Goal: Task Accomplishment & Management: Use online tool/utility

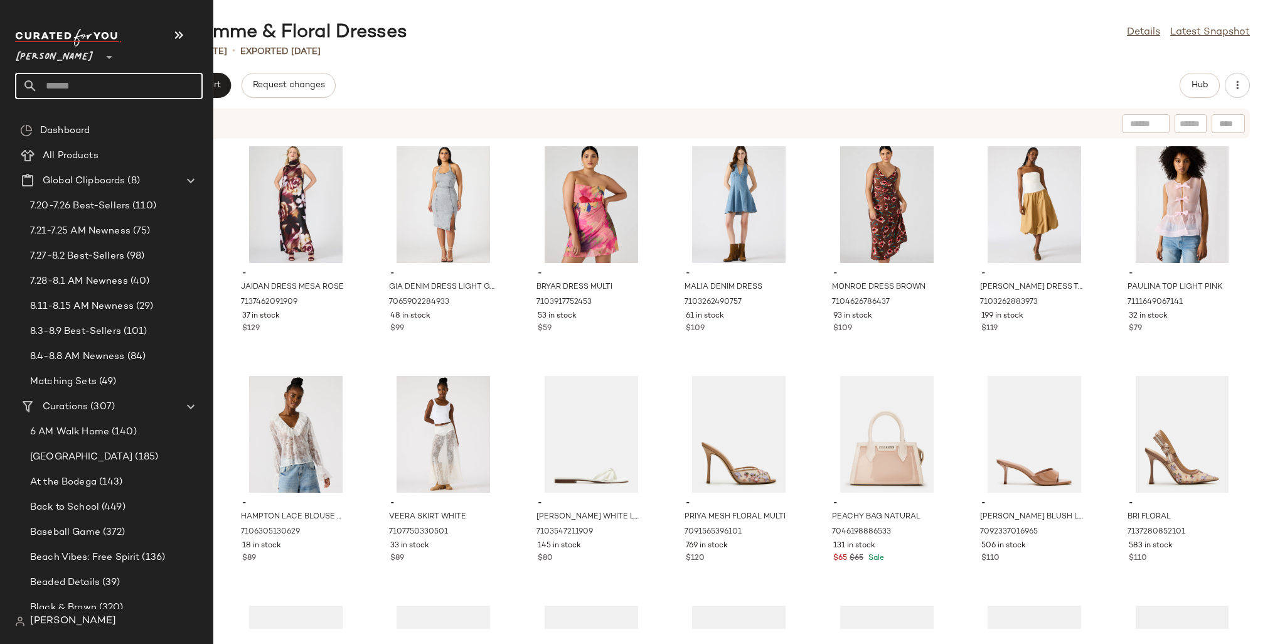
click at [56, 87] on input "text" at bounding box center [120, 86] width 165 height 26
click at [63, 53] on span "[PERSON_NAME]" at bounding box center [54, 54] width 79 height 23
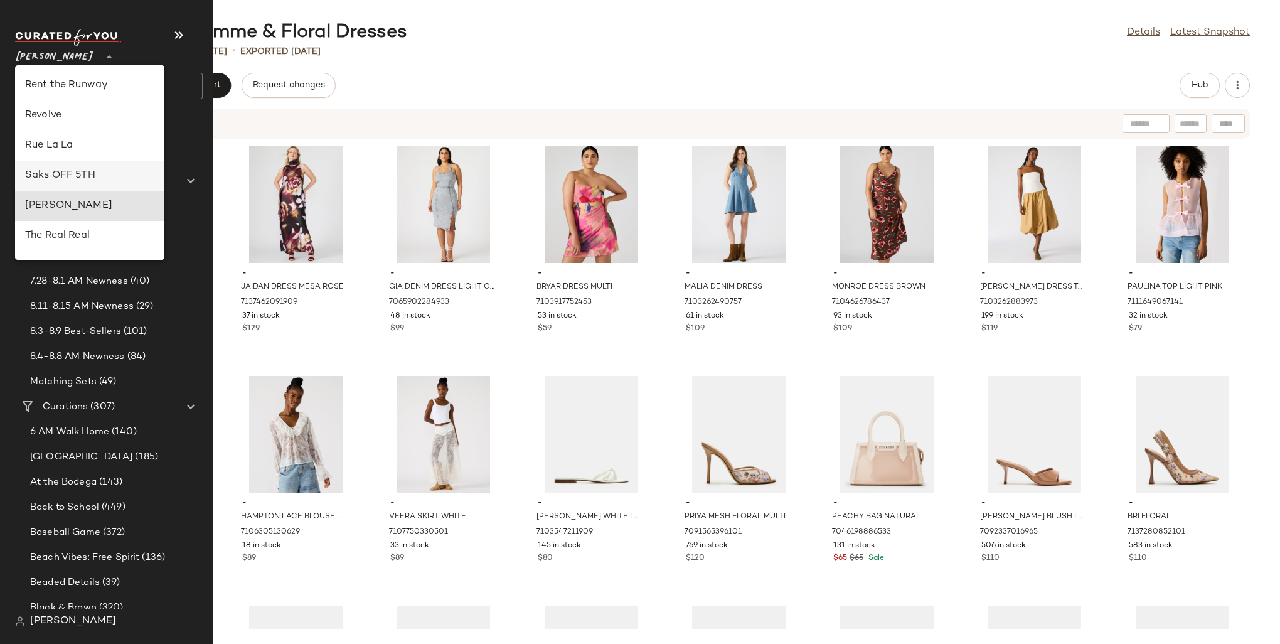
scroll to position [567, 0]
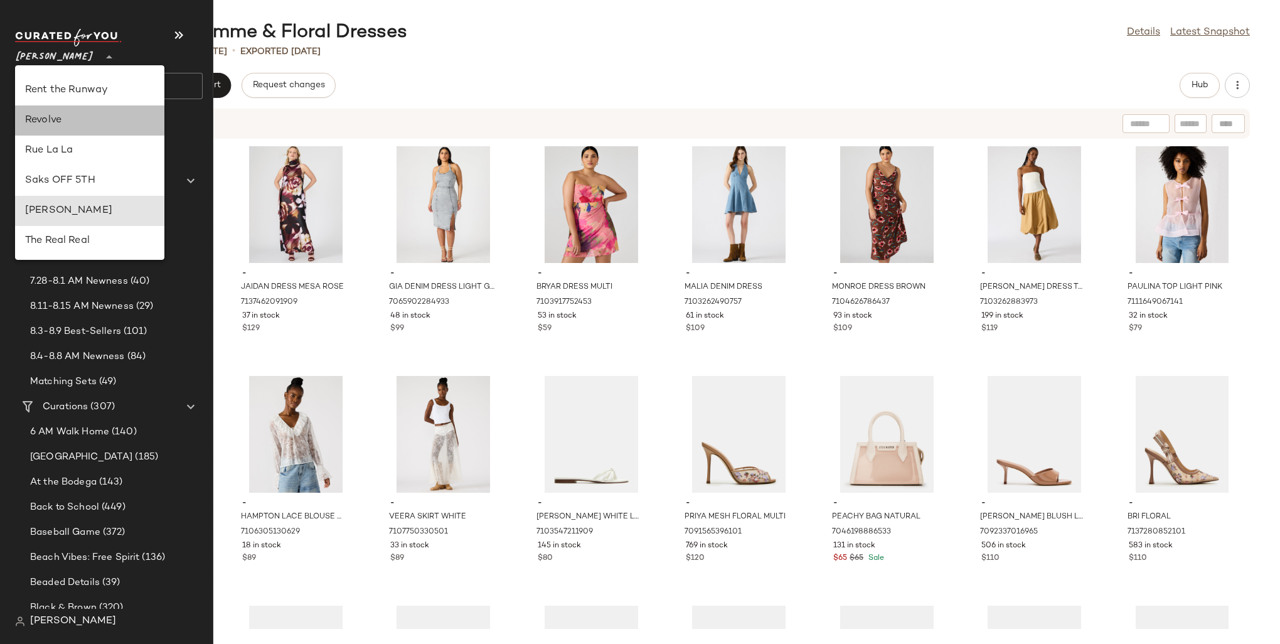
click at [56, 121] on div "Revolve" at bounding box center [89, 120] width 129 height 15
type input "**"
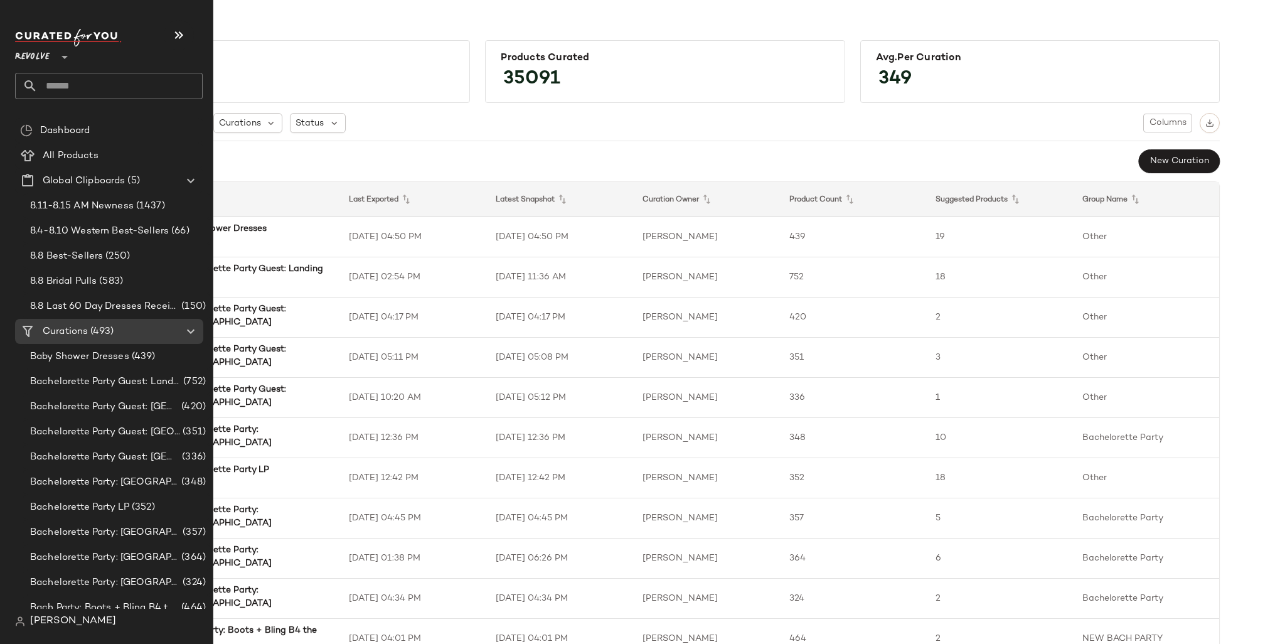
click at [53, 83] on input "text" at bounding box center [120, 86] width 165 height 26
click at [84, 93] on input "**********" at bounding box center [109, 86] width 188 height 26
type input "***"
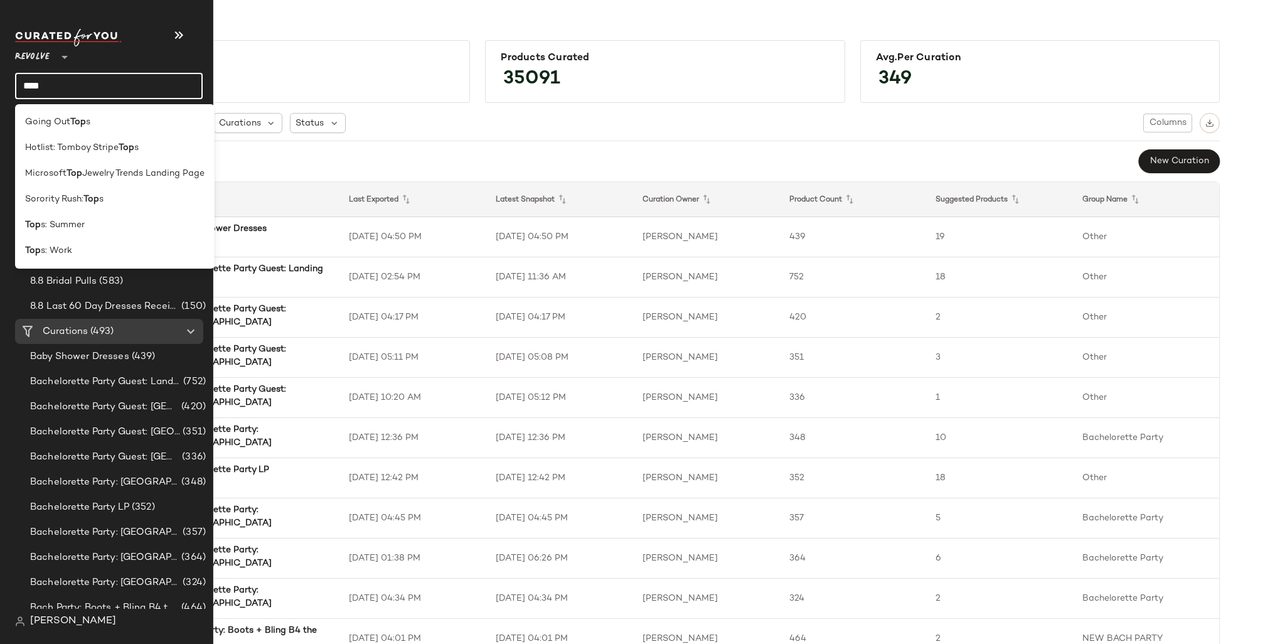
drag, startPoint x: 40, startPoint y: 87, endPoint x: 23, endPoint y: 85, distance: 17.7
click at [23, 85] on input "***" at bounding box center [109, 86] width 188 height 26
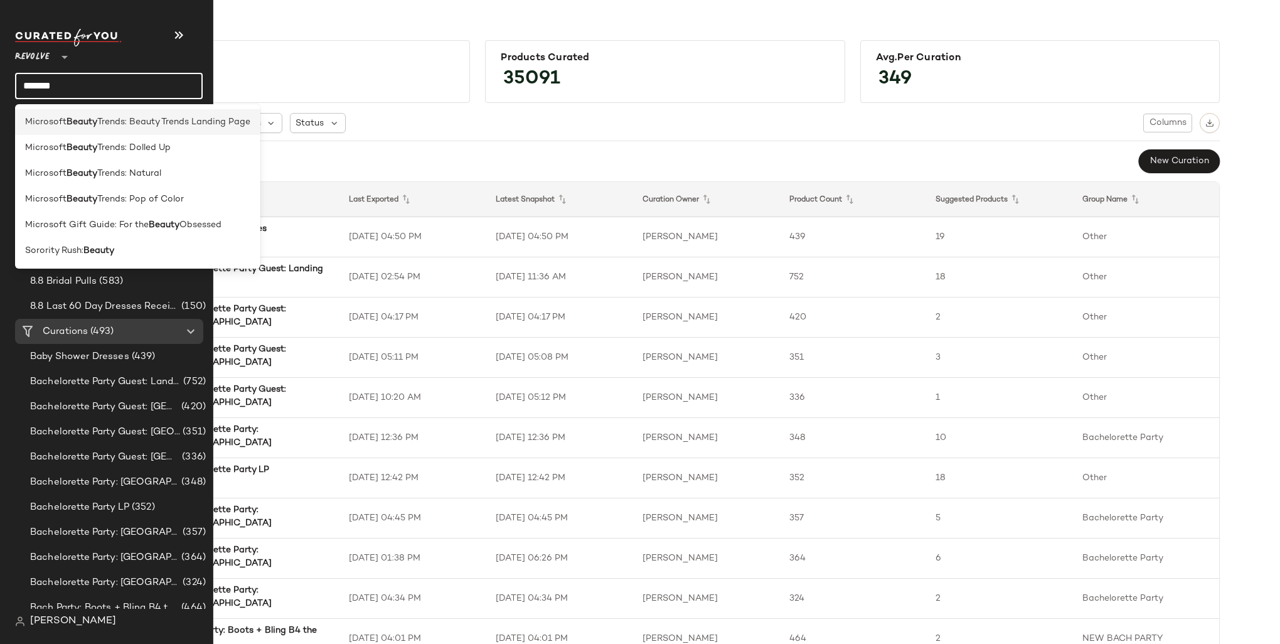
type input "******"
click at [115, 125] on span "Trends: Beauty Trends Landing Page" at bounding box center [173, 121] width 153 height 13
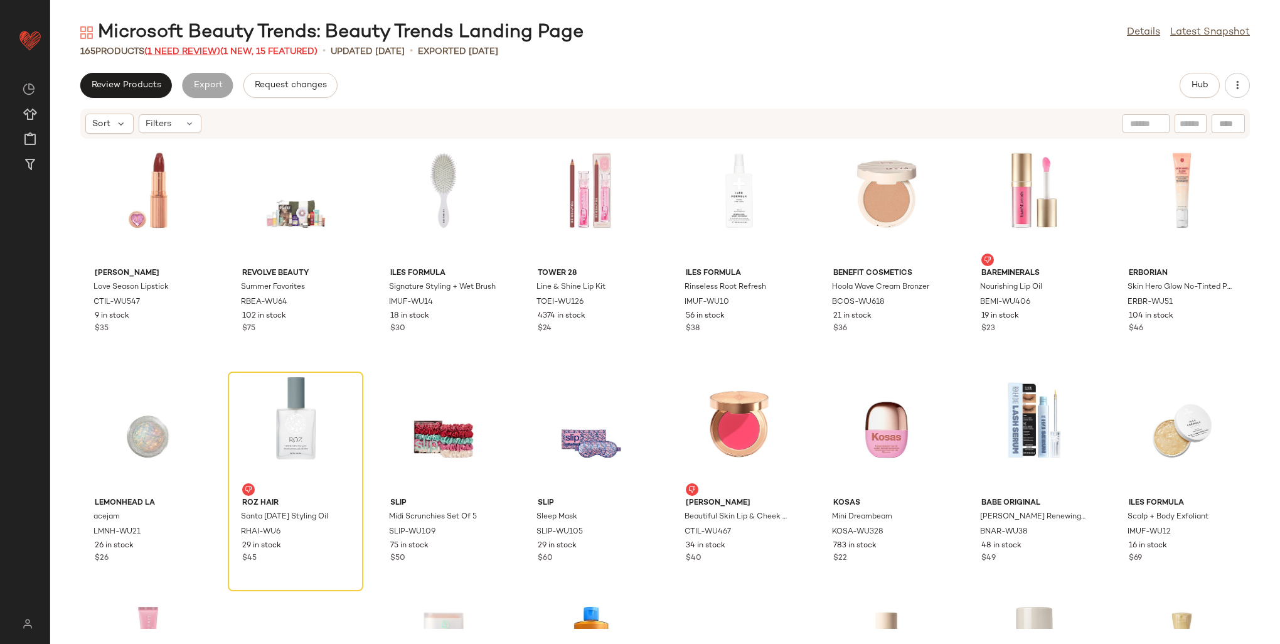
click at [193, 51] on span "(1 Need Review)" at bounding box center [182, 51] width 76 height 9
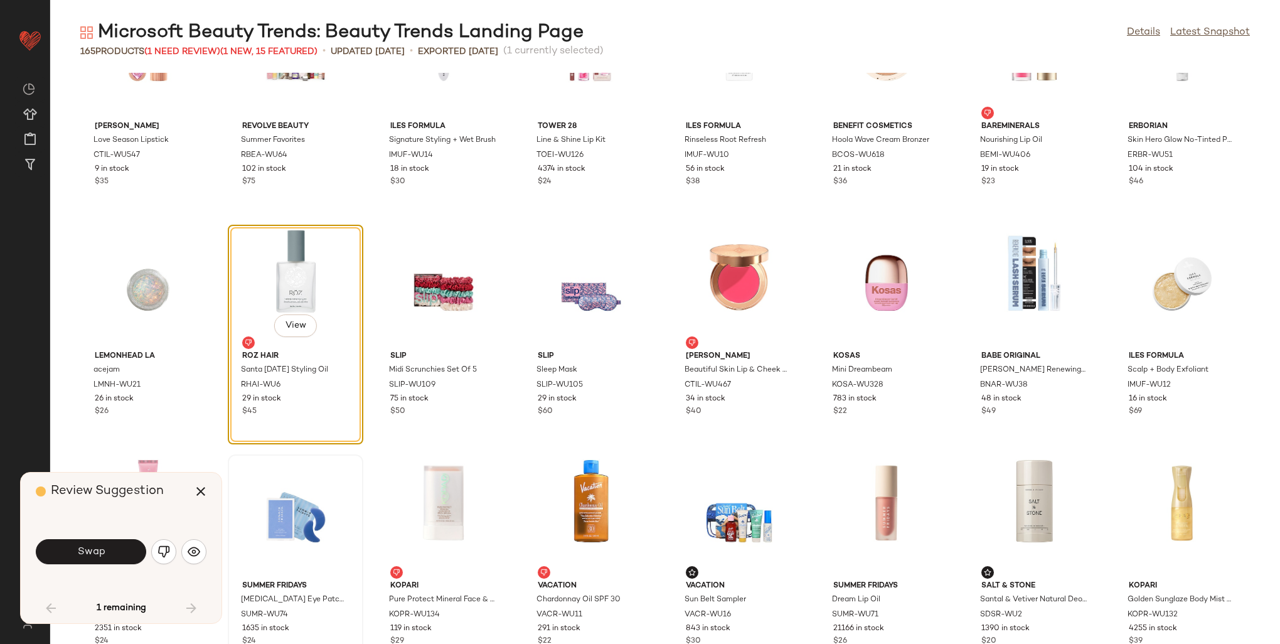
scroll to position [125, 0]
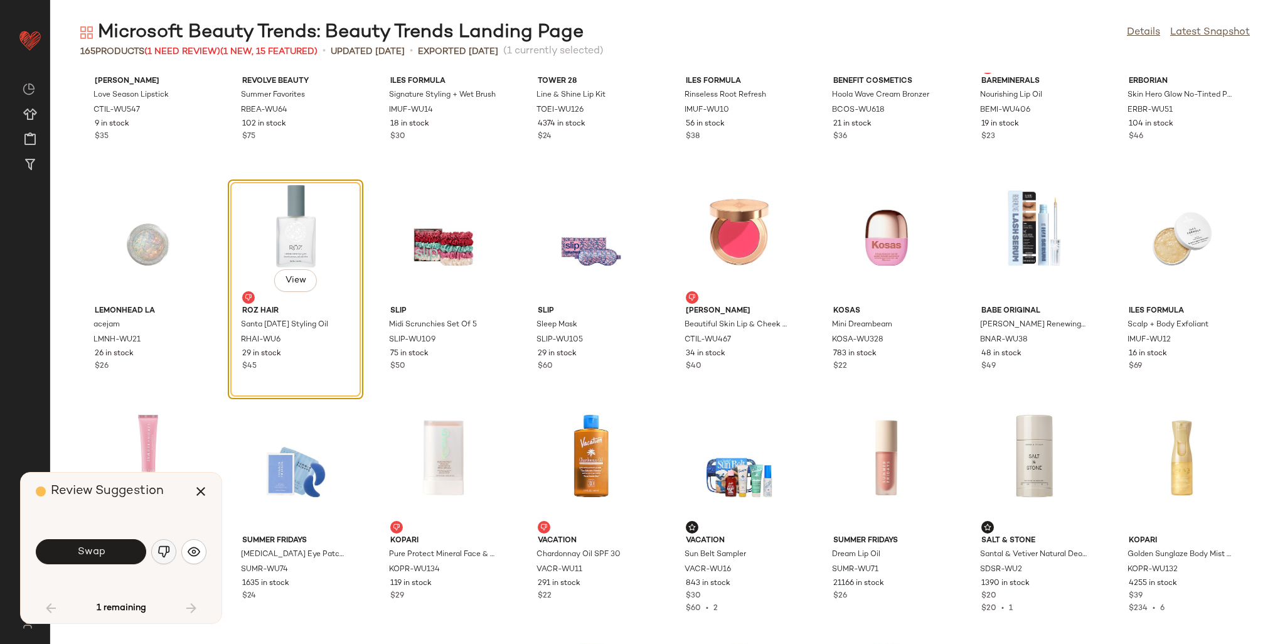
click at [166, 549] on img "button" at bounding box center [163, 551] width 13 height 13
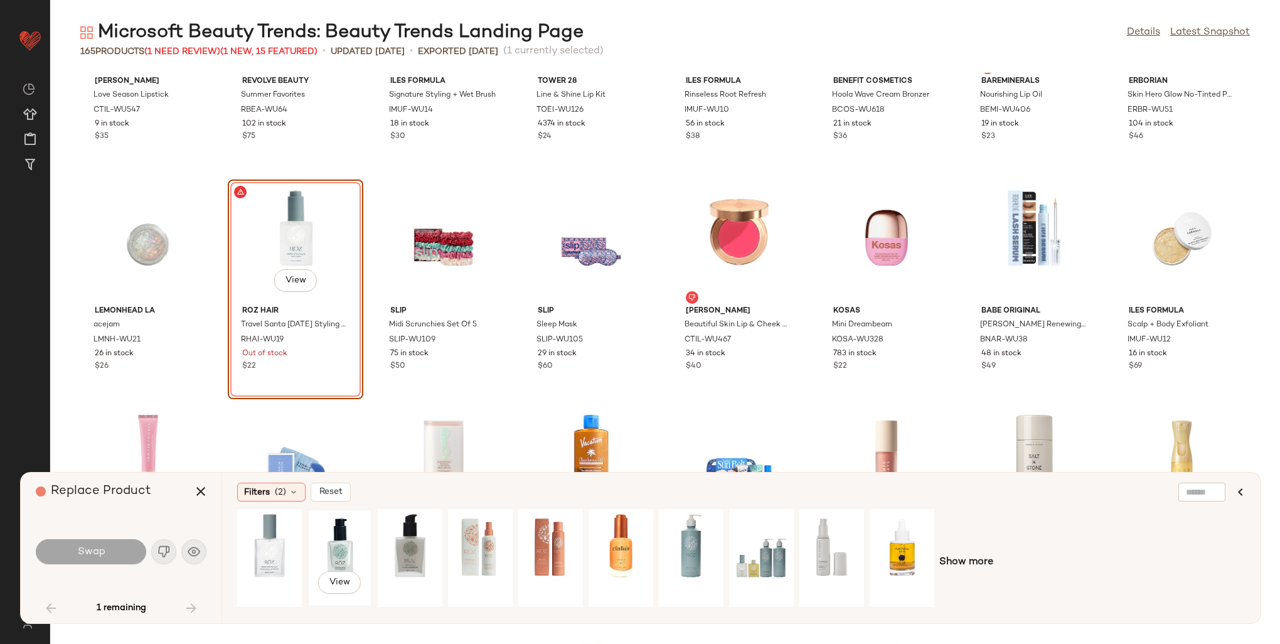
click at [349, 533] on div "View" at bounding box center [340, 557] width 56 height 89
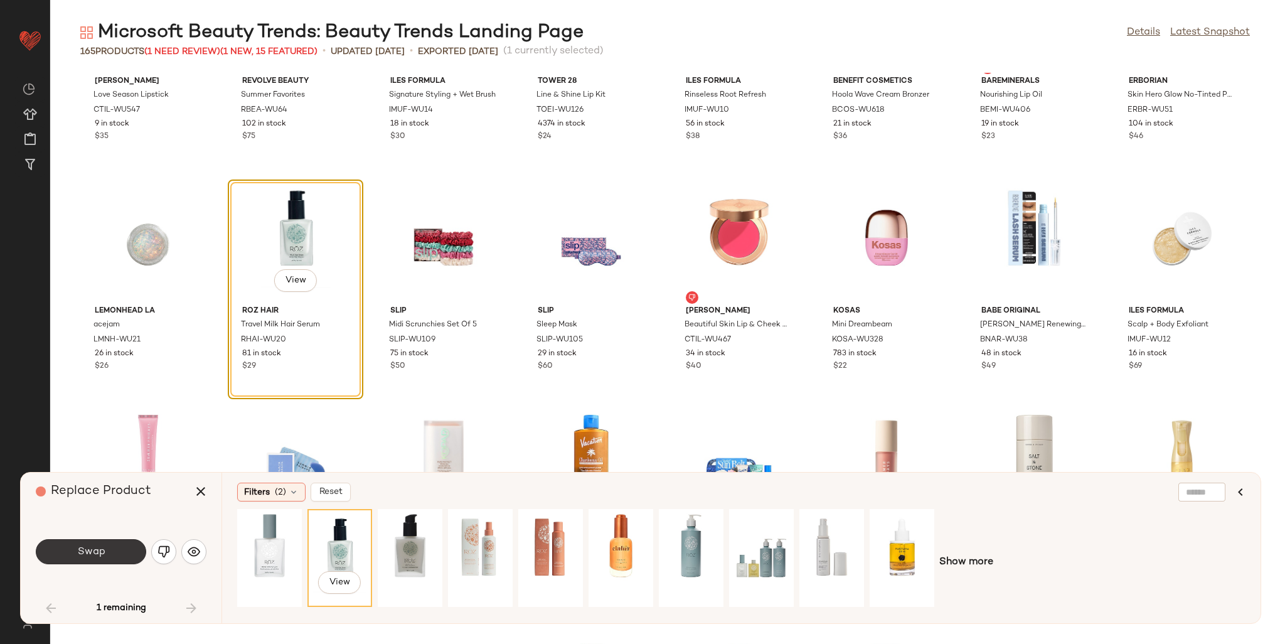
click at [76, 551] on button "Swap" at bounding box center [91, 551] width 110 height 25
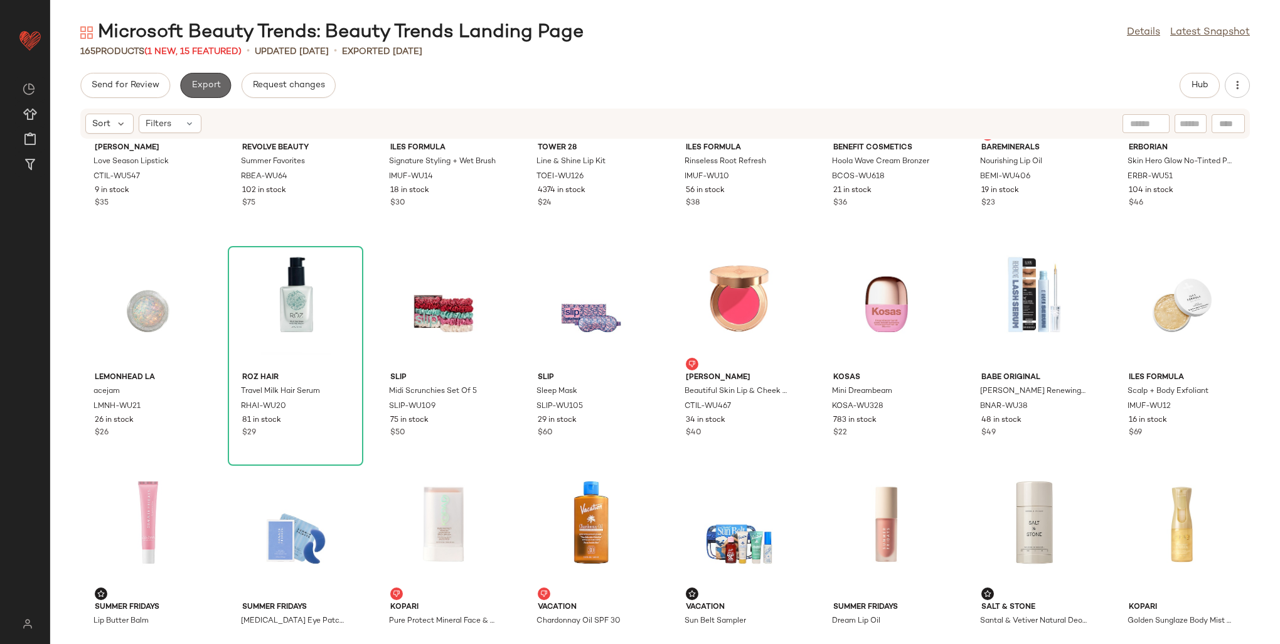
click at [196, 95] on button "Export" at bounding box center [205, 85] width 51 height 25
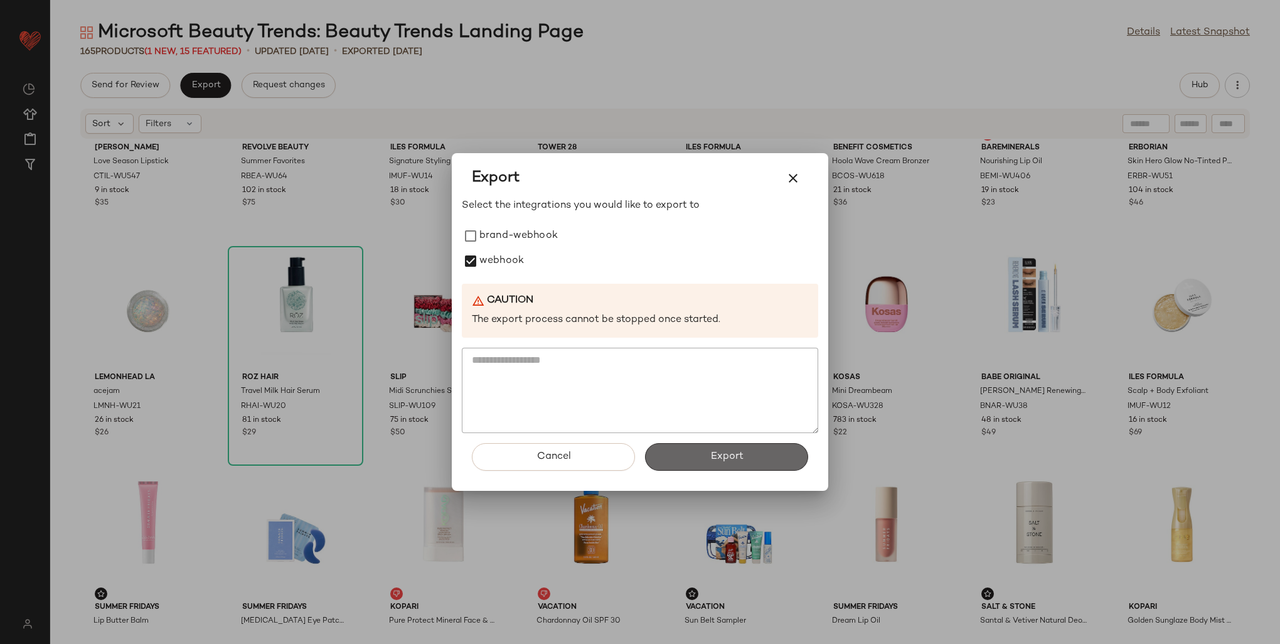
click at [726, 452] on span "Export" at bounding box center [726, 457] width 33 height 12
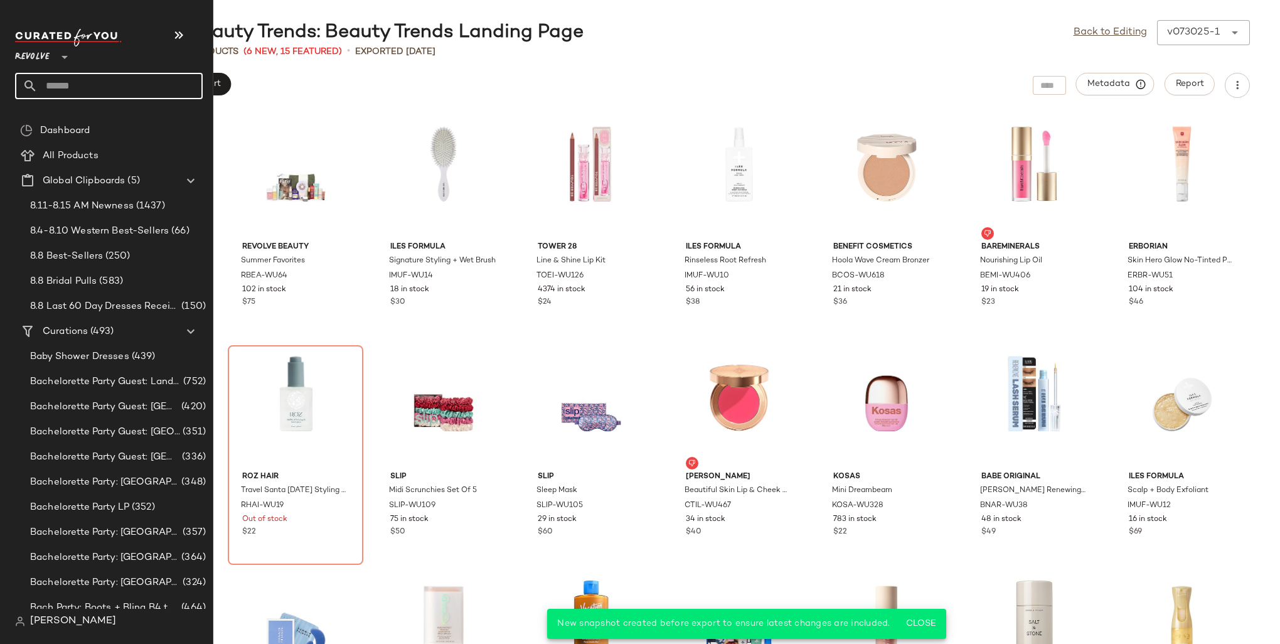
click at [76, 95] on input "text" at bounding box center [120, 86] width 165 height 26
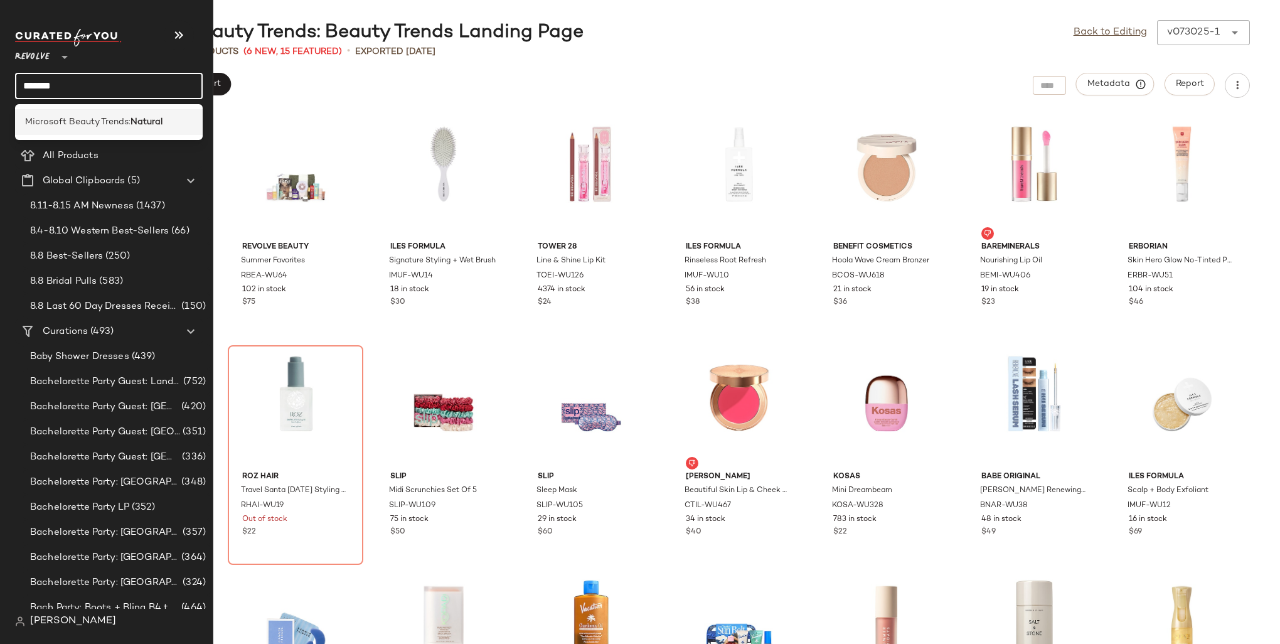
type input "*******"
click at [92, 133] on div "Microsoft Beauty Trends: Natural" at bounding box center [109, 122] width 188 height 26
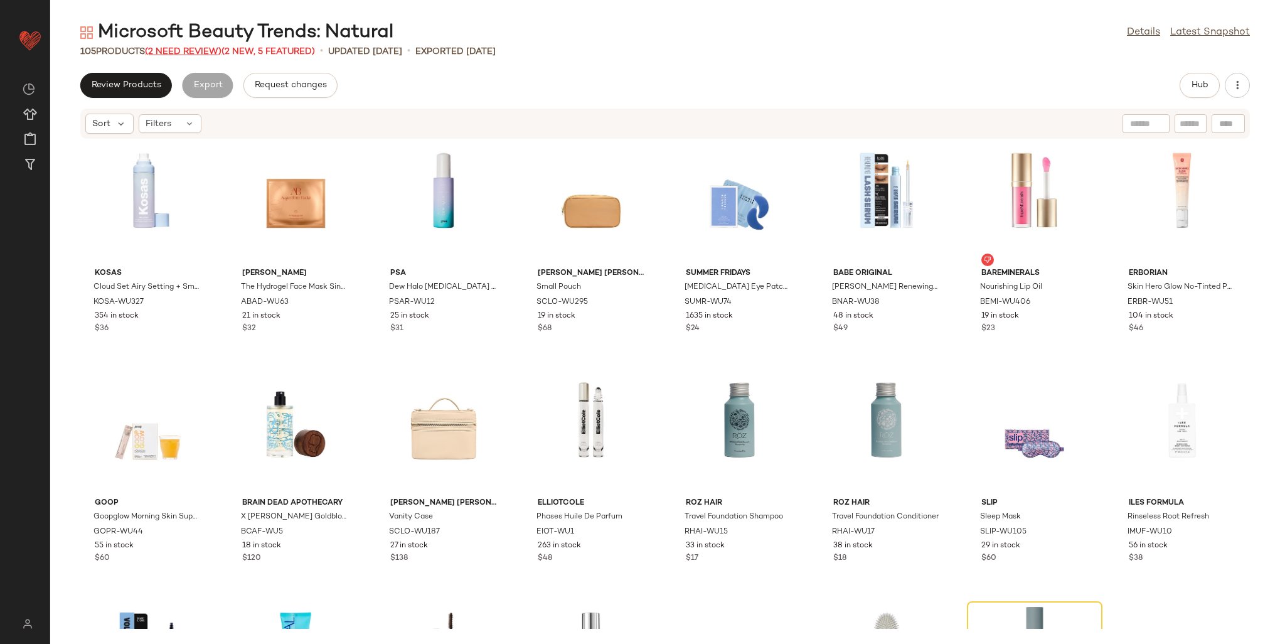
click at [188, 47] on span "(2 Need Review)" at bounding box center [183, 51] width 77 height 9
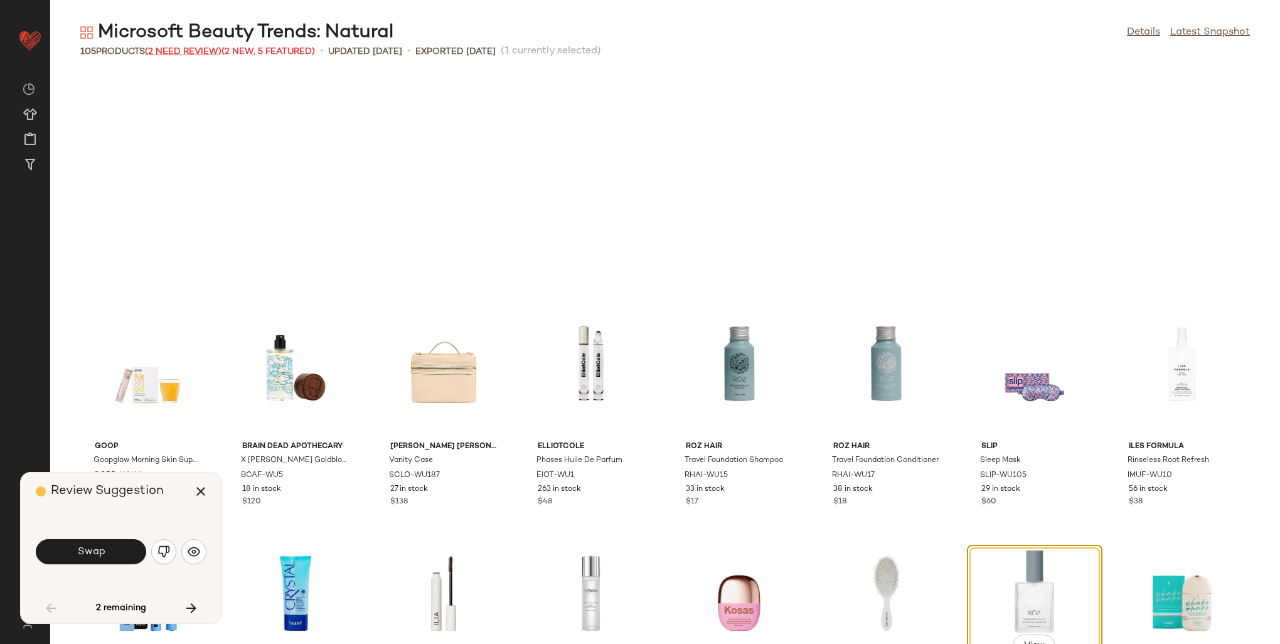
scroll to position [240, 0]
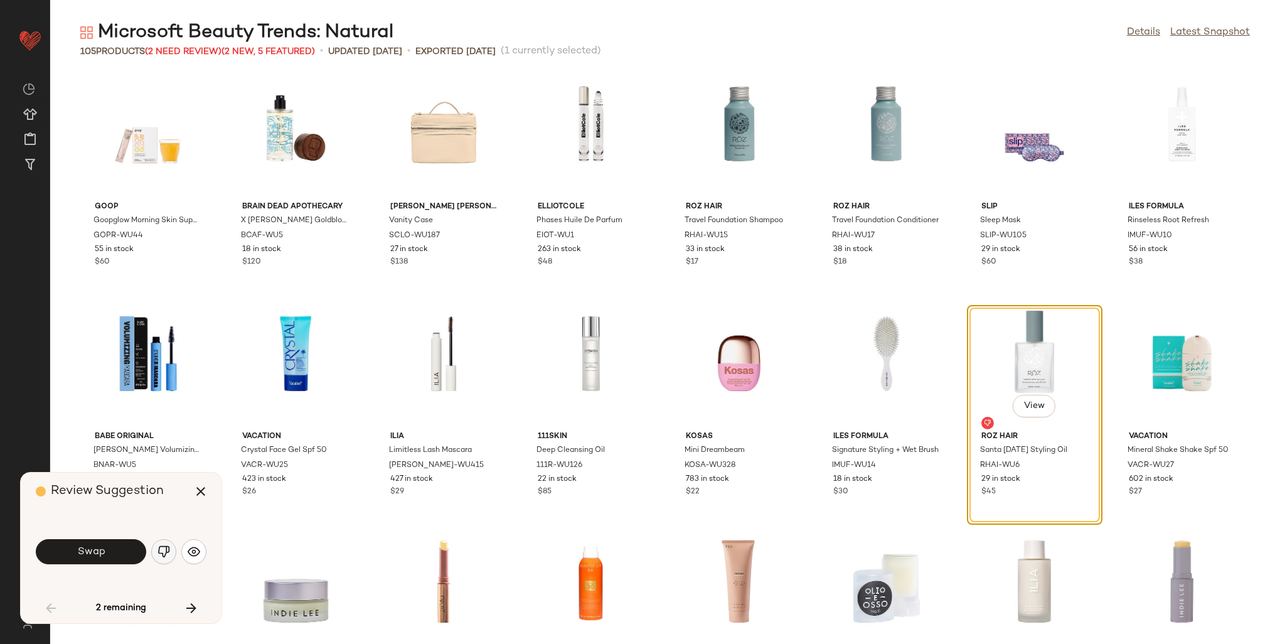
click at [164, 555] on img "button" at bounding box center [163, 551] width 13 height 13
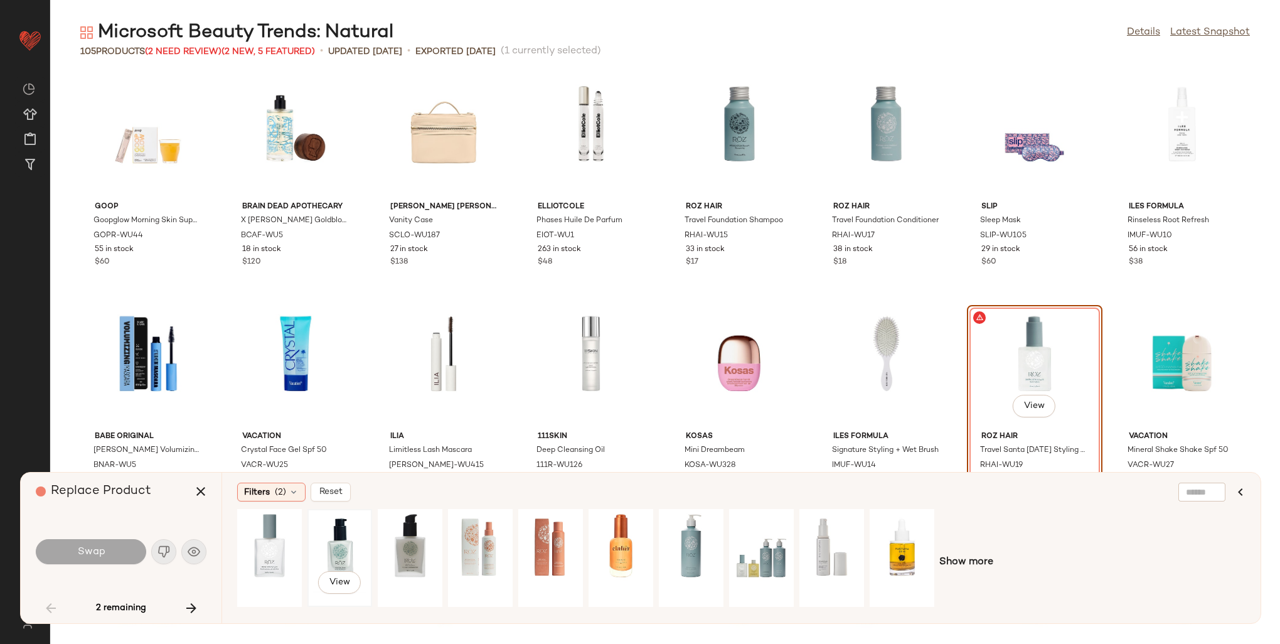
click at [351, 536] on div "View" at bounding box center [340, 557] width 56 height 89
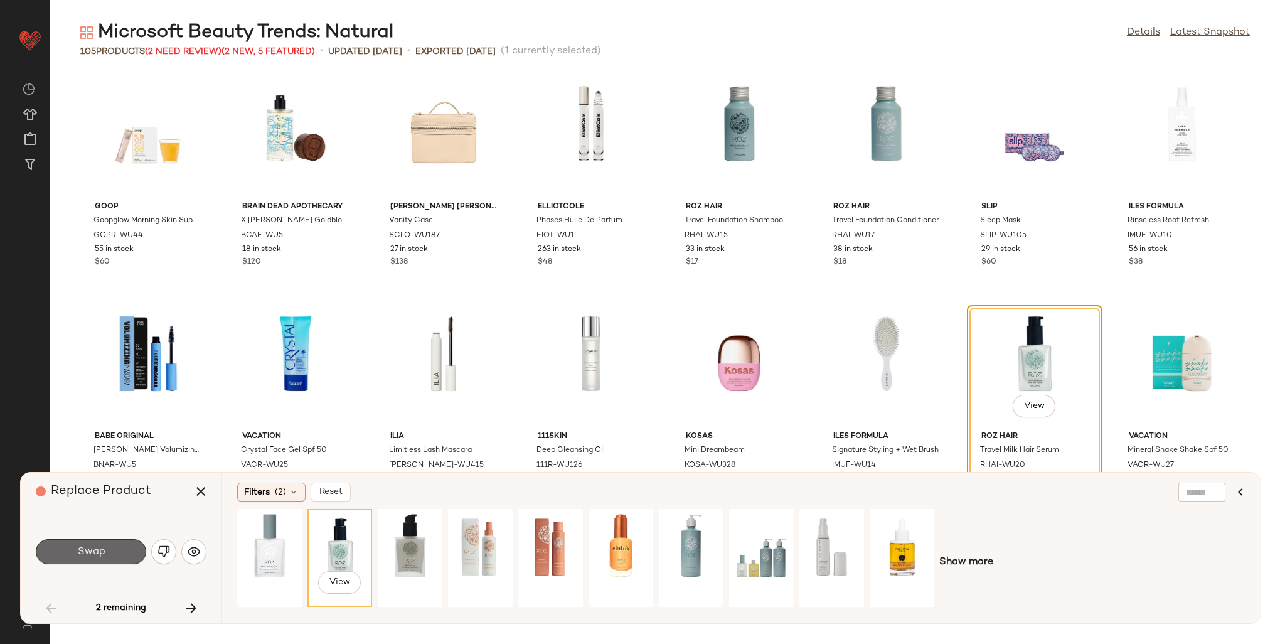
click at [95, 552] on span "Swap" at bounding box center [91, 552] width 28 height 12
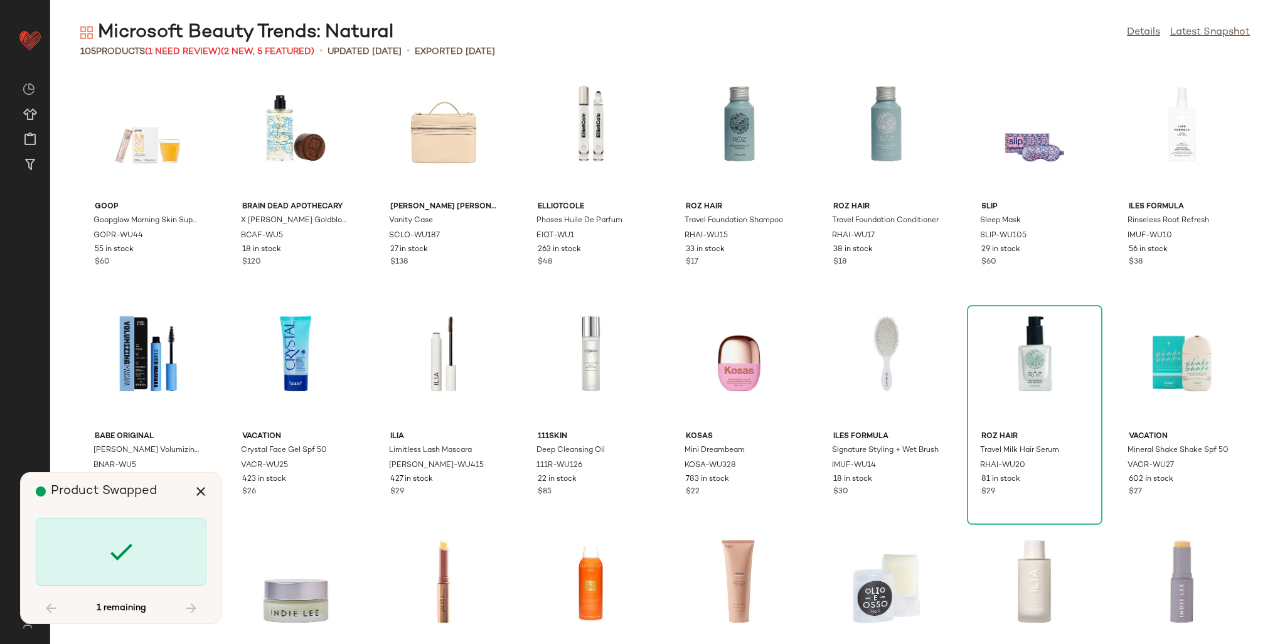
scroll to position [919, 0]
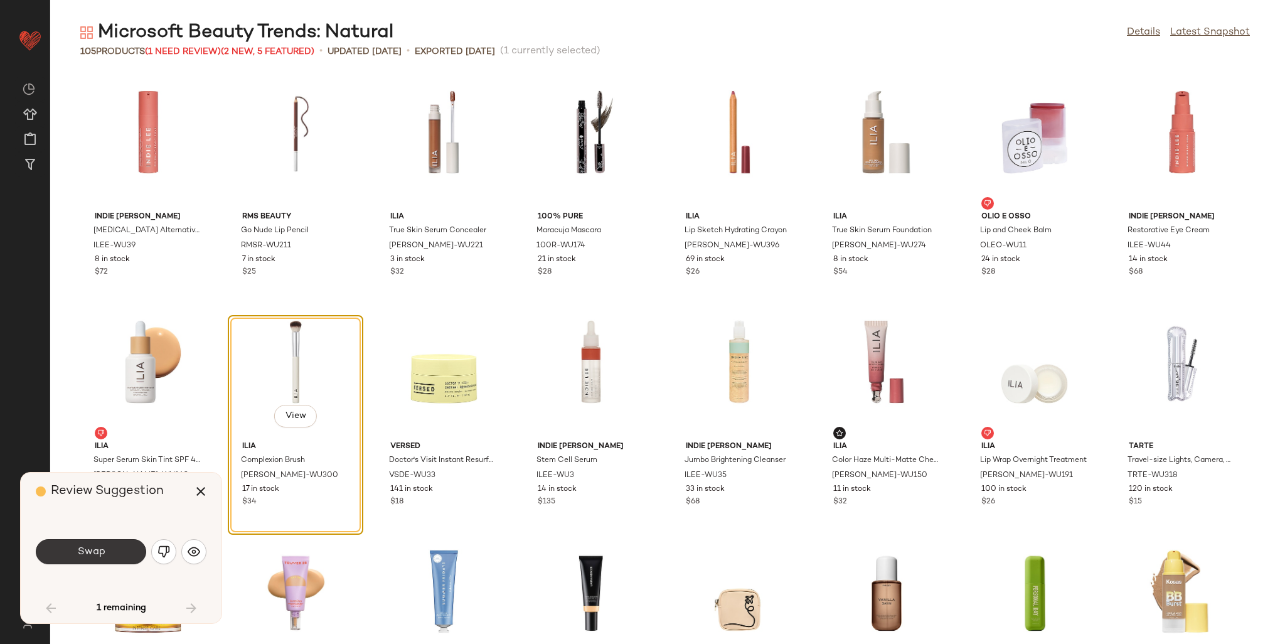
click at [100, 551] on span "Swap" at bounding box center [91, 552] width 28 height 12
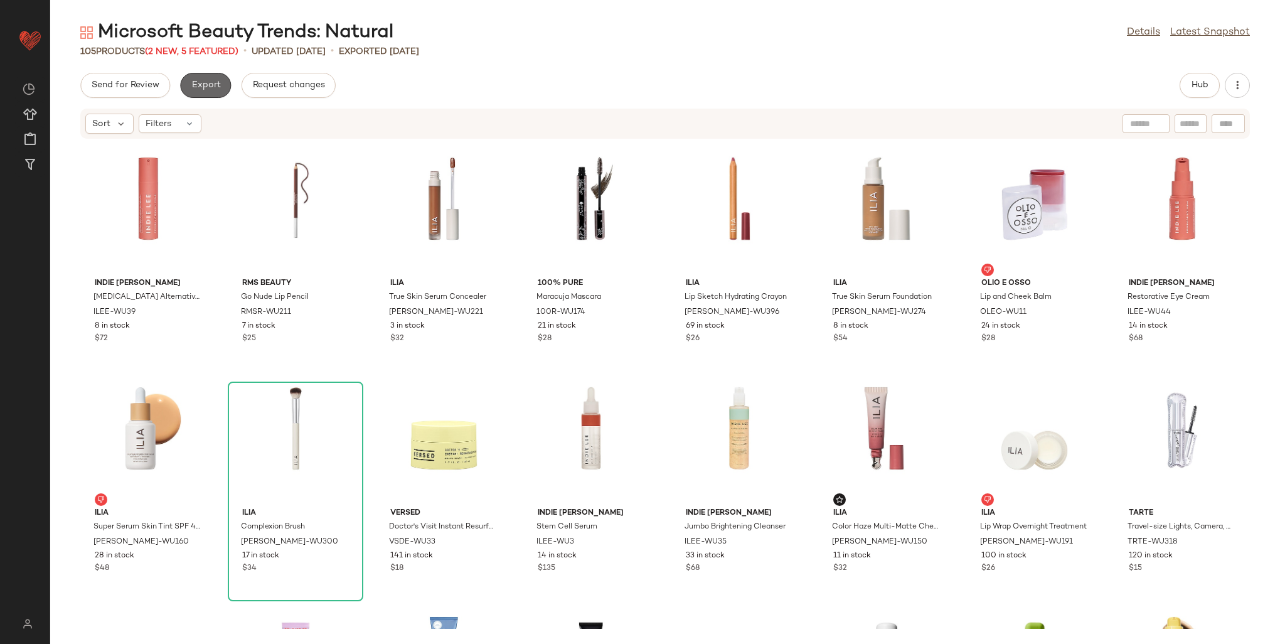
click at [201, 92] on button "Export" at bounding box center [205, 85] width 51 height 25
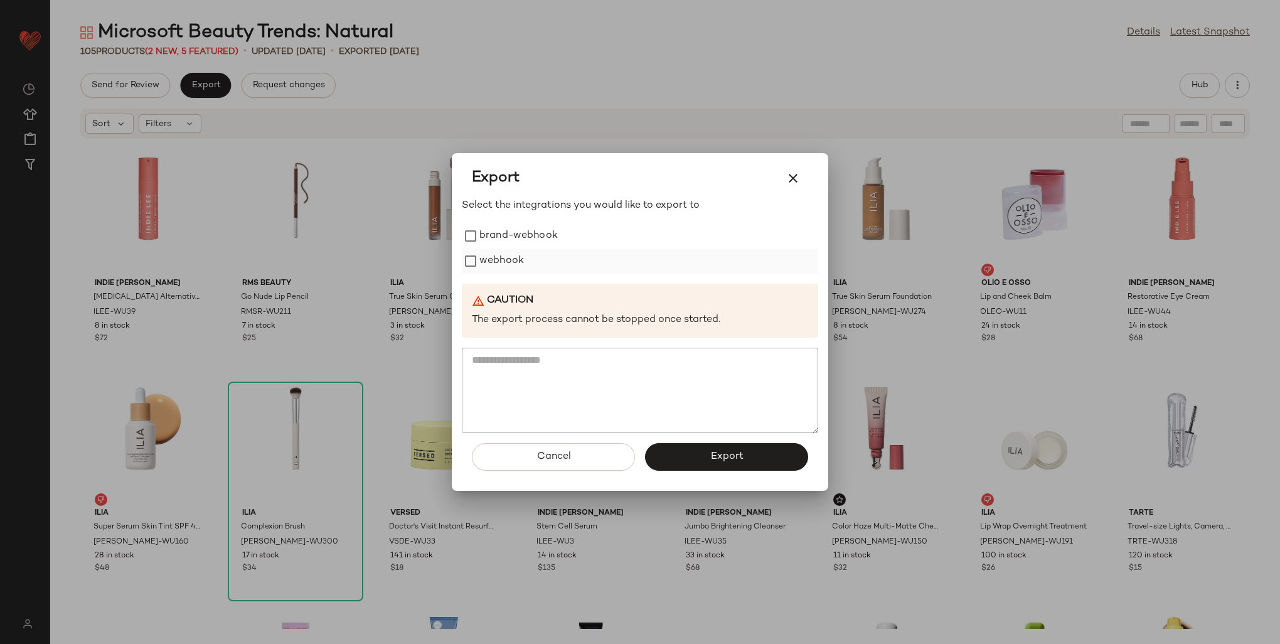
click at [499, 262] on label "webhook" at bounding box center [501, 260] width 45 height 25
click at [698, 460] on button "Export" at bounding box center [726, 457] width 163 height 28
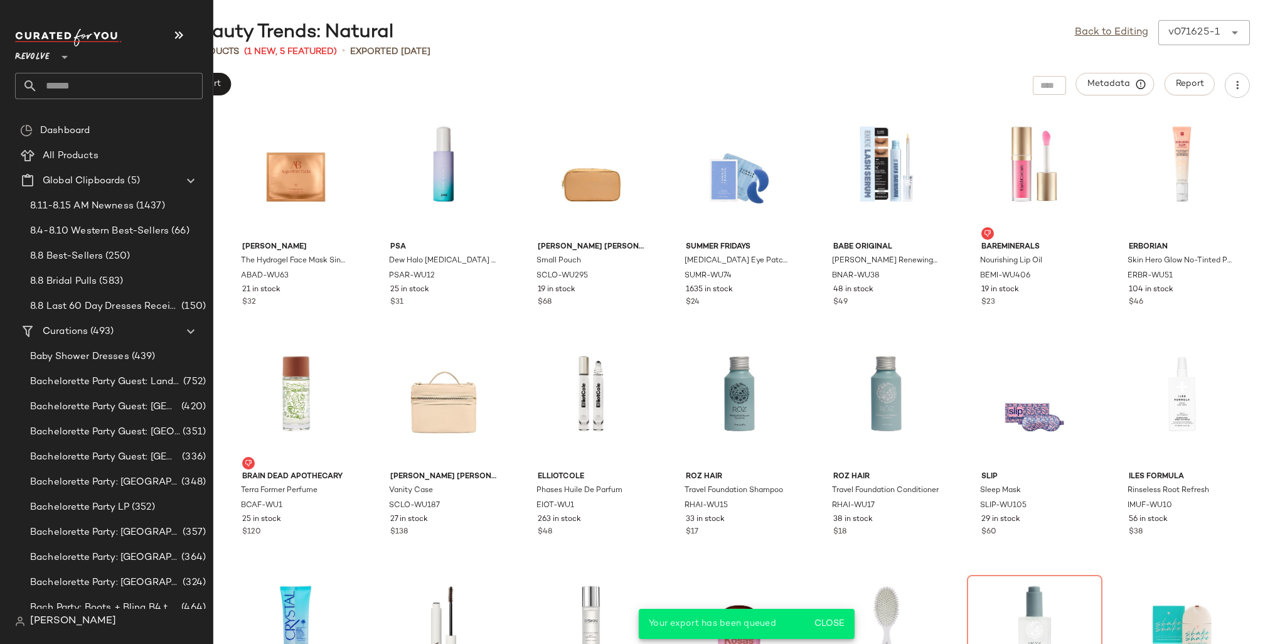
click at [58, 88] on input "text" at bounding box center [120, 86] width 165 height 26
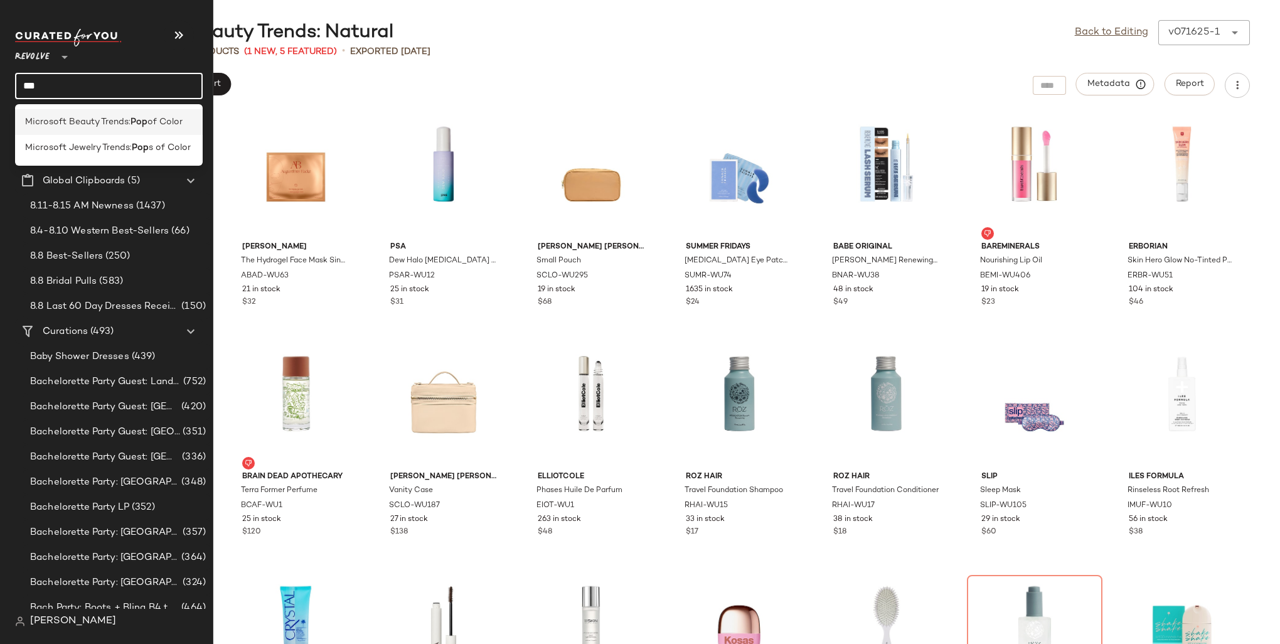
type input "***"
click at [73, 119] on span "Microsoft Beauty Trends:" at bounding box center [77, 121] width 105 height 13
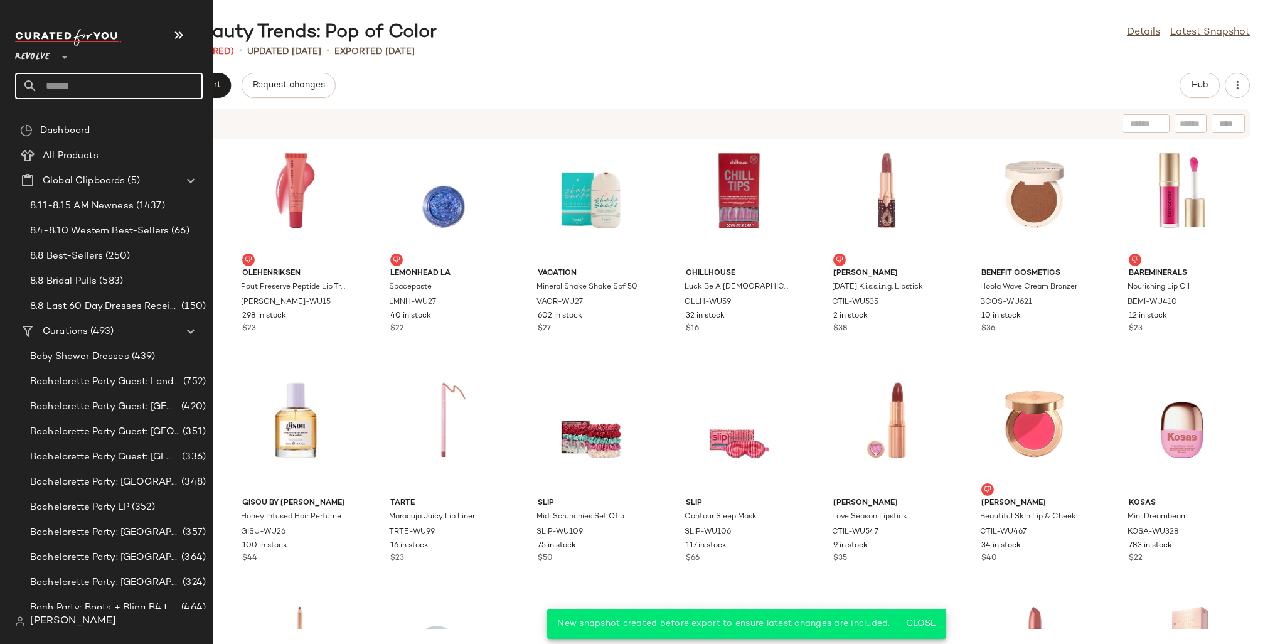
click at [59, 81] on input "text" at bounding box center [120, 86] width 165 height 26
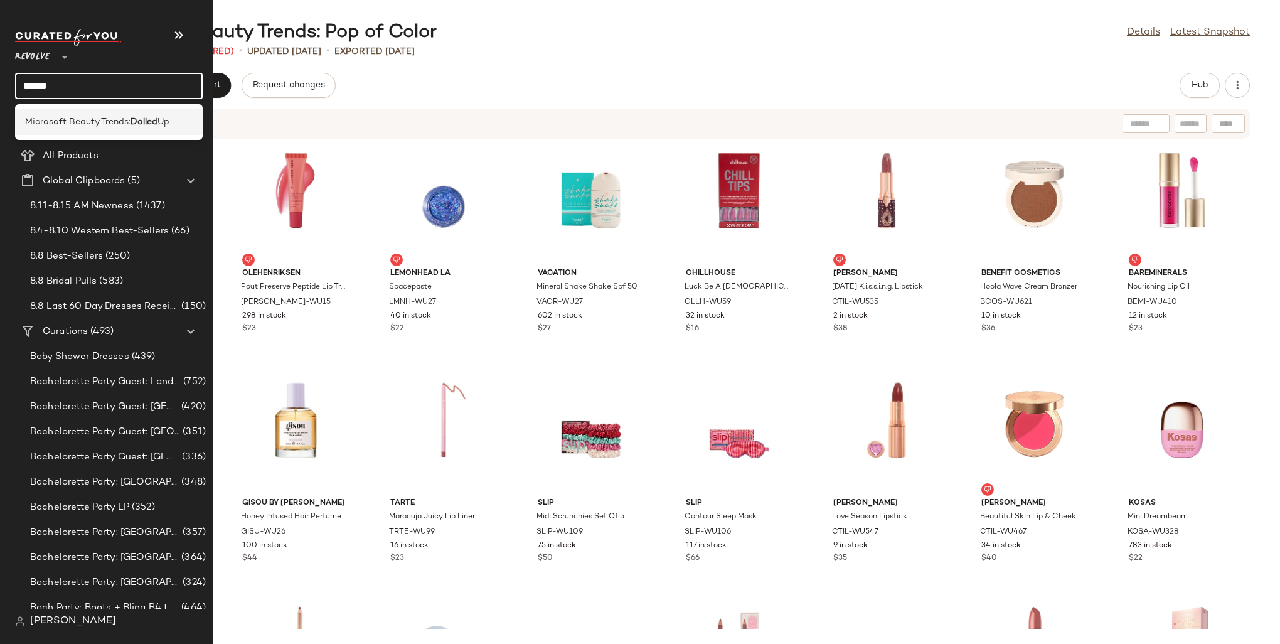
type input "******"
click at [70, 110] on div "Microsoft Beauty Trends: Dolled Up" at bounding box center [109, 122] width 188 height 26
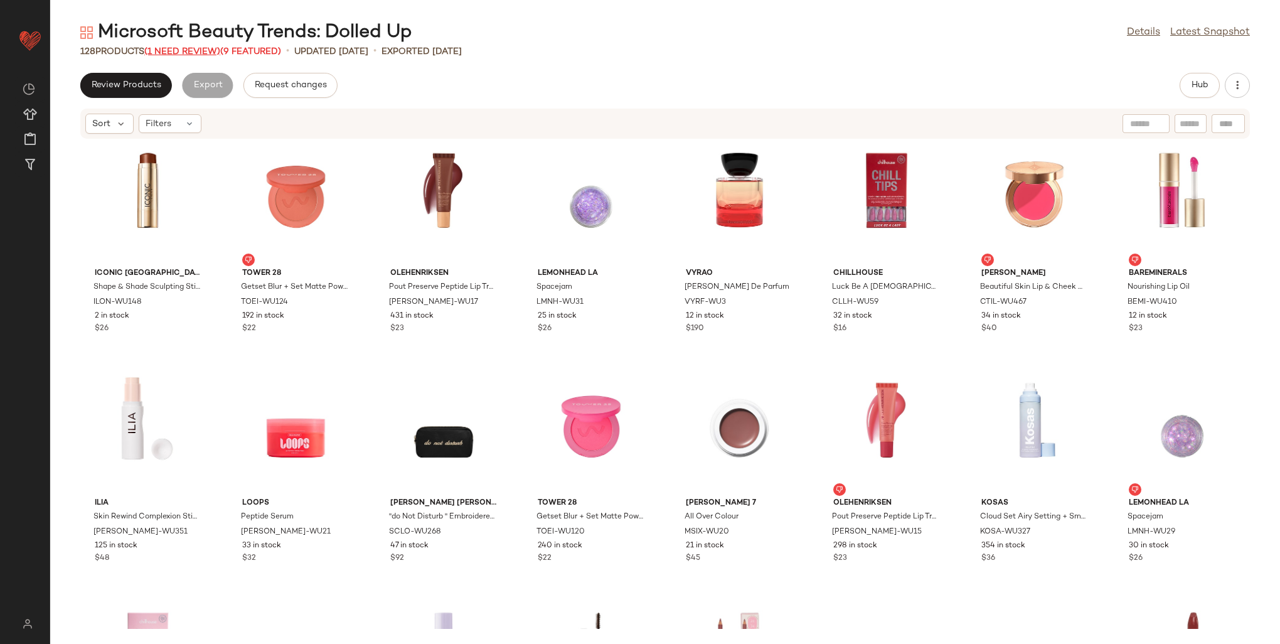
click at [186, 53] on span "(1 Need Review)" at bounding box center [182, 51] width 76 height 9
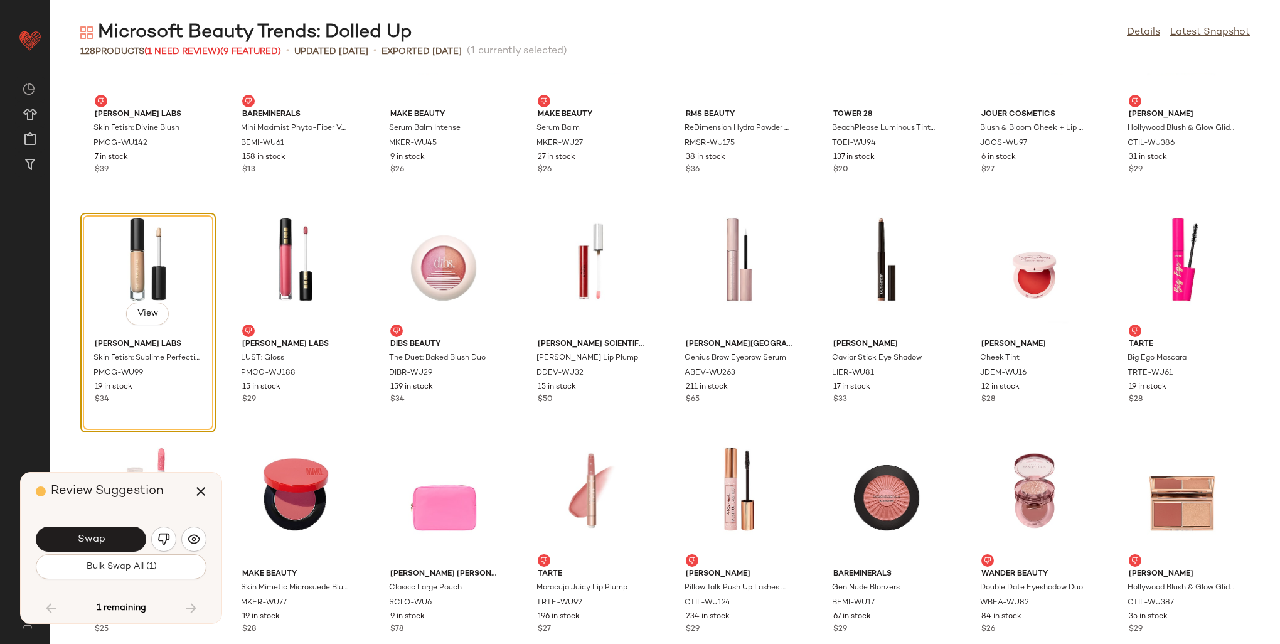
scroll to position [2881, 0]
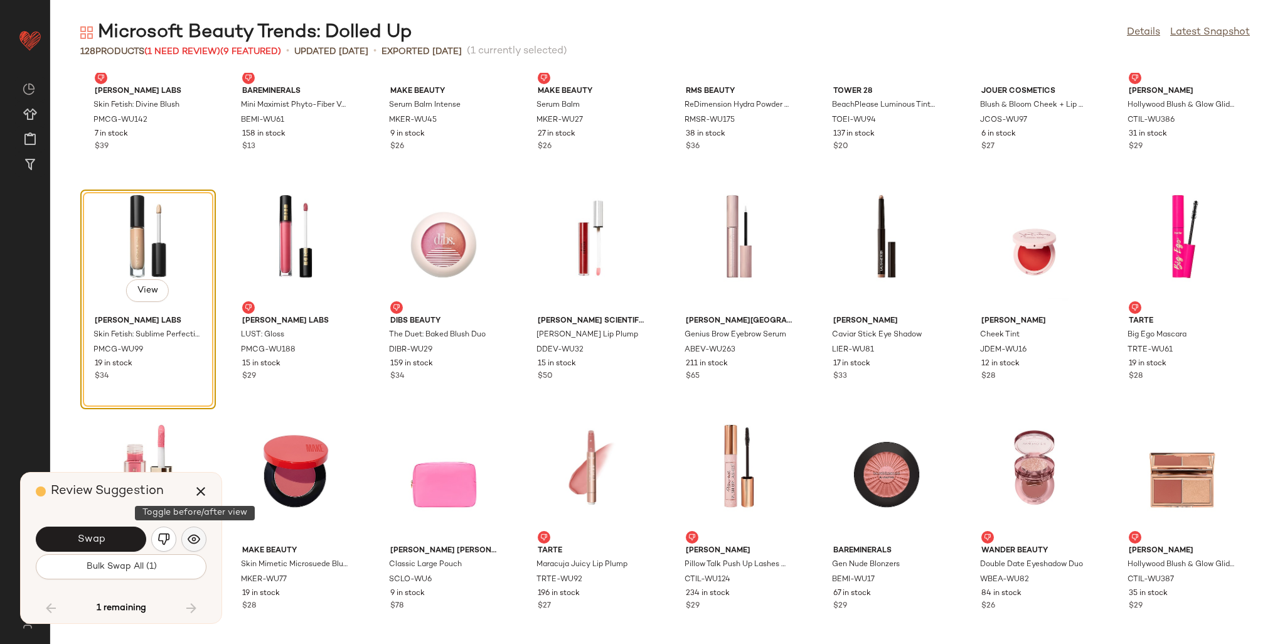
click at [184, 535] on button "button" at bounding box center [193, 538] width 25 height 25
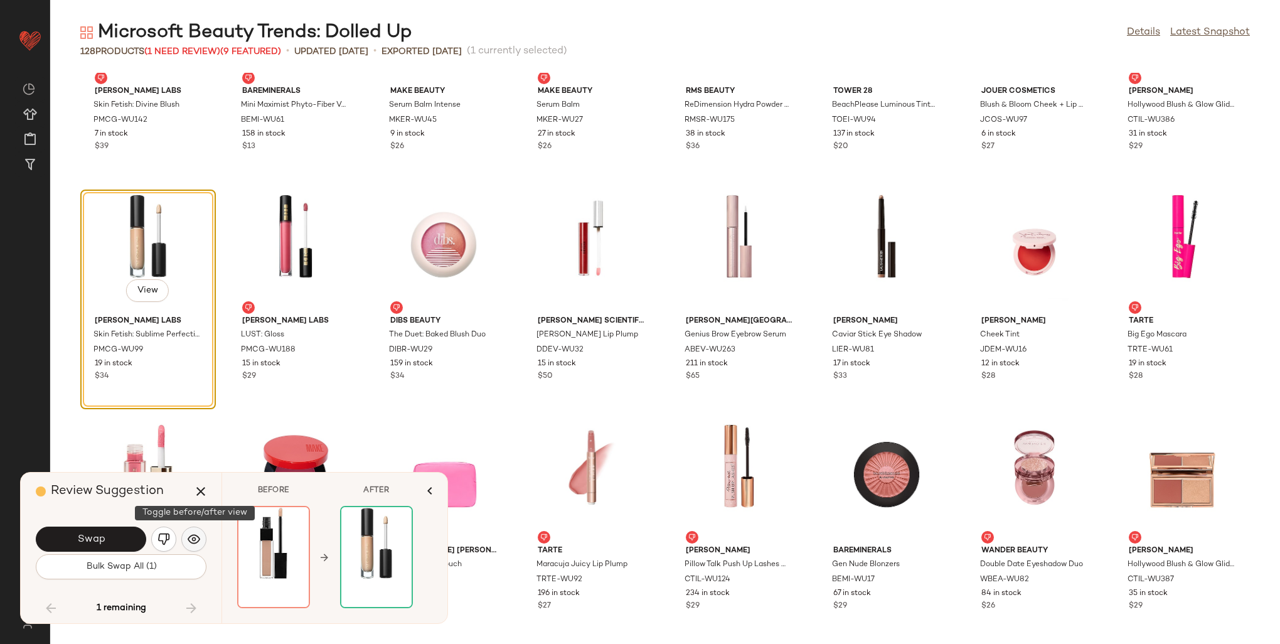
click at [184, 535] on button "button" at bounding box center [193, 538] width 25 height 25
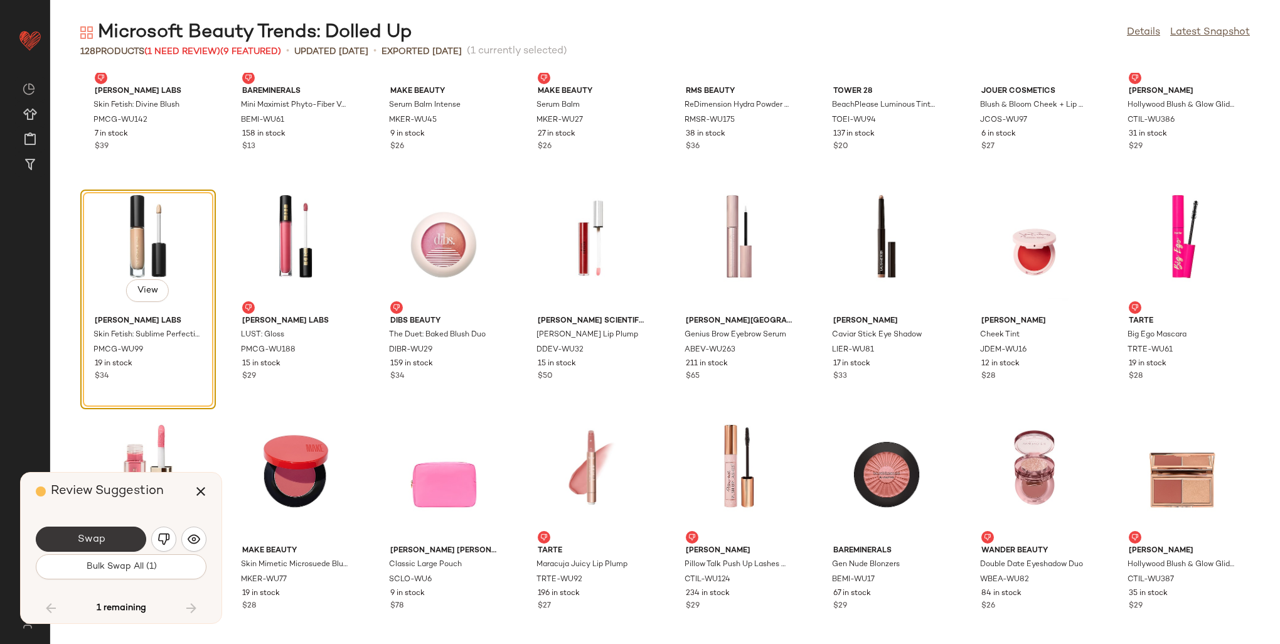
click at [114, 531] on button "Swap" at bounding box center [91, 538] width 110 height 25
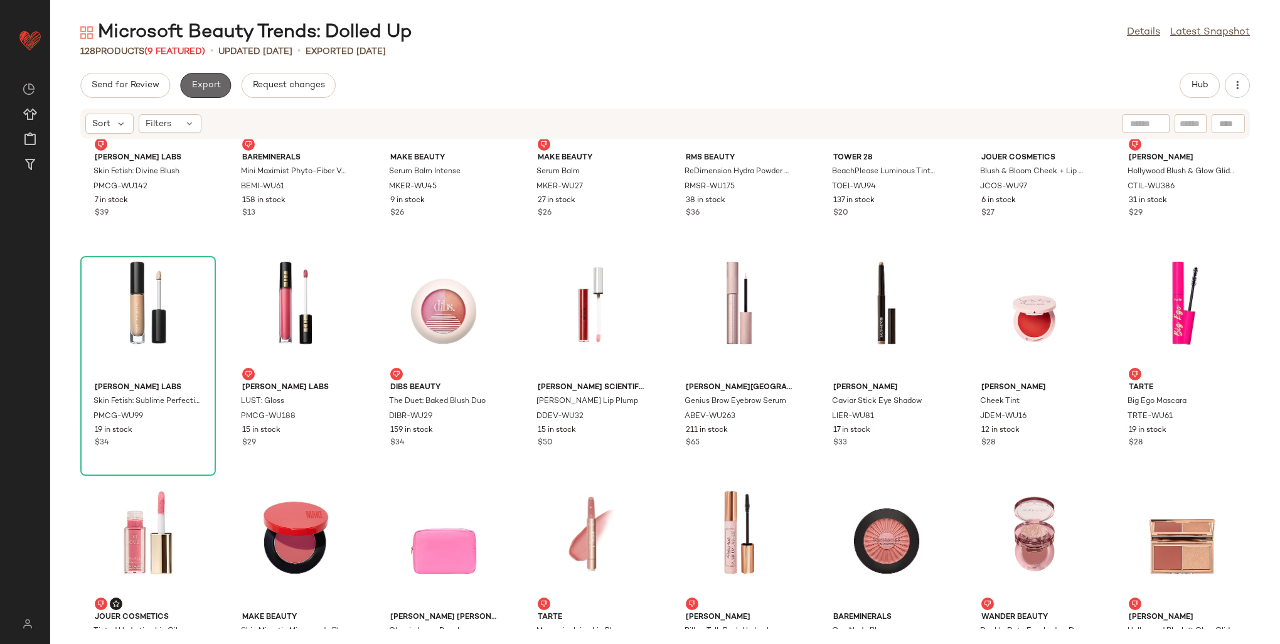
click at [191, 81] on span "Export" at bounding box center [205, 85] width 29 height 10
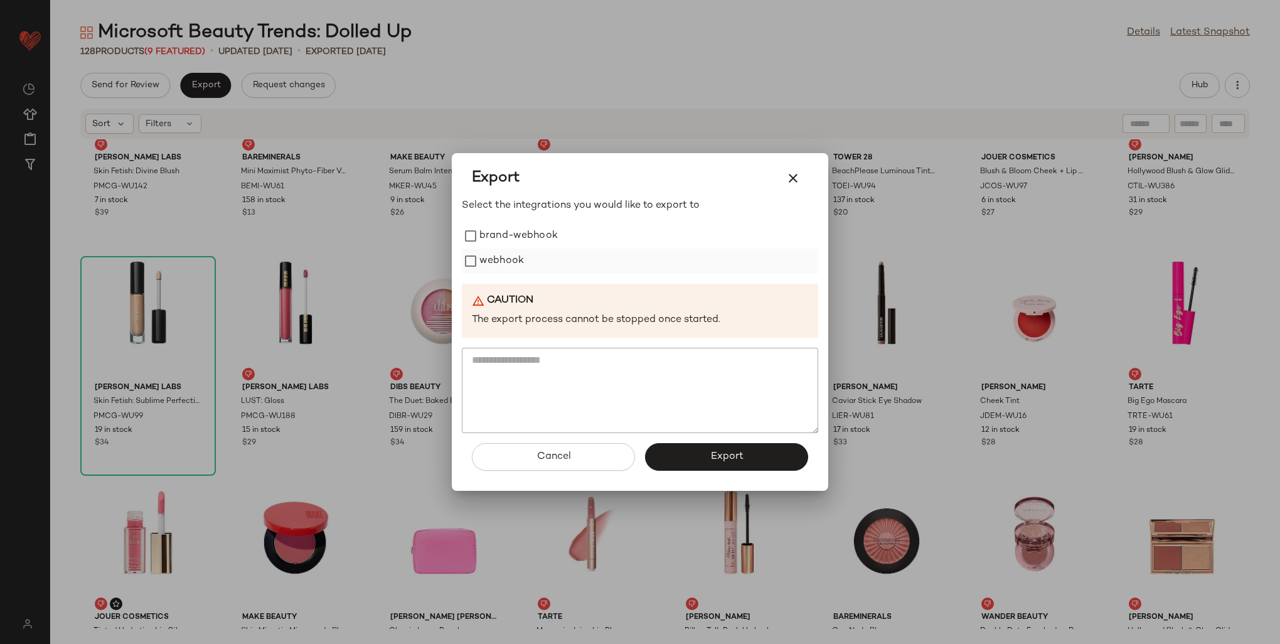
click at [484, 262] on label "webhook" at bounding box center [501, 260] width 45 height 25
click at [715, 451] on span "Export" at bounding box center [726, 457] width 33 height 12
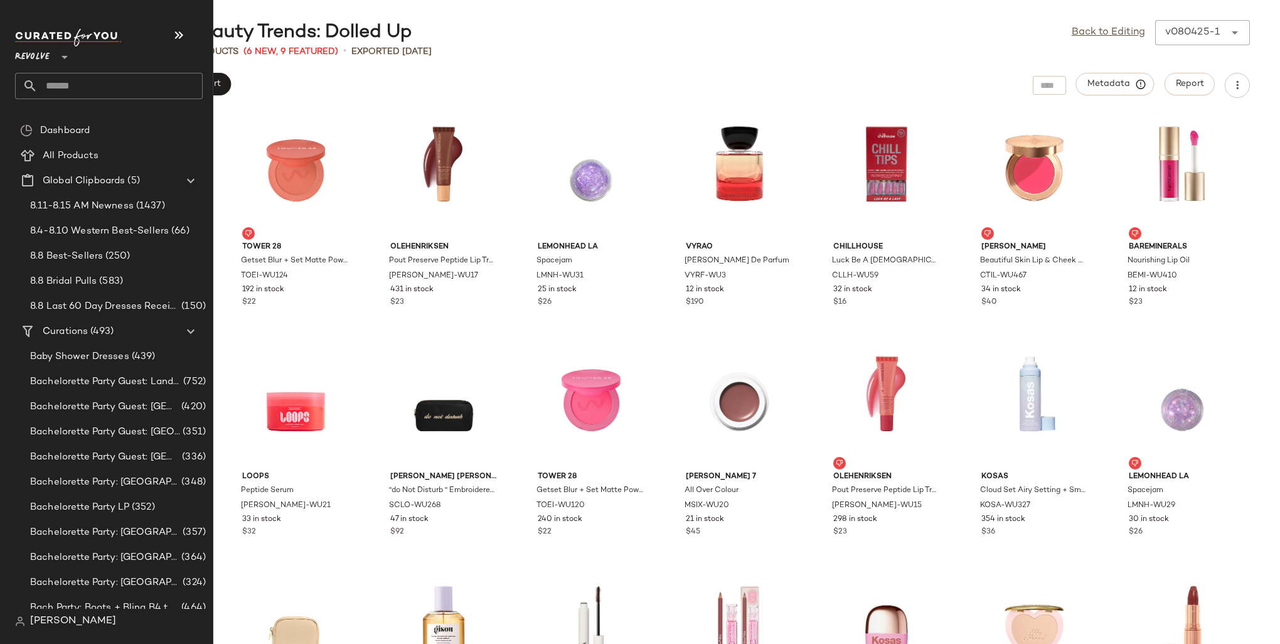
click at [58, 83] on input "text" at bounding box center [120, 86] width 165 height 26
click at [42, 84] on input "**********" at bounding box center [109, 86] width 188 height 26
click at [83, 86] on input "*********" at bounding box center [109, 86] width 188 height 26
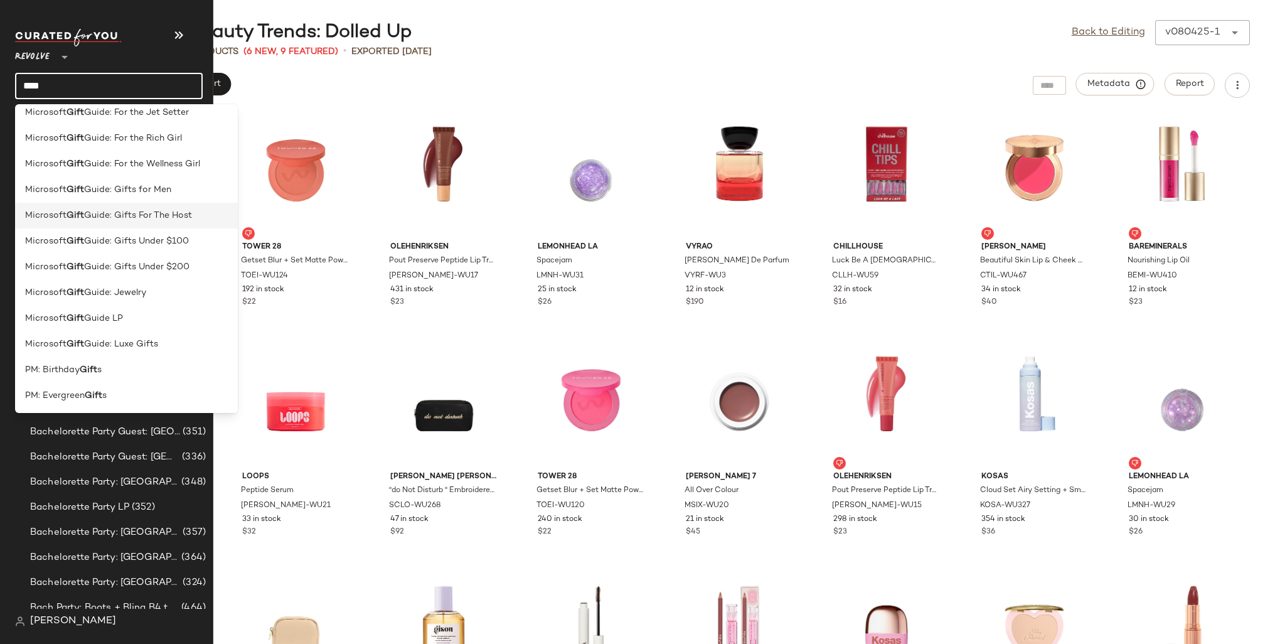
scroll to position [113, 0]
type input "****"
click at [141, 317] on div "Microsoft Gift Guide LP" at bounding box center [126, 317] width 203 height 13
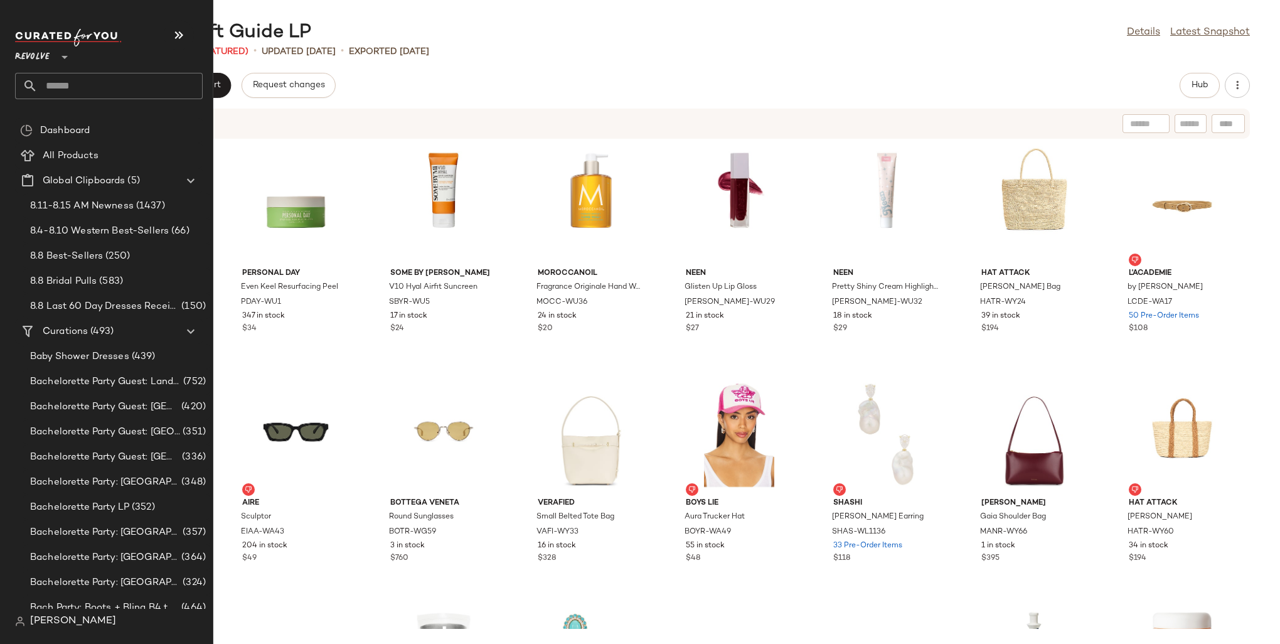
click at [68, 90] on input "text" at bounding box center [120, 86] width 165 height 26
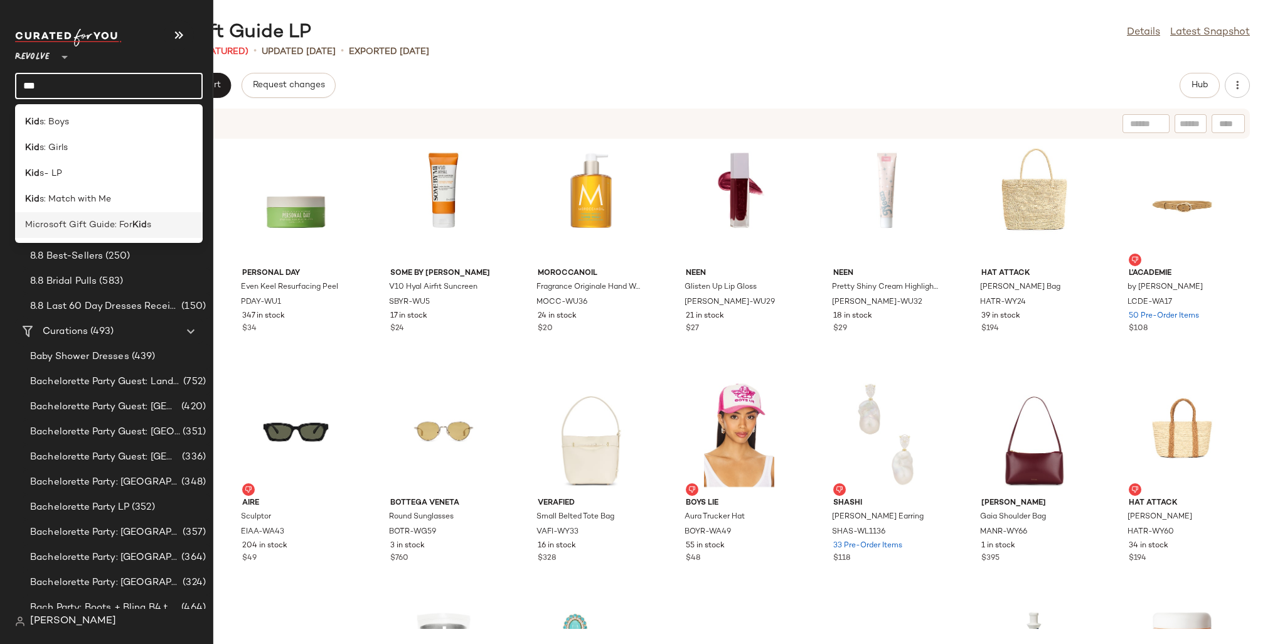
type input "***"
click at [132, 231] on b "Kid" at bounding box center [139, 224] width 14 height 13
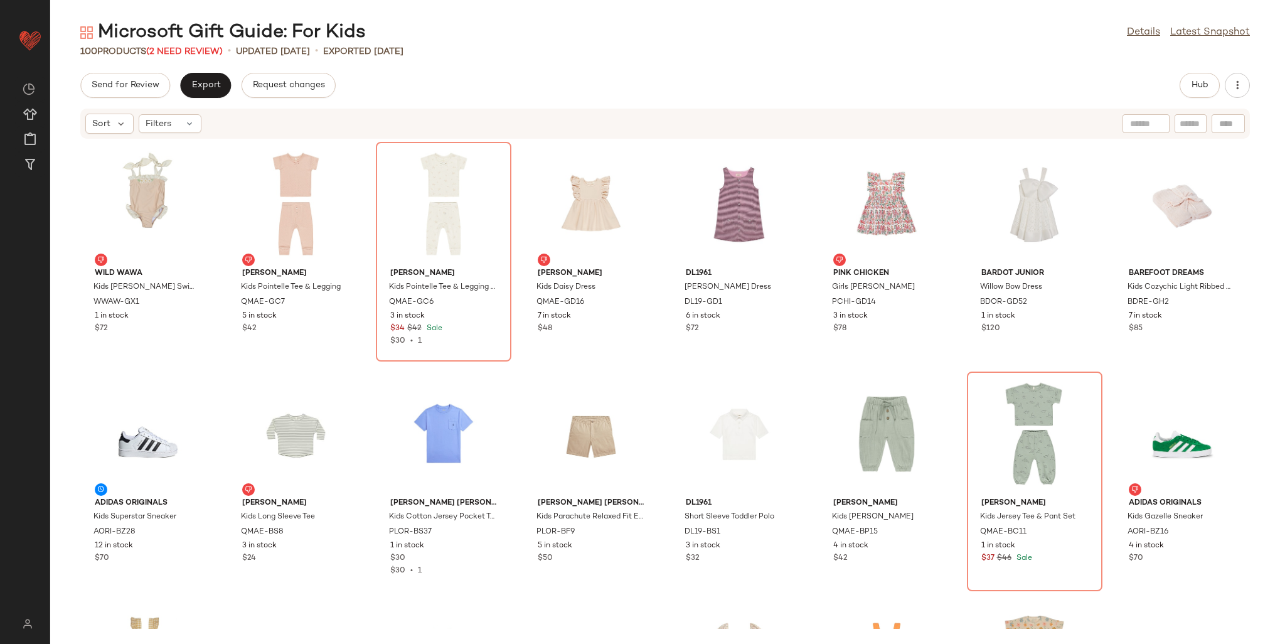
click at [182, 43] on div "Microsoft Gift Guide: For Kids" at bounding box center [222, 32] width 285 height 25
click at [193, 49] on span "(2 Need Review)" at bounding box center [184, 51] width 77 height 9
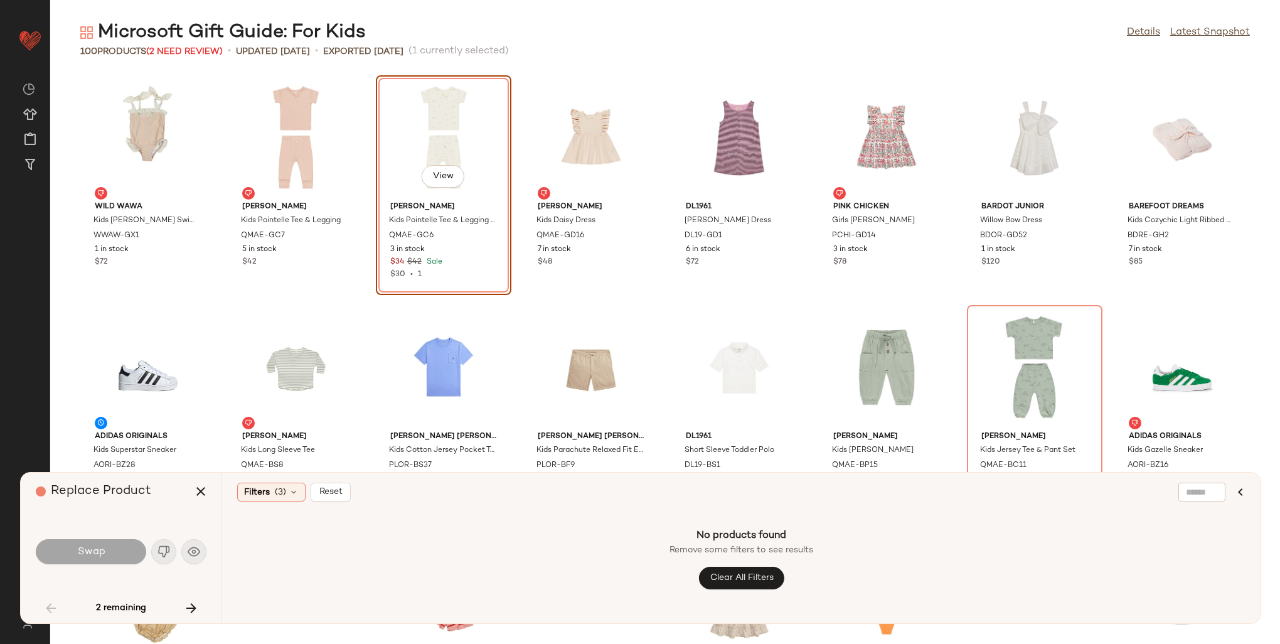
click at [165, 551] on div "Swap" at bounding box center [121, 551] width 171 height 30
click at [196, 607] on icon "button" at bounding box center [191, 607] width 15 height 15
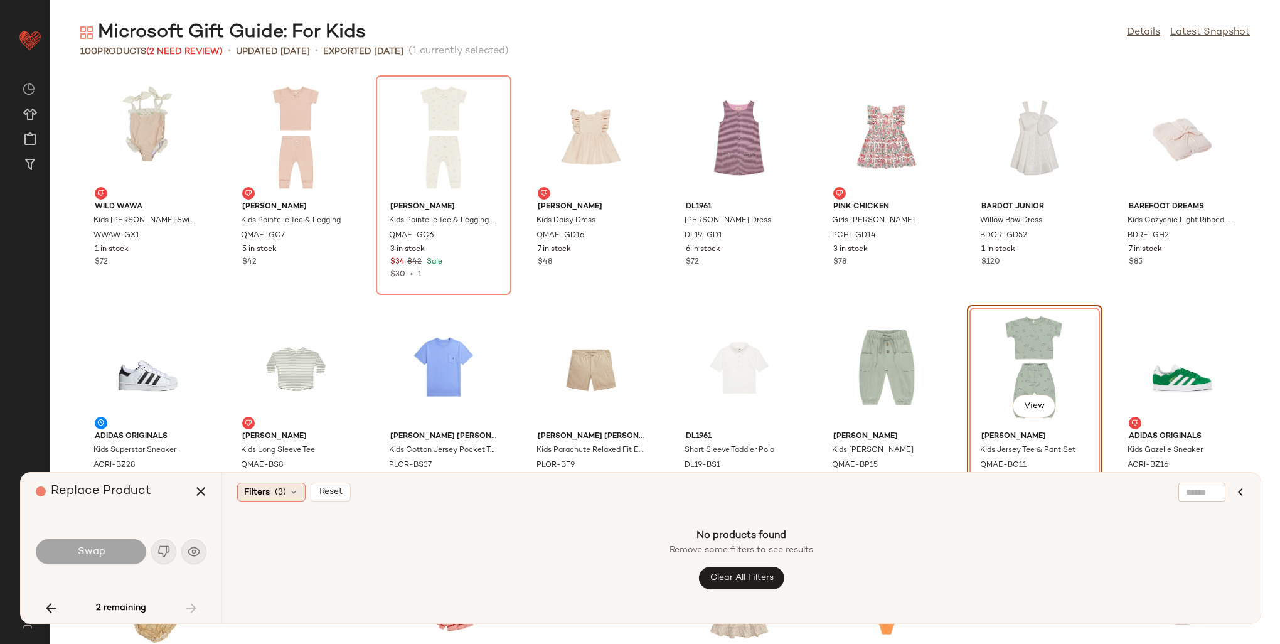
click at [284, 488] on span "(3)" at bounding box center [280, 492] width 11 height 13
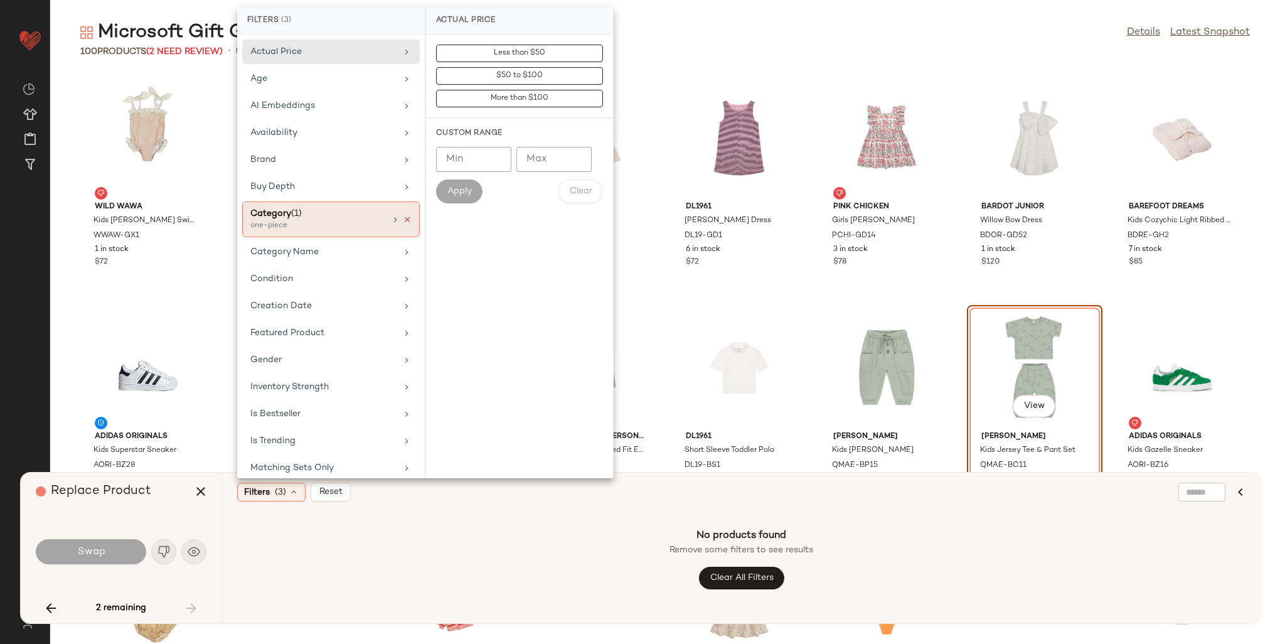
click at [403, 215] on icon at bounding box center [407, 219] width 9 height 9
click at [726, 569] on button "Clear All Filters" at bounding box center [740, 578] width 85 height 23
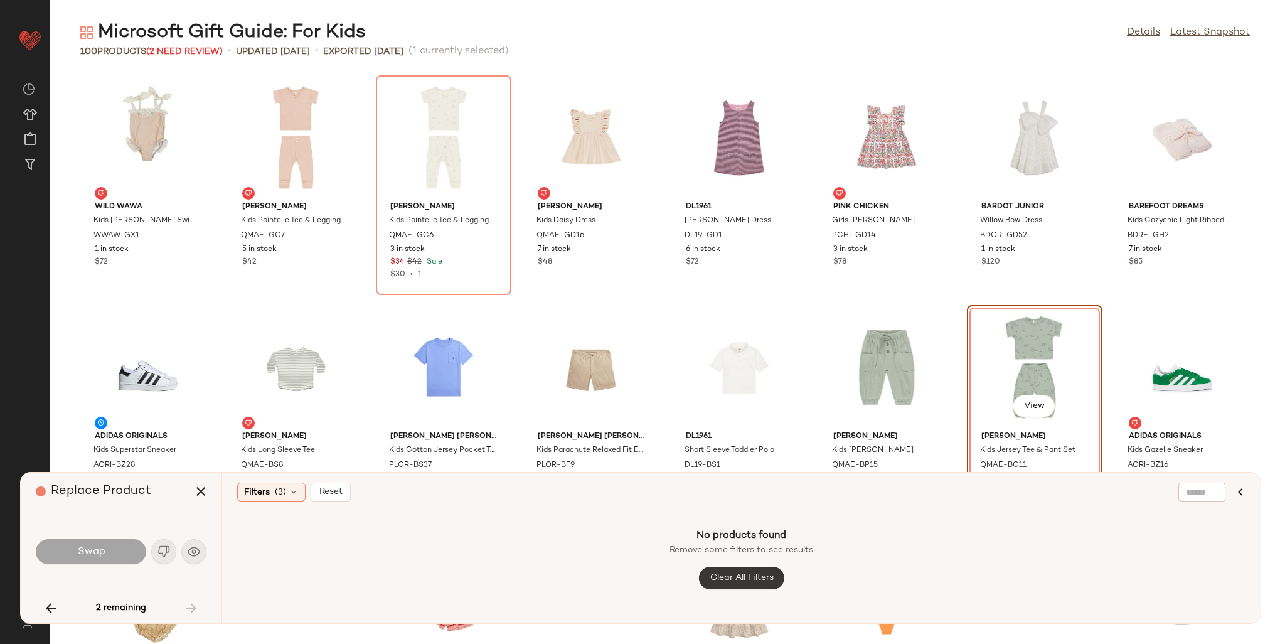
click at [730, 576] on span "Clear All Filters" at bounding box center [741, 578] width 64 height 10
click at [334, 492] on span "Reset" at bounding box center [331, 492] width 24 height 10
click at [266, 482] on div "Filters (3) Reset No products found Remove some filters to see results Clear Al…" at bounding box center [740, 547] width 1039 height 151
click at [58, 612] on button "button" at bounding box center [51, 608] width 30 height 30
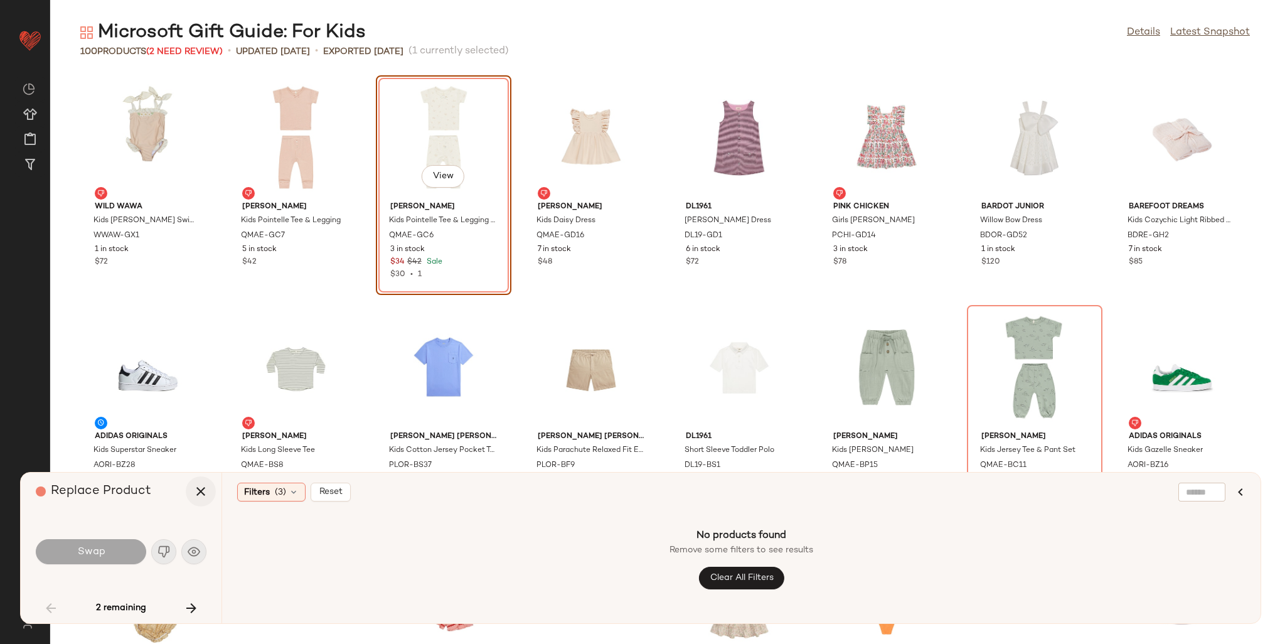
click at [200, 496] on icon "button" at bounding box center [200, 491] width 15 height 15
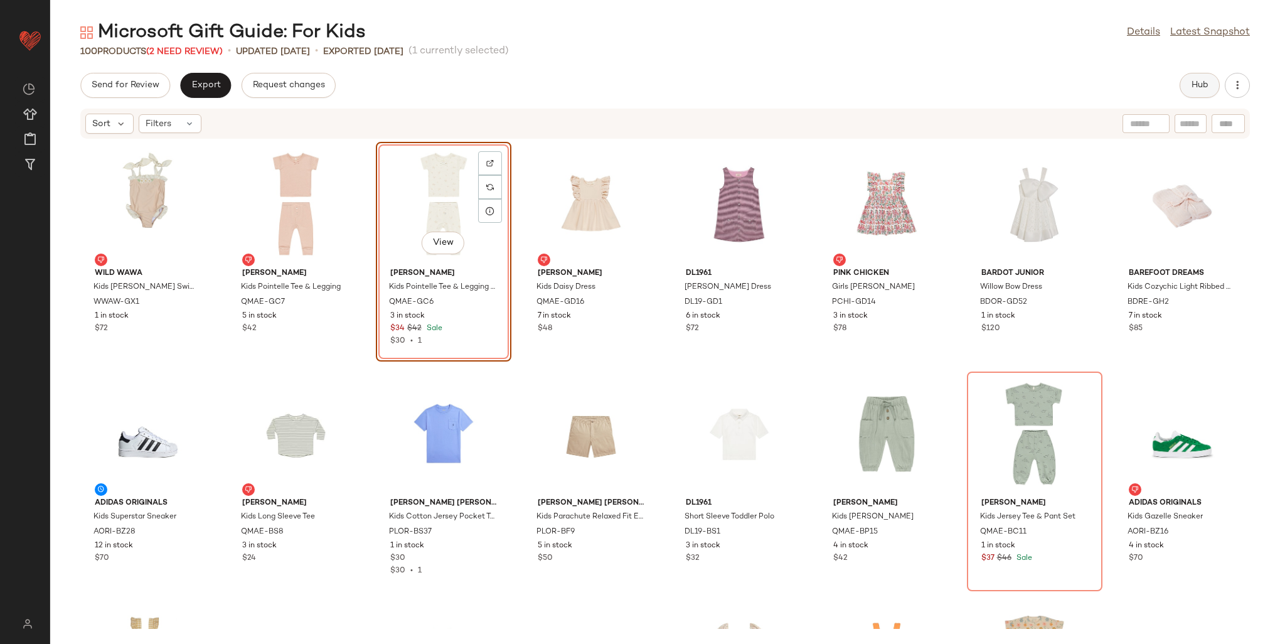
click at [1192, 89] on span "Hub" at bounding box center [1200, 85] width 18 height 10
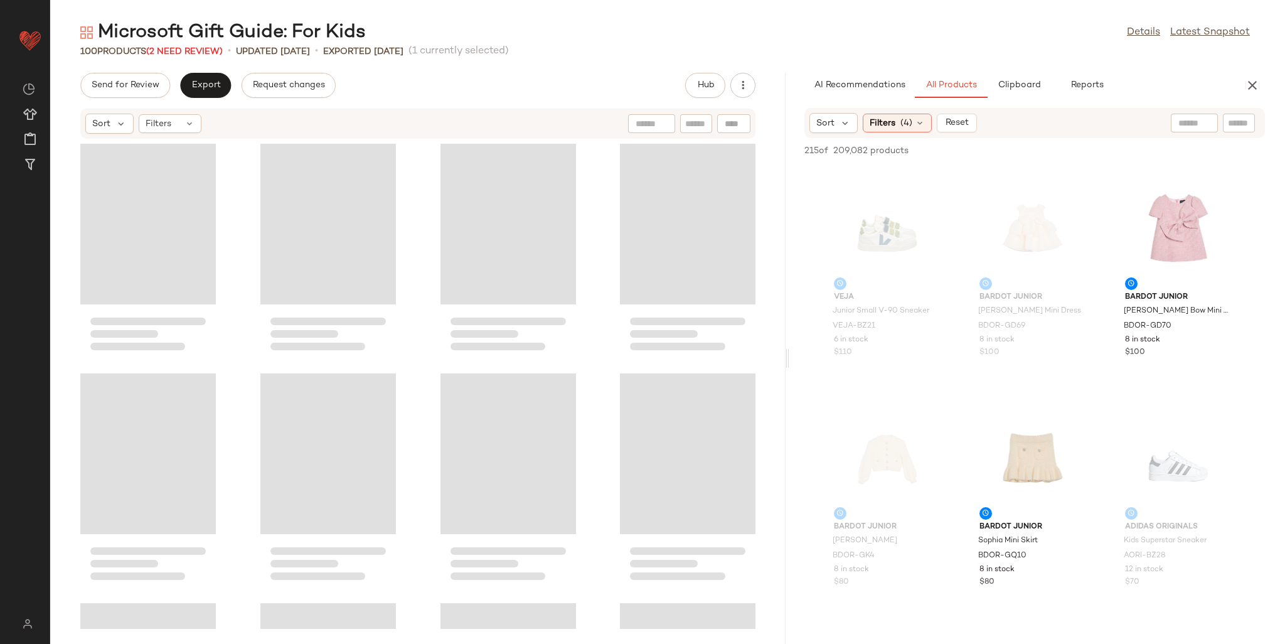
drag, startPoint x: 663, startPoint y: 224, endPoint x: 788, endPoint y: 230, distance: 125.6
click at [788, 230] on div "Microsoft Gift Guide: For Kids Details Latest Snapshot 100 Products (2 Need Rev…" at bounding box center [665, 332] width 1230 height 624
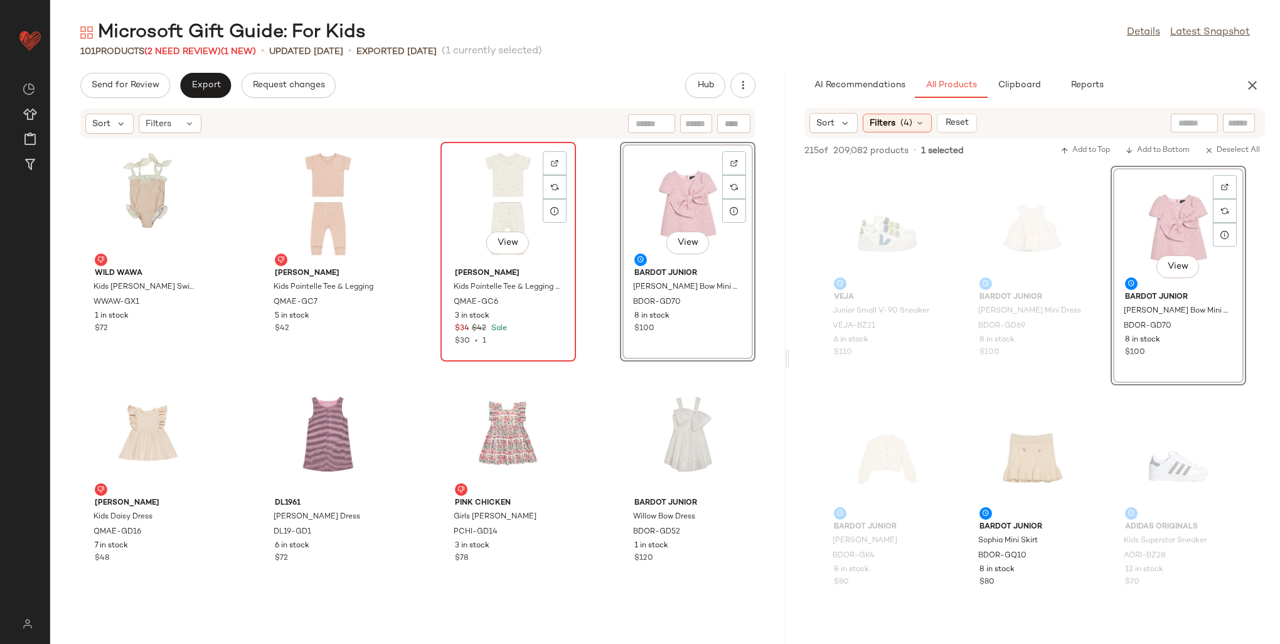
click at [492, 188] on div "View" at bounding box center [508, 204] width 127 height 117
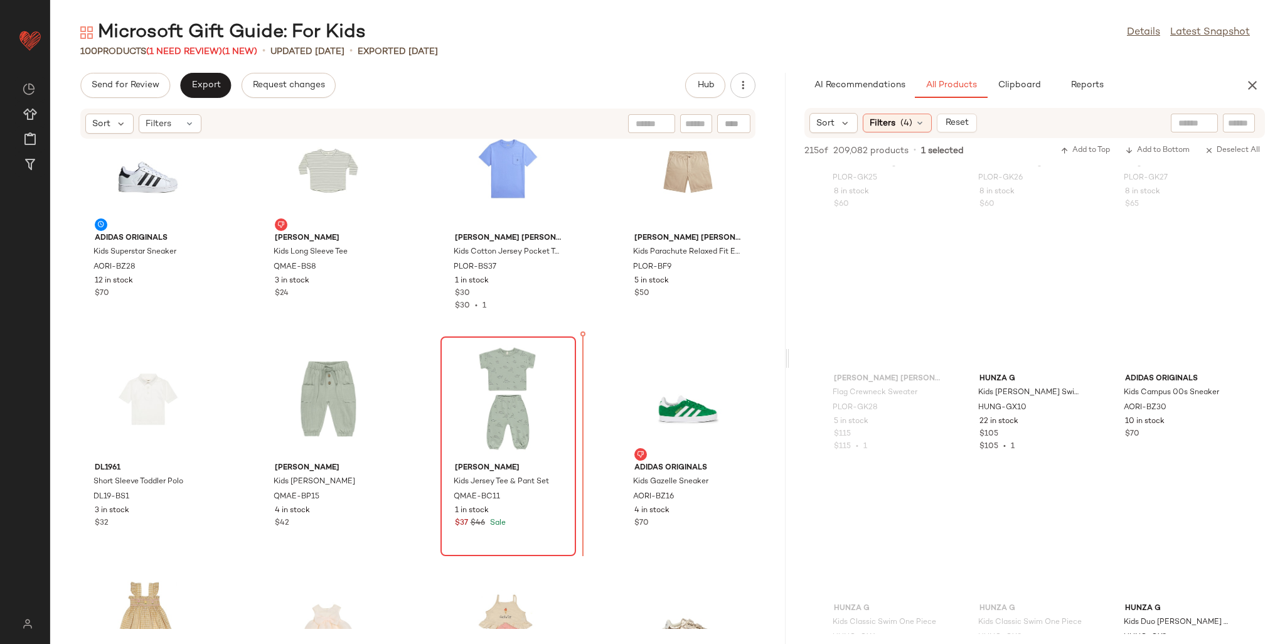
scroll to position [504, 0]
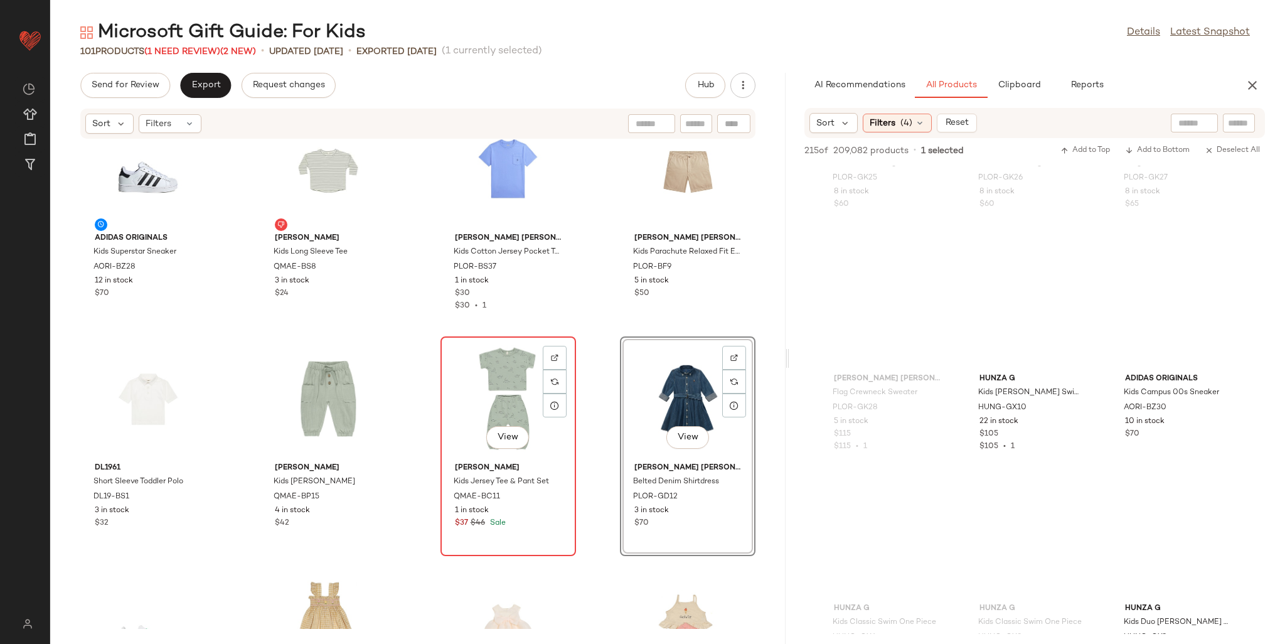
click at [485, 395] on div "View" at bounding box center [508, 399] width 127 height 117
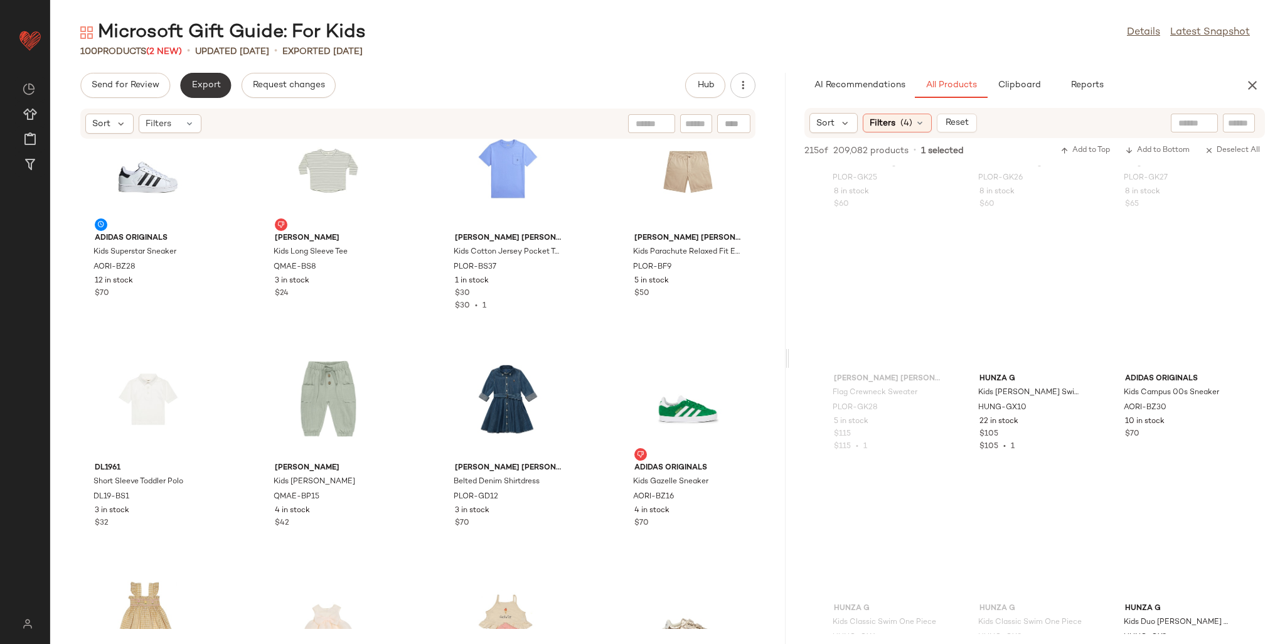
click at [207, 86] on span "Export" at bounding box center [205, 85] width 29 height 10
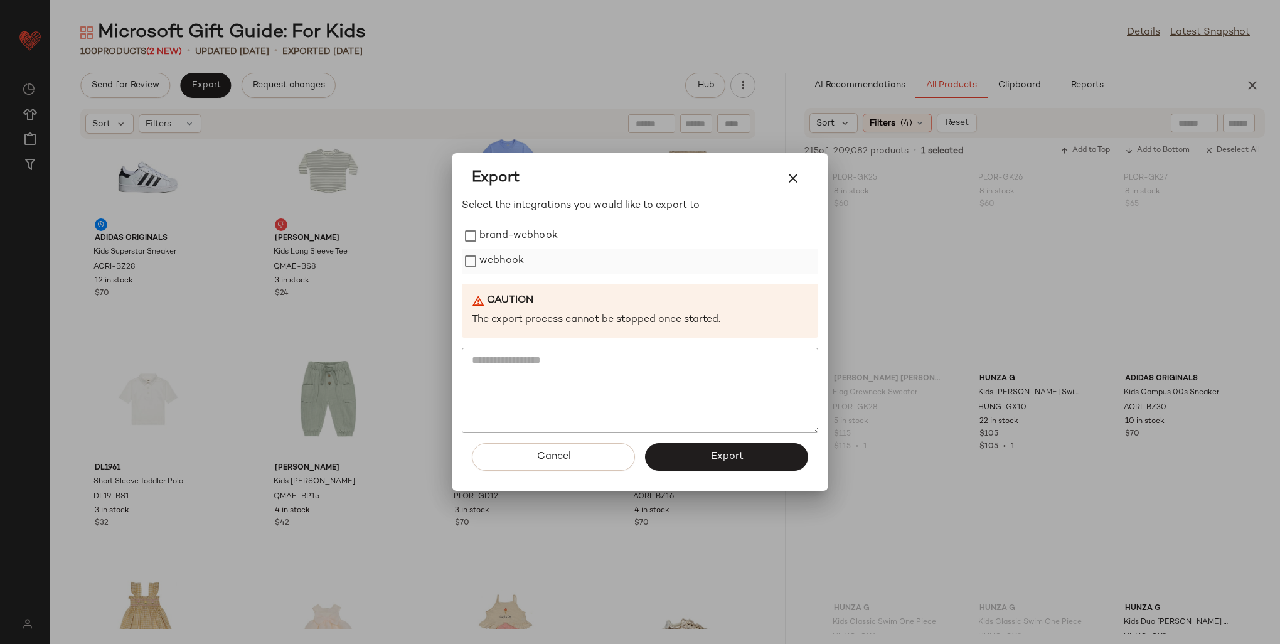
click at [486, 267] on label "webhook" at bounding box center [501, 260] width 45 height 25
click at [760, 448] on button "Export" at bounding box center [726, 457] width 163 height 28
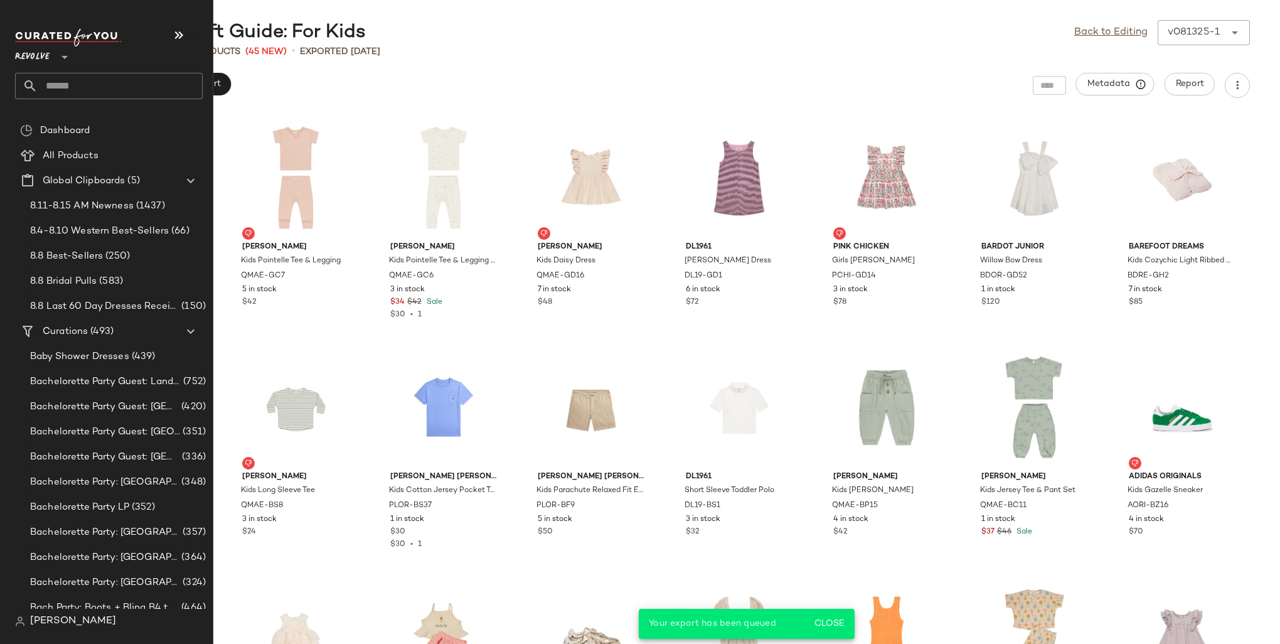
click at [53, 86] on input "text" at bounding box center [120, 86] width 165 height 26
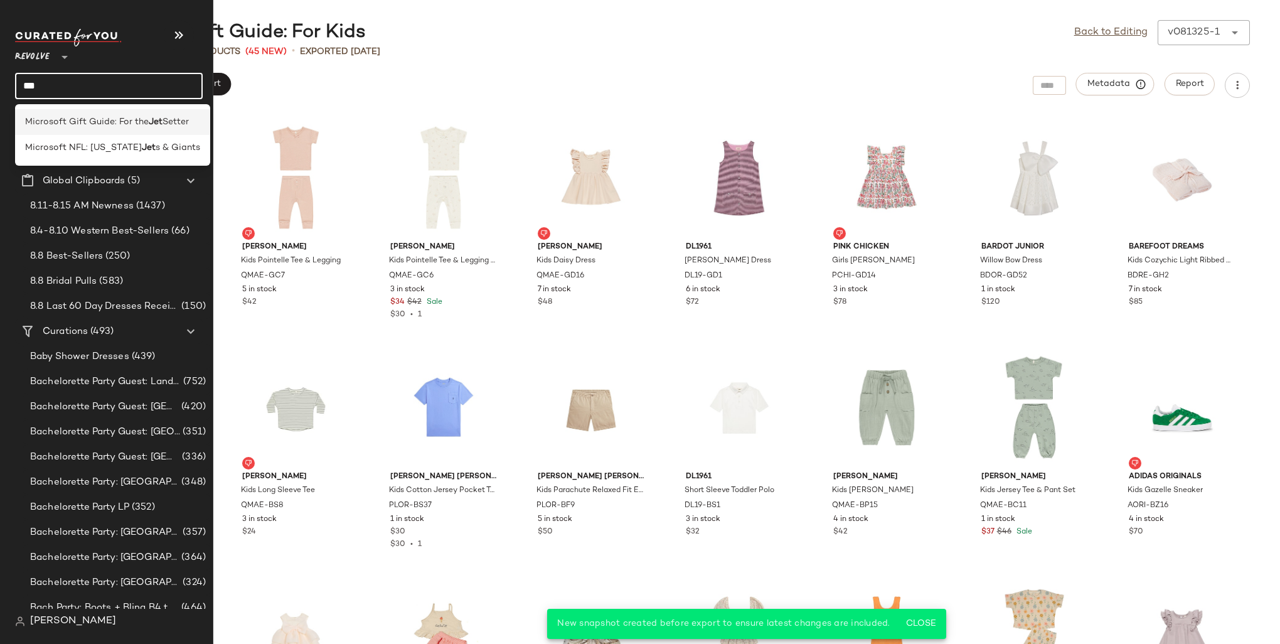
type input "***"
click at [93, 124] on span "Microsoft Gift Guide: For the" at bounding box center [87, 121] width 124 height 13
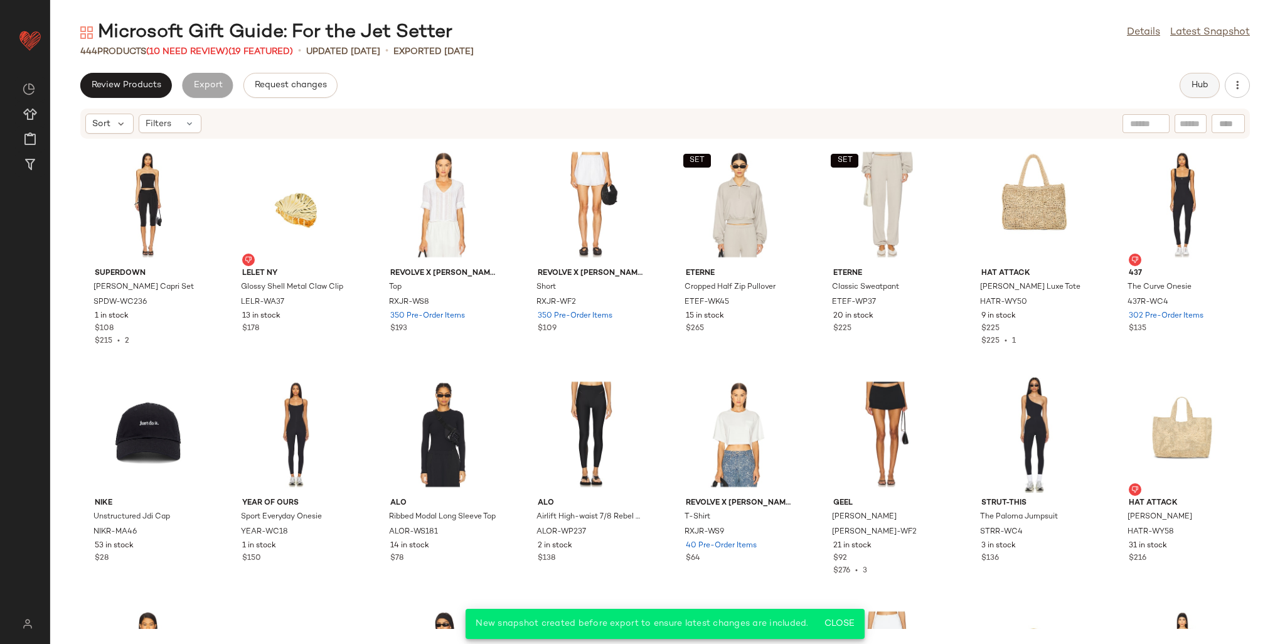
click at [1197, 88] on span "Hub" at bounding box center [1200, 85] width 18 height 10
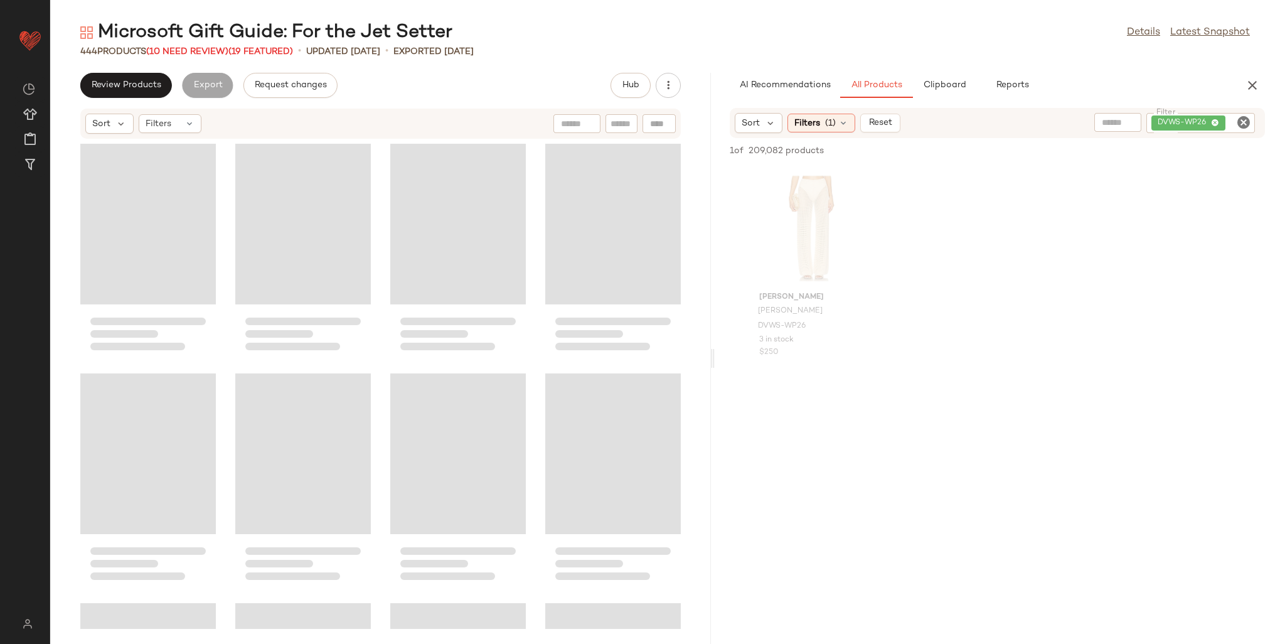
drag, startPoint x: 665, startPoint y: 227, endPoint x: 767, endPoint y: 230, distance: 101.7
click at [767, 230] on div "Microsoft Gift Guide: For the Jet Setter Details Latest Snapshot 444 Products (…" at bounding box center [665, 332] width 1230 height 624
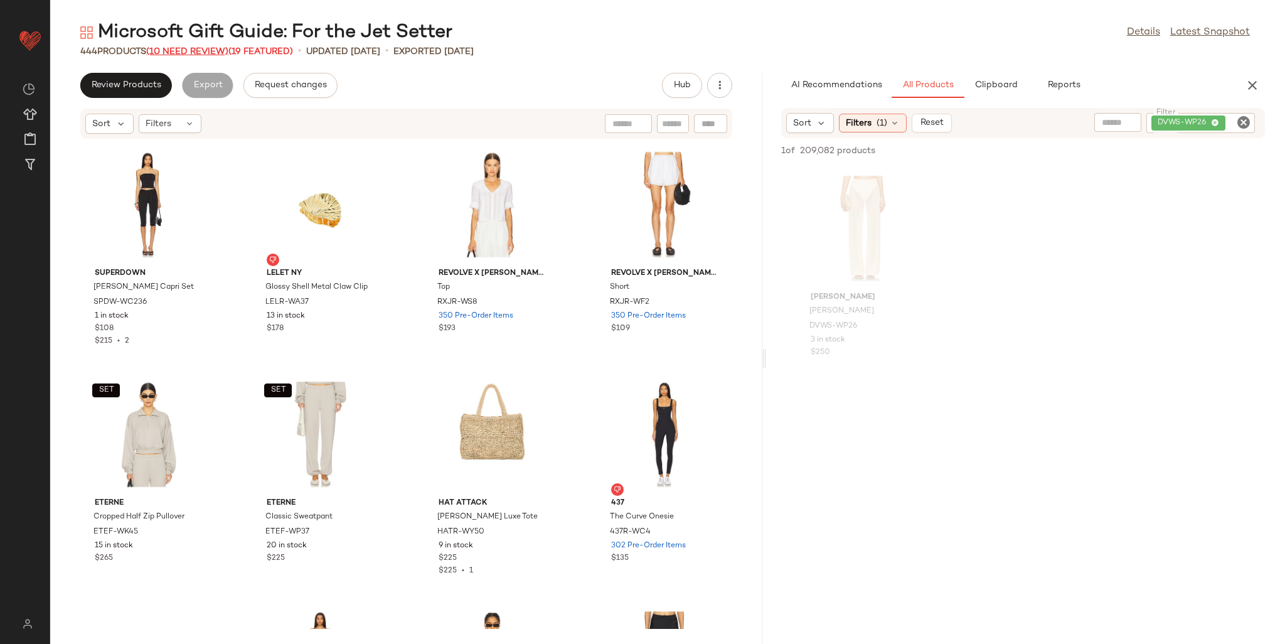
click at [197, 51] on span "(10 Need Review)" at bounding box center [187, 51] width 82 height 9
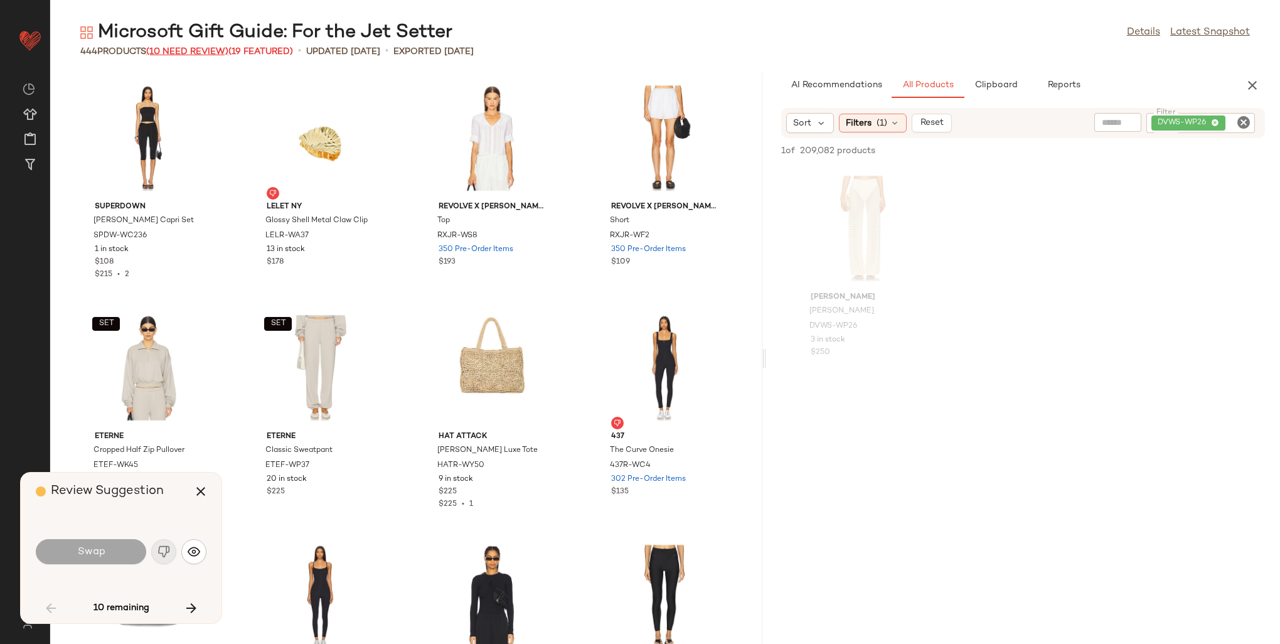
scroll to position [1608, 0]
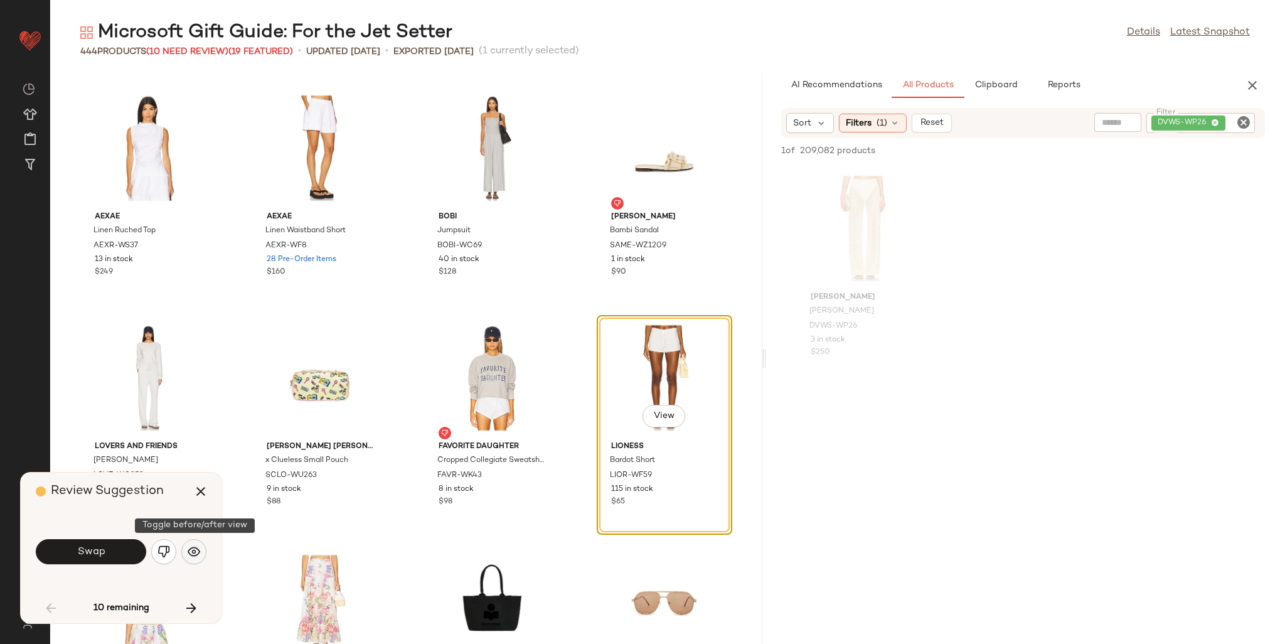
click at [185, 550] on button "button" at bounding box center [193, 551] width 25 height 25
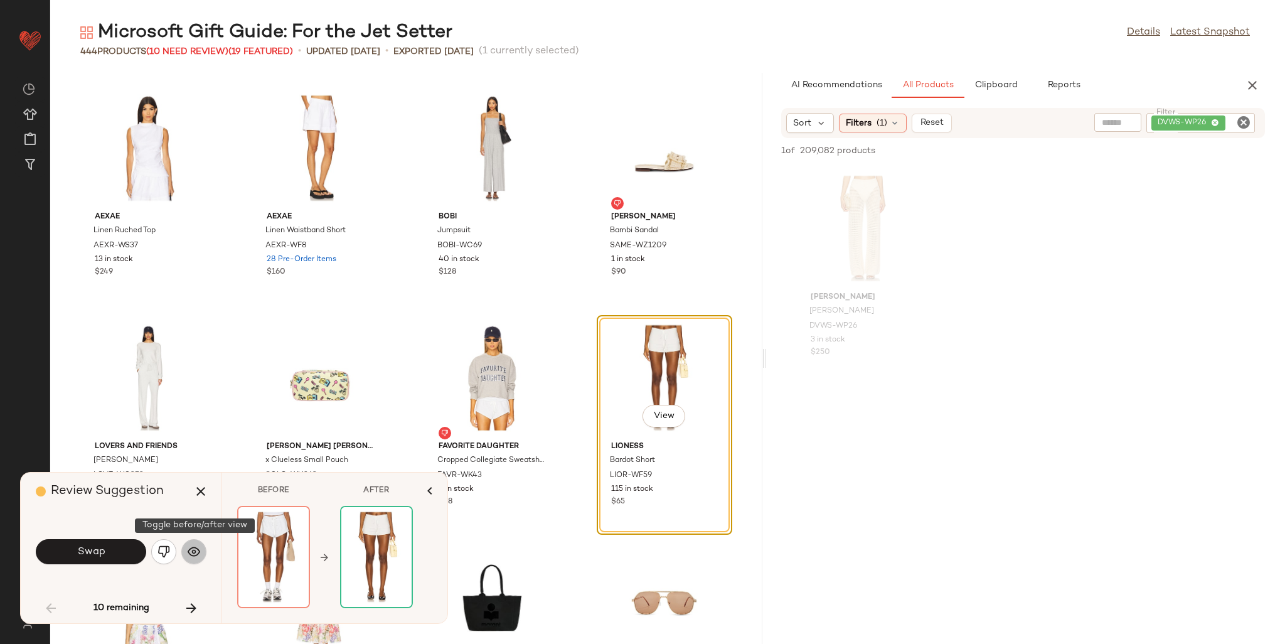
click at [185, 550] on button "button" at bounding box center [193, 551] width 25 height 25
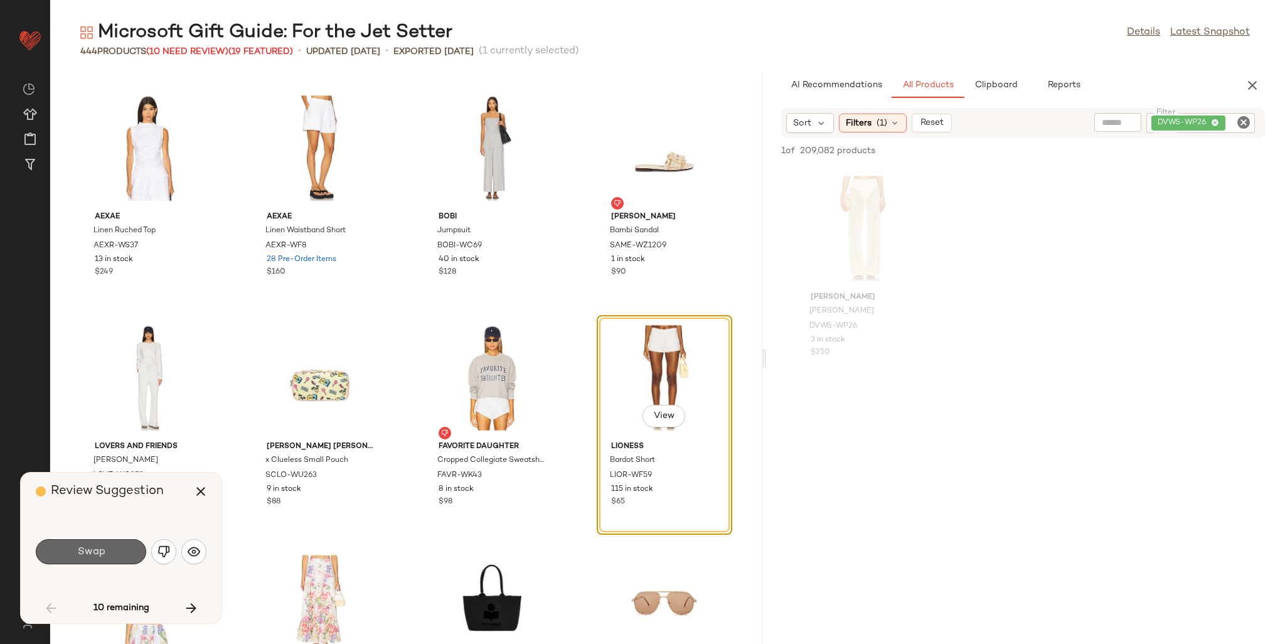
click at [65, 543] on button "Swap" at bounding box center [91, 551] width 110 height 25
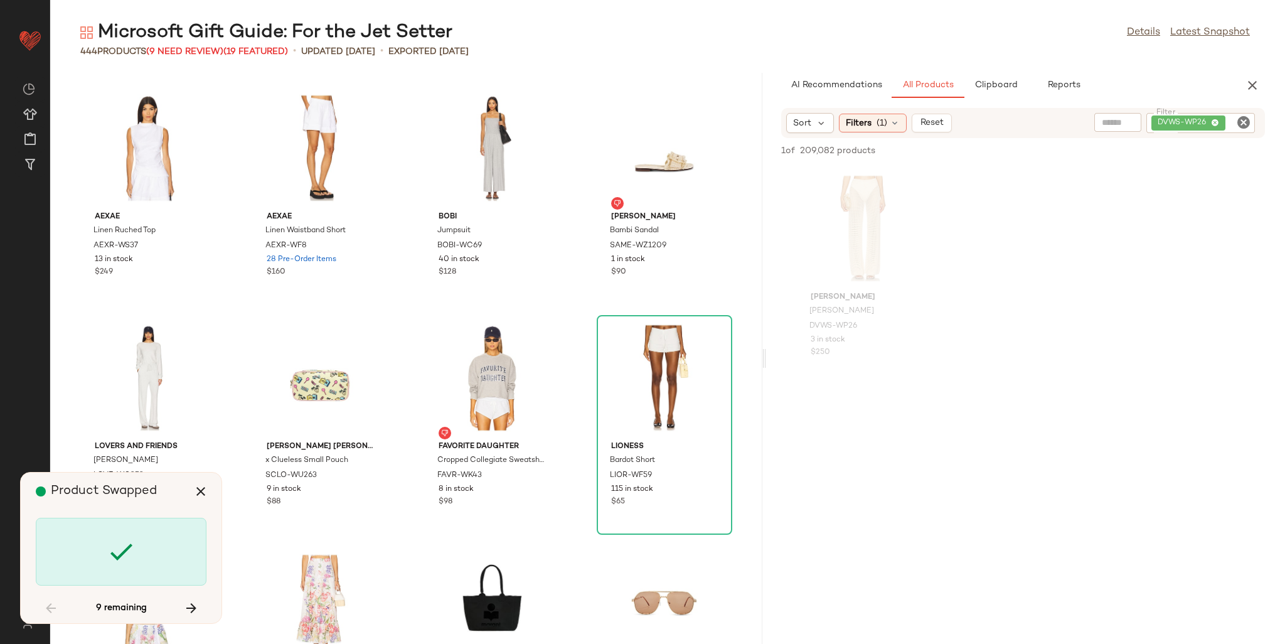
scroll to position [2985, 0]
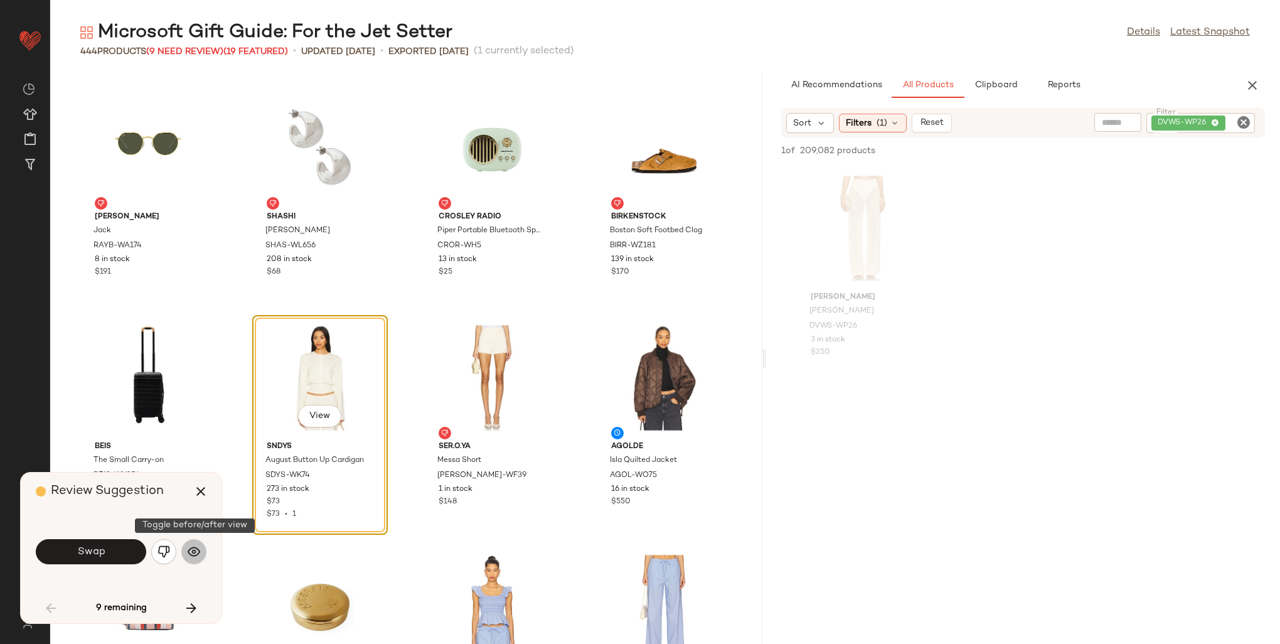
click at [186, 546] on button "button" at bounding box center [193, 551] width 25 height 25
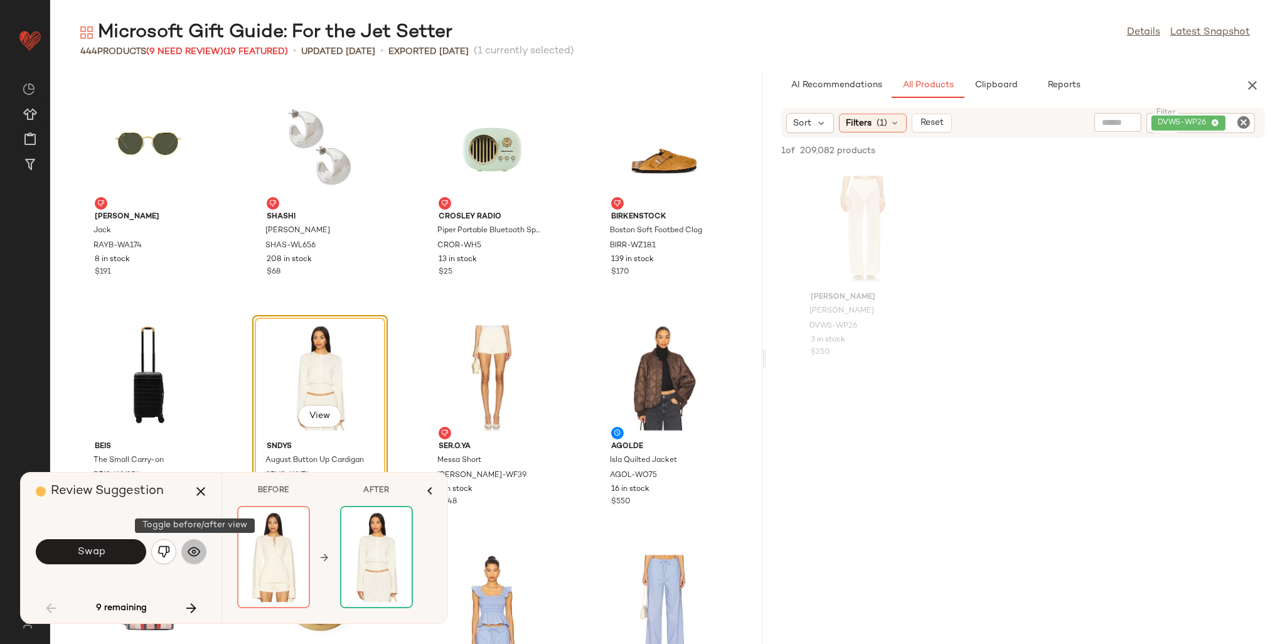
click at [186, 546] on button "button" at bounding box center [193, 551] width 25 height 25
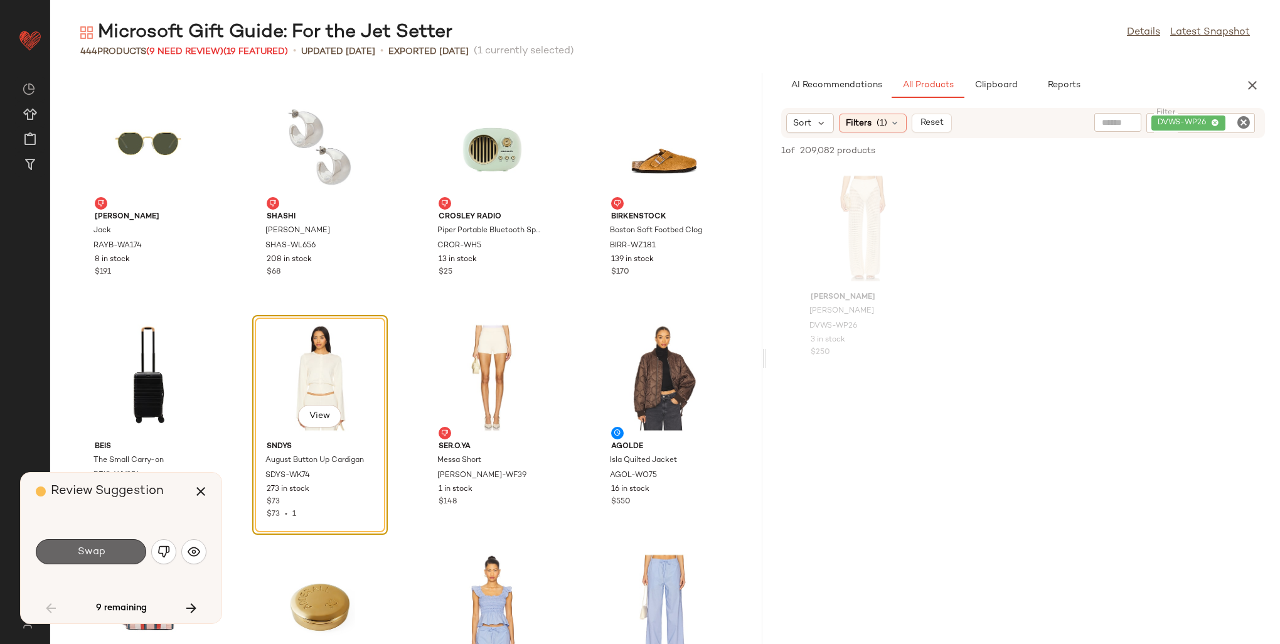
click at [86, 551] on span "Swap" at bounding box center [91, 552] width 28 height 12
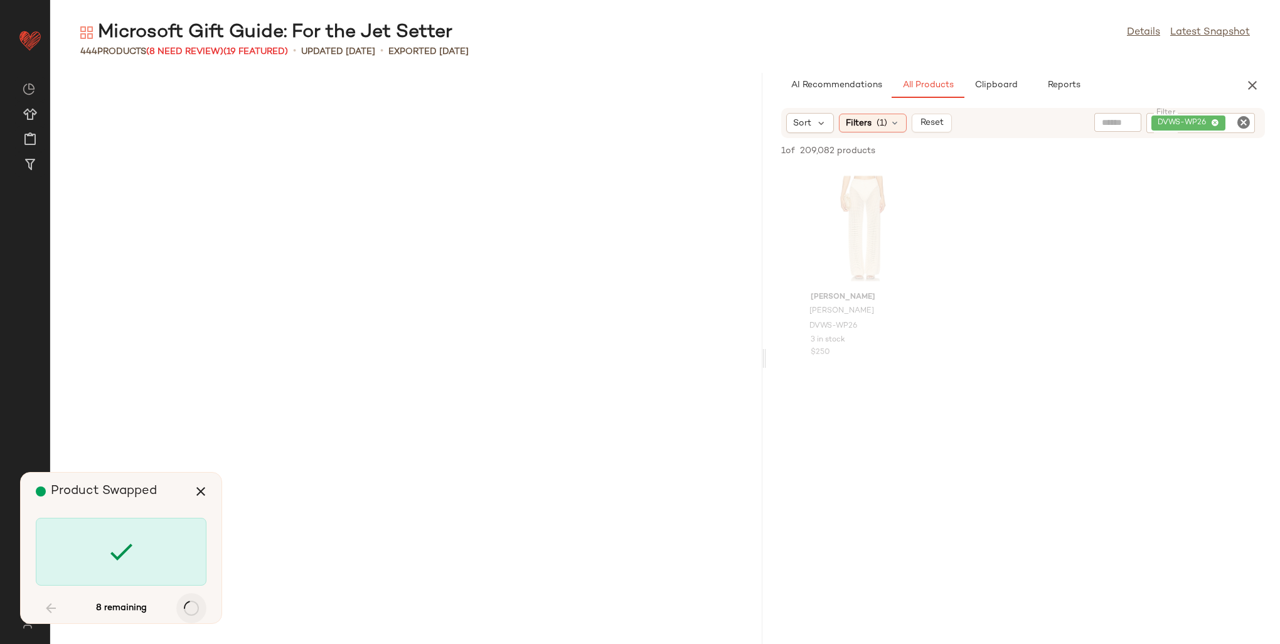
scroll to position [7349, 0]
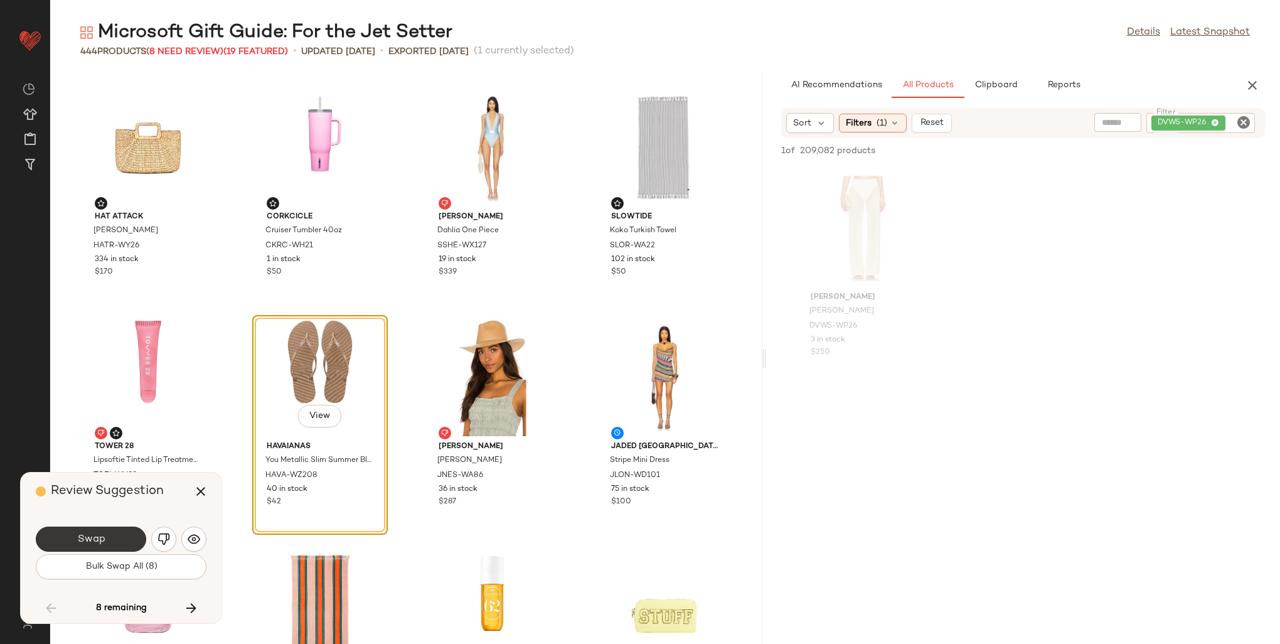
click at [115, 541] on button "Swap" at bounding box center [91, 538] width 110 height 25
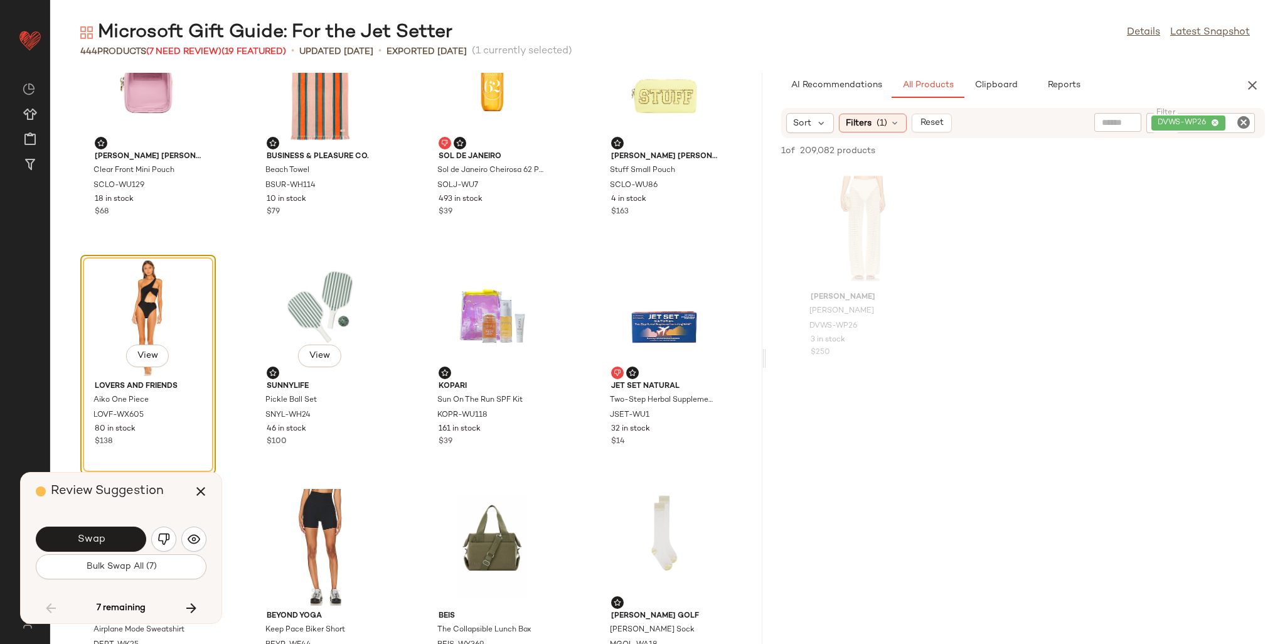
scroll to position [7871, 0]
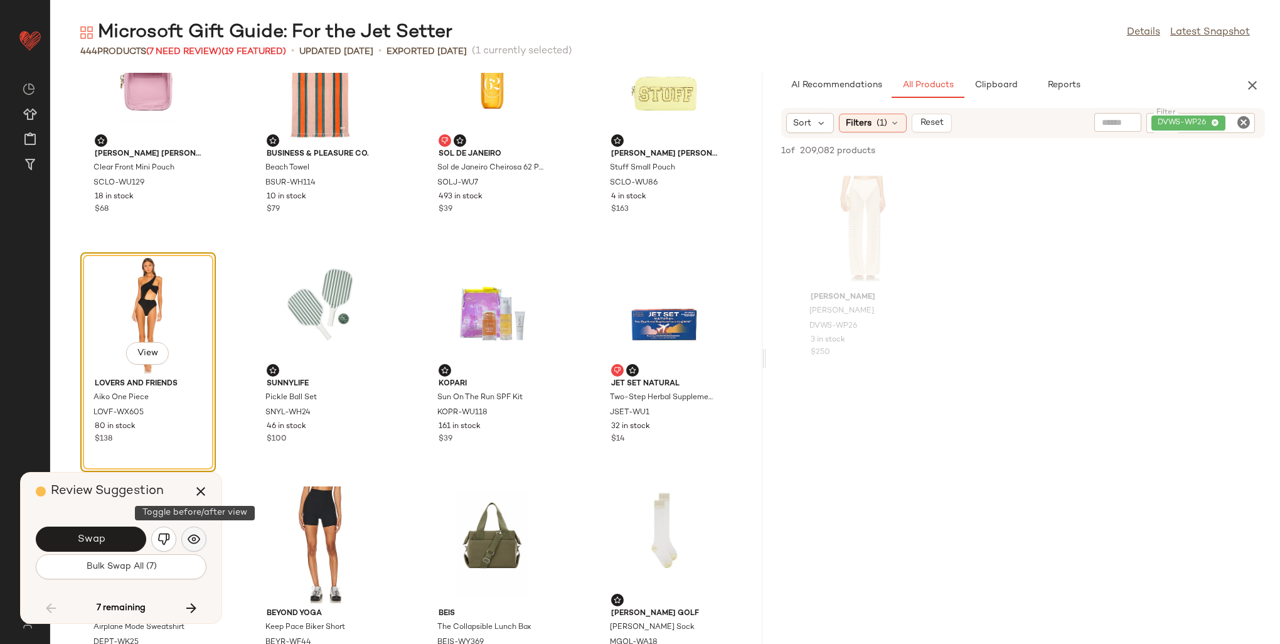
click at [189, 540] on img "button" at bounding box center [194, 539] width 13 height 13
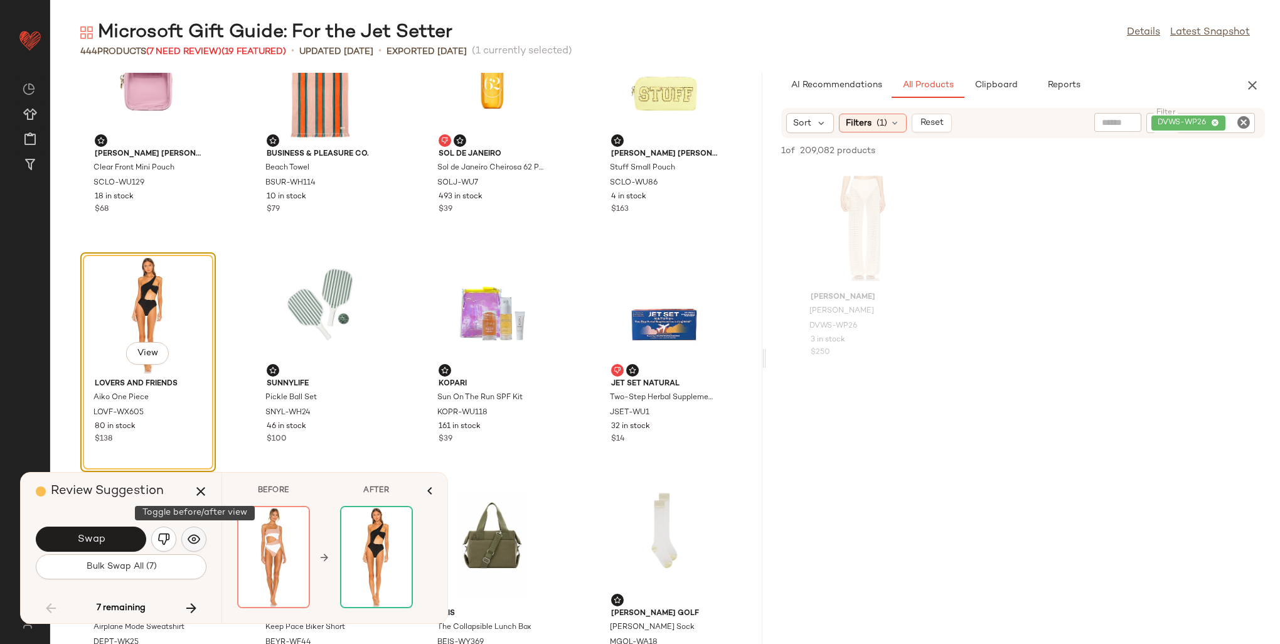
click at [189, 540] on img "button" at bounding box center [194, 539] width 13 height 13
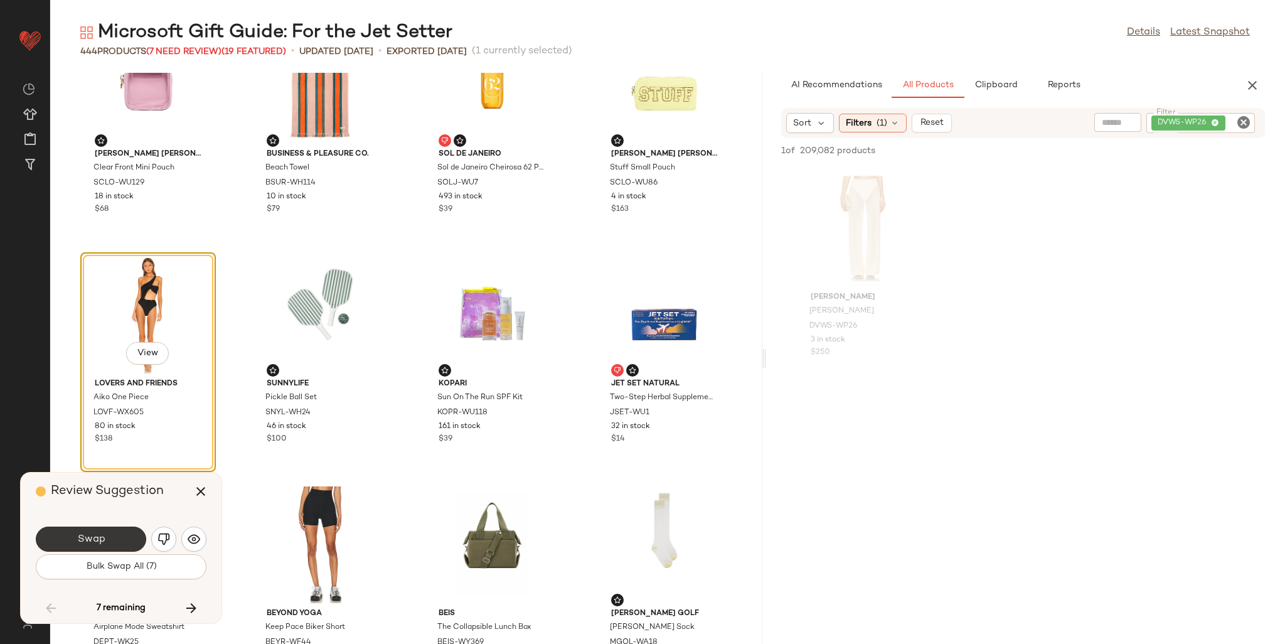
click at [105, 537] on button "Swap" at bounding box center [91, 538] width 110 height 25
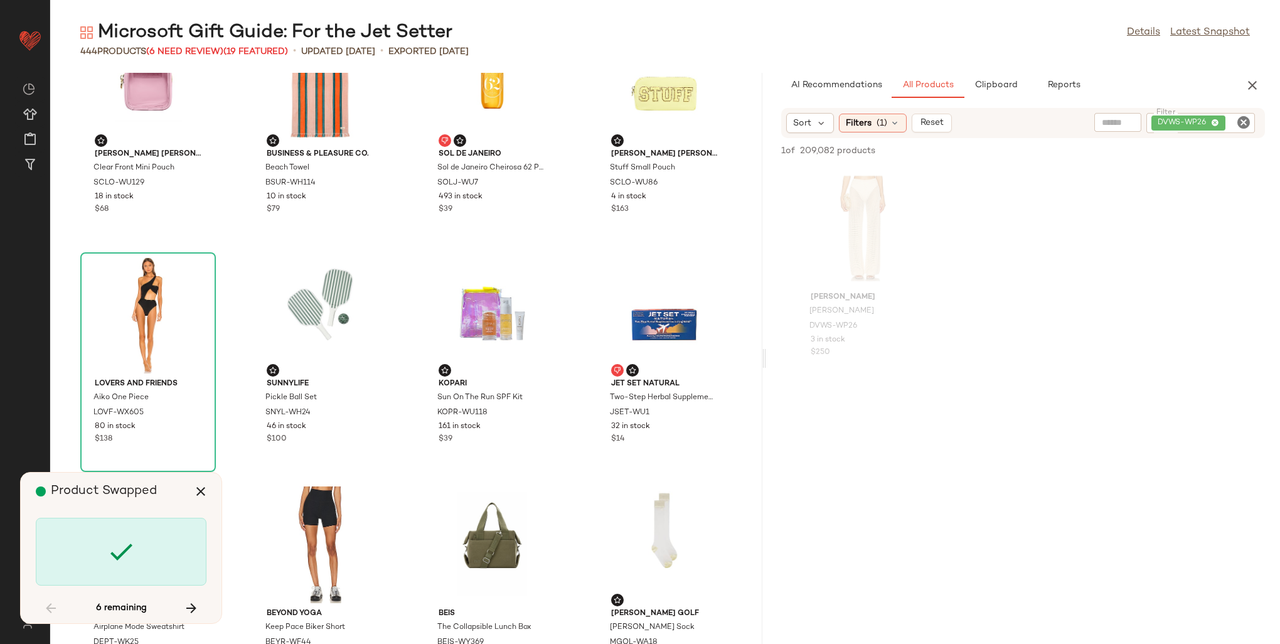
scroll to position [12401, 0]
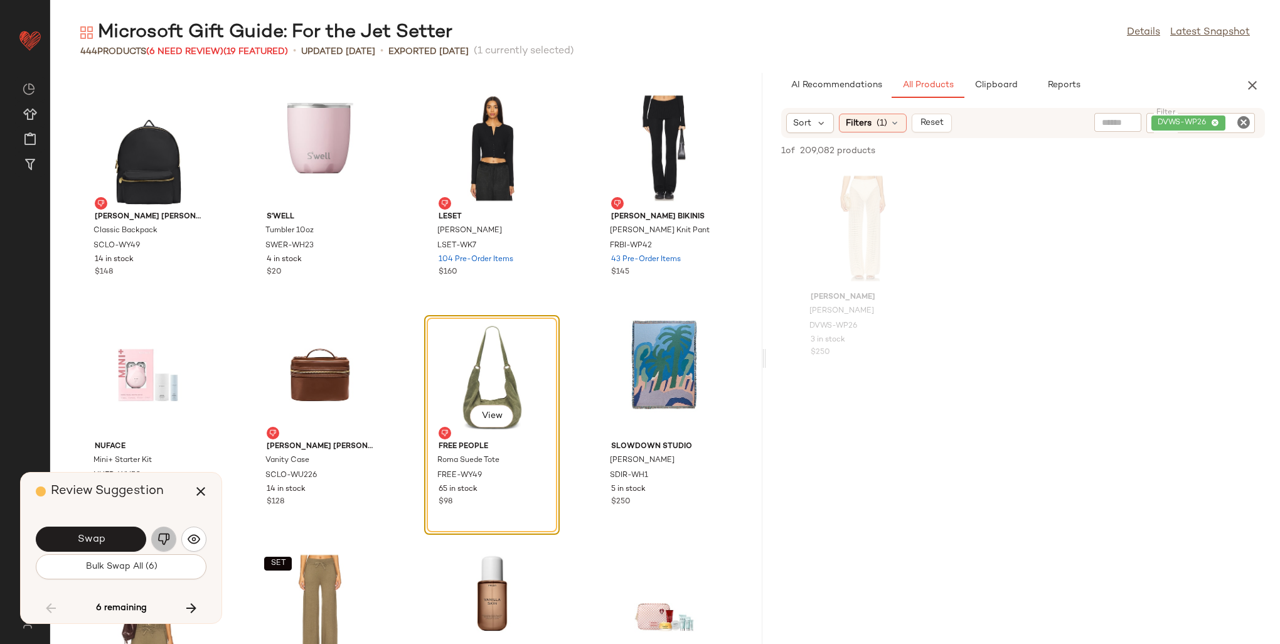
click at [166, 533] on img "button" at bounding box center [163, 539] width 13 height 13
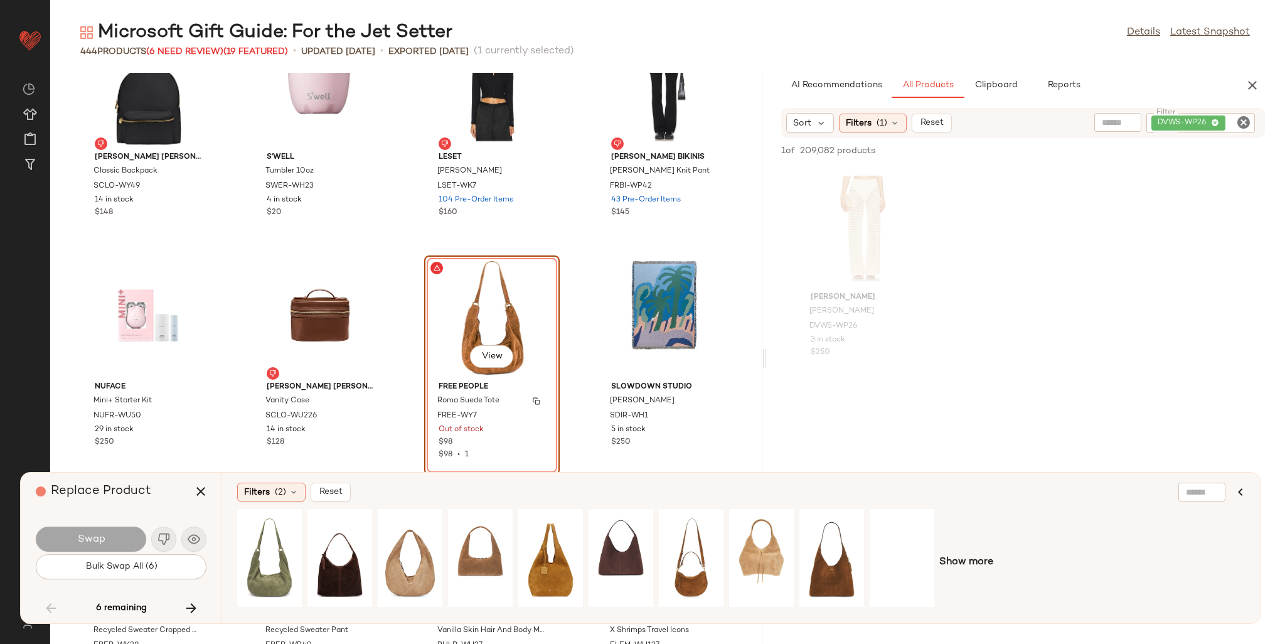
scroll to position [12464, 0]
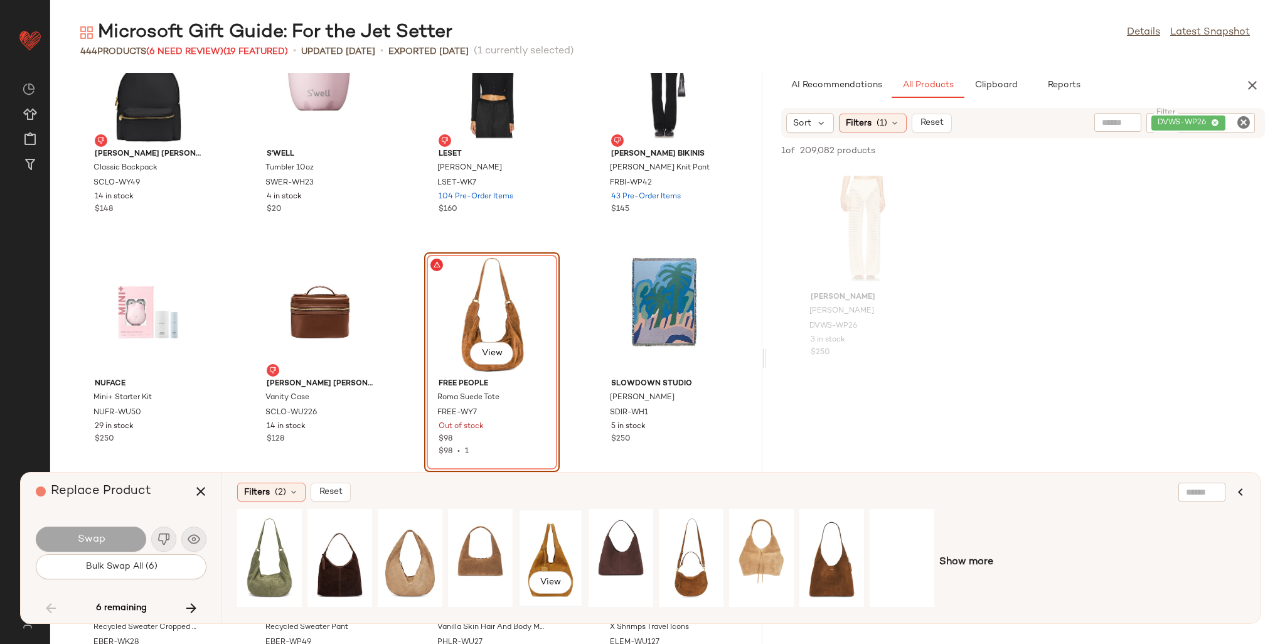
click at [540, 536] on div "View" at bounding box center [551, 557] width 56 height 89
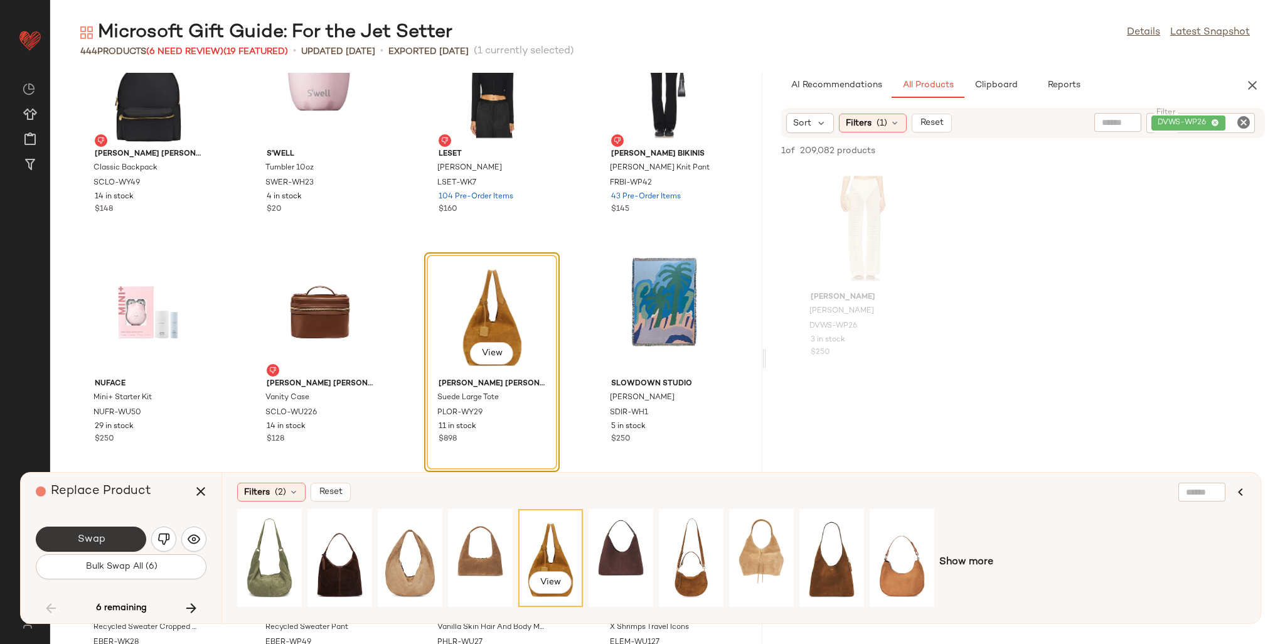
click at [119, 541] on button "Swap" at bounding box center [91, 538] width 110 height 25
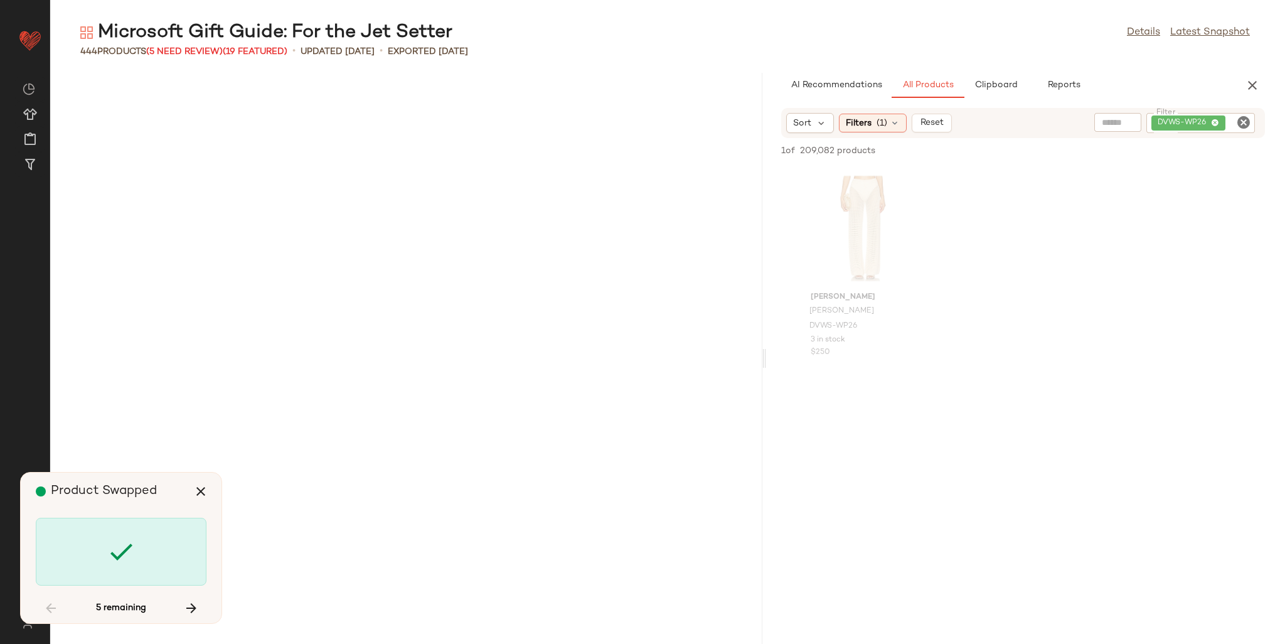
scroll to position [17224, 0]
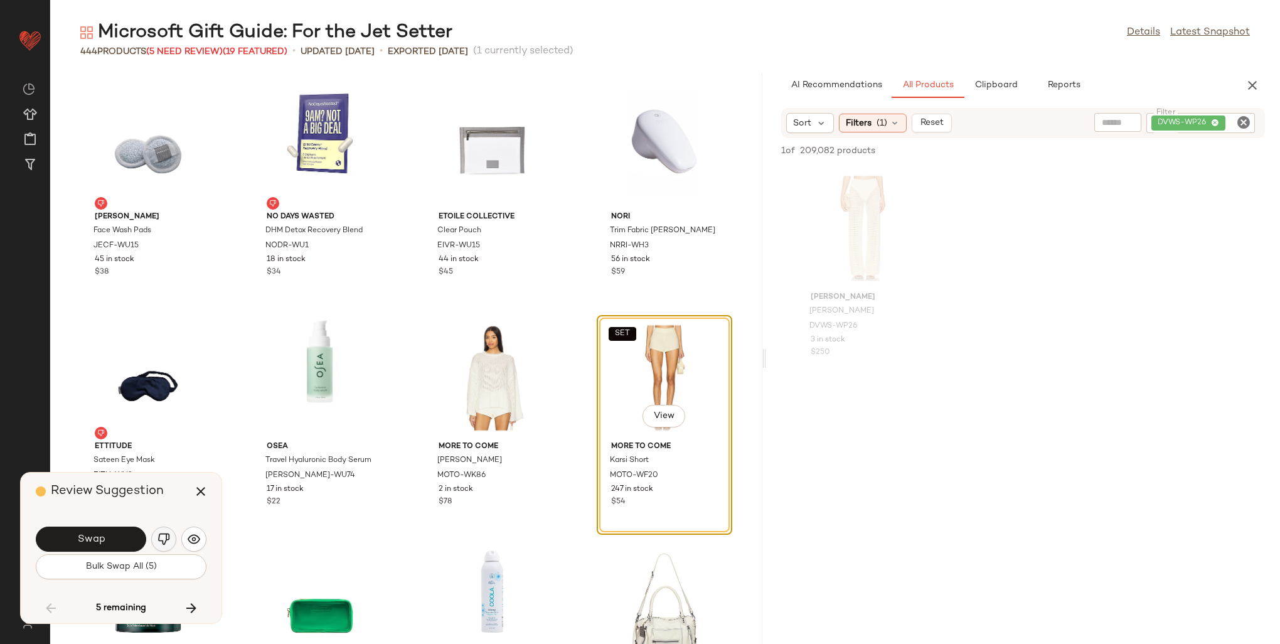
click at [169, 543] on img "button" at bounding box center [163, 539] width 13 height 13
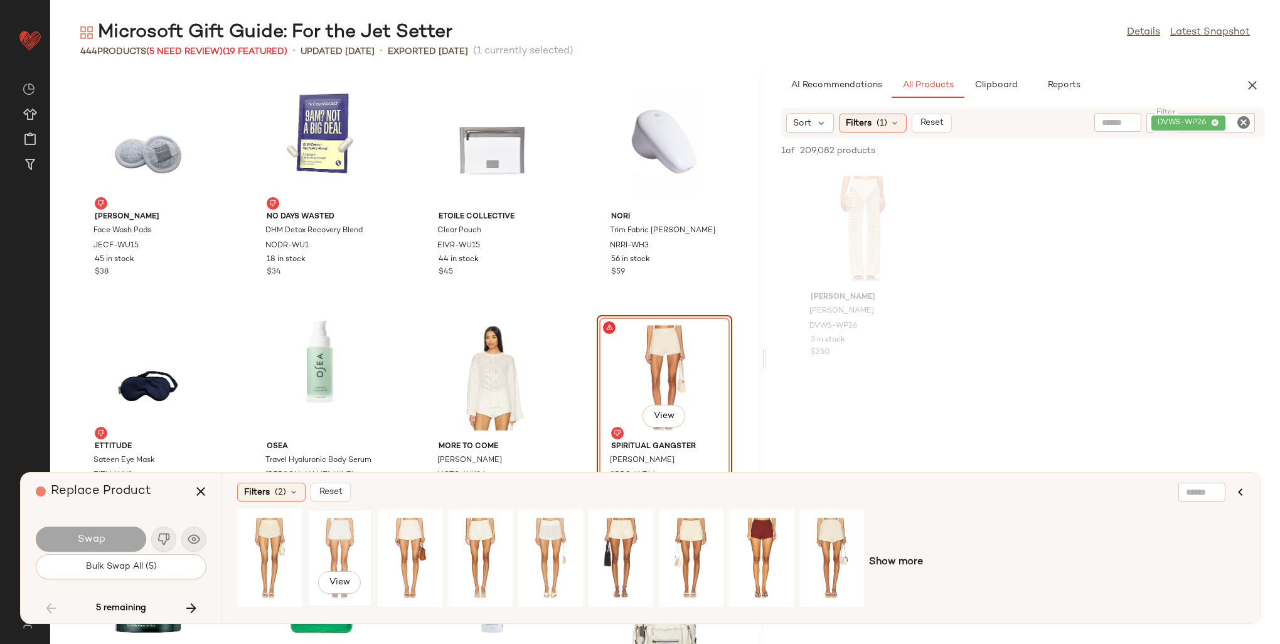
click at [349, 548] on div "View" at bounding box center [340, 557] width 56 height 89
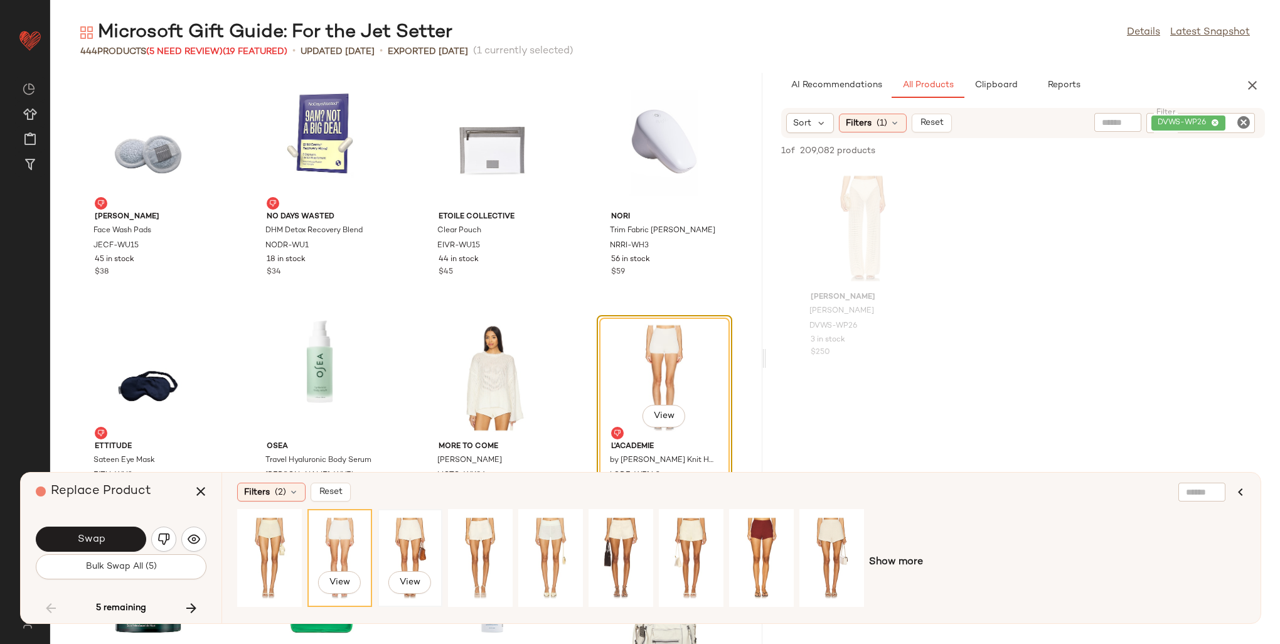
click at [400, 538] on div "View" at bounding box center [410, 557] width 56 height 89
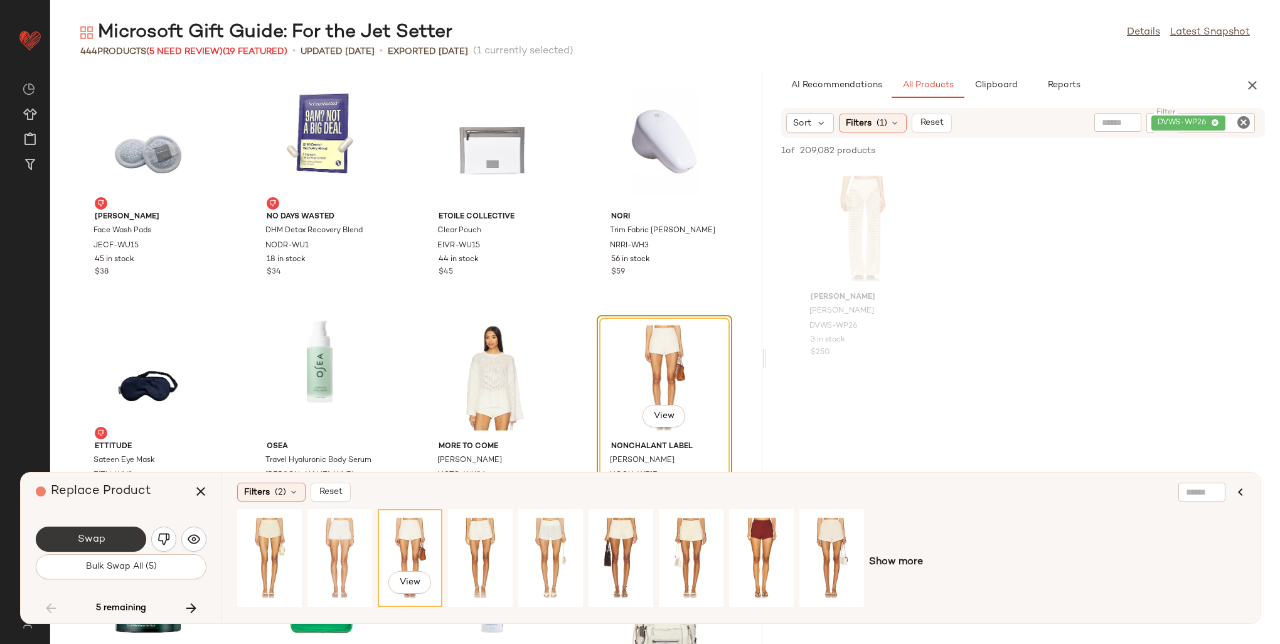
click at [101, 541] on span "Swap" at bounding box center [91, 539] width 28 height 12
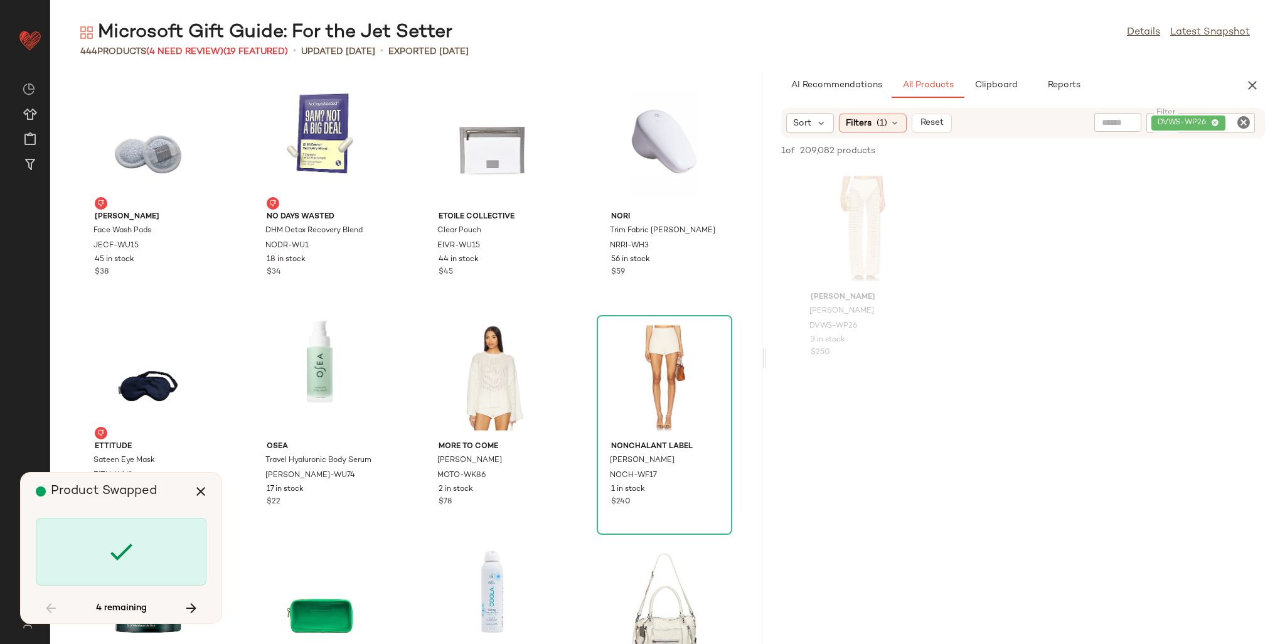
scroll to position [20668, 0]
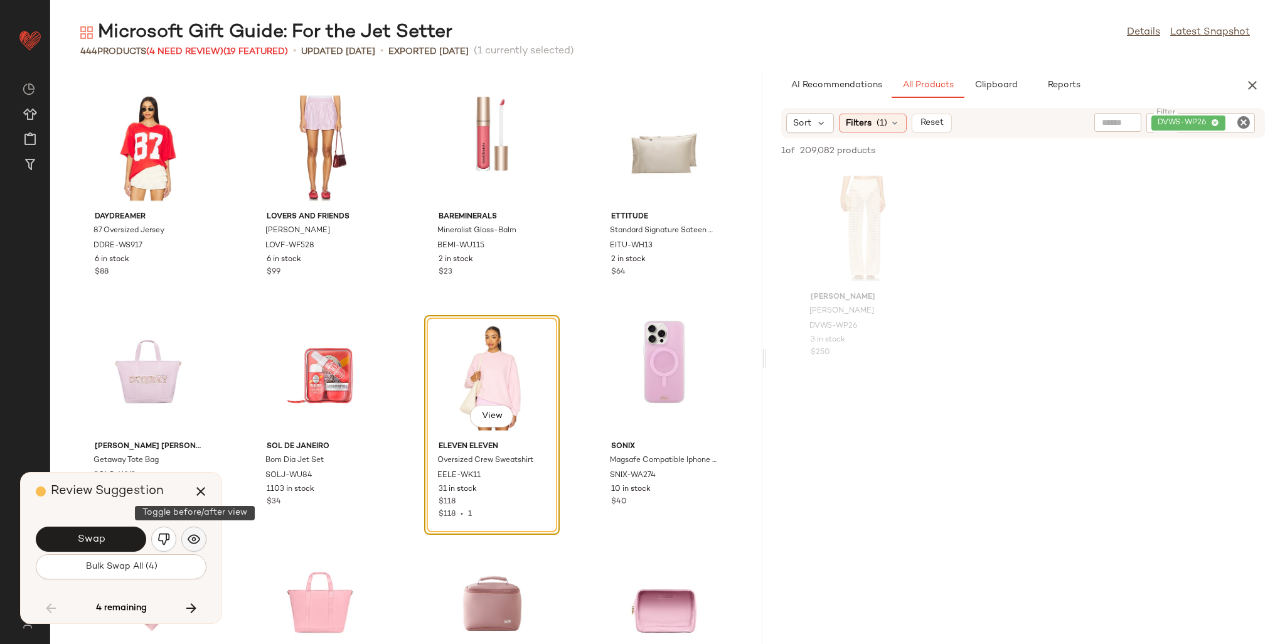
click at [202, 543] on button "button" at bounding box center [193, 538] width 25 height 25
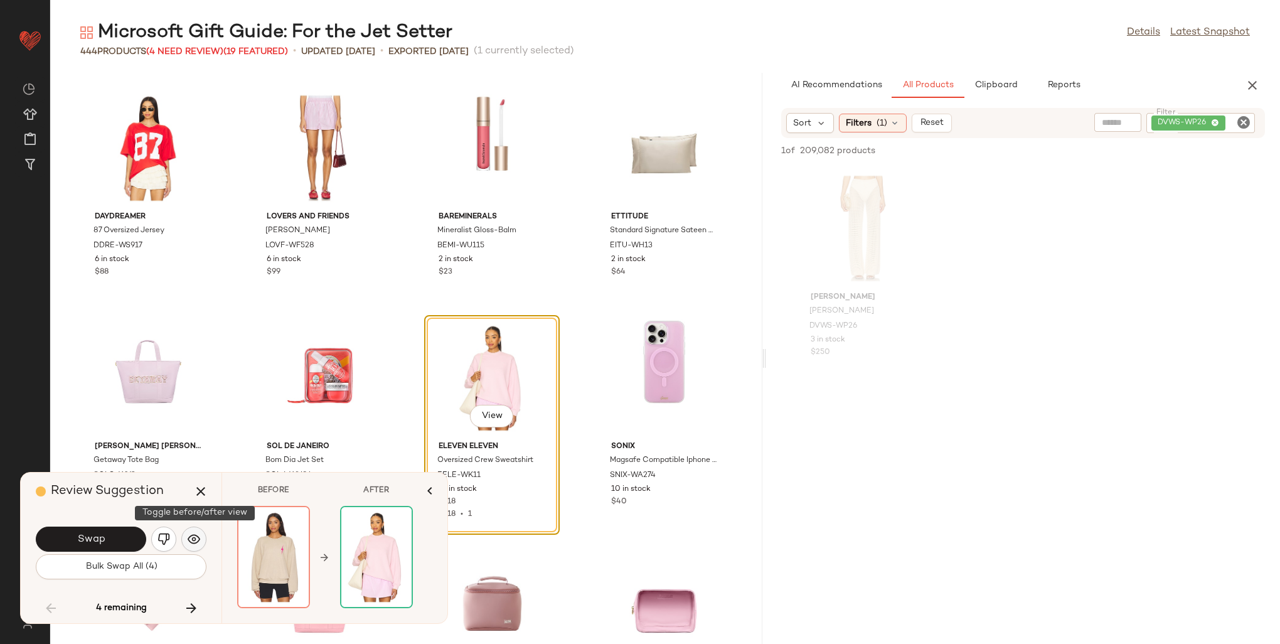
click at [202, 543] on button "button" at bounding box center [193, 538] width 25 height 25
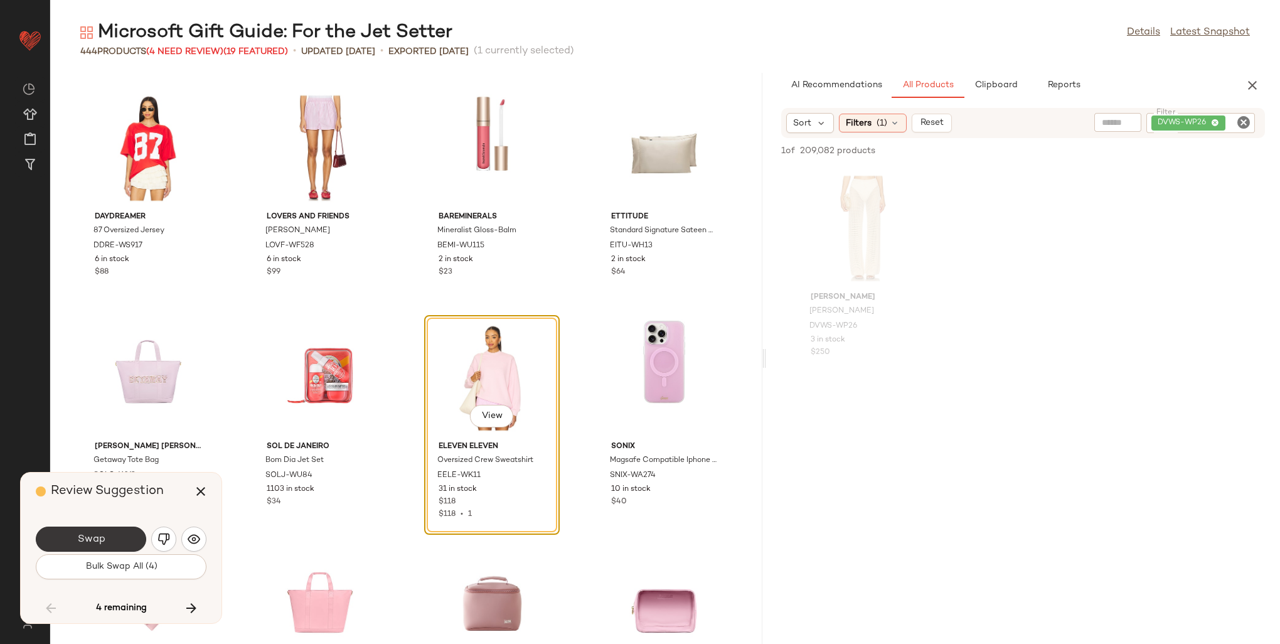
click at [83, 533] on span "Swap" at bounding box center [91, 539] width 28 height 12
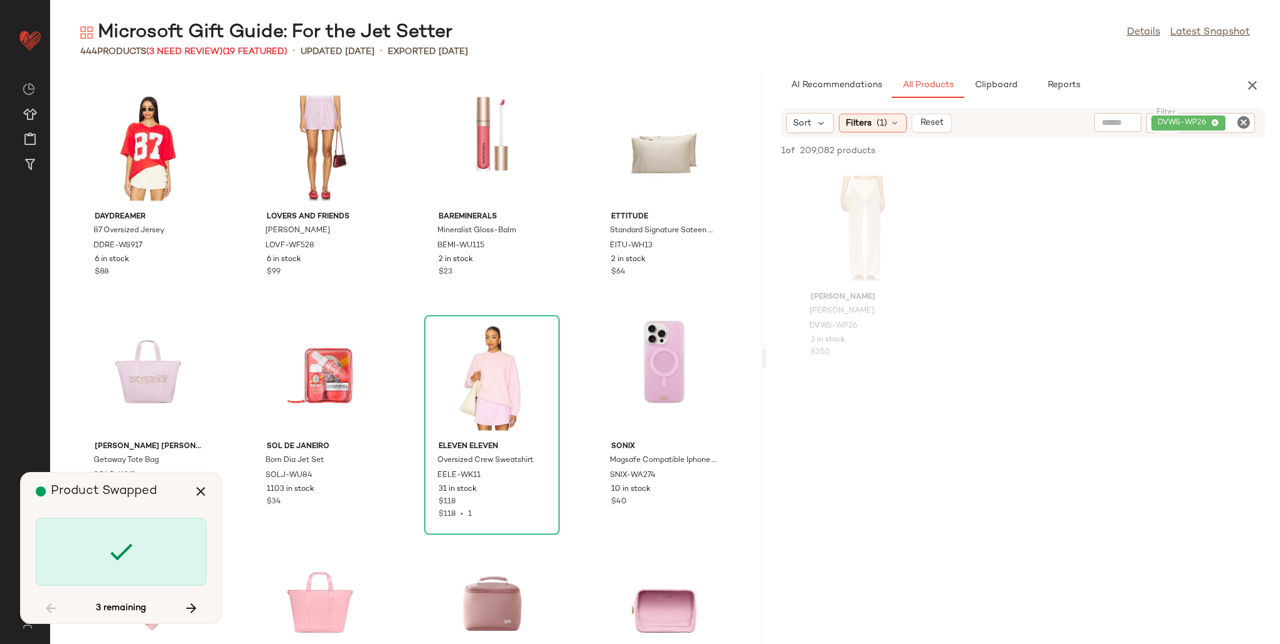
scroll to position [21127, 0]
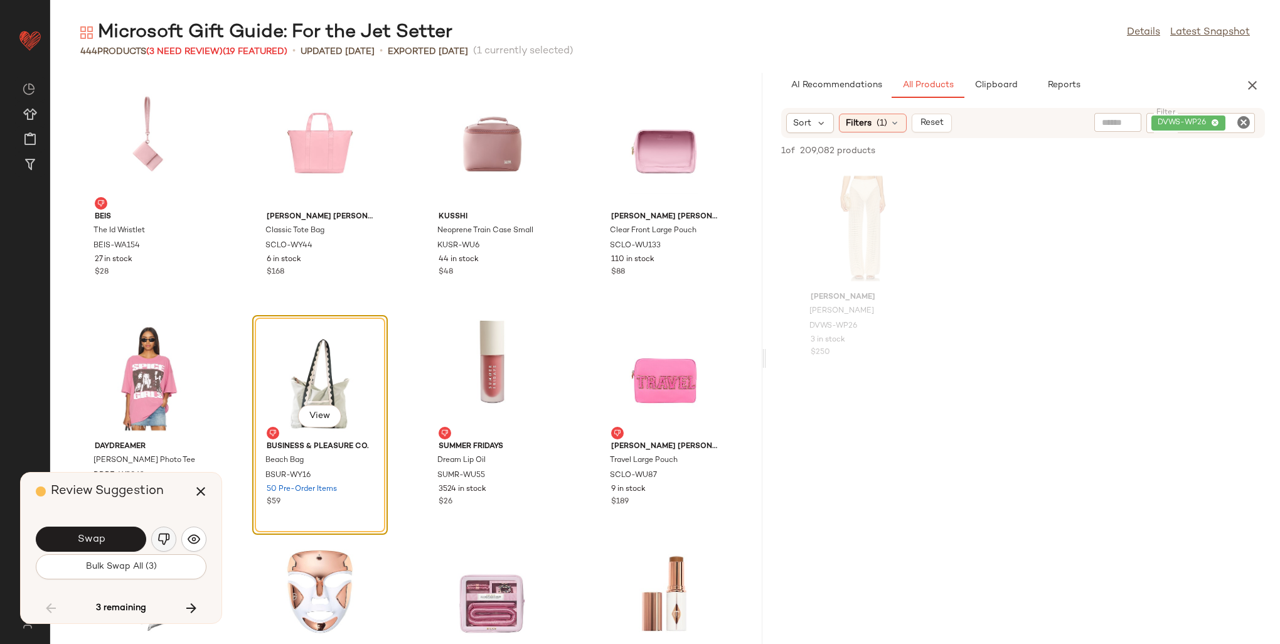
click at [166, 539] on img "button" at bounding box center [163, 539] width 13 height 13
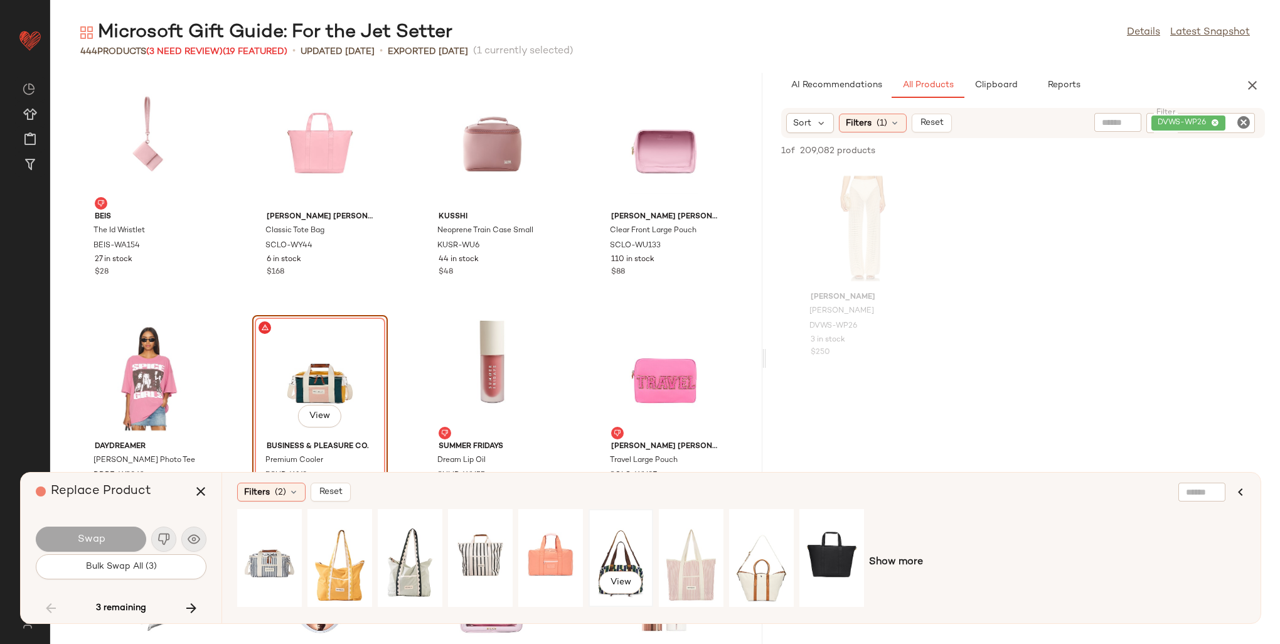
click at [607, 544] on div "View" at bounding box center [621, 557] width 56 height 89
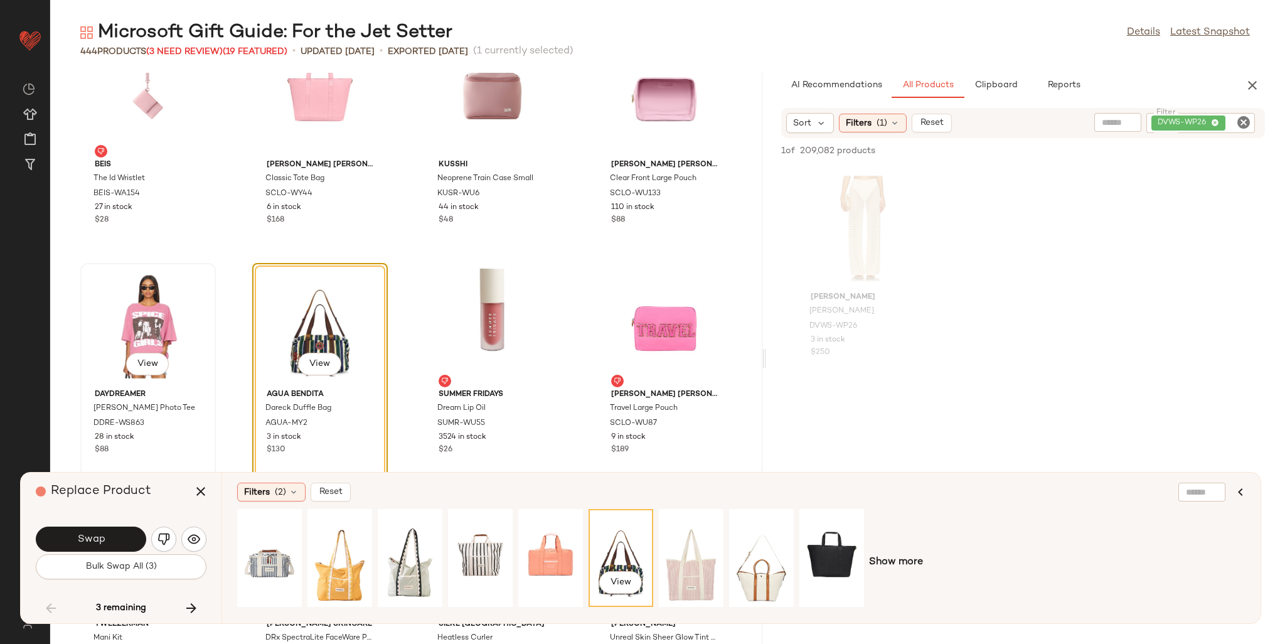
scroll to position [21190, 0]
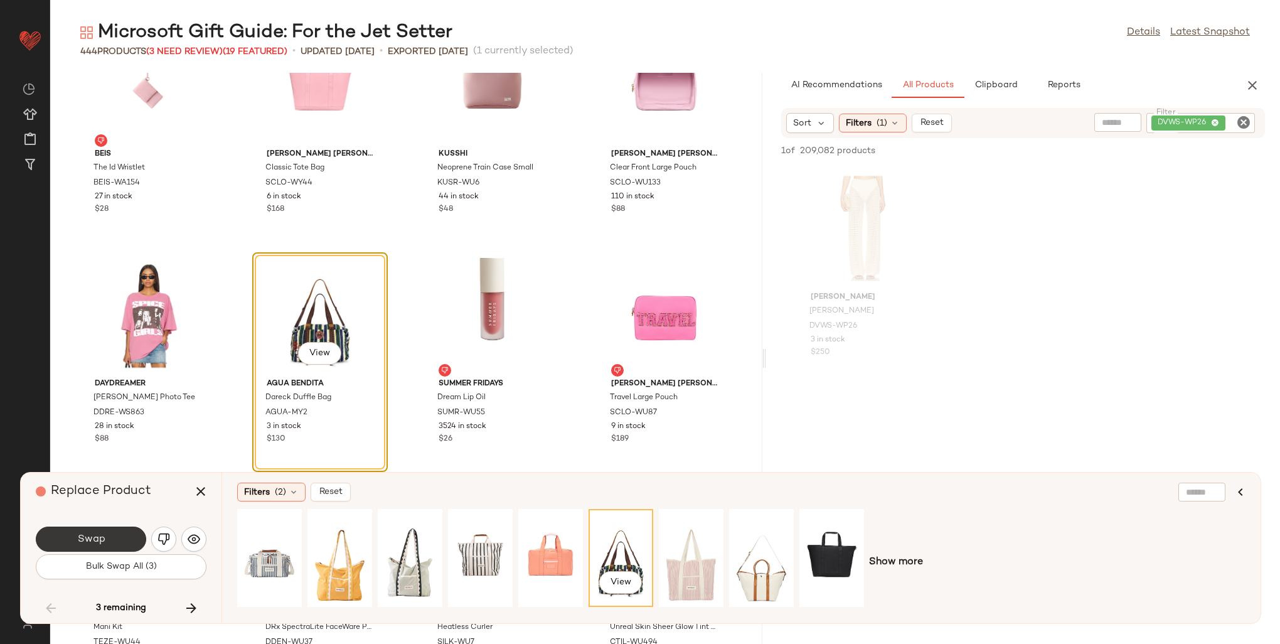
click at [111, 534] on button "Swap" at bounding box center [91, 538] width 110 height 25
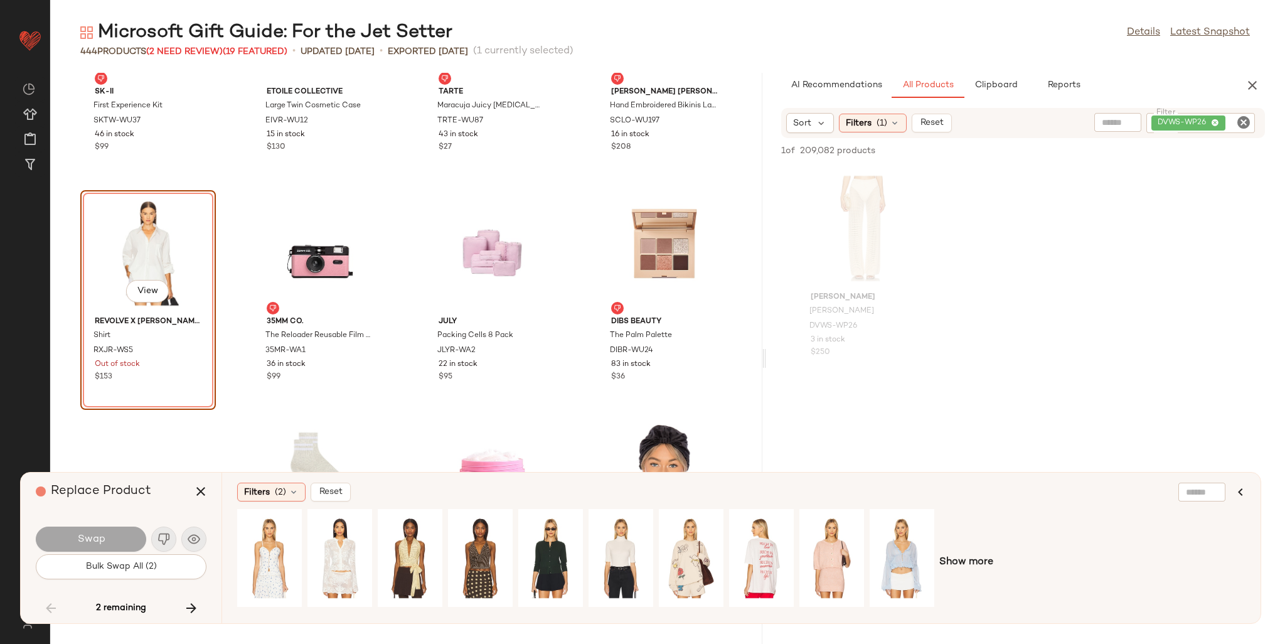
scroll to position [22631, 0]
click at [765, 543] on div "View" at bounding box center [761, 557] width 56 height 89
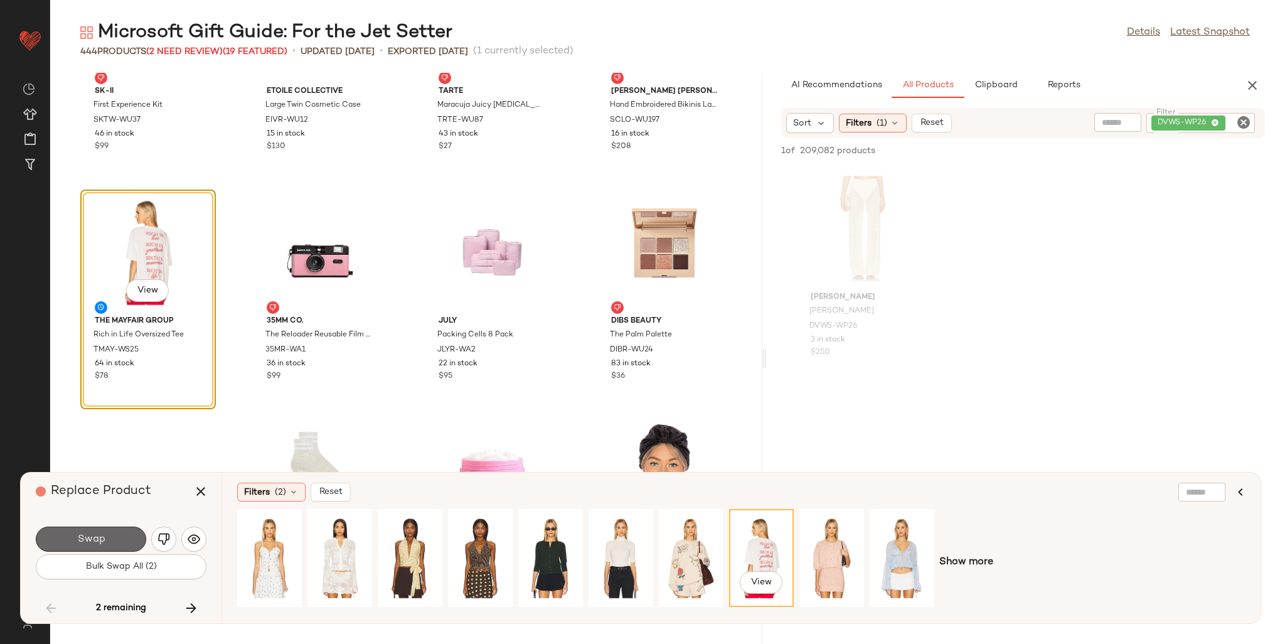
click at [118, 533] on button "Swap" at bounding box center [91, 538] width 110 height 25
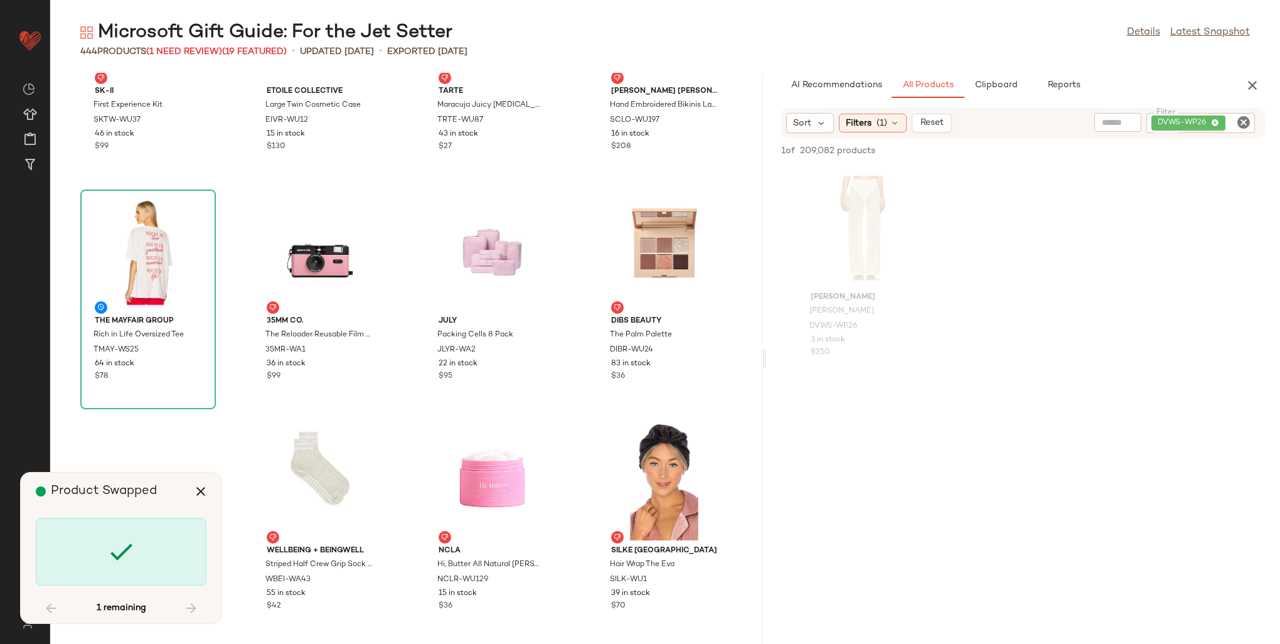
scroll to position [24802, 0]
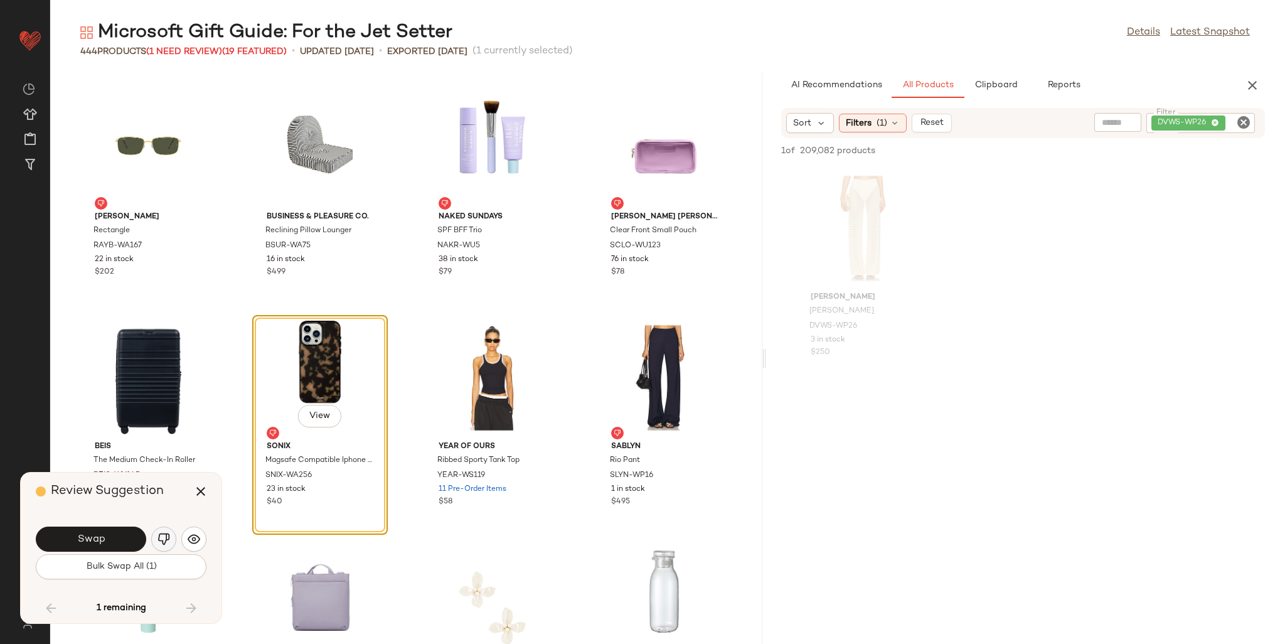
click at [167, 530] on button "button" at bounding box center [163, 538] width 25 height 25
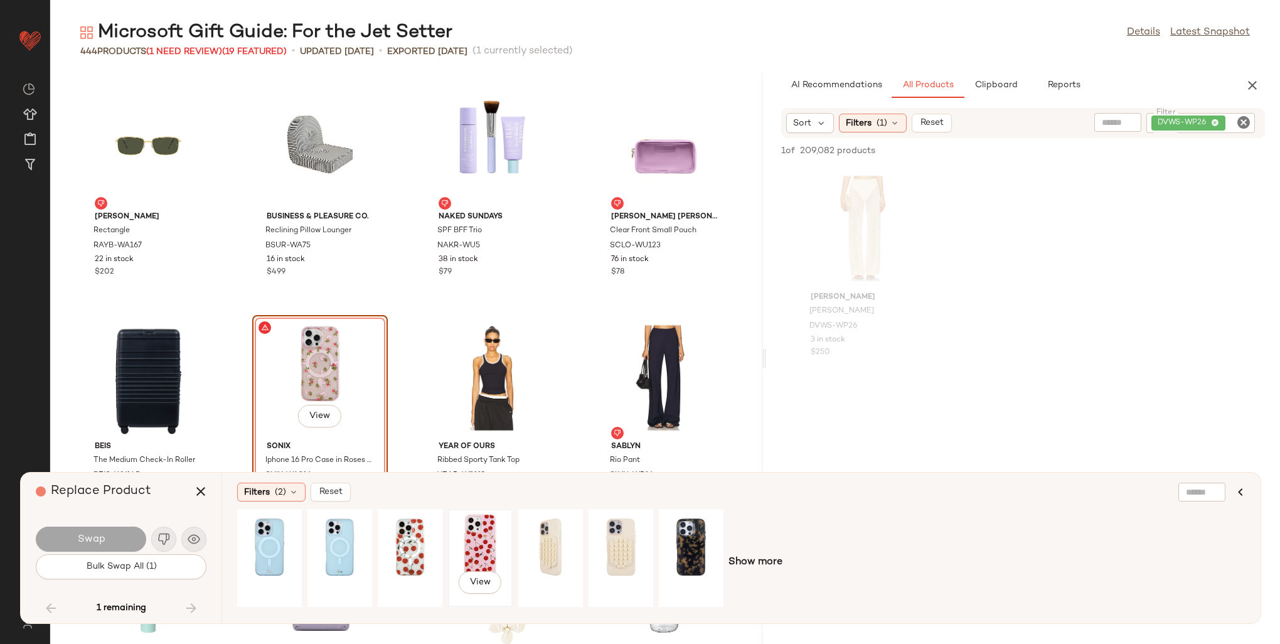
click at [457, 534] on div "View" at bounding box center [480, 557] width 56 height 89
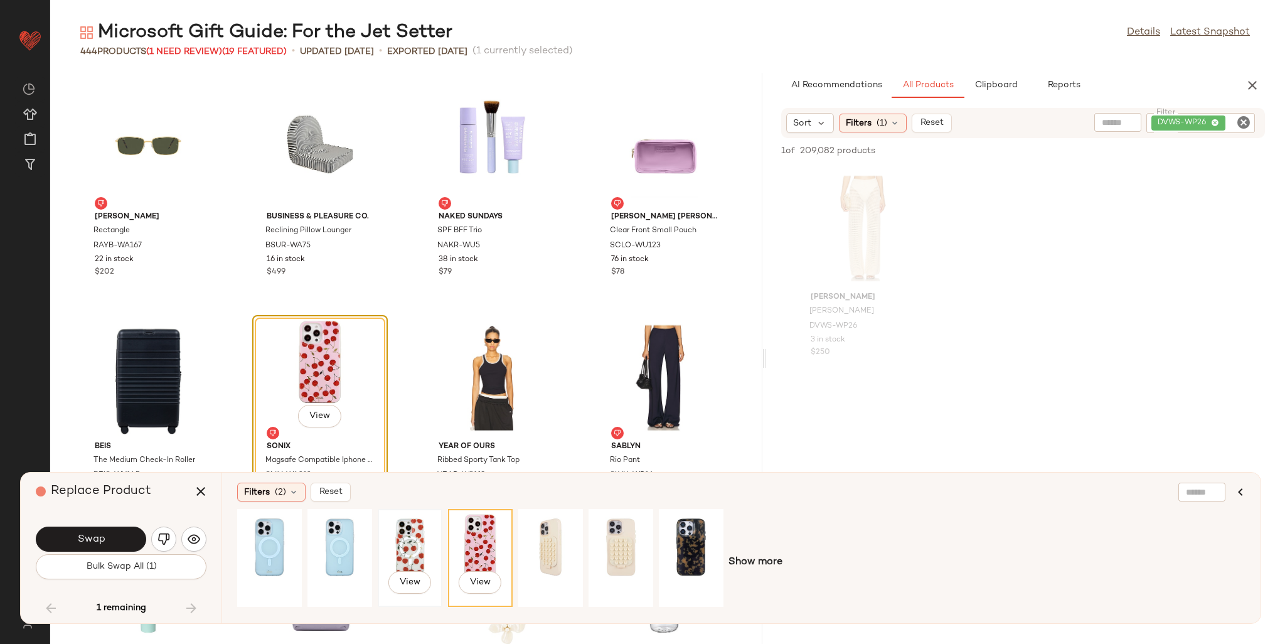
click at [406, 545] on div "View" at bounding box center [410, 557] width 56 height 89
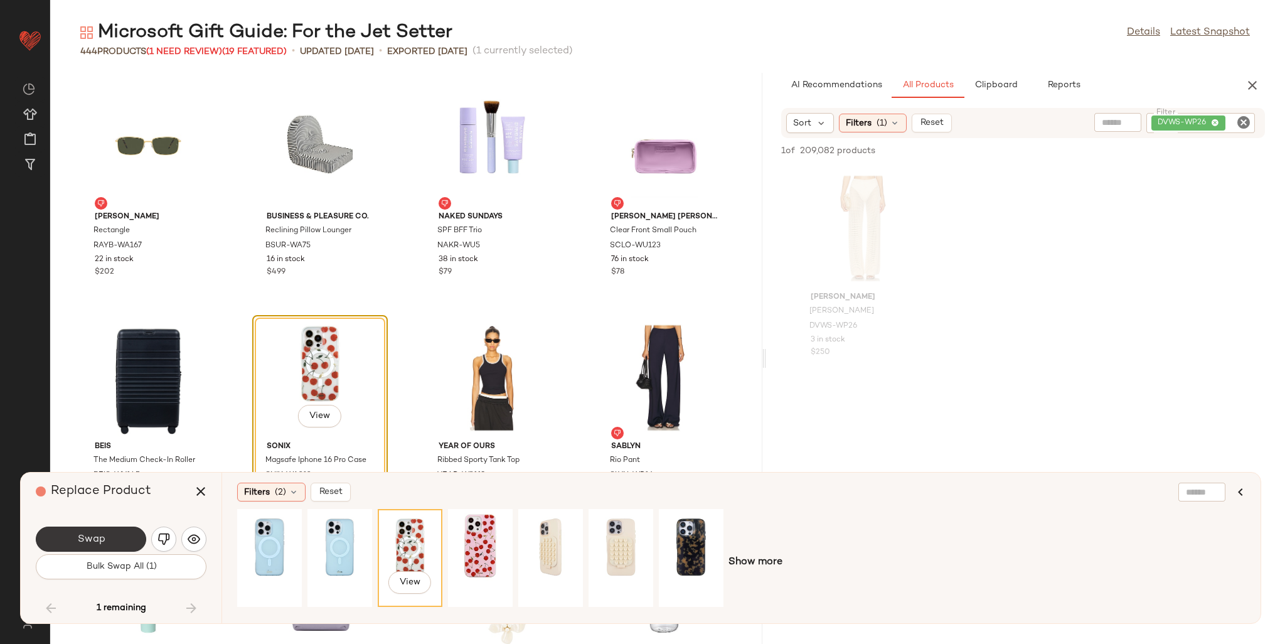
click at [126, 537] on button "Swap" at bounding box center [91, 538] width 110 height 25
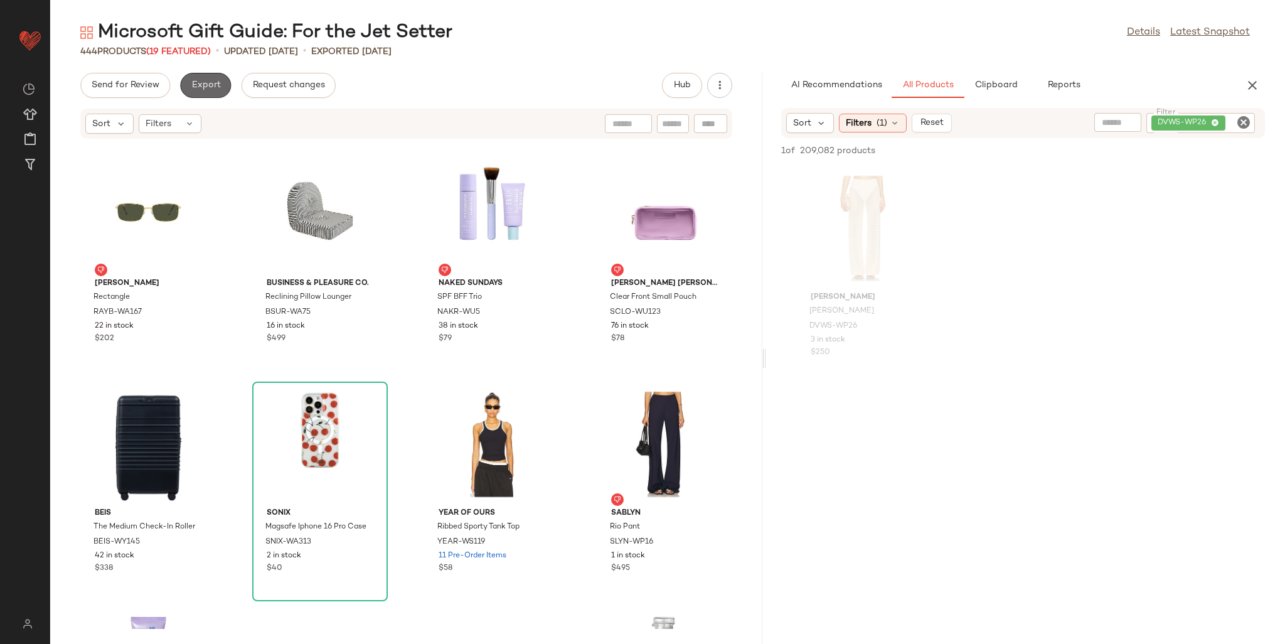
click at [218, 75] on button "Export" at bounding box center [205, 85] width 51 height 25
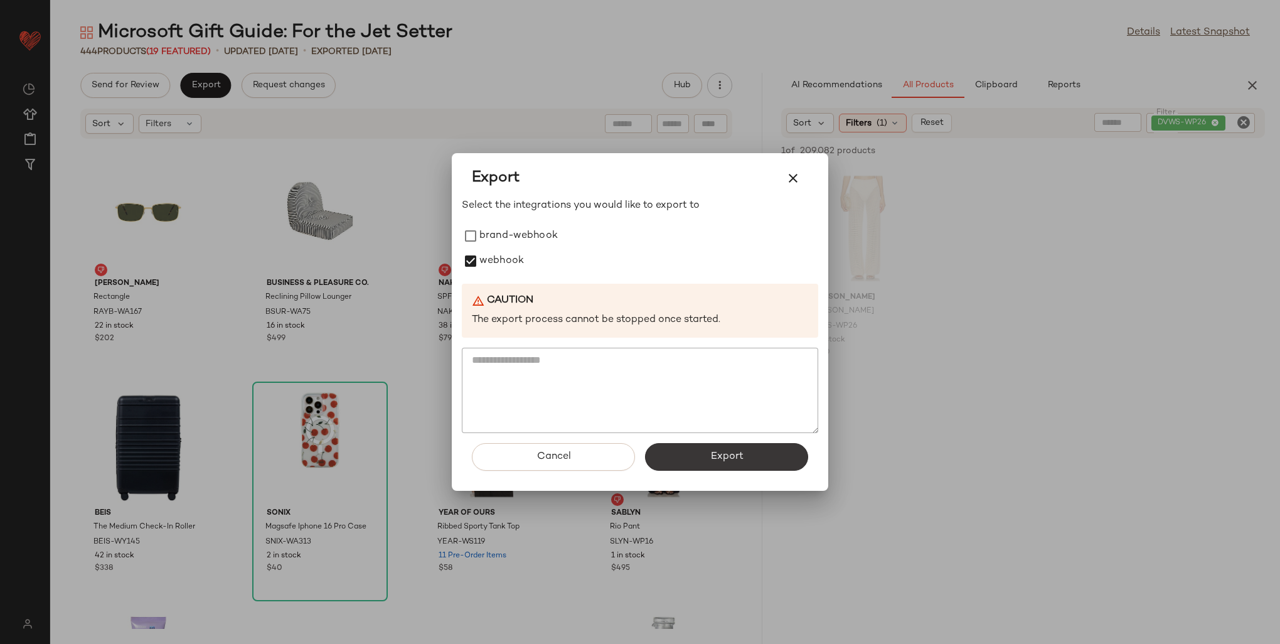
click at [710, 459] on span "Export" at bounding box center [726, 457] width 33 height 12
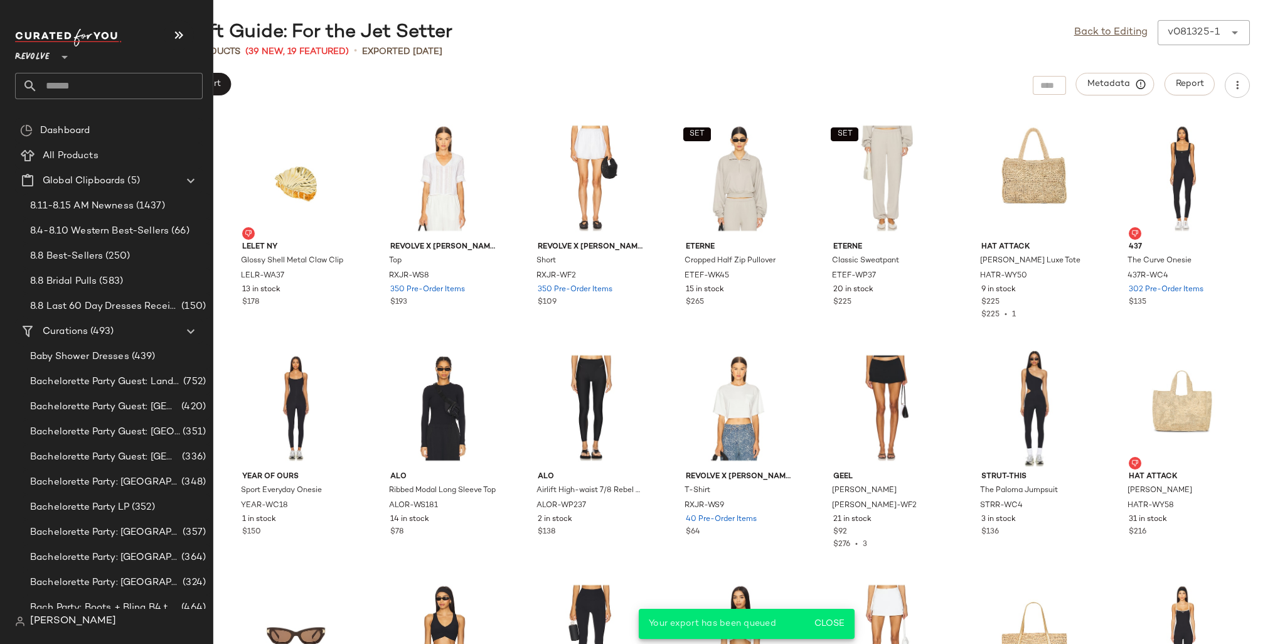
click at [90, 89] on input "text" at bounding box center [120, 86] width 165 height 26
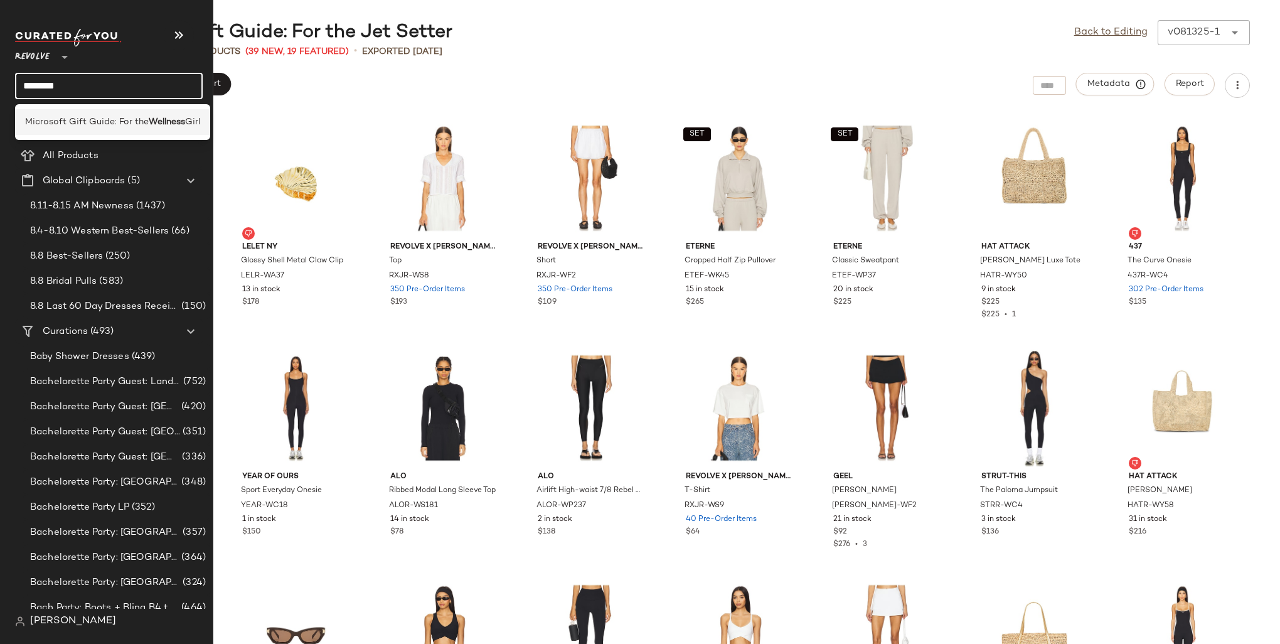
type input "********"
click at [106, 117] on span "Microsoft Gift Guide: For the" at bounding box center [87, 121] width 124 height 13
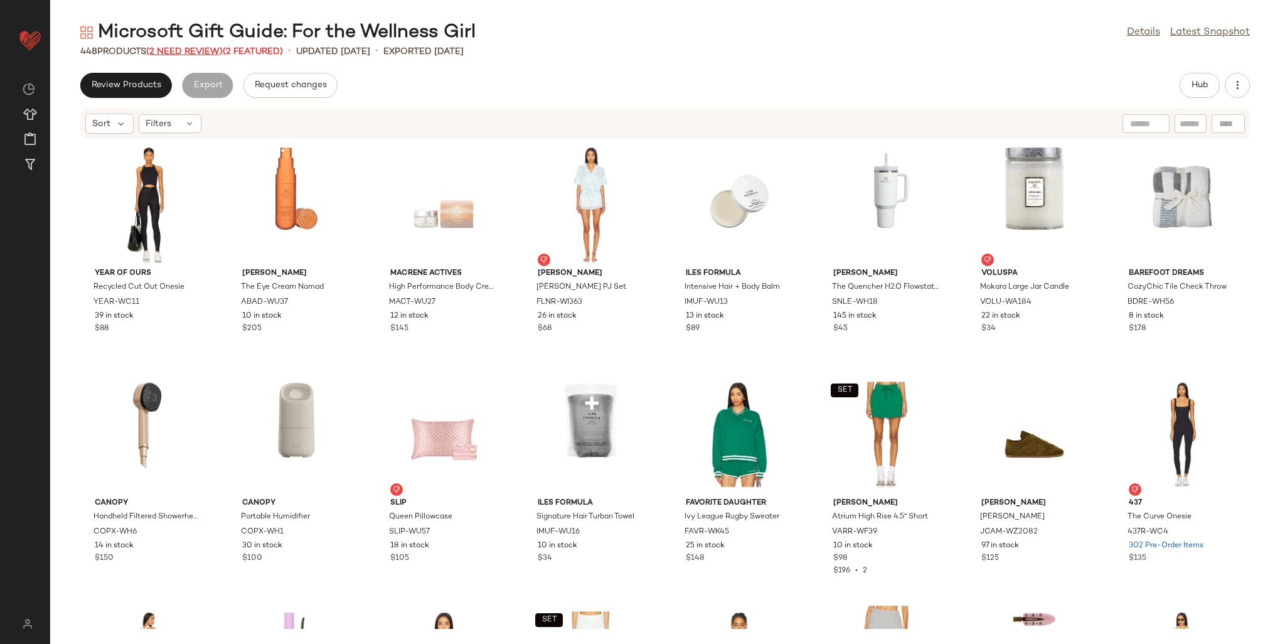
click at [190, 51] on span "(2 Need Review)" at bounding box center [184, 51] width 77 height 9
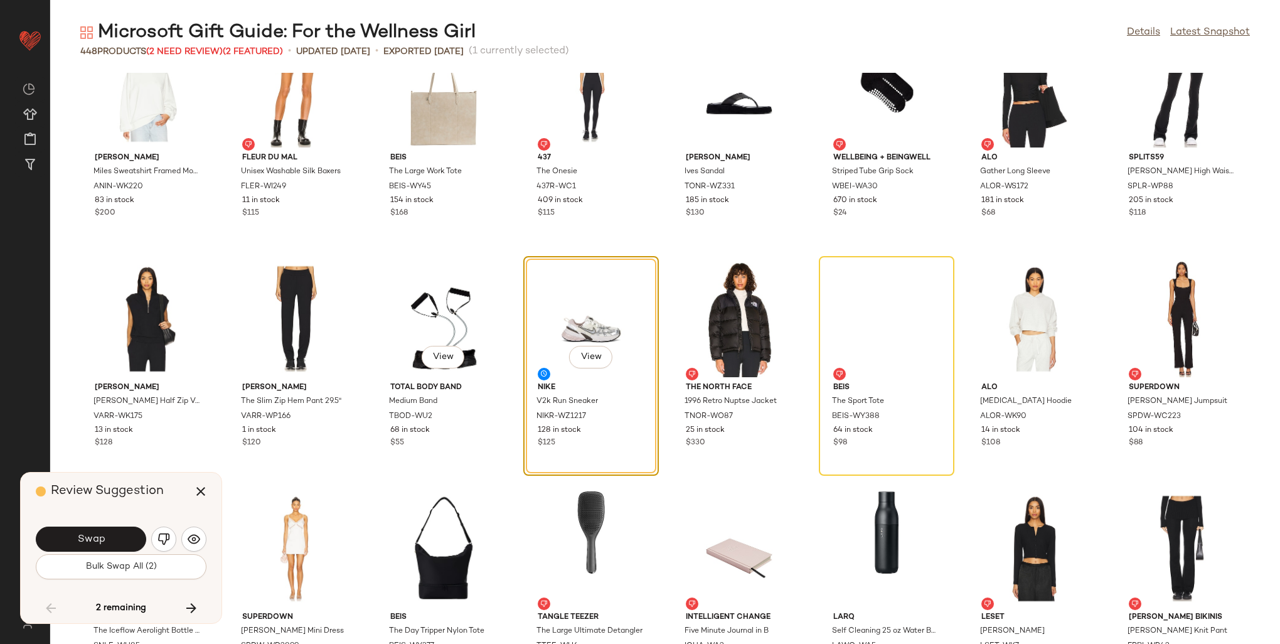
scroll to position [11545, 0]
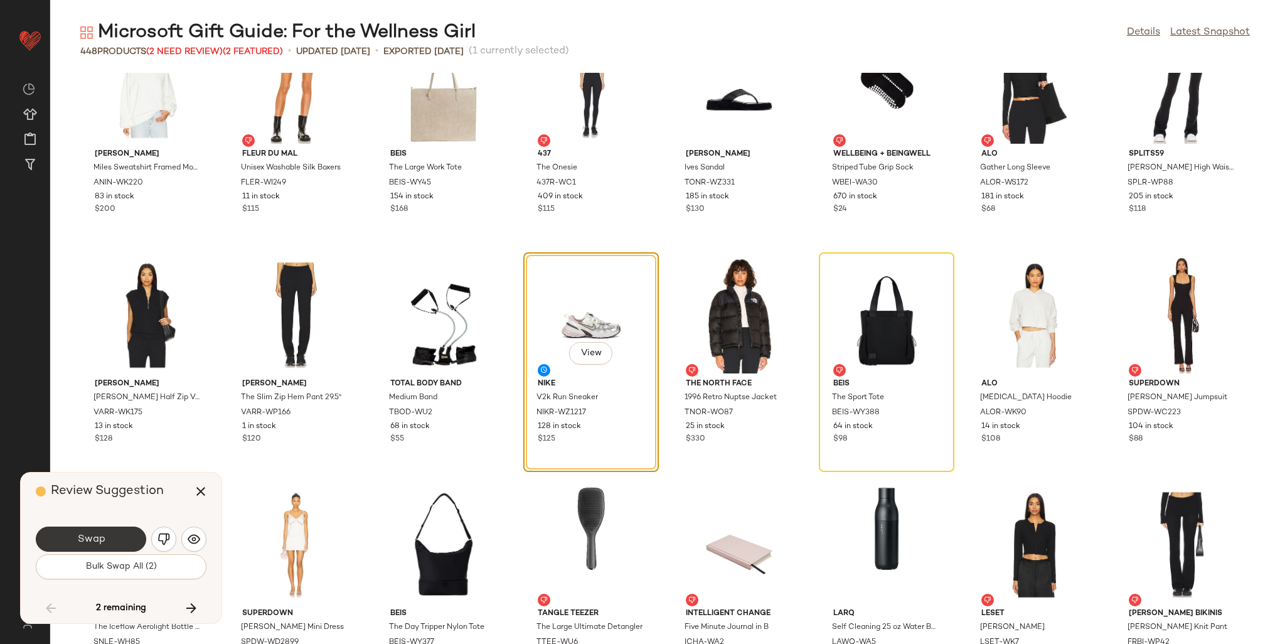
click at [88, 536] on span "Swap" at bounding box center [91, 539] width 28 height 12
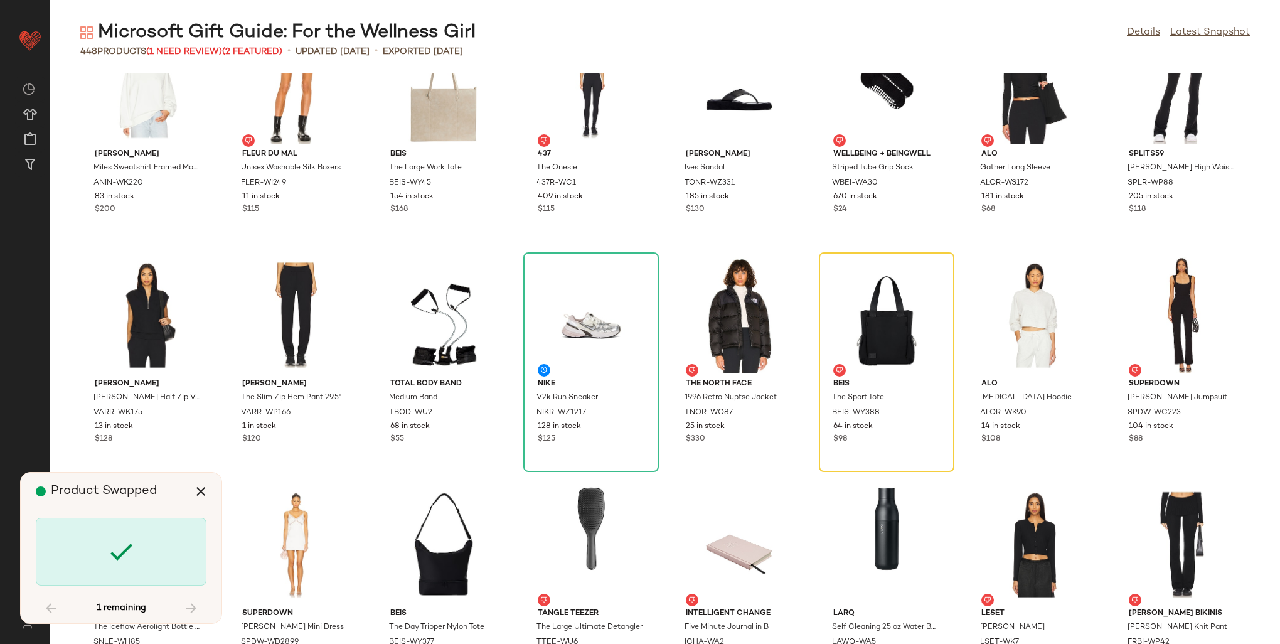
scroll to position [11482, 0]
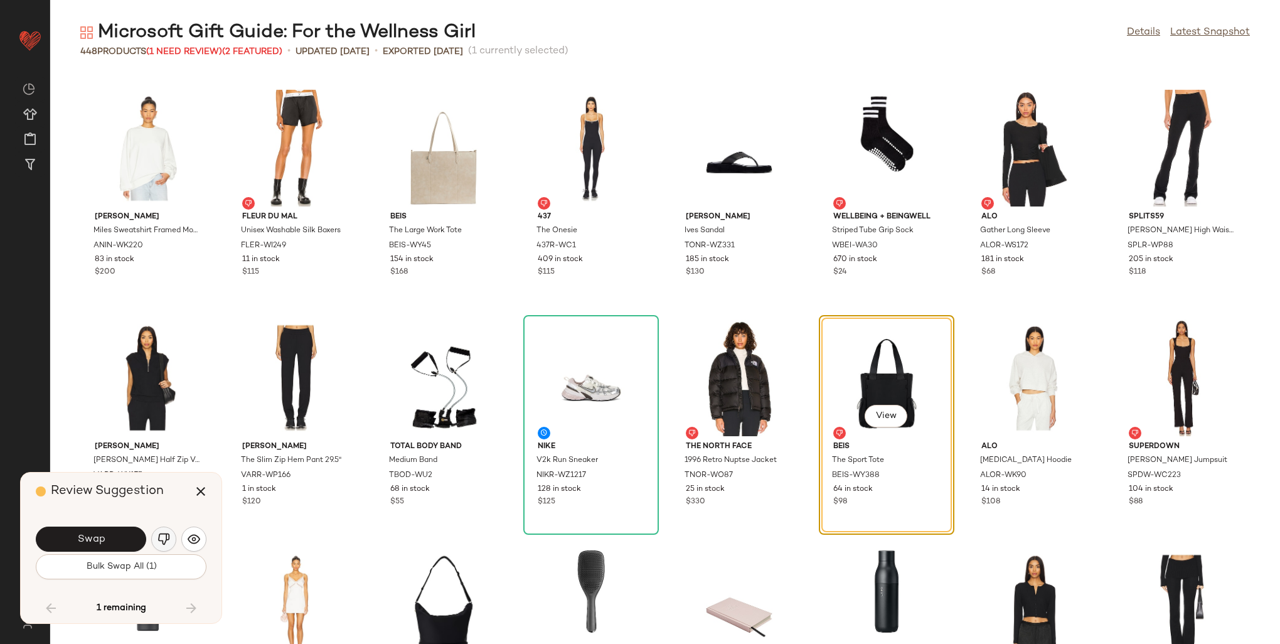
click at [164, 541] on img "button" at bounding box center [163, 539] width 13 height 13
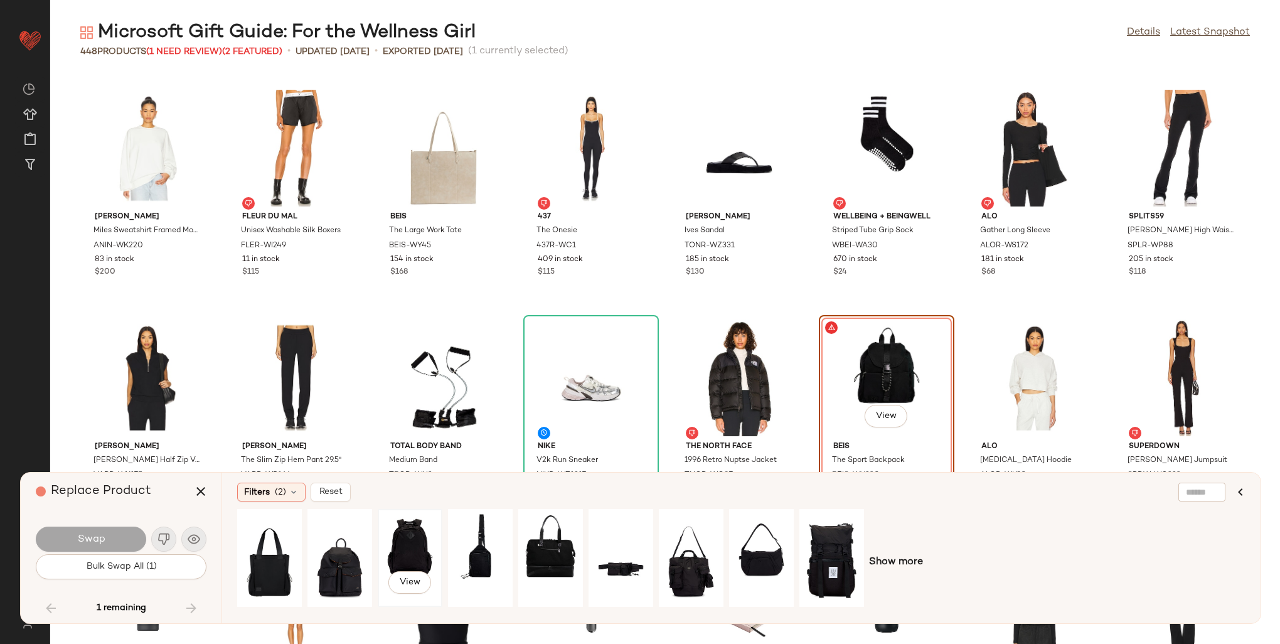
click at [414, 547] on div "View" at bounding box center [410, 557] width 56 height 89
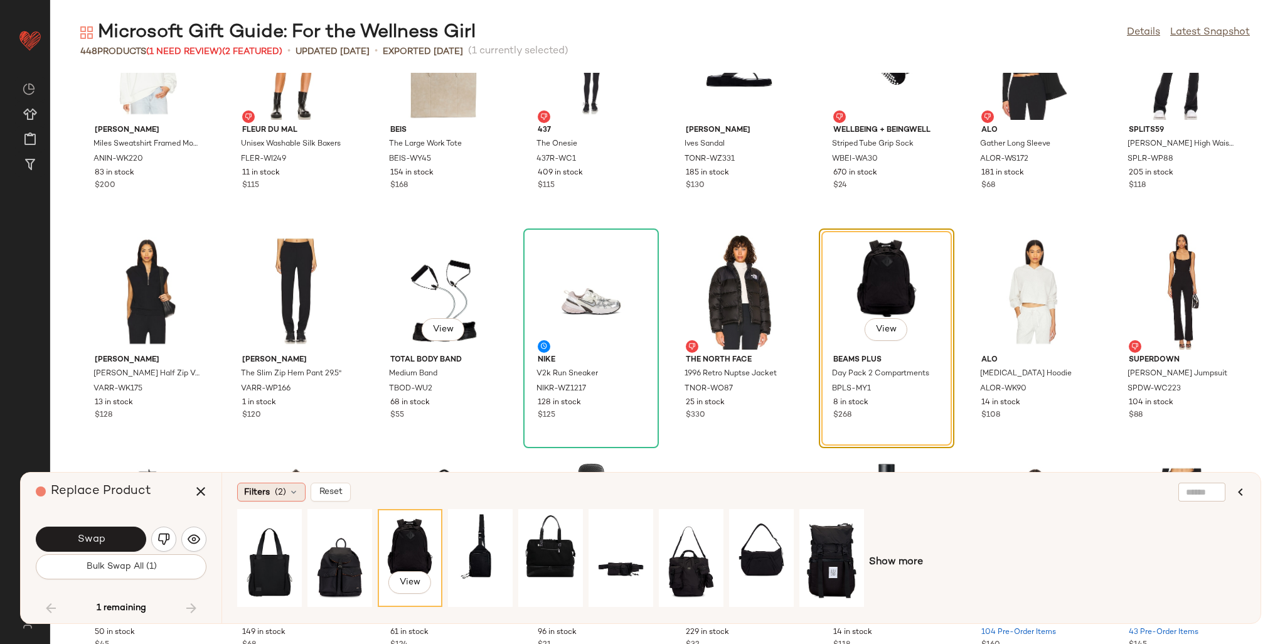
scroll to position [11608, 0]
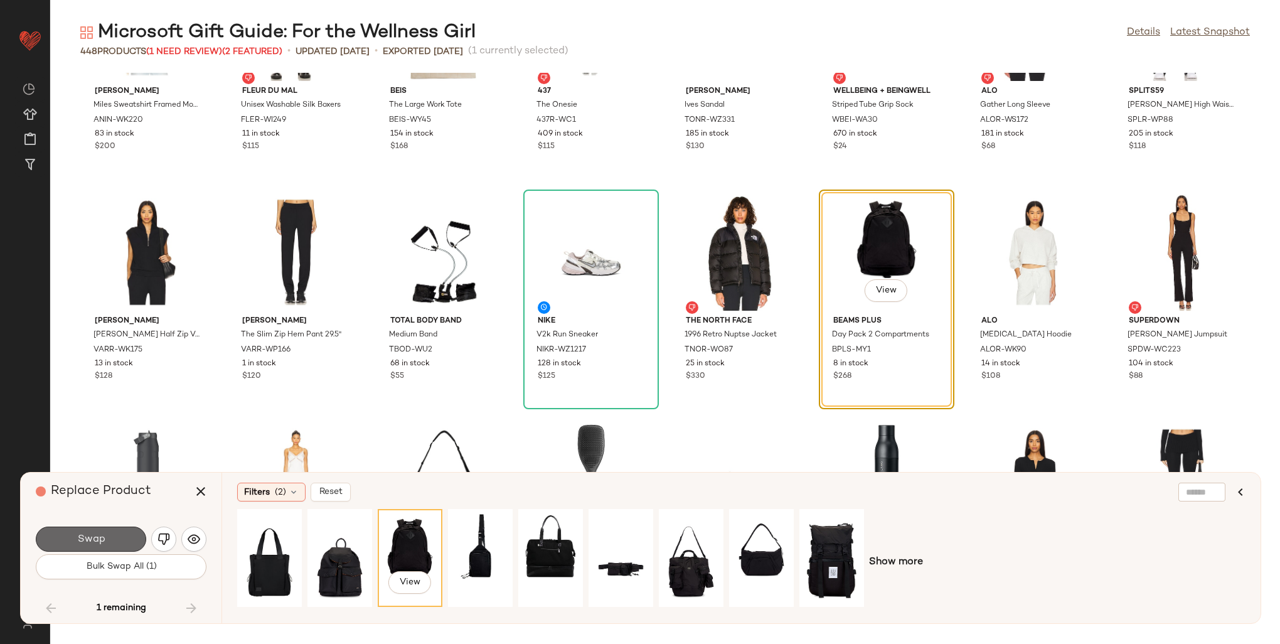
click at [102, 541] on span "Swap" at bounding box center [91, 539] width 28 height 12
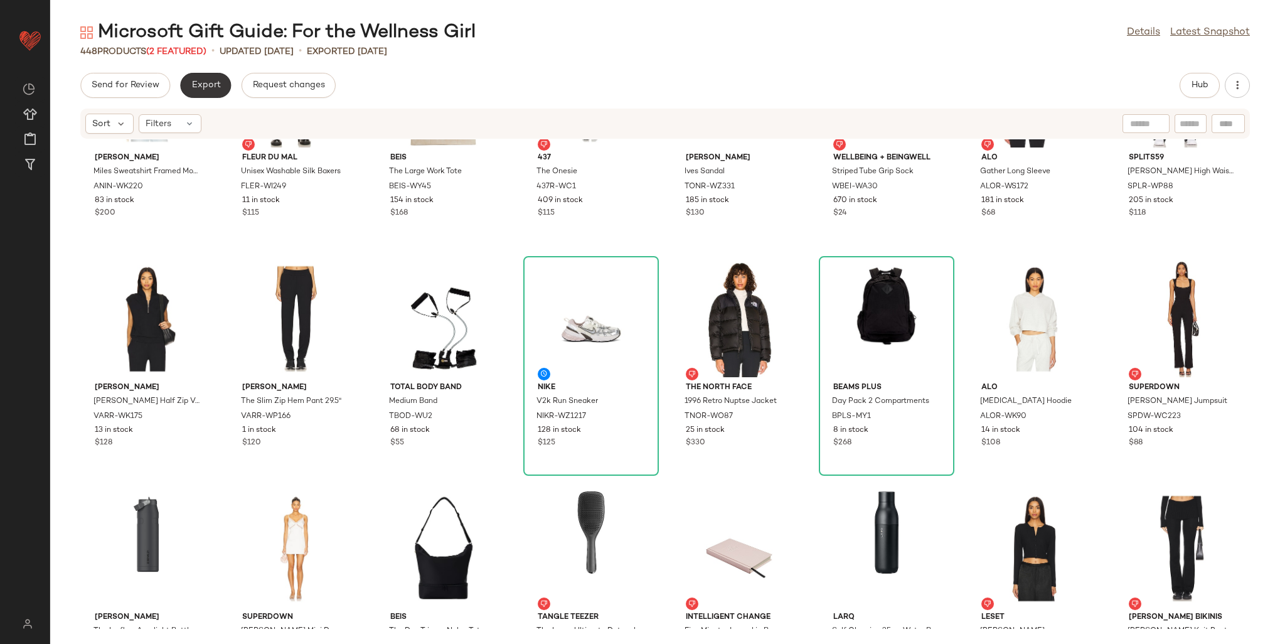
click at [215, 82] on span "Export" at bounding box center [205, 85] width 29 height 10
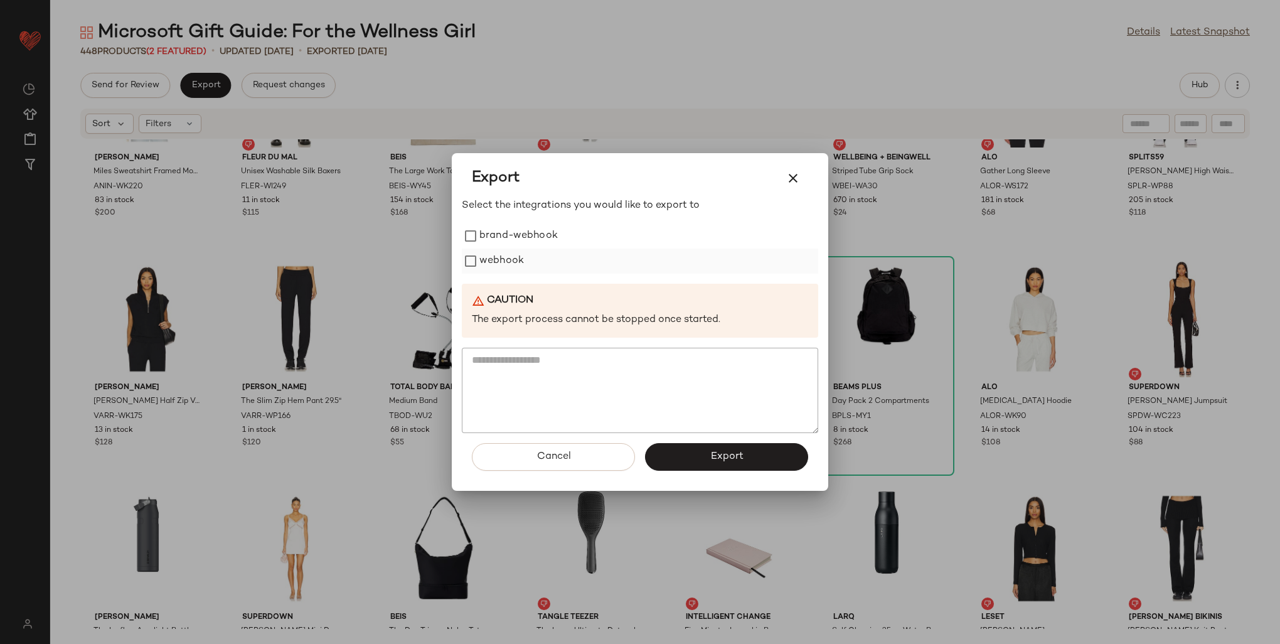
click at [521, 259] on label "webhook" at bounding box center [501, 260] width 45 height 25
click at [708, 460] on button "Export" at bounding box center [726, 457] width 163 height 28
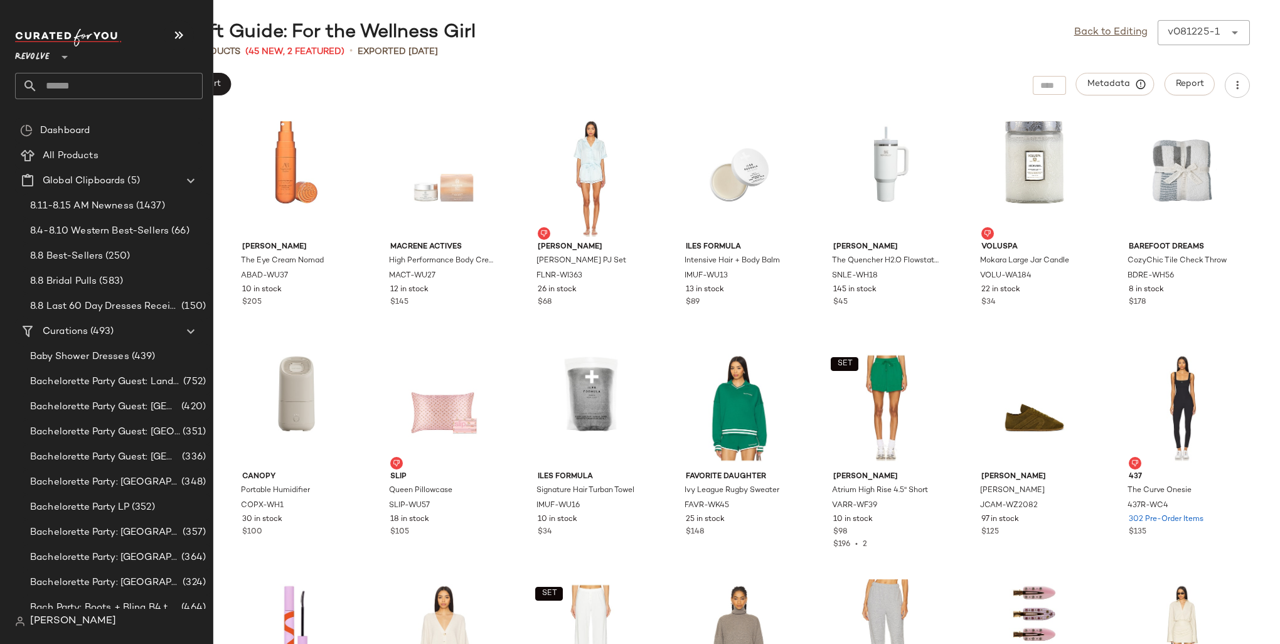
click at [59, 85] on input "text" at bounding box center [120, 86] width 165 height 26
type input "*"
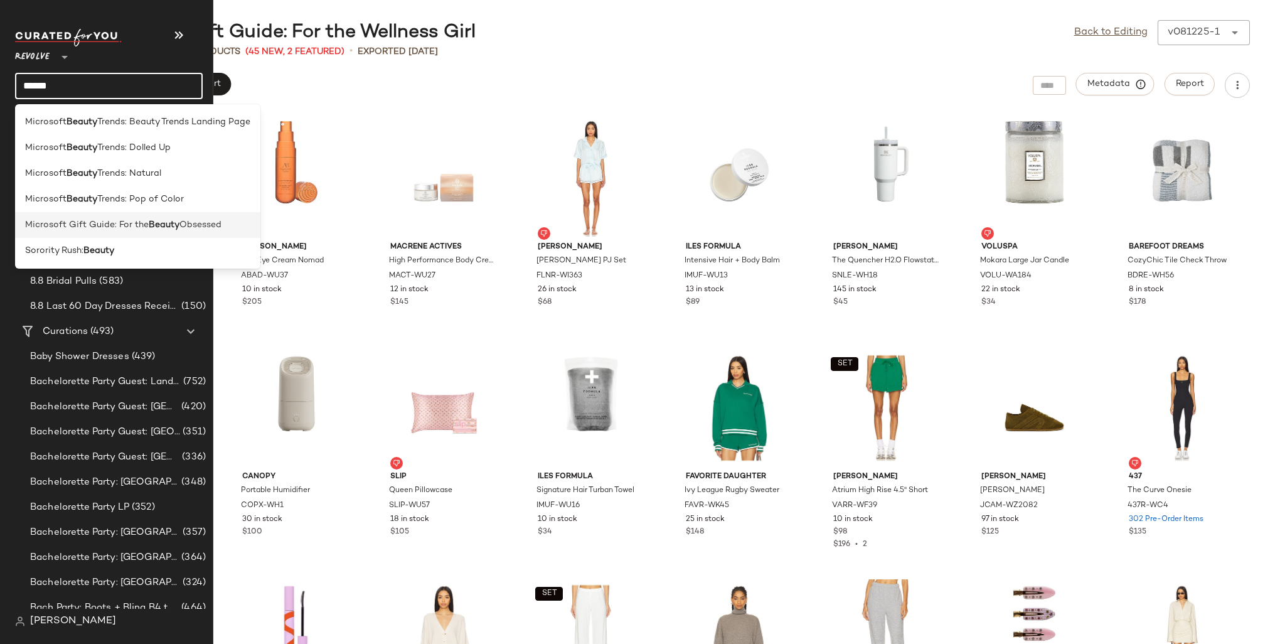
type input "******"
click at [137, 227] on span "Microsoft Gift Guide: For the" at bounding box center [87, 224] width 124 height 13
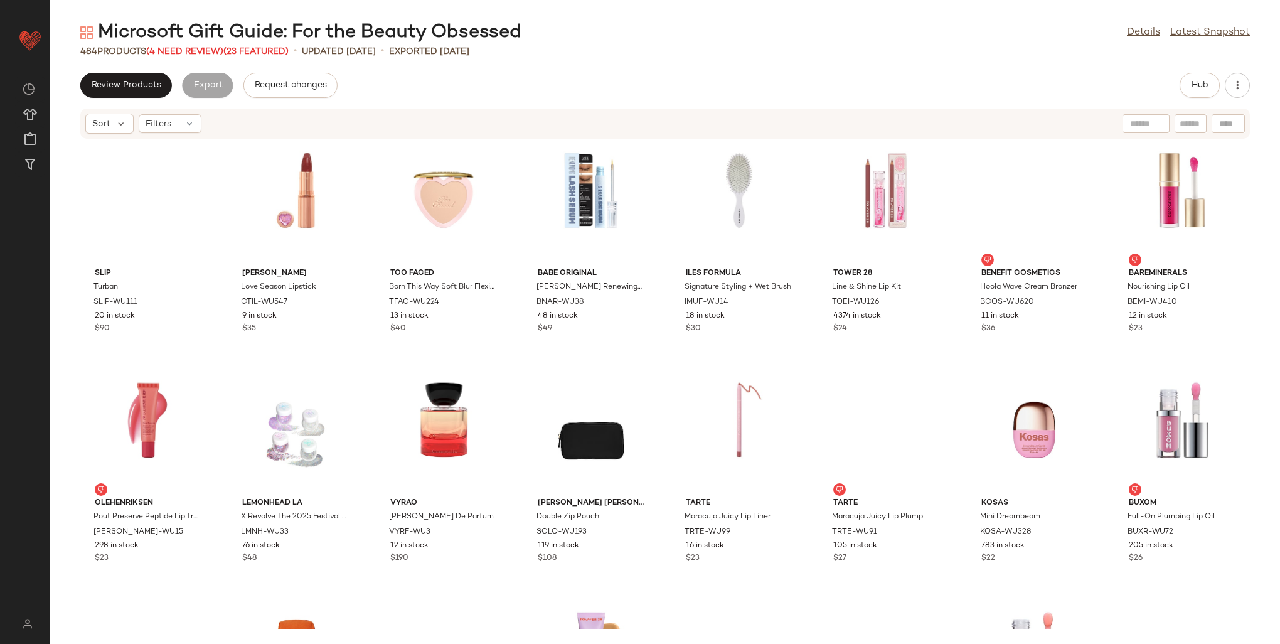
click at [212, 50] on span "(4 Need Review)" at bounding box center [184, 51] width 77 height 9
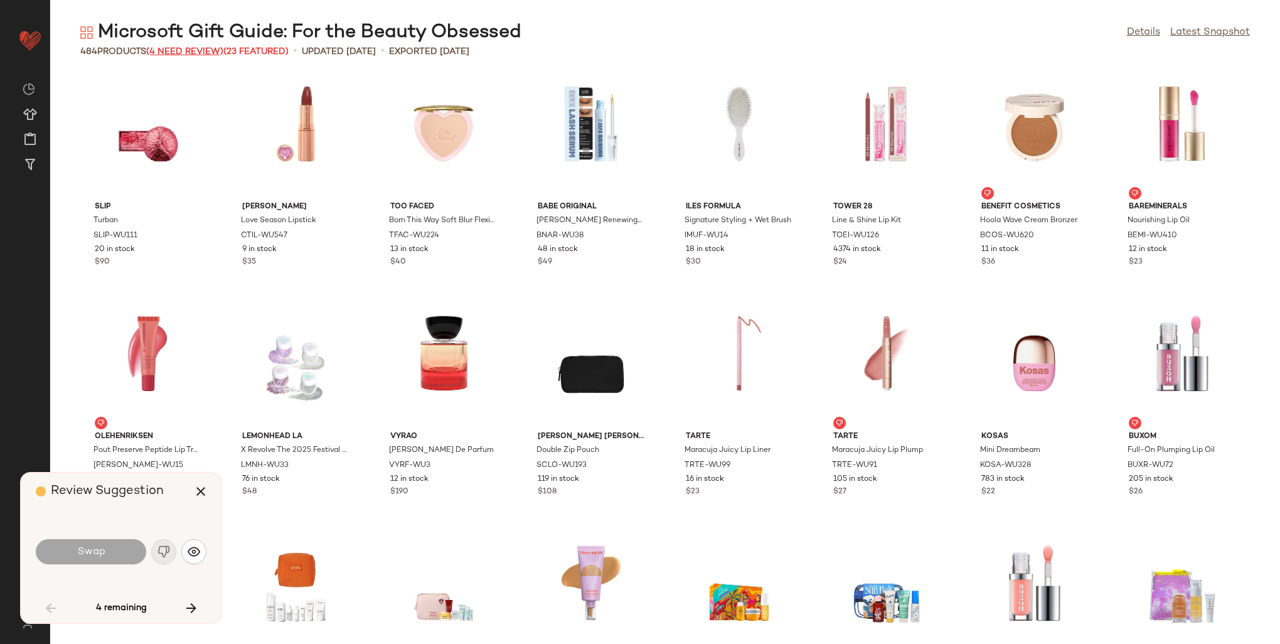
scroll to position [699, 0]
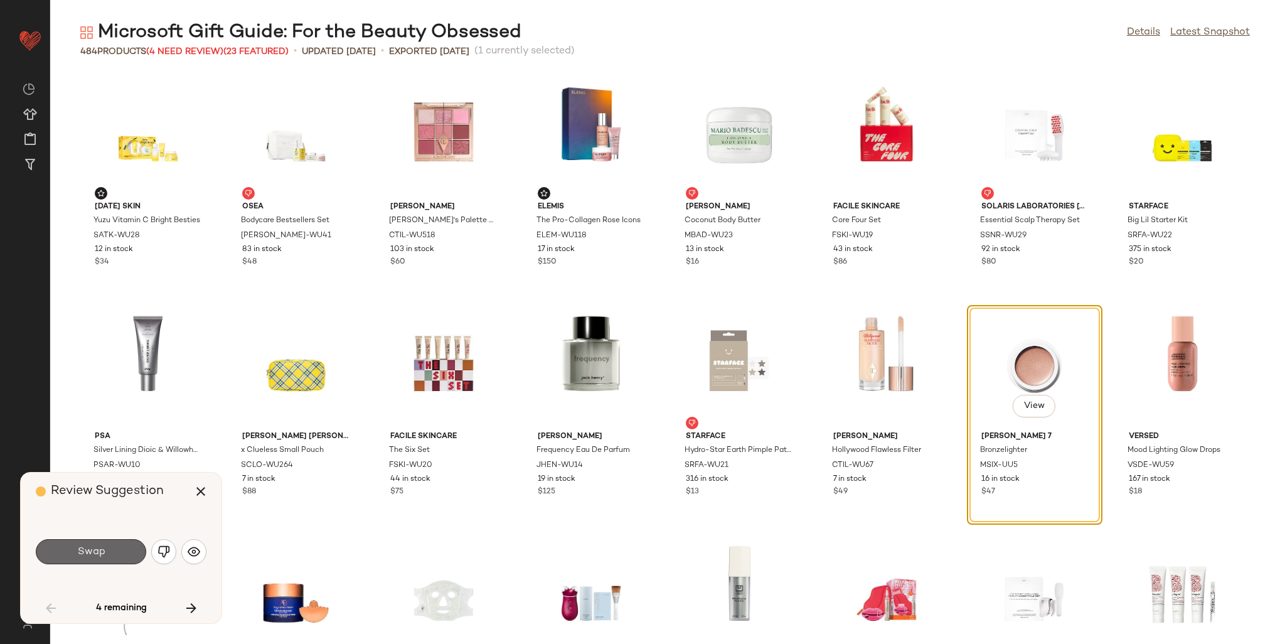
click at [93, 550] on span "Swap" at bounding box center [91, 552] width 28 height 12
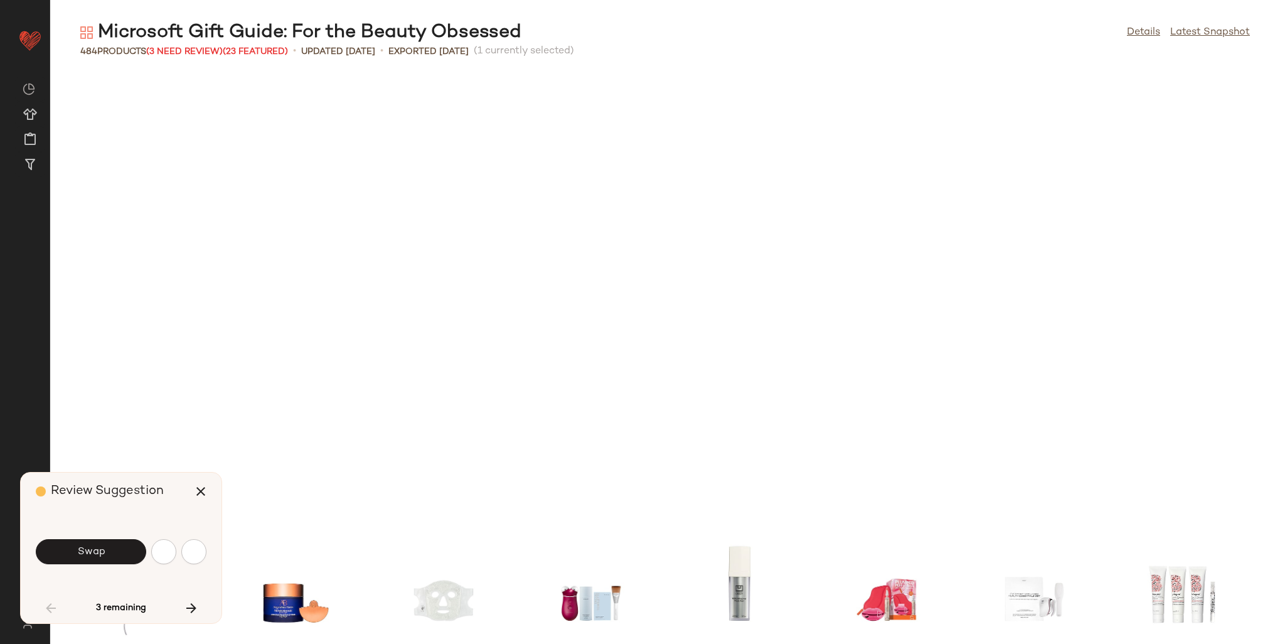
scroll to position [1148, 0]
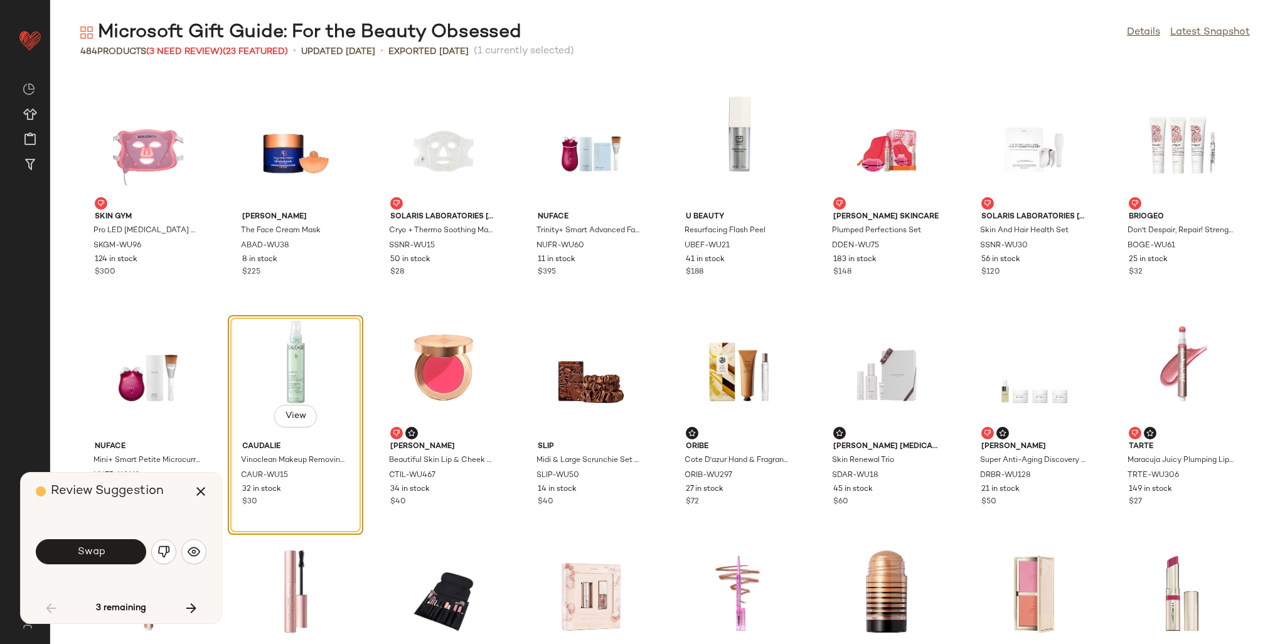
click at [93, 550] on span "Swap" at bounding box center [91, 552] width 28 height 12
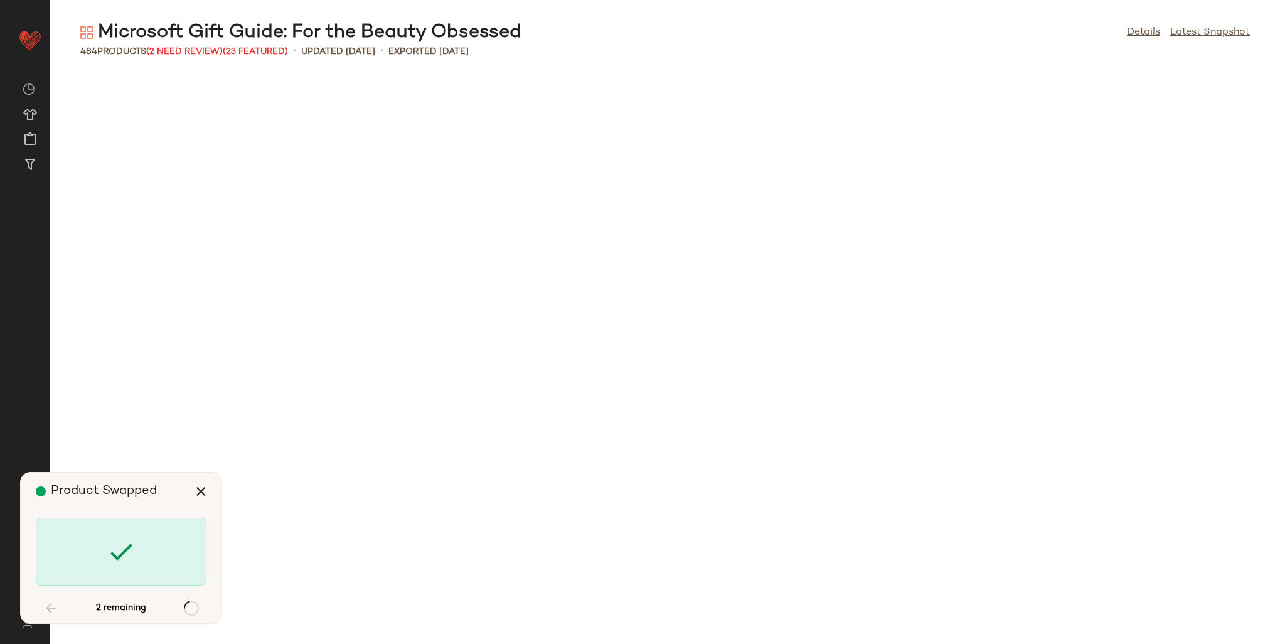
scroll to position [2526, 0]
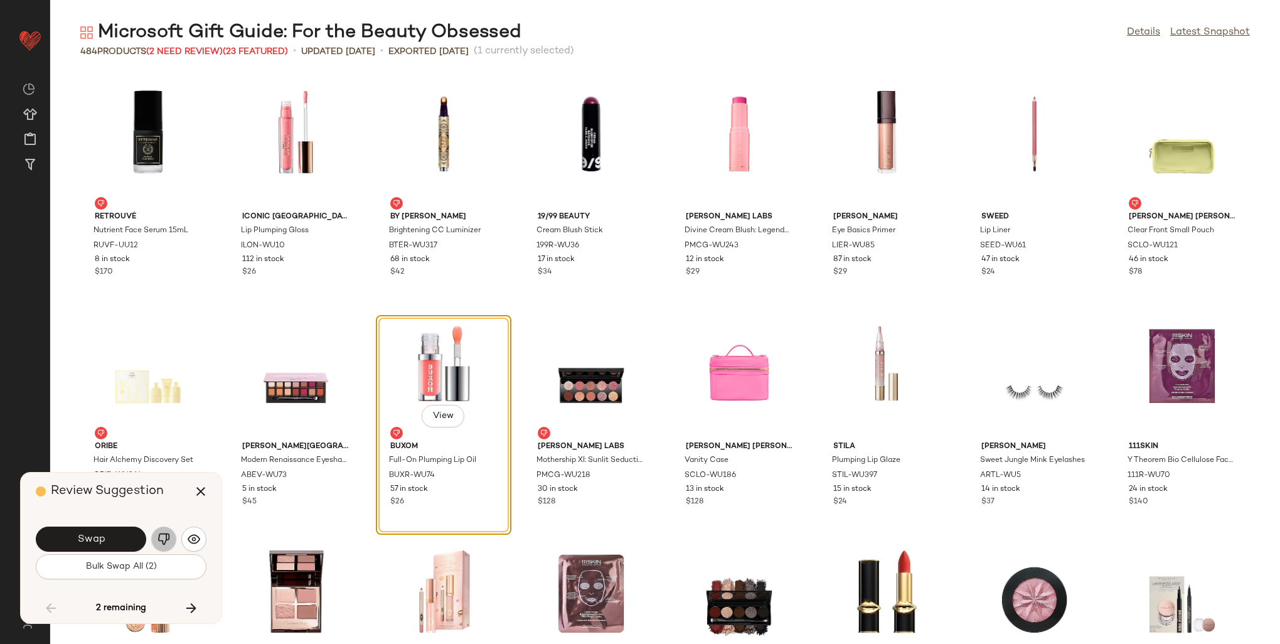
click at [167, 545] on img "button" at bounding box center [163, 539] width 13 height 13
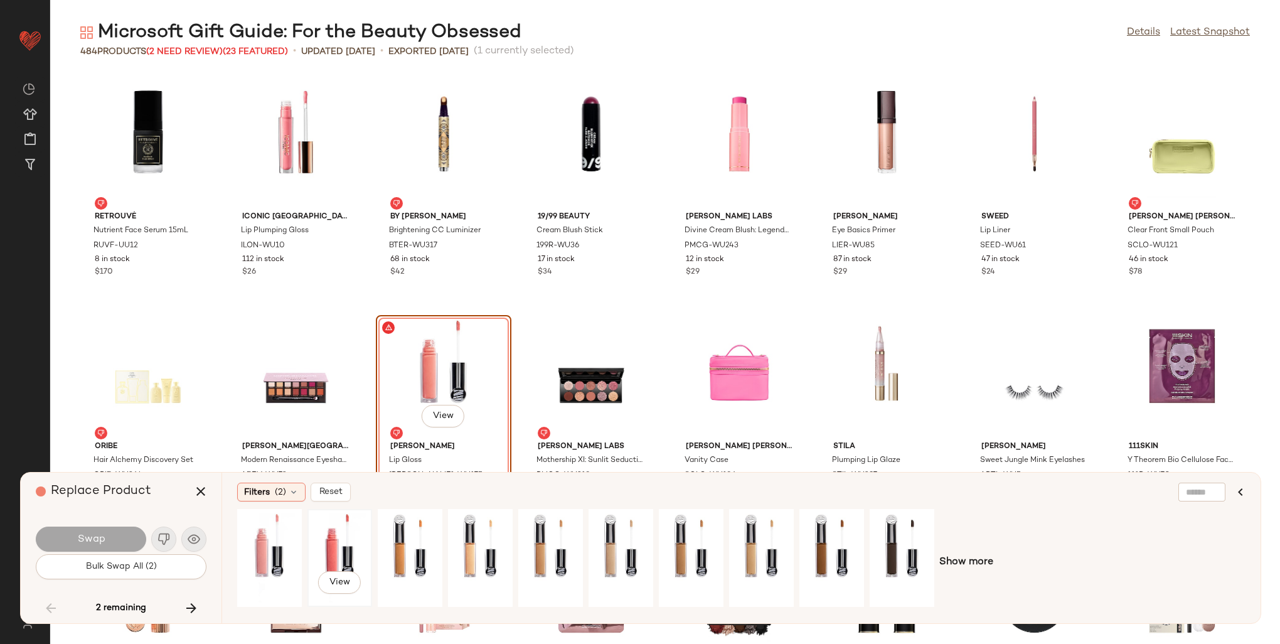
click at [317, 538] on div "View" at bounding box center [340, 557] width 56 height 89
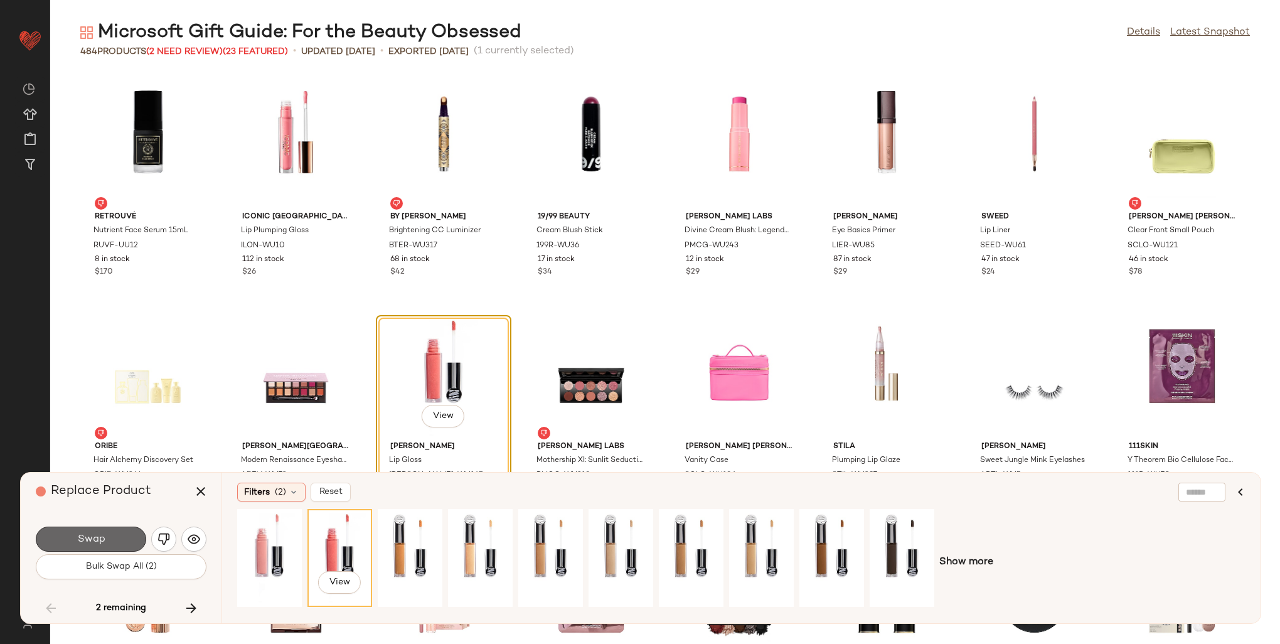
click at [110, 538] on button "Swap" at bounding box center [91, 538] width 110 height 25
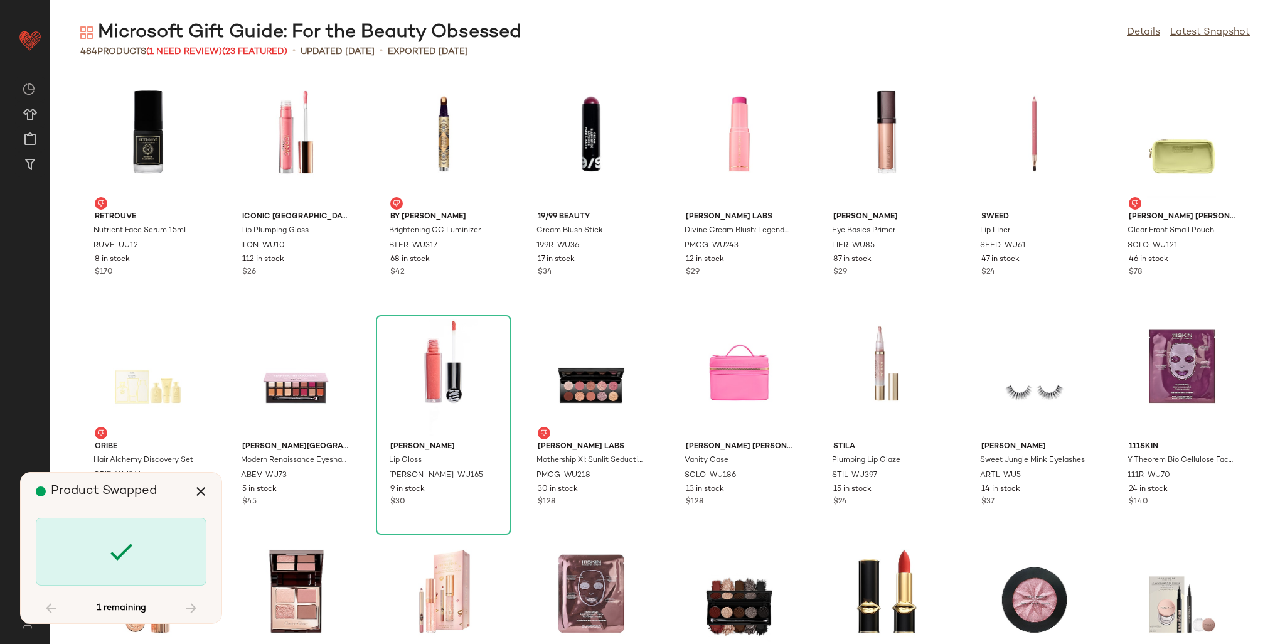
scroll to position [8497, 0]
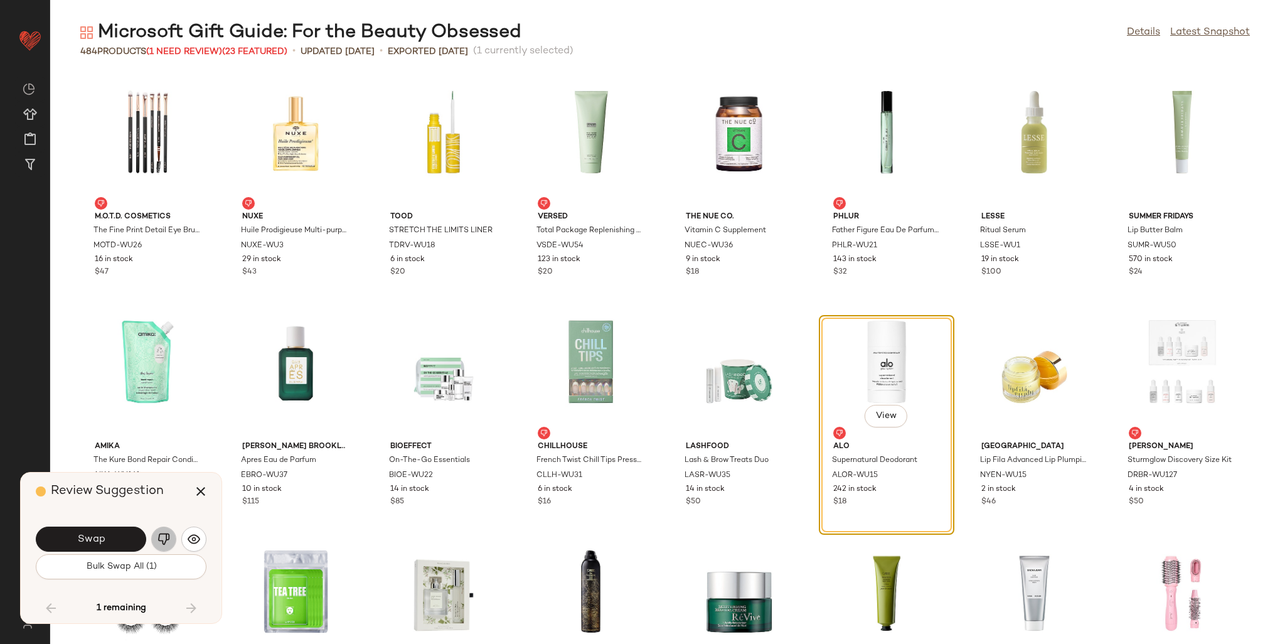
click at [165, 546] on button "button" at bounding box center [163, 538] width 25 height 25
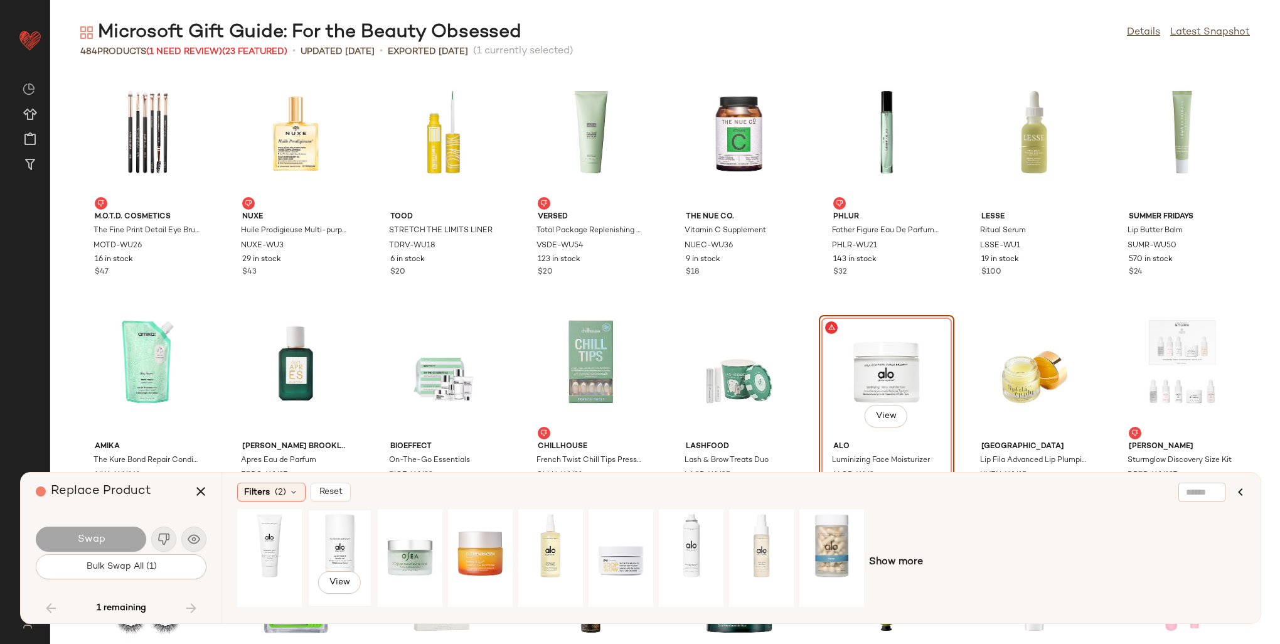
click at [335, 538] on div "View" at bounding box center [340, 557] width 56 height 89
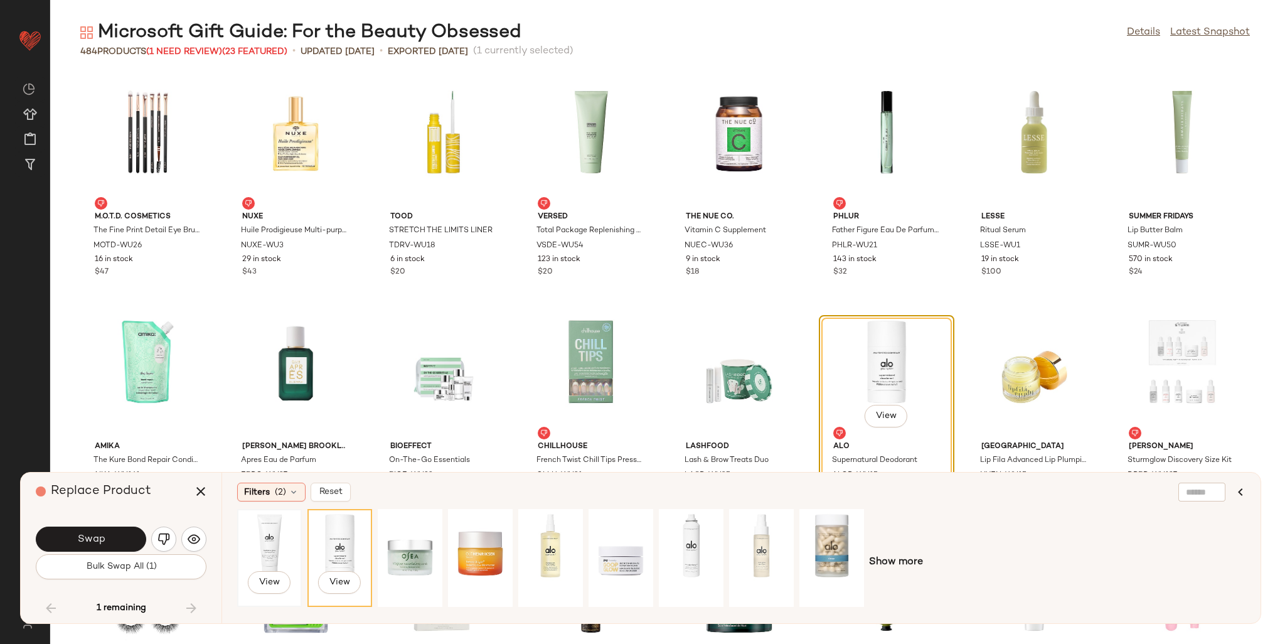
click at [283, 540] on div "View" at bounding box center [270, 557] width 56 height 89
click at [78, 526] on div "Swap" at bounding box center [121, 539] width 171 height 30
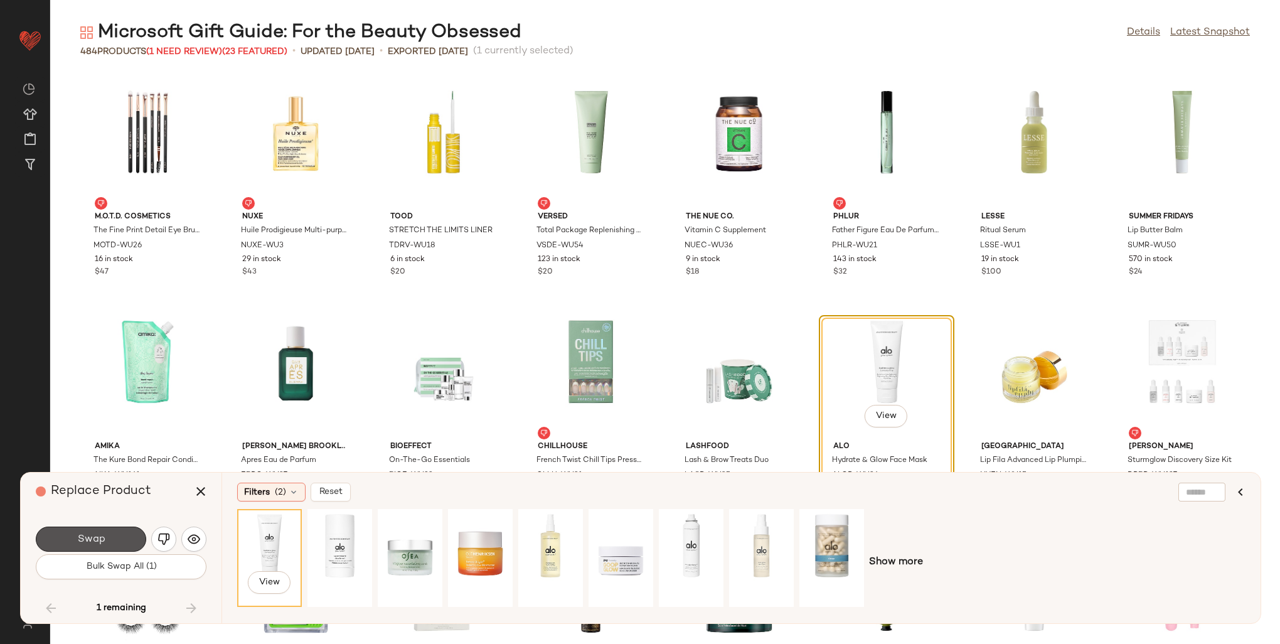
click at [97, 538] on span "Swap" at bounding box center [91, 539] width 28 height 12
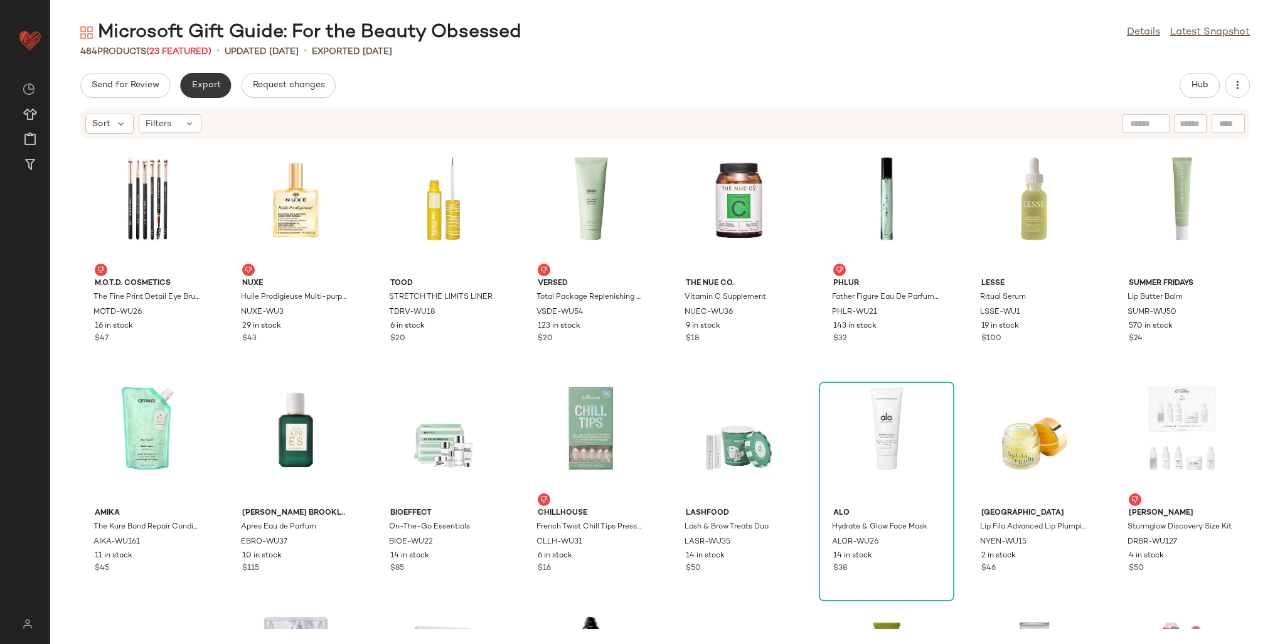
click at [195, 82] on span "Export" at bounding box center [205, 85] width 29 height 10
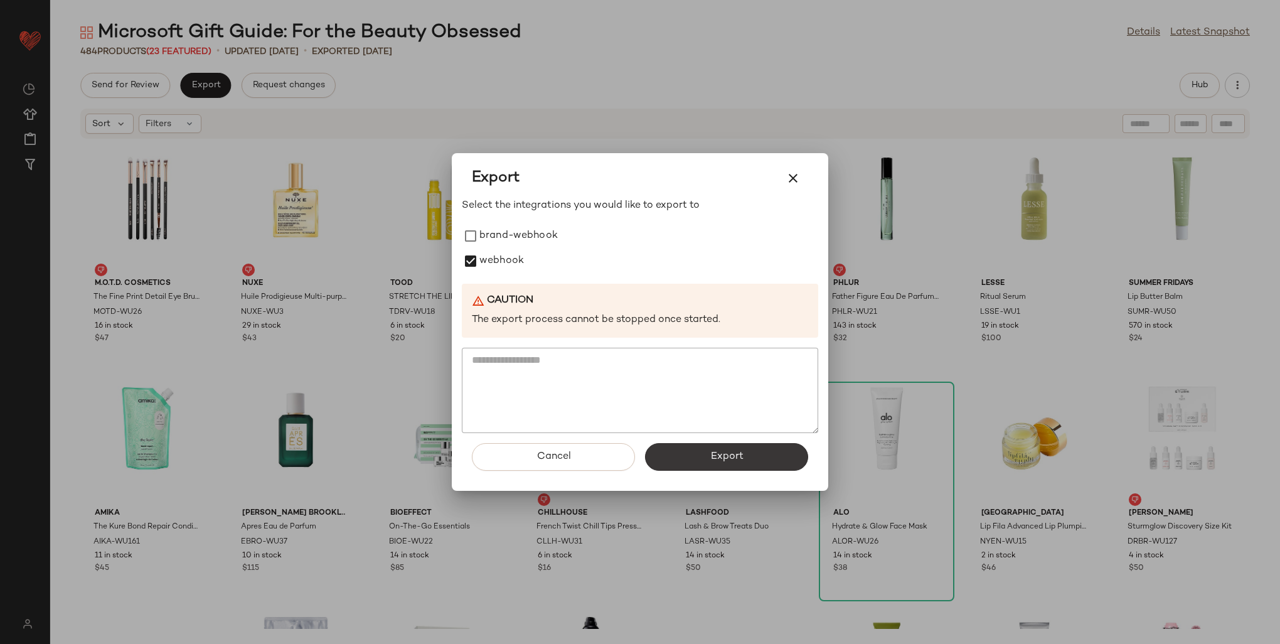
click at [710, 462] on span "Export" at bounding box center [726, 457] width 33 height 12
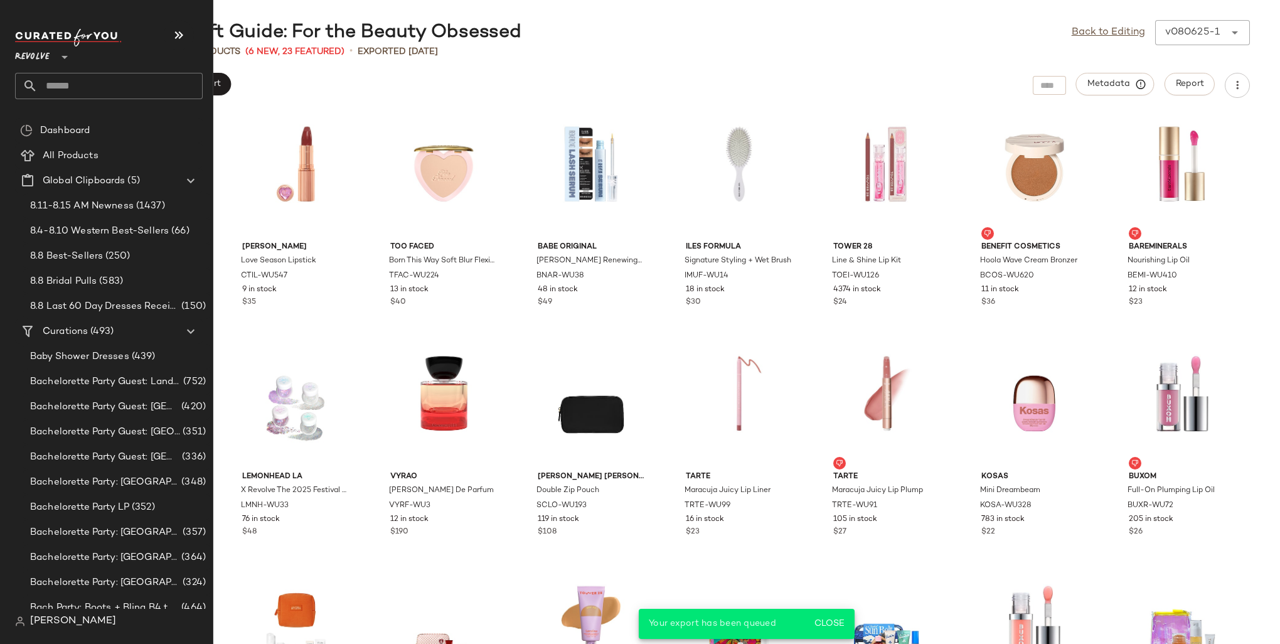
click at [60, 84] on input "text" at bounding box center [120, 86] width 165 height 26
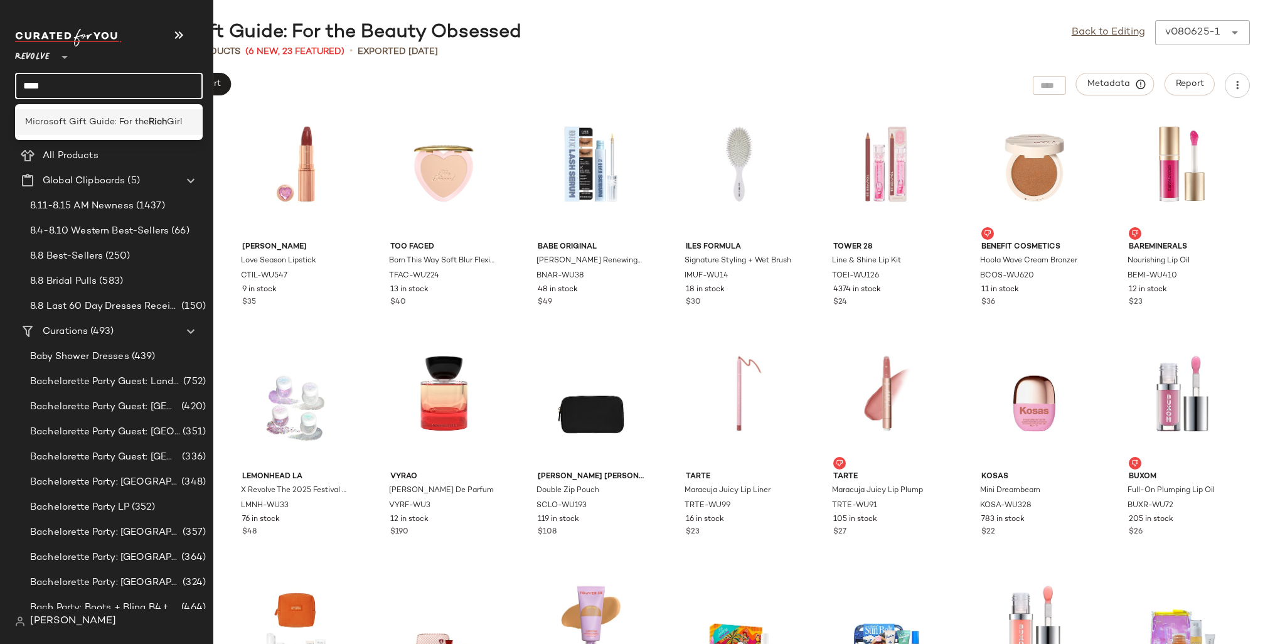
type input "****"
click at [83, 118] on span "Microsoft Gift Guide: For the" at bounding box center [87, 121] width 124 height 13
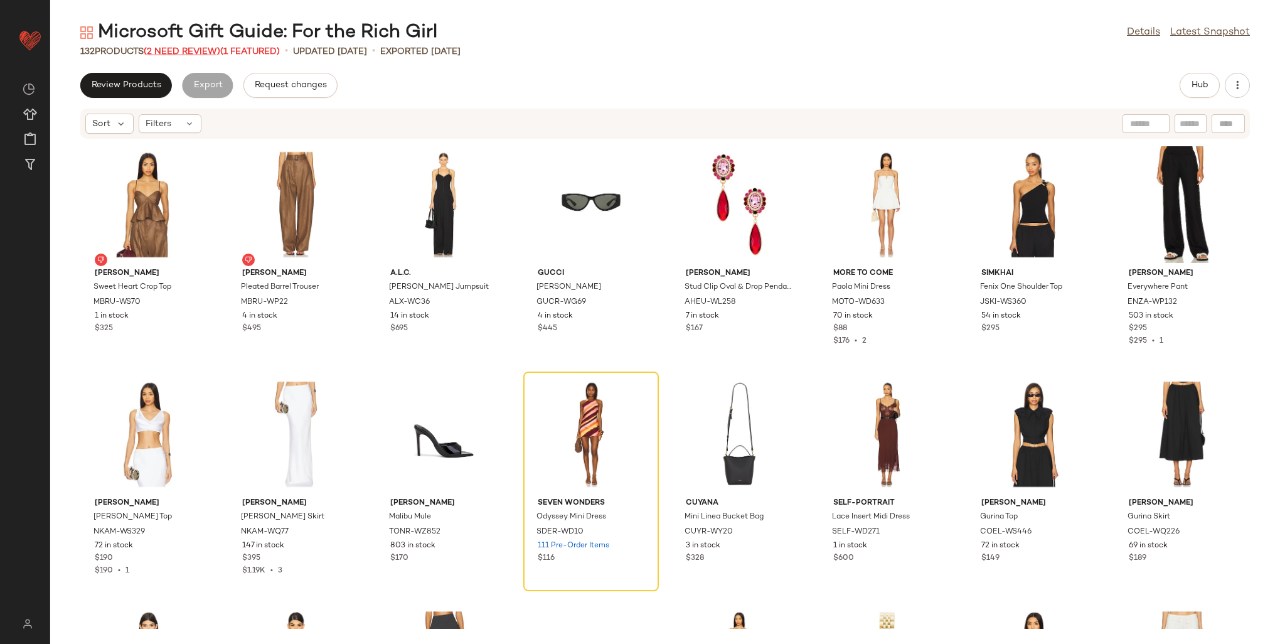
click at [177, 51] on span "(2 Need Review)" at bounding box center [182, 51] width 77 height 9
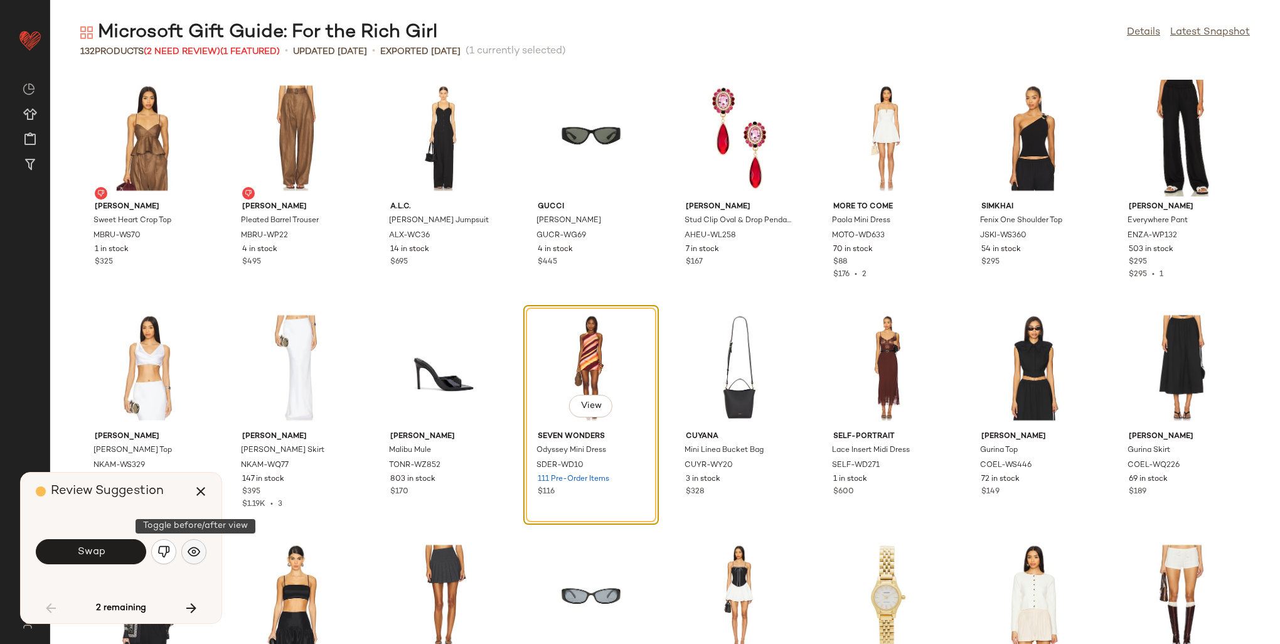
click at [193, 550] on img "button" at bounding box center [194, 551] width 13 height 13
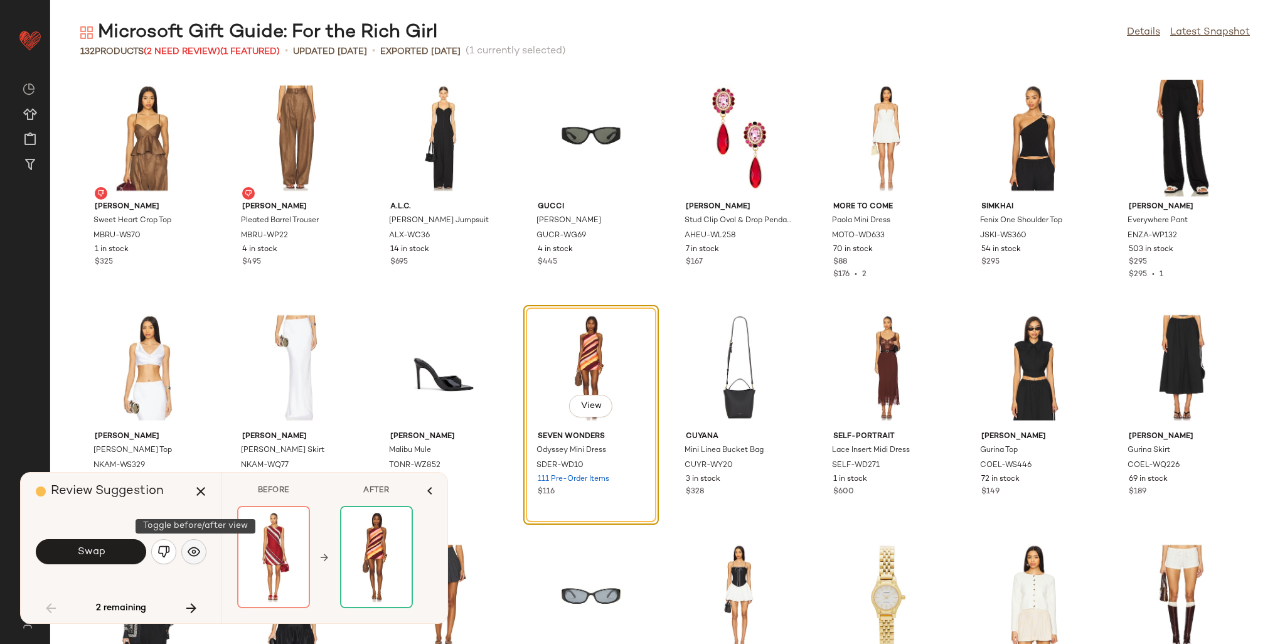
click at [193, 550] on img "button" at bounding box center [194, 551] width 13 height 13
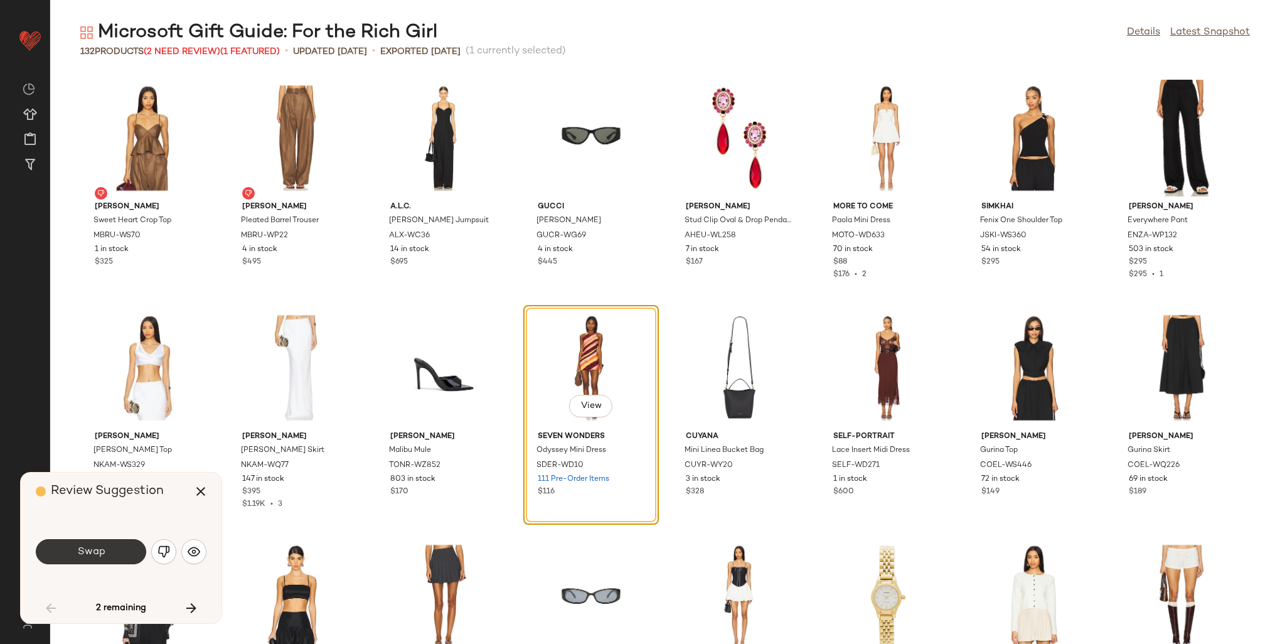
click at [83, 548] on span "Swap" at bounding box center [91, 552] width 28 height 12
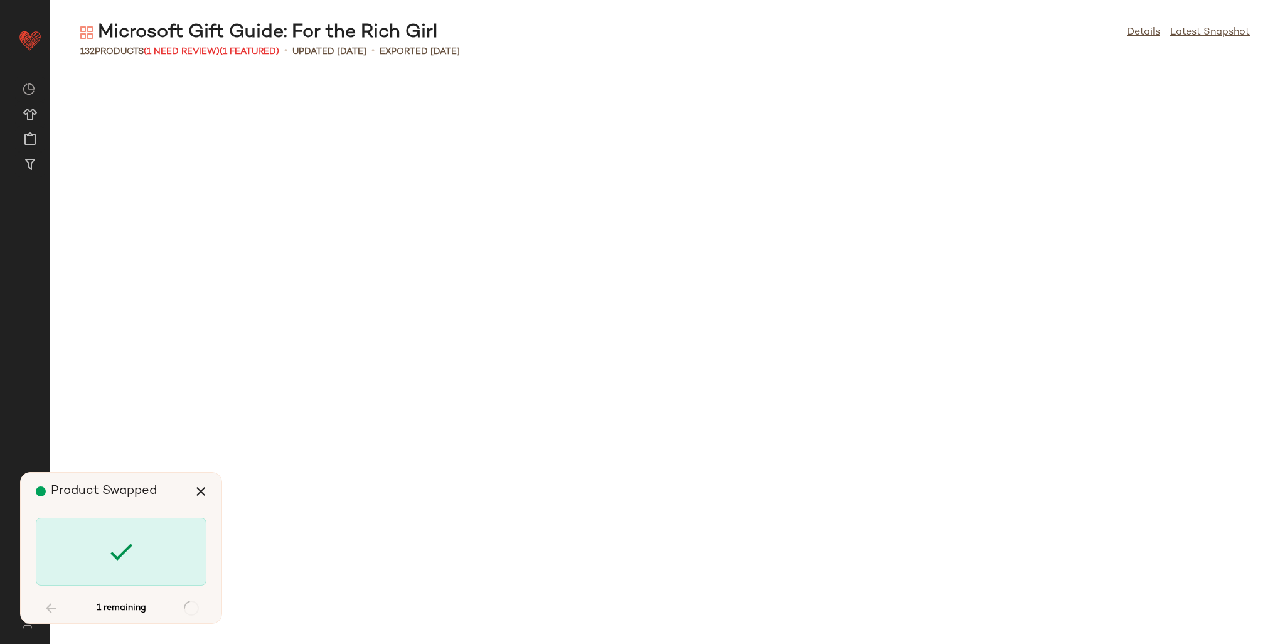
scroll to position [2296, 0]
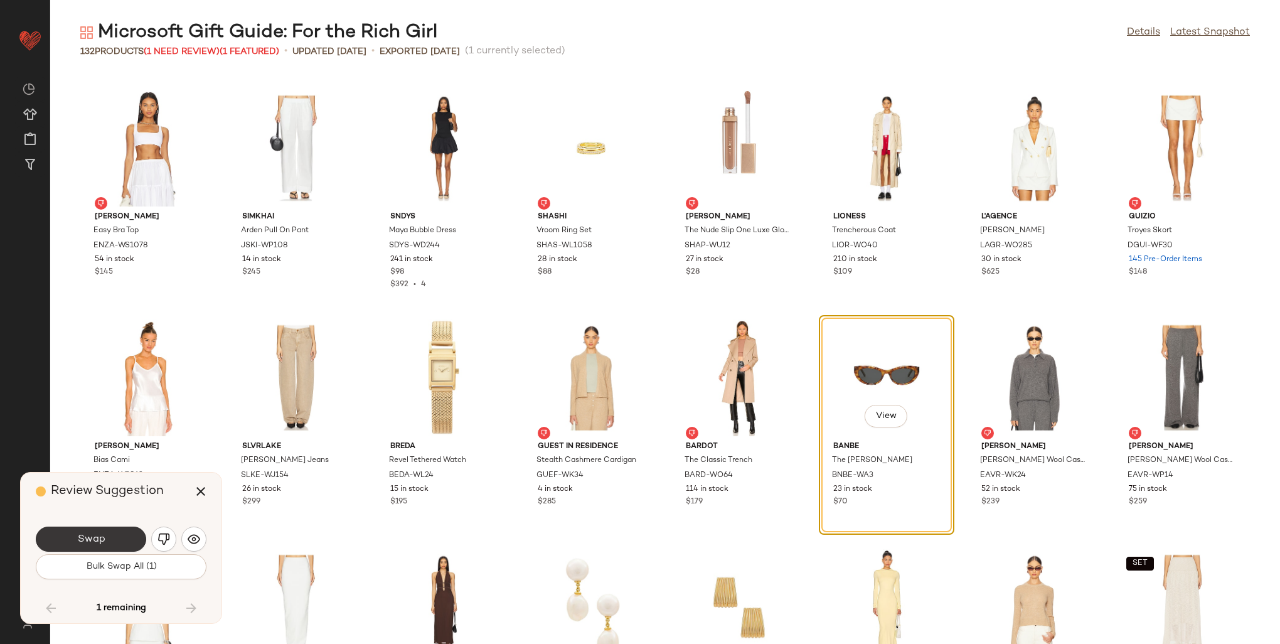
click at [95, 538] on span "Swap" at bounding box center [91, 539] width 28 height 12
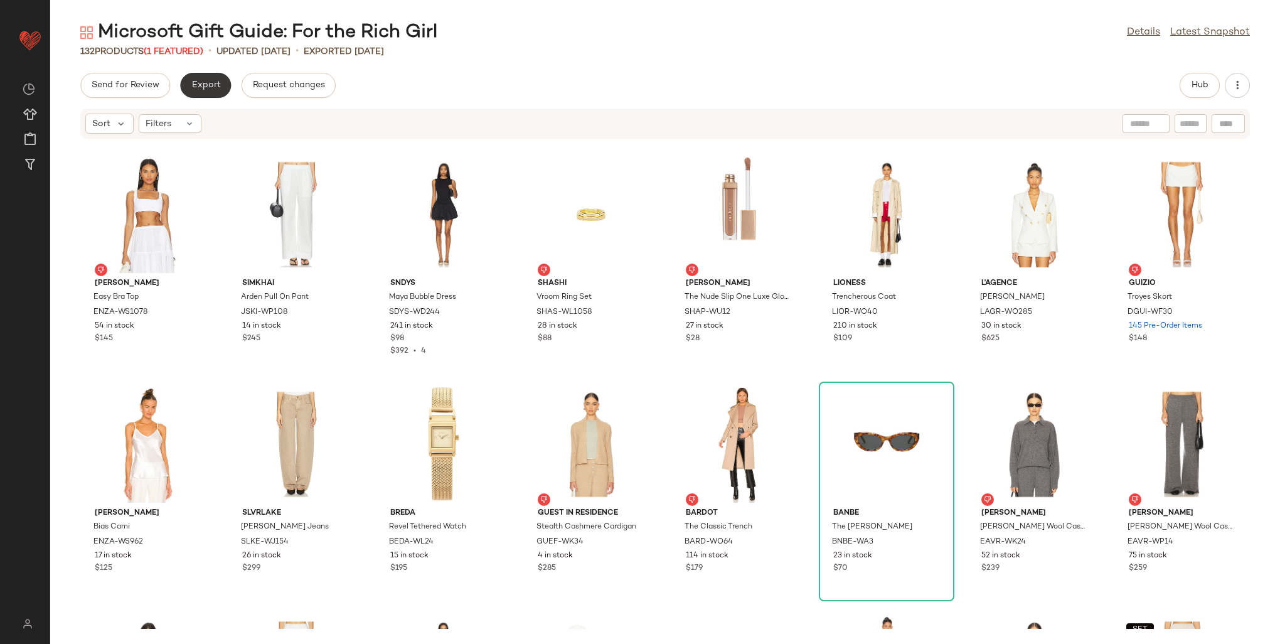
click at [203, 89] on span "Export" at bounding box center [205, 85] width 29 height 10
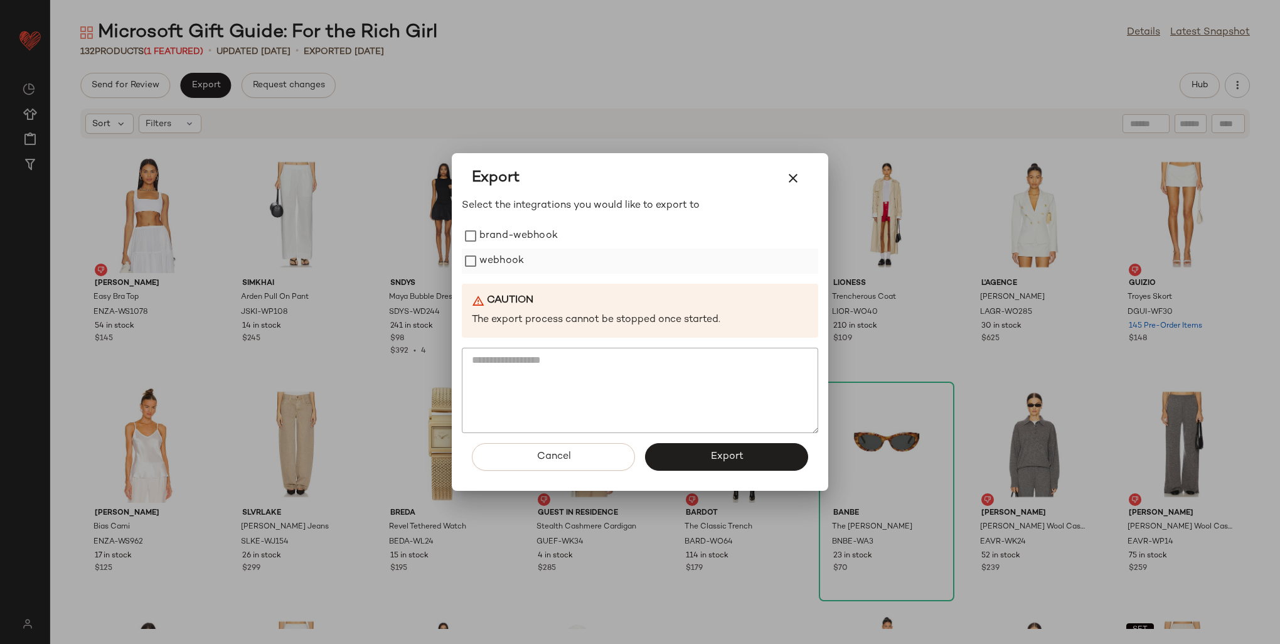
click at [486, 257] on label "webhook" at bounding box center [501, 260] width 45 height 25
click at [712, 460] on span "Export" at bounding box center [726, 457] width 33 height 12
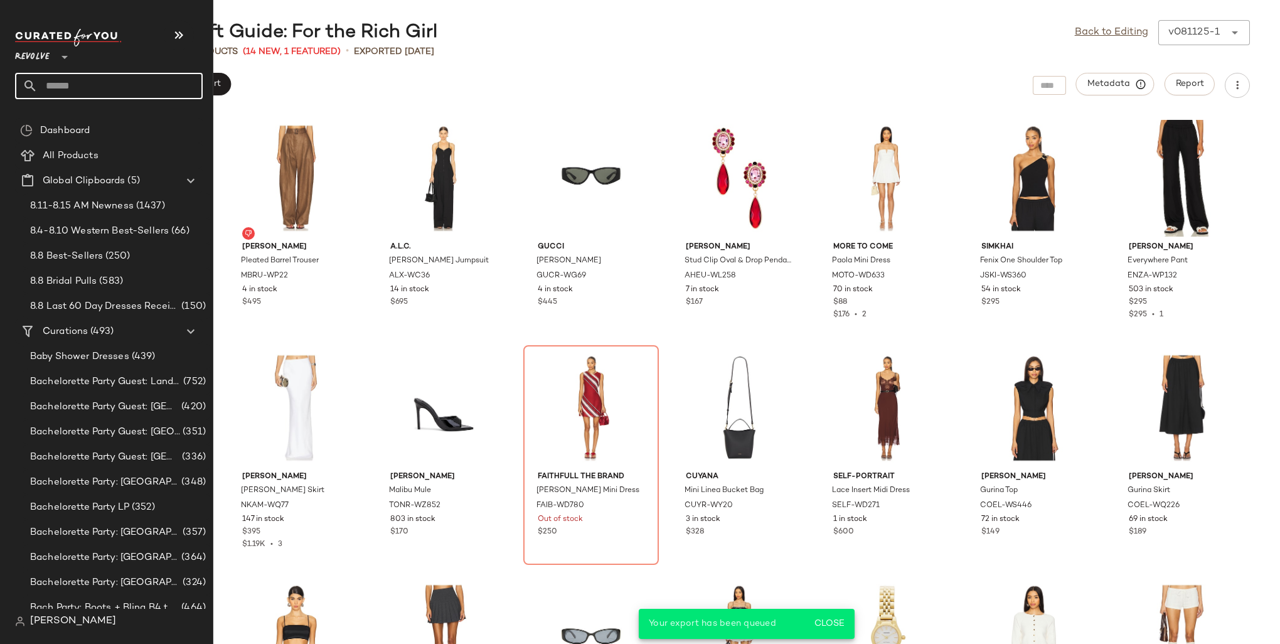
click at [68, 81] on input "text" at bounding box center [120, 86] width 165 height 26
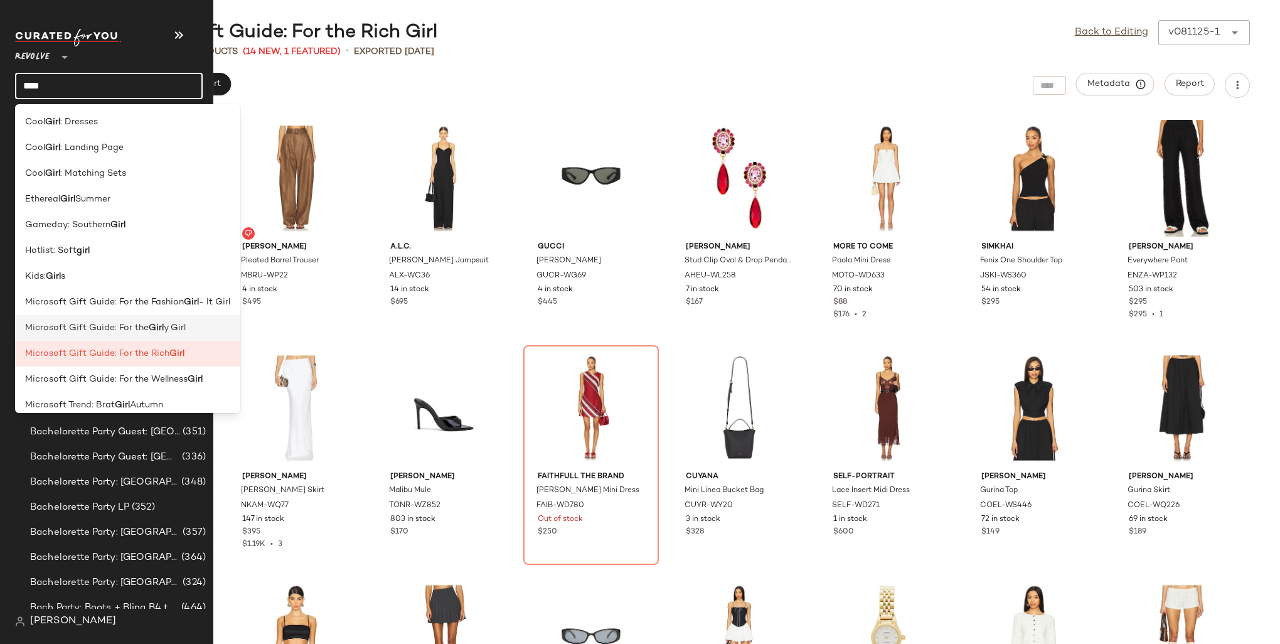
type input "****"
click at [152, 331] on b "Girl" at bounding box center [156, 327] width 15 height 13
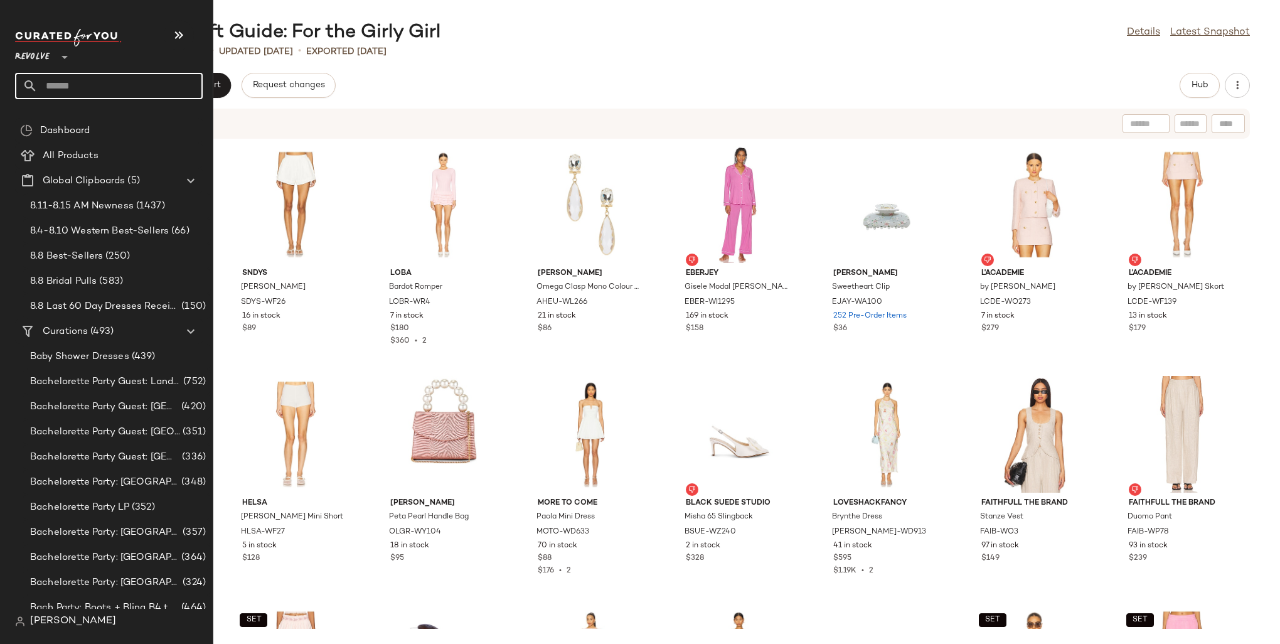
click at [75, 90] on input "text" at bounding box center [120, 86] width 165 height 26
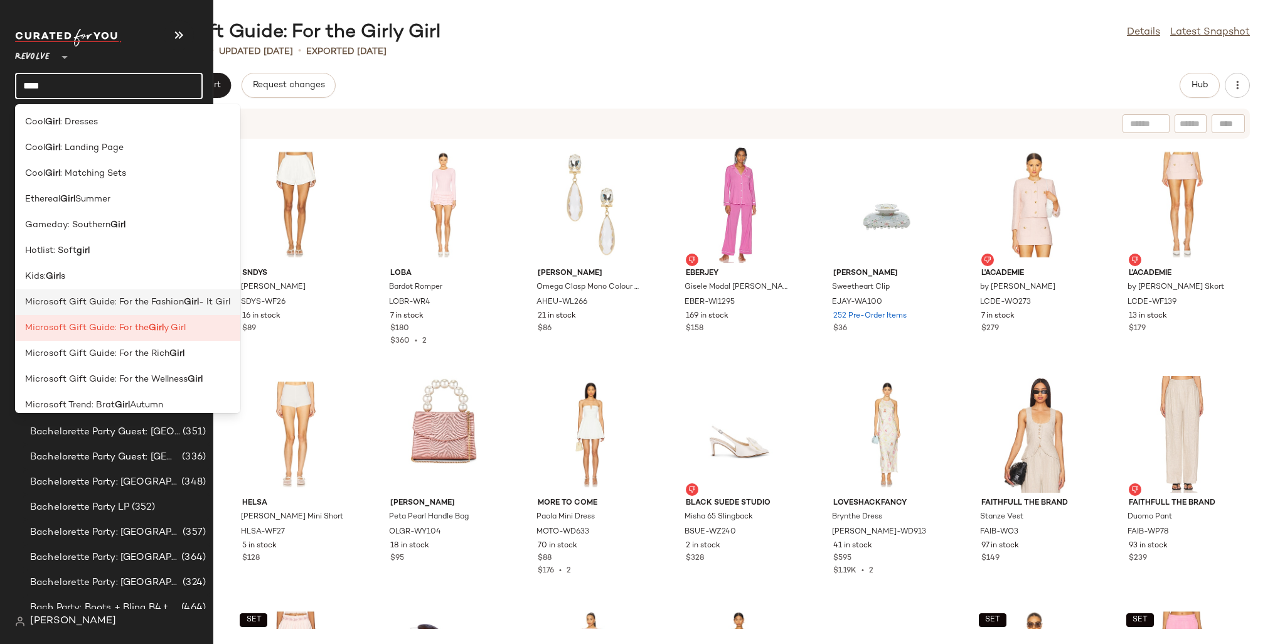
type input "****"
click at [206, 301] on span "- It Girl" at bounding box center [214, 302] width 31 height 13
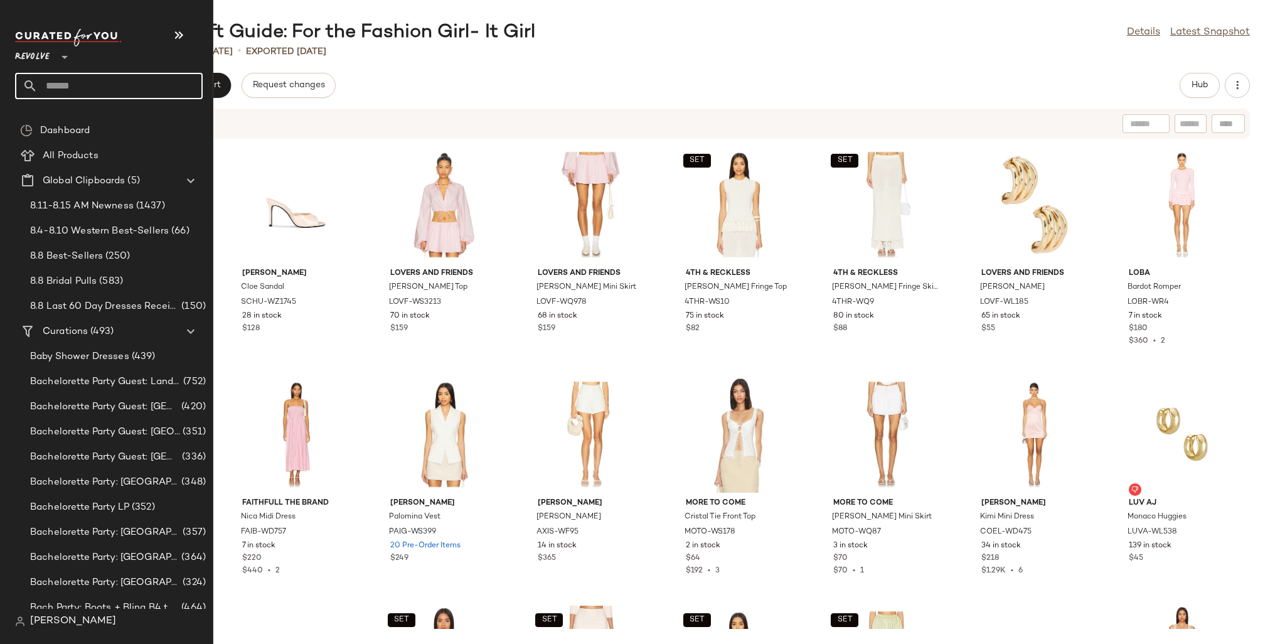
click at [65, 77] on input "text" at bounding box center [120, 86] width 165 height 26
type input "****"
click at [105, 117] on span "Microsoft Gift Guide: Gifts For The" at bounding box center [99, 121] width 149 height 13
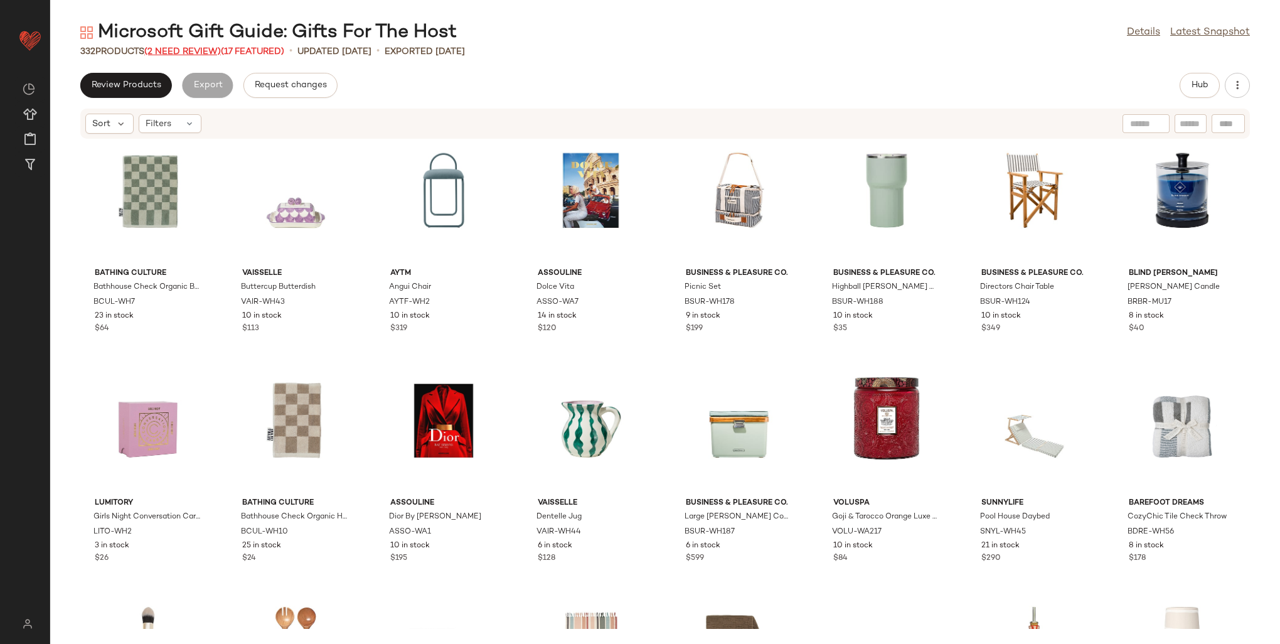
click at [193, 49] on span "(2 Need Review)" at bounding box center [182, 51] width 77 height 9
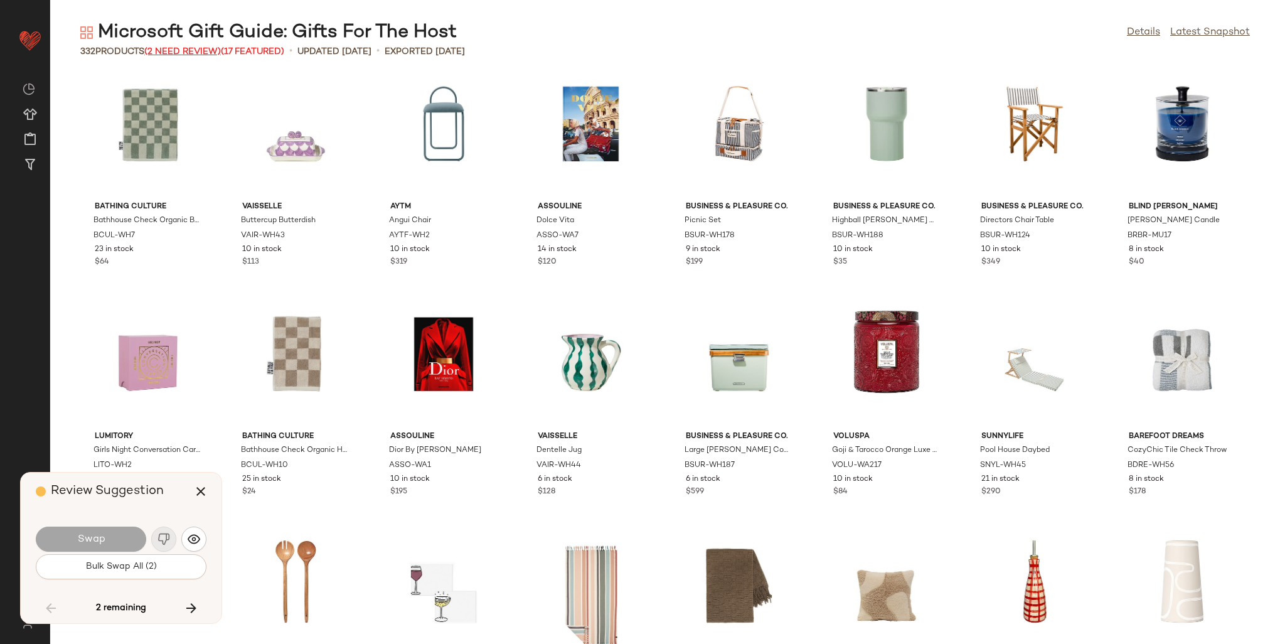
scroll to position [3904, 0]
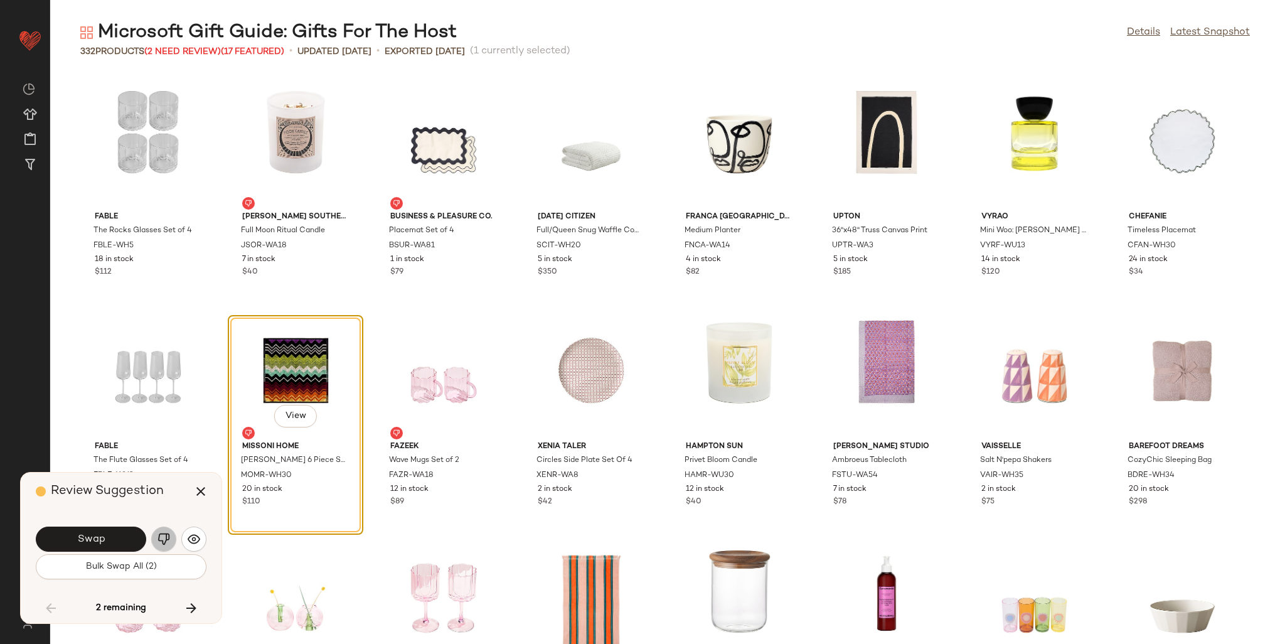
click at [168, 535] on img "button" at bounding box center [163, 539] width 13 height 13
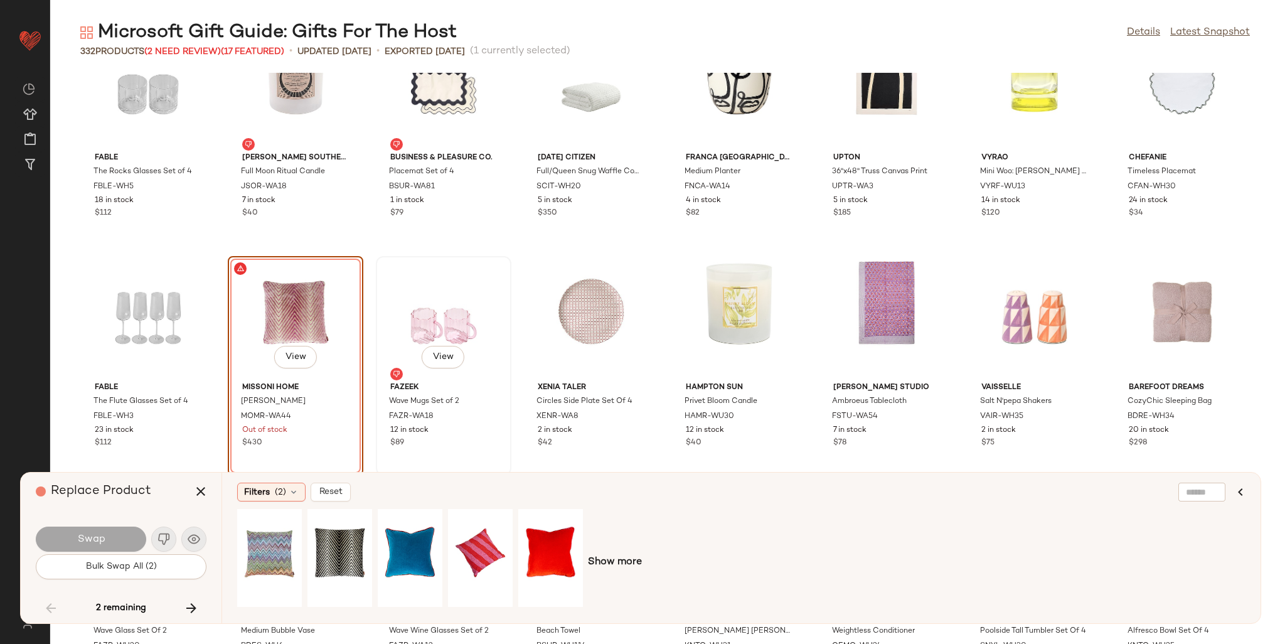
scroll to position [3967, 0]
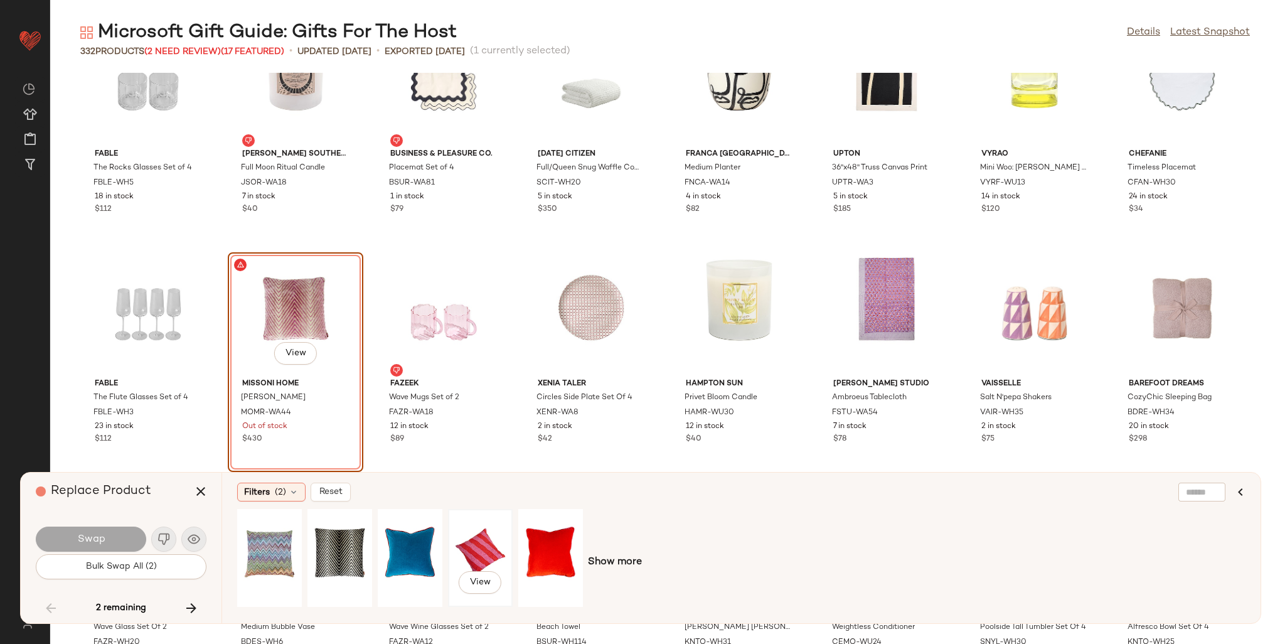
click at [472, 514] on div "View" at bounding box center [480, 557] width 56 height 89
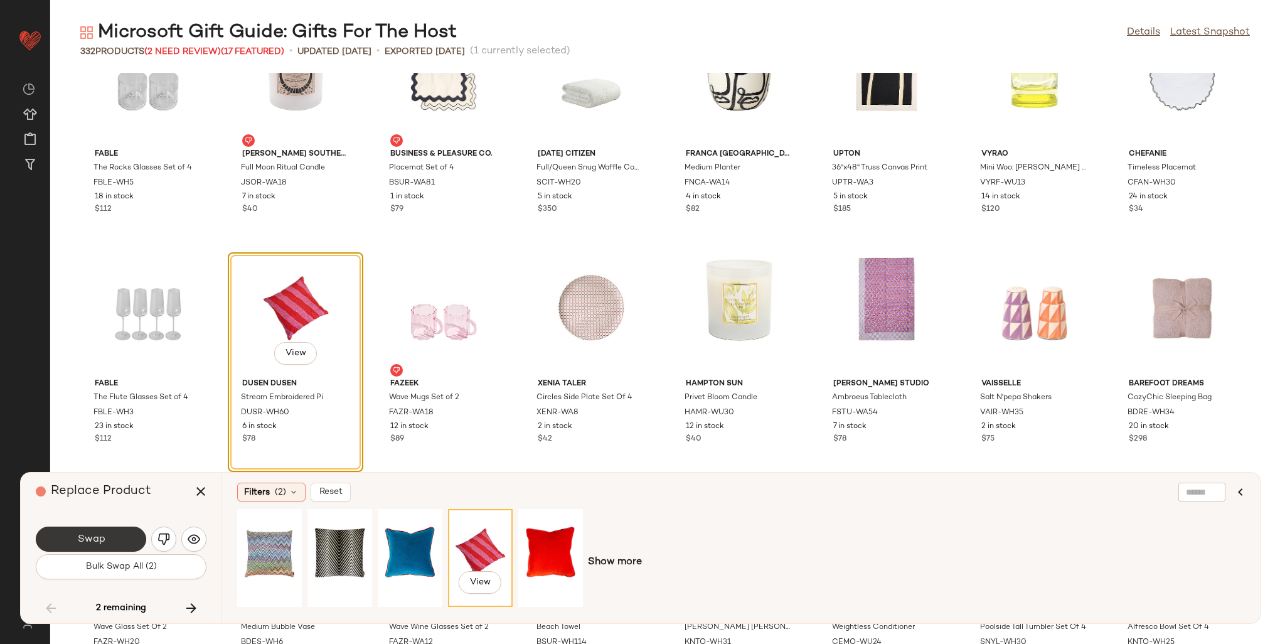
click at [101, 534] on span "Swap" at bounding box center [91, 539] width 28 height 12
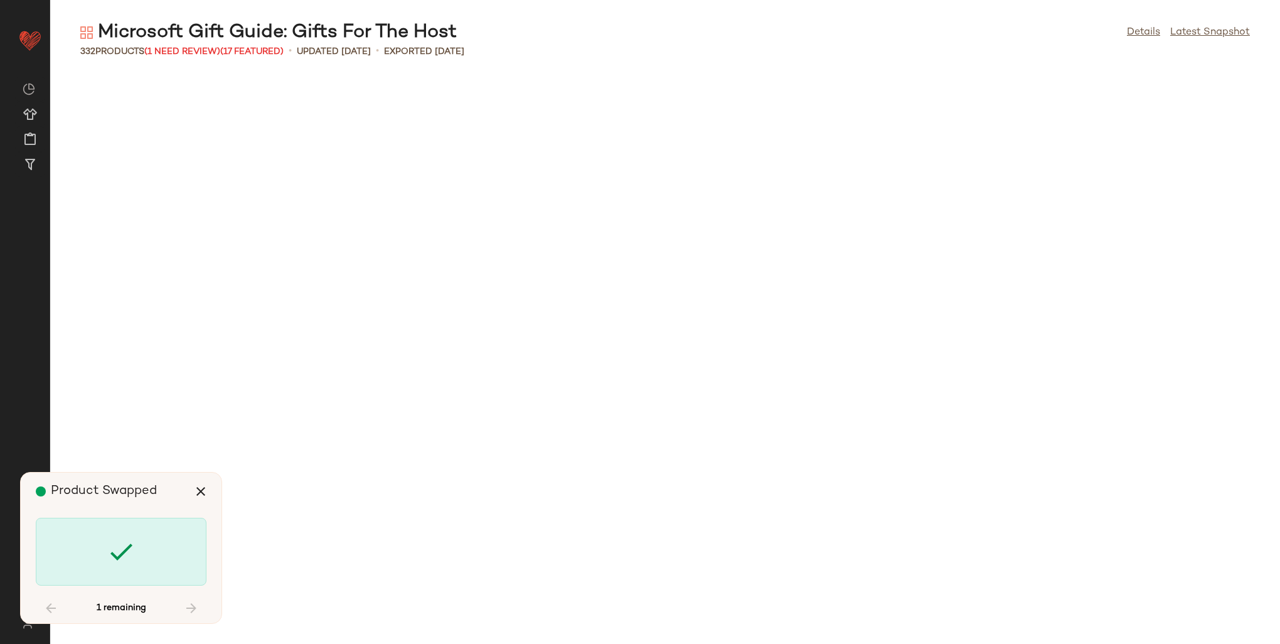
scroll to position [5741, 0]
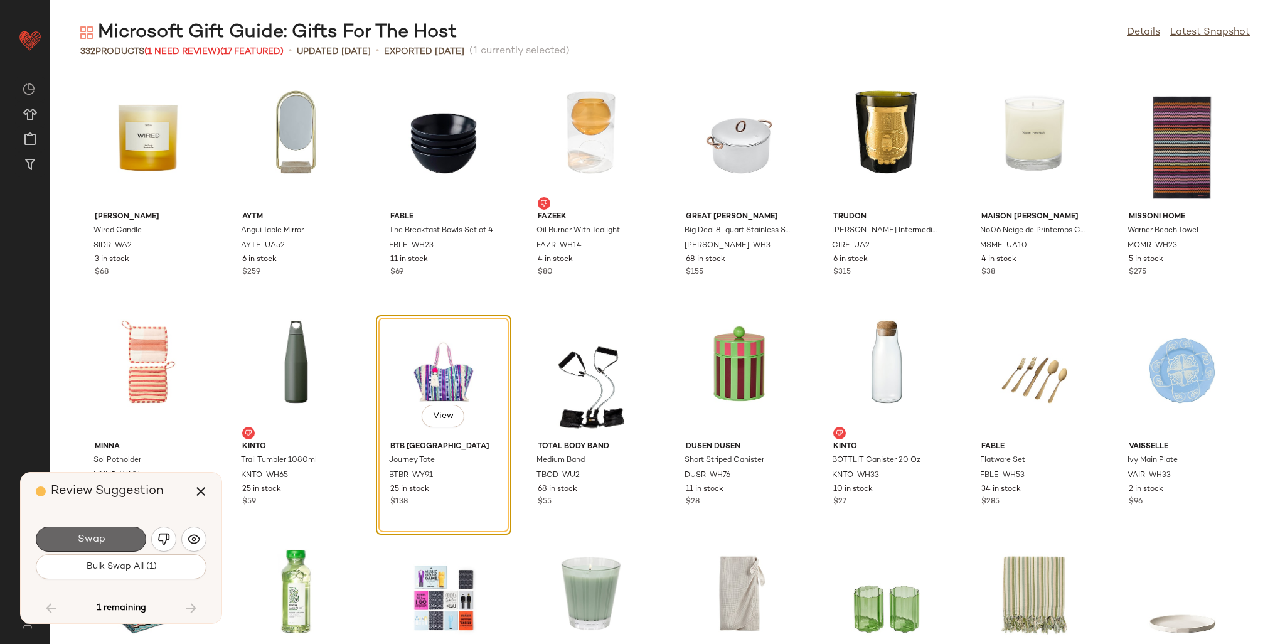
click at [118, 541] on button "Swap" at bounding box center [91, 538] width 110 height 25
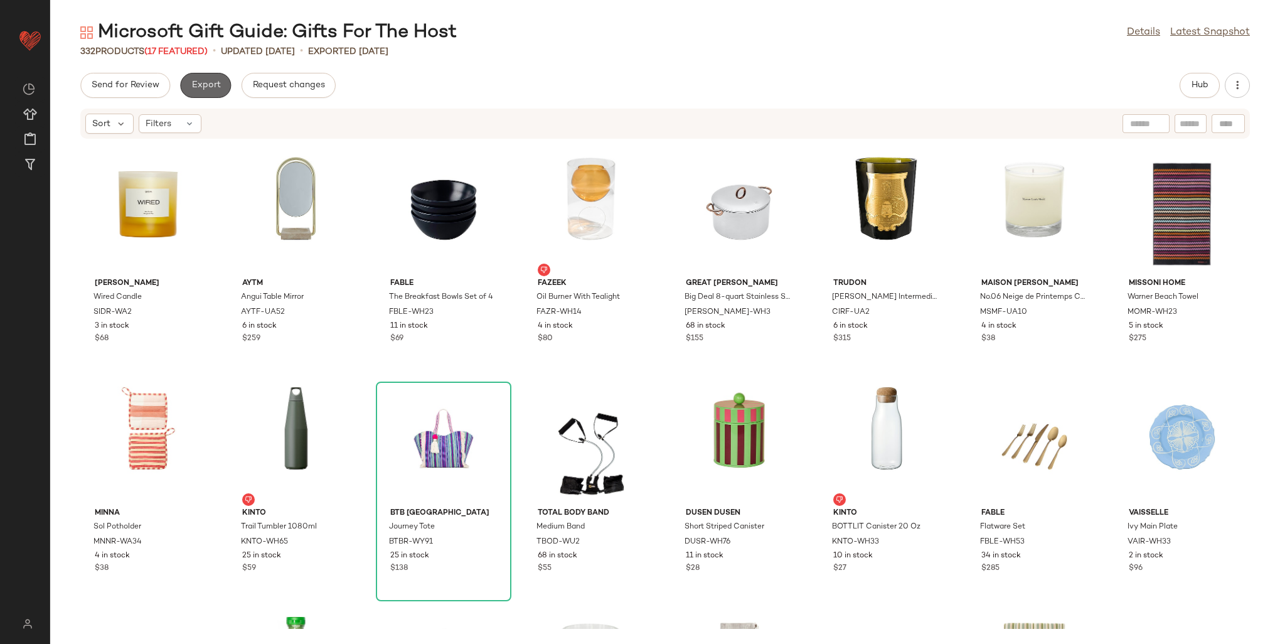
click at [198, 84] on span "Export" at bounding box center [205, 85] width 29 height 10
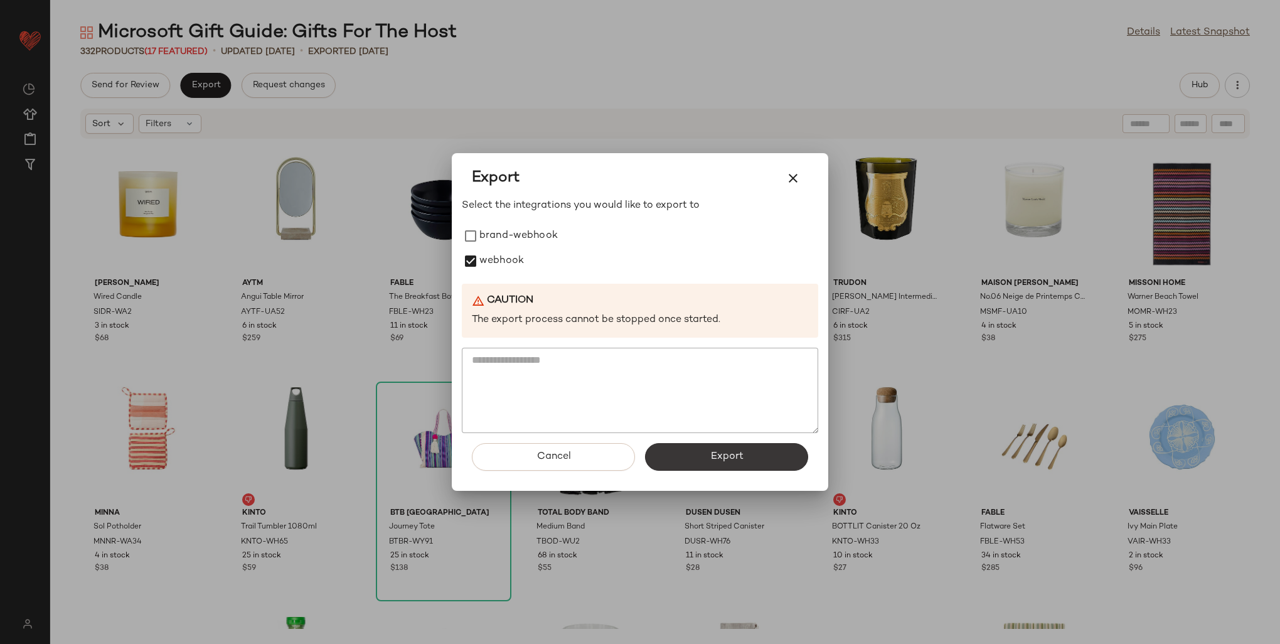
click at [745, 458] on button "Export" at bounding box center [726, 457] width 163 height 28
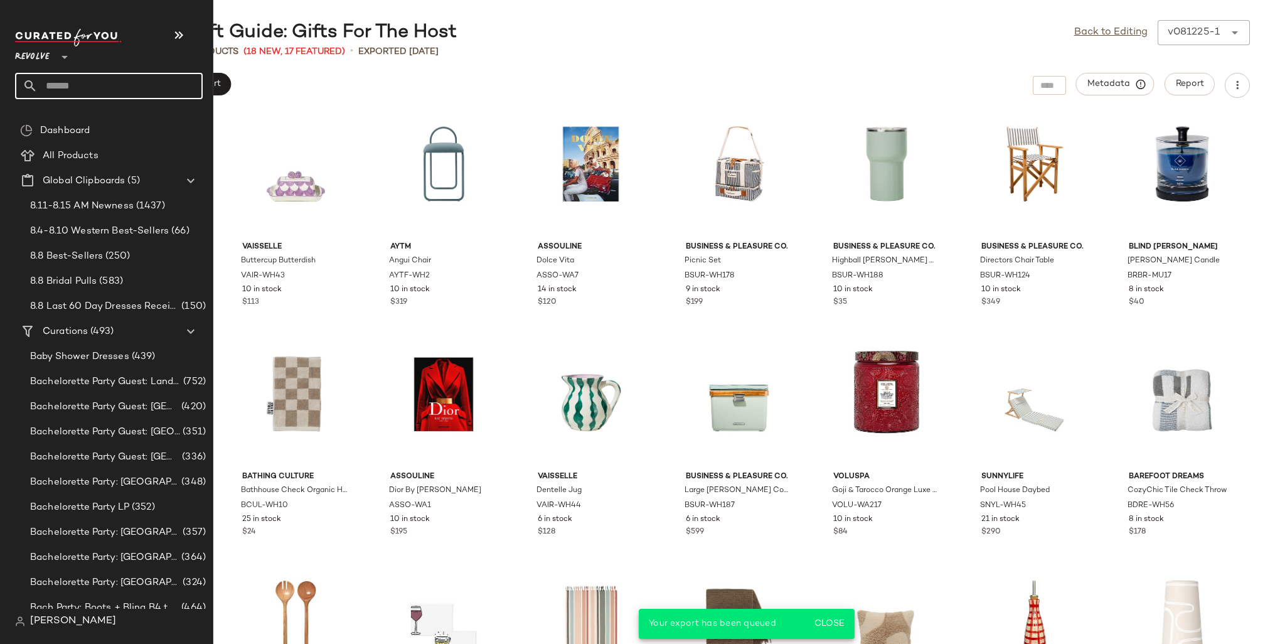
click at [60, 83] on input "text" at bounding box center [120, 86] width 165 height 26
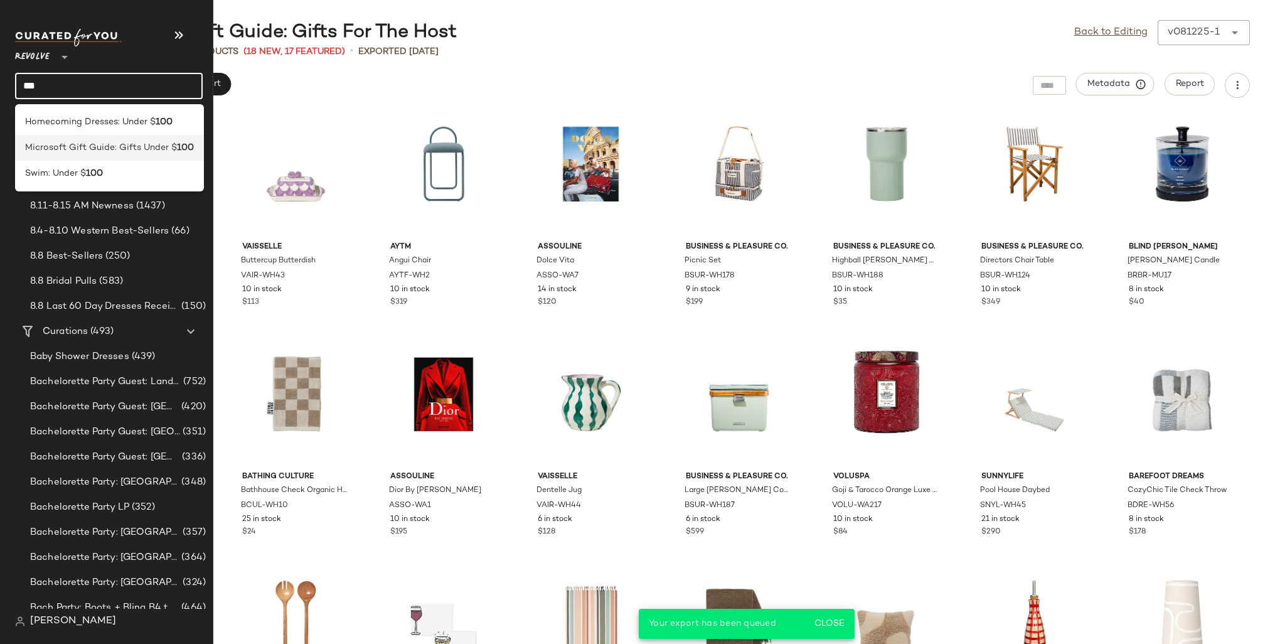
type input "***"
click at [70, 149] on span "Microsoft Gift Guide: Gifts Under $" at bounding box center [101, 147] width 152 height 13
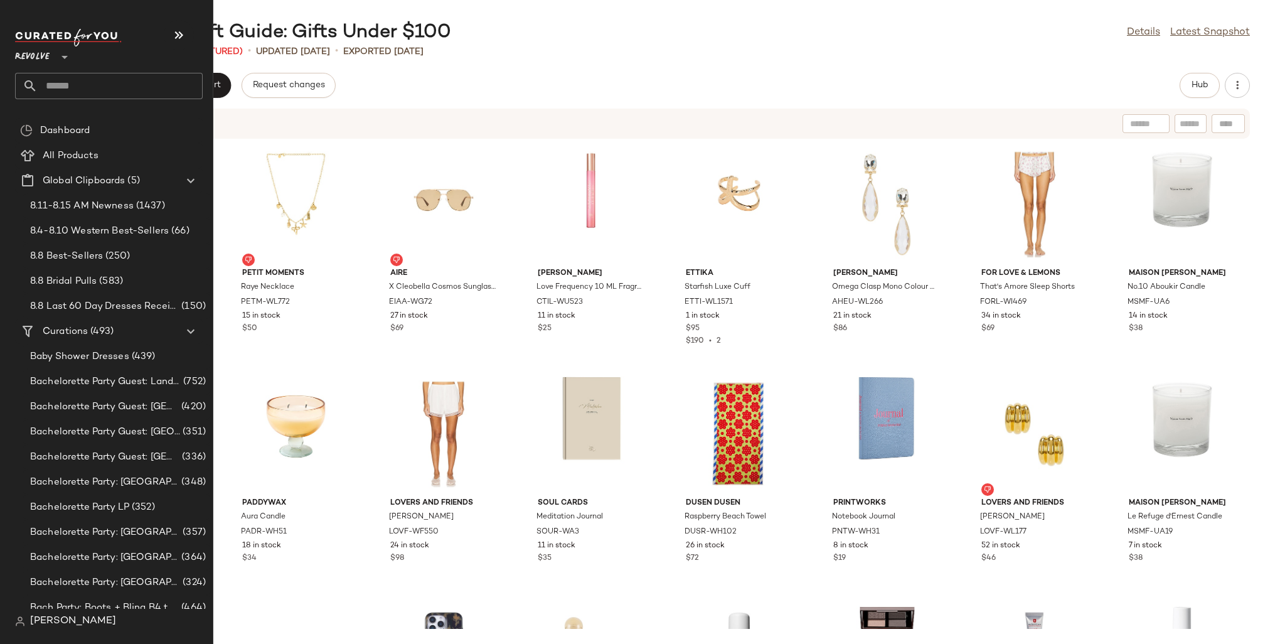
click at [68, 77] on input "text" at bounding box center [120, 86] width 165 height 26
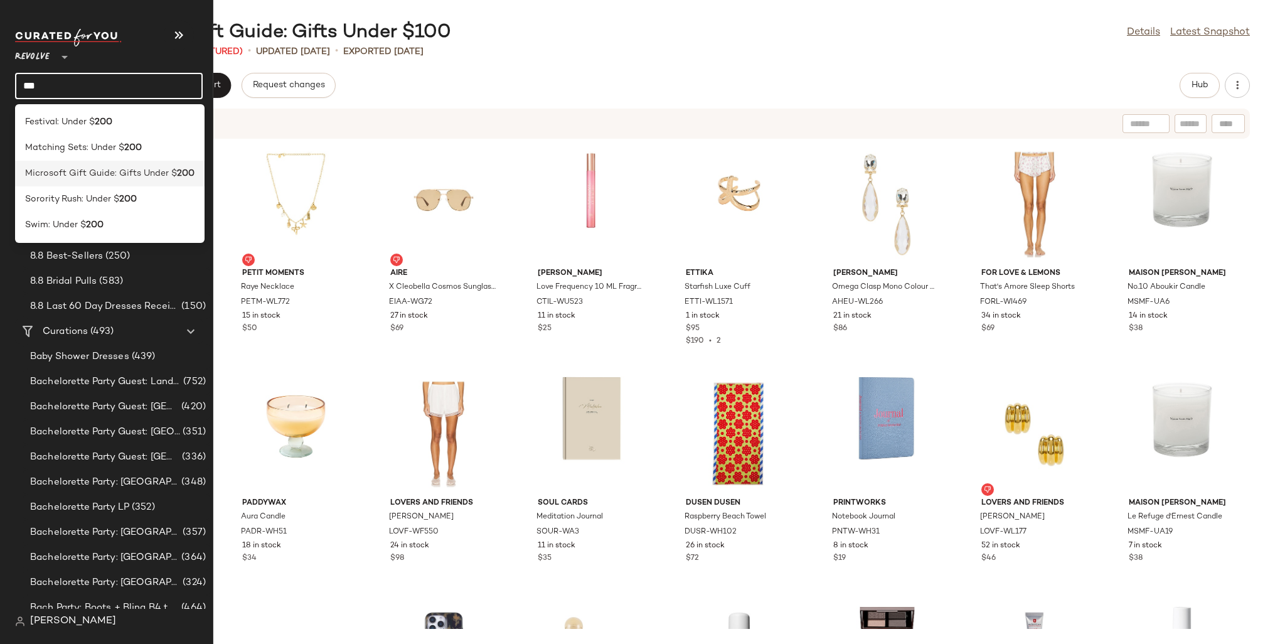
type input "***"
click at [92, 179] on span "Microsoft Gift Guide: Gifts Under $" at bounding box center [101, 173] width 152 height 13
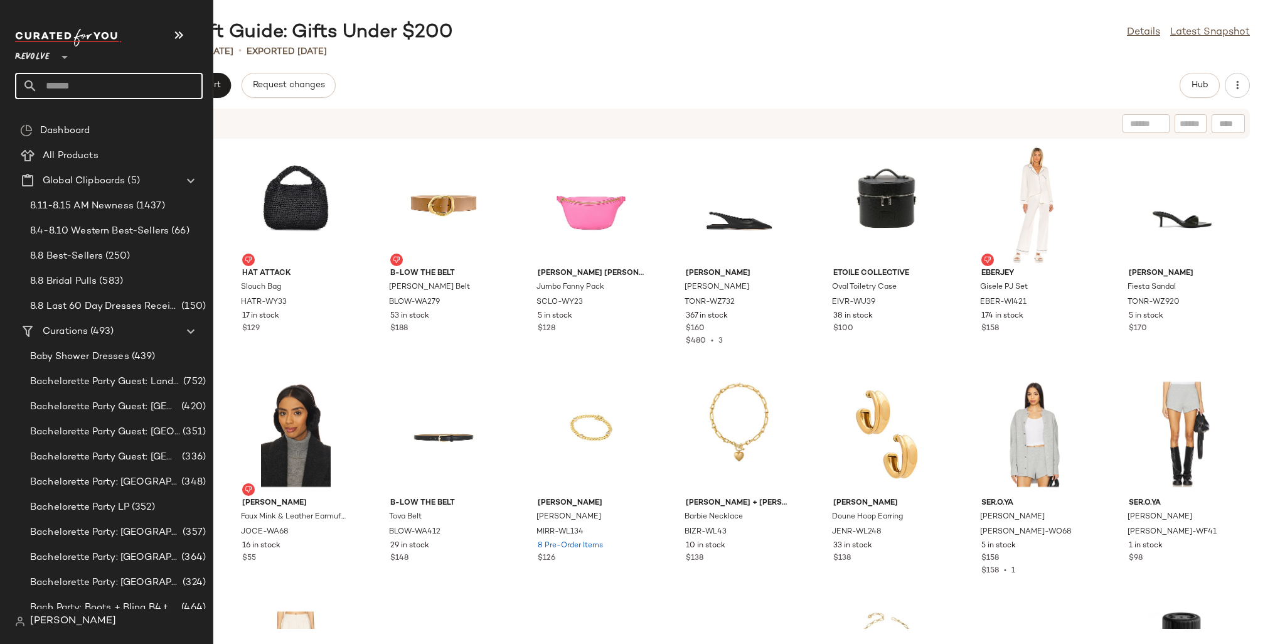
click at [53, 84] on input "text" at bounding box center [120, 86] width 165 height 26
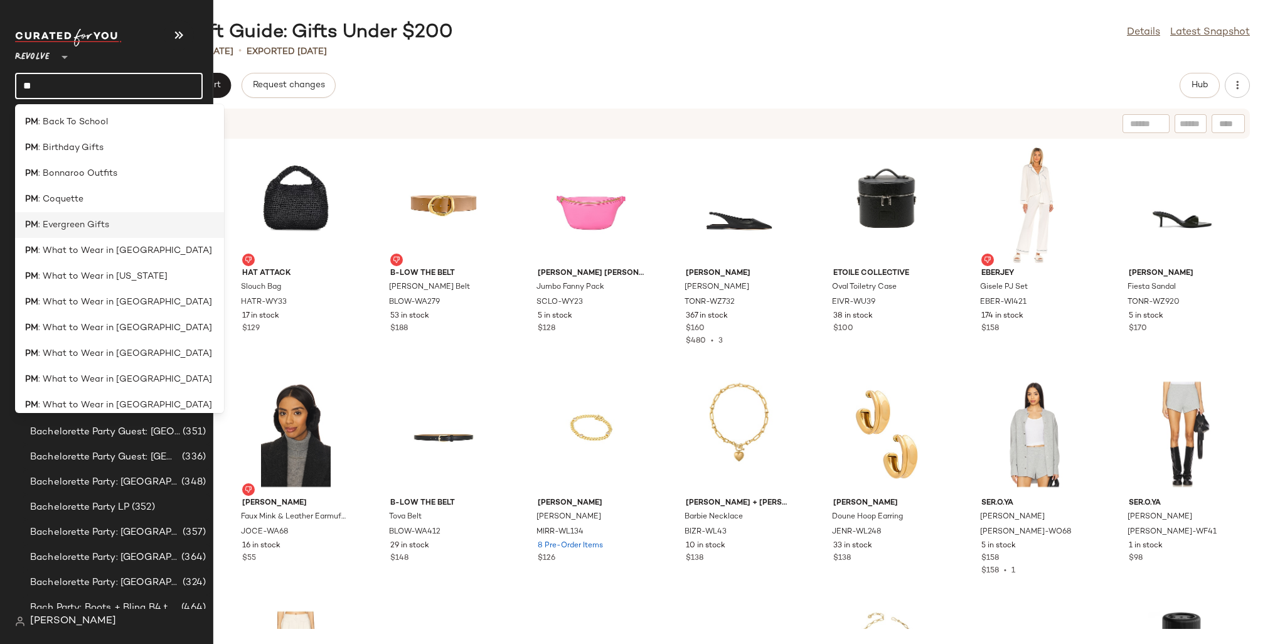
type input "**"
click at [83, 223] on span ": Evergreen Gifts" at bounding box center [73, 224] width 71 height 13
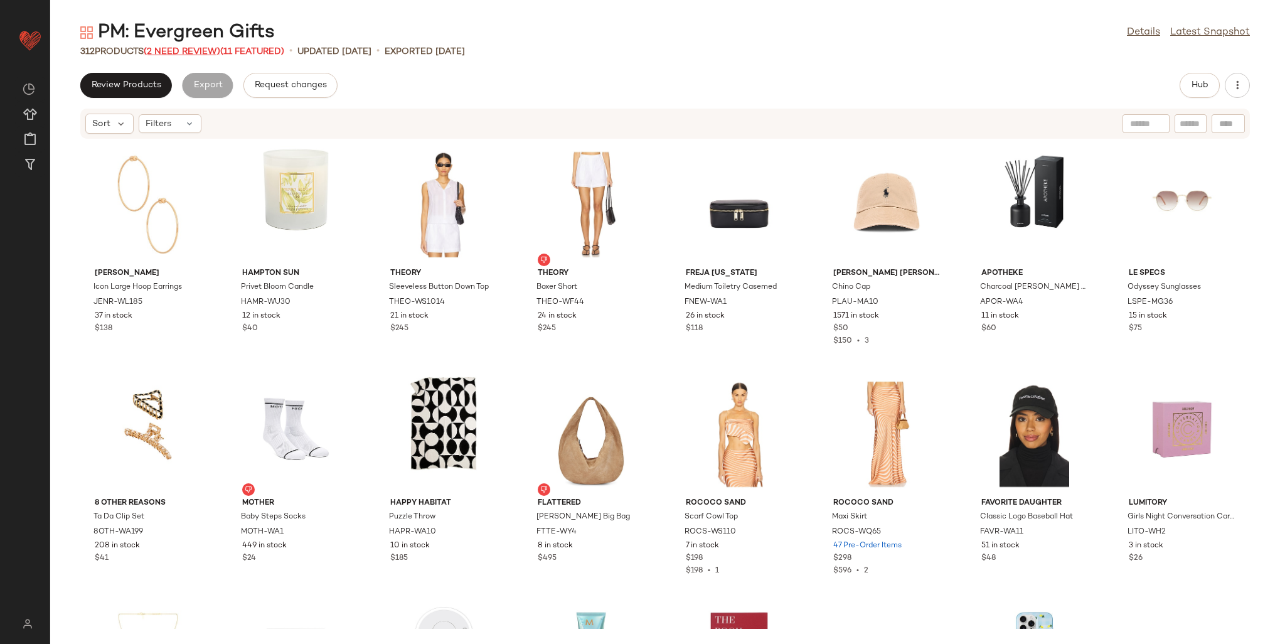
click at [195, 48] on span "(2 Need Review)" at bounding box center [182, 51] width 77 height 9
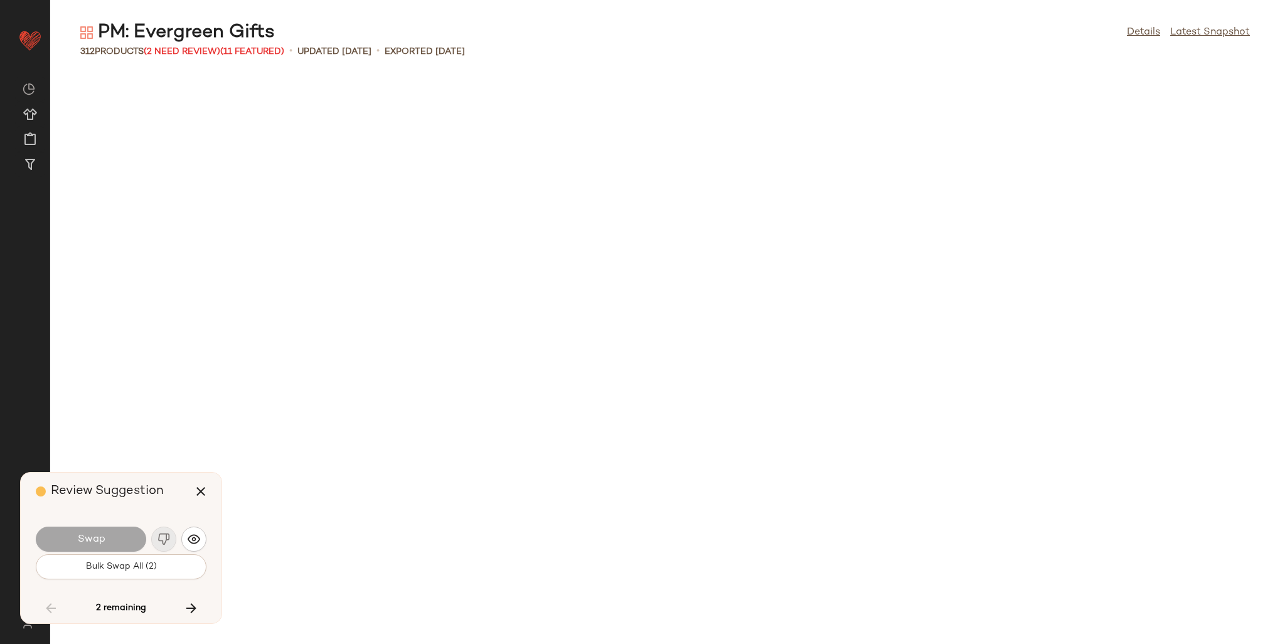
scroll to position [6660, 0]
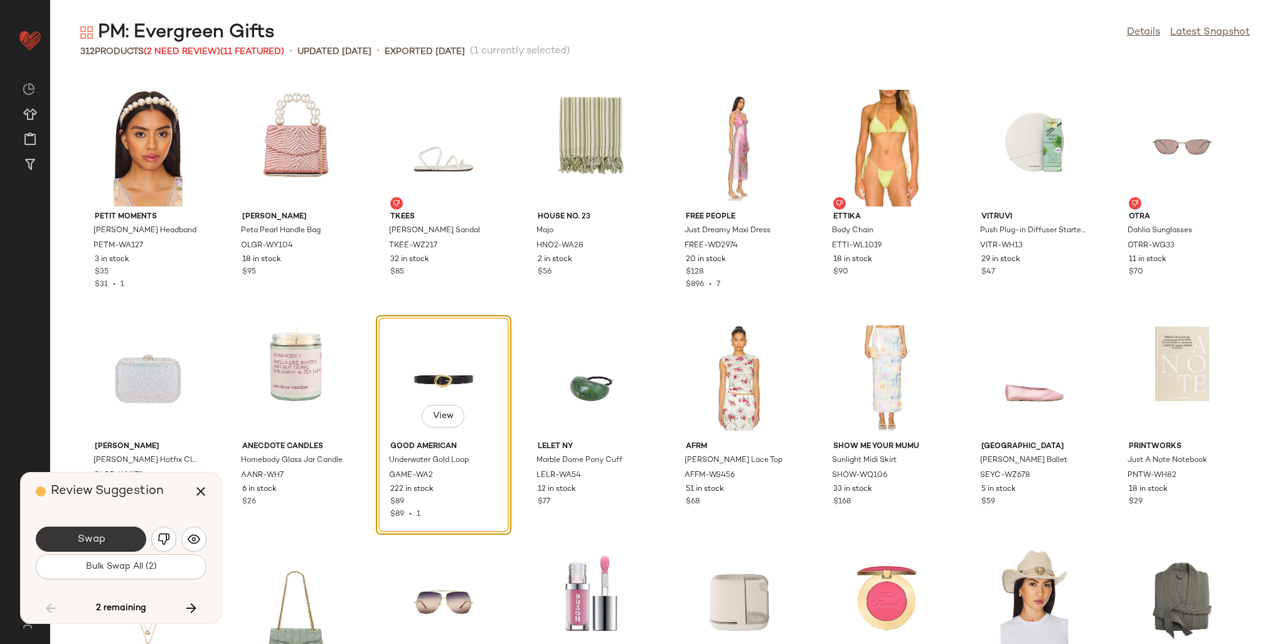
click at [118, 531] on button "Swap" at bounding box center [91, 538] width 110 height 25
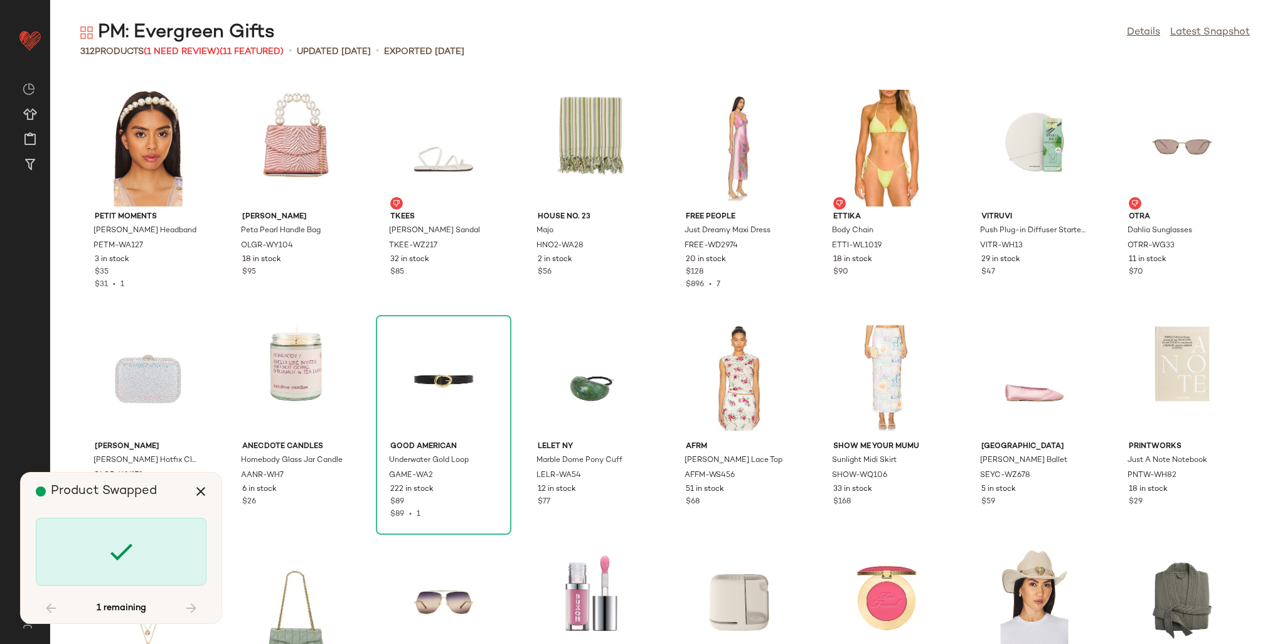
scroll to position [7349, 0]
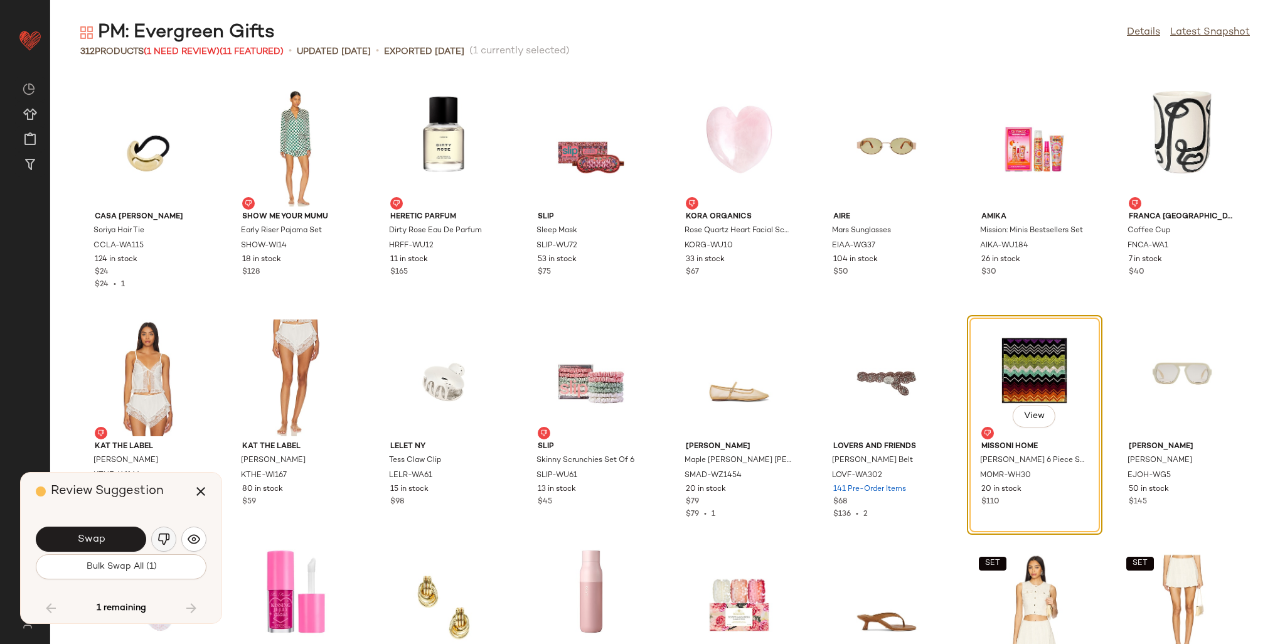
click at [163, 540] on img "button" at bounding box center [163, 539] width 13 height 13
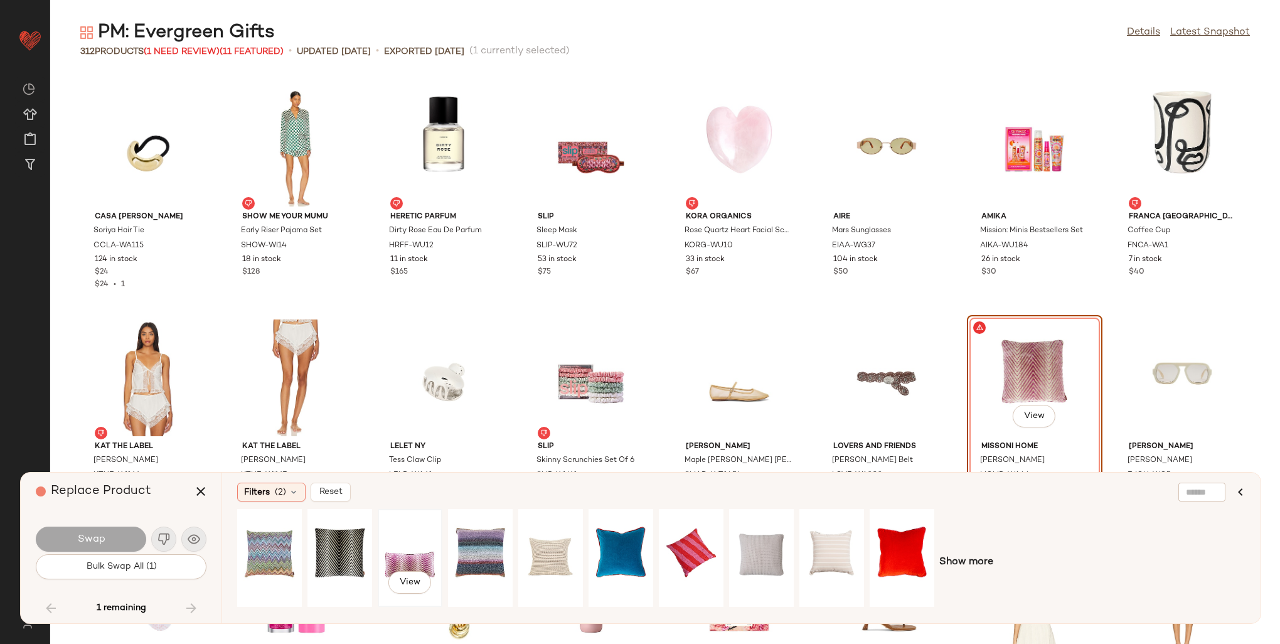
click at [400, 547] on div "View" at bounding box center [410, 557] width 56 height 89
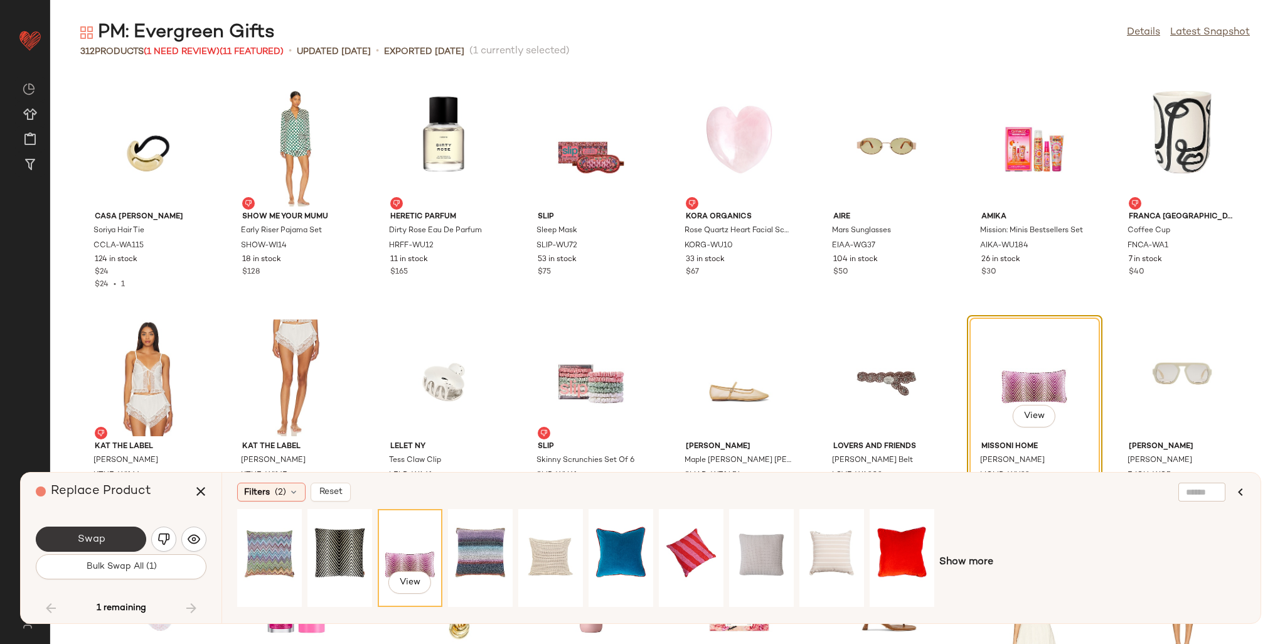
click at [91, 530] on button "Swap" at bounding box center [91, 538] width 110 height 25
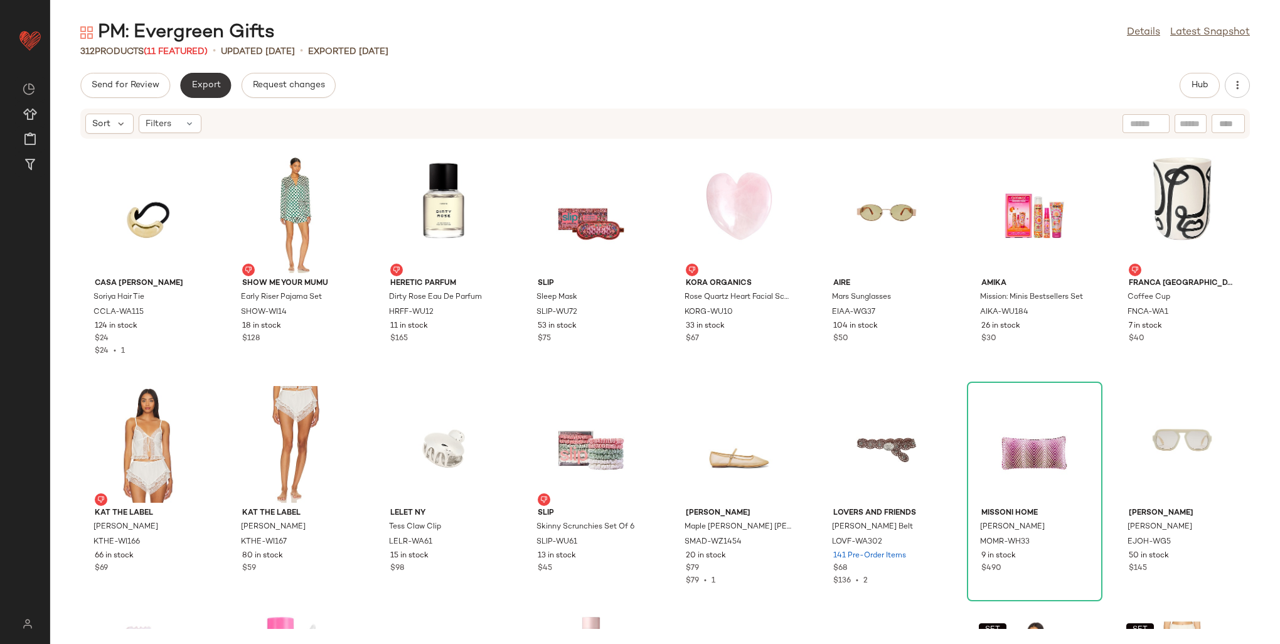
click at [196, 82] on span "Export" at bounding box center [205, 85] width 29 height 10
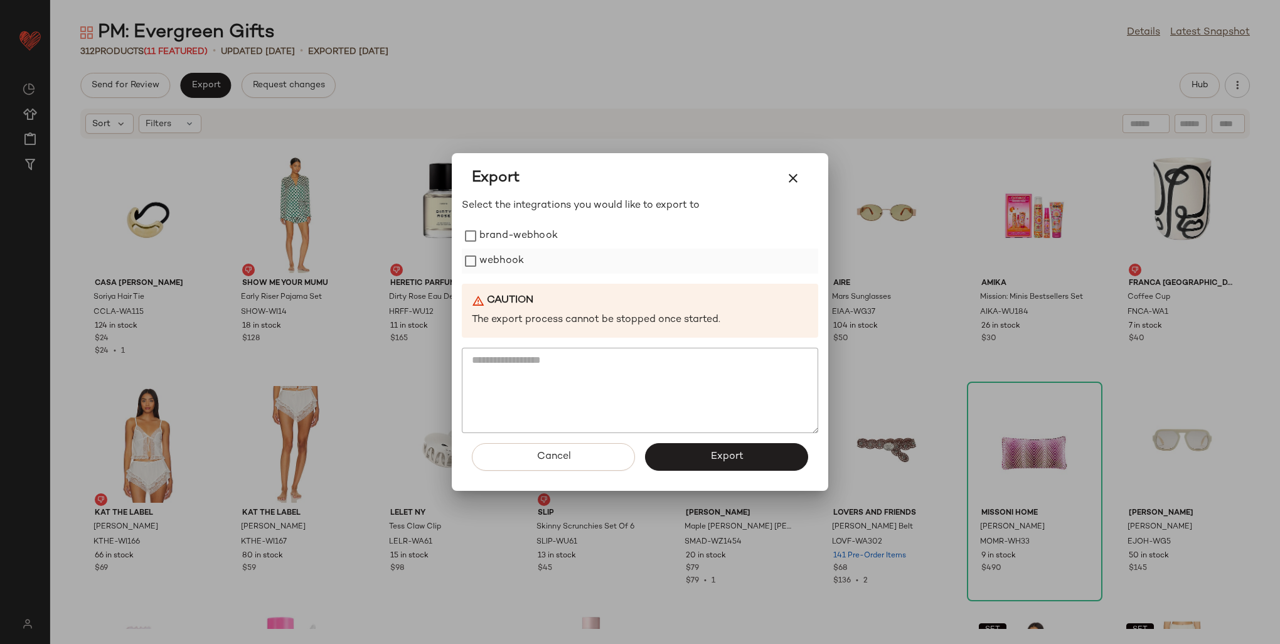
click at [485, 262] on label "webhook" at bounding box center [501, 260] width 45 height 25
click at [744, 464] on button "Export" at bounding box center [726, 457] width 163 height 28
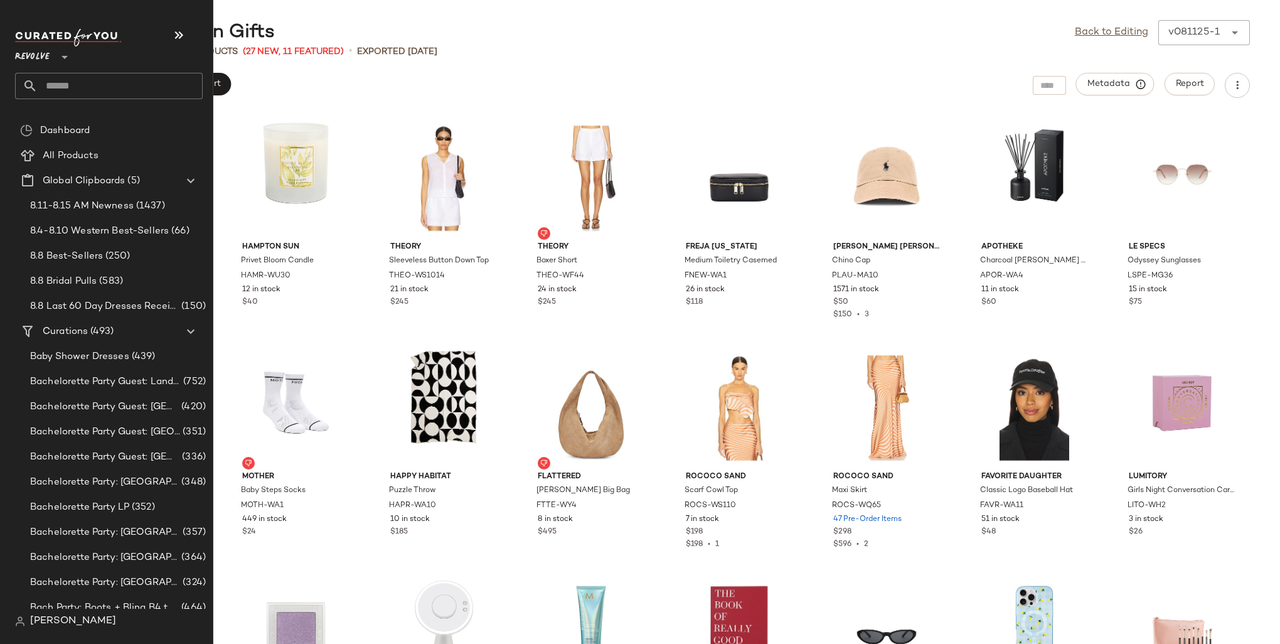
click at [61, 91] on input "text" at bounding box center [120, 86] width 165 height 26
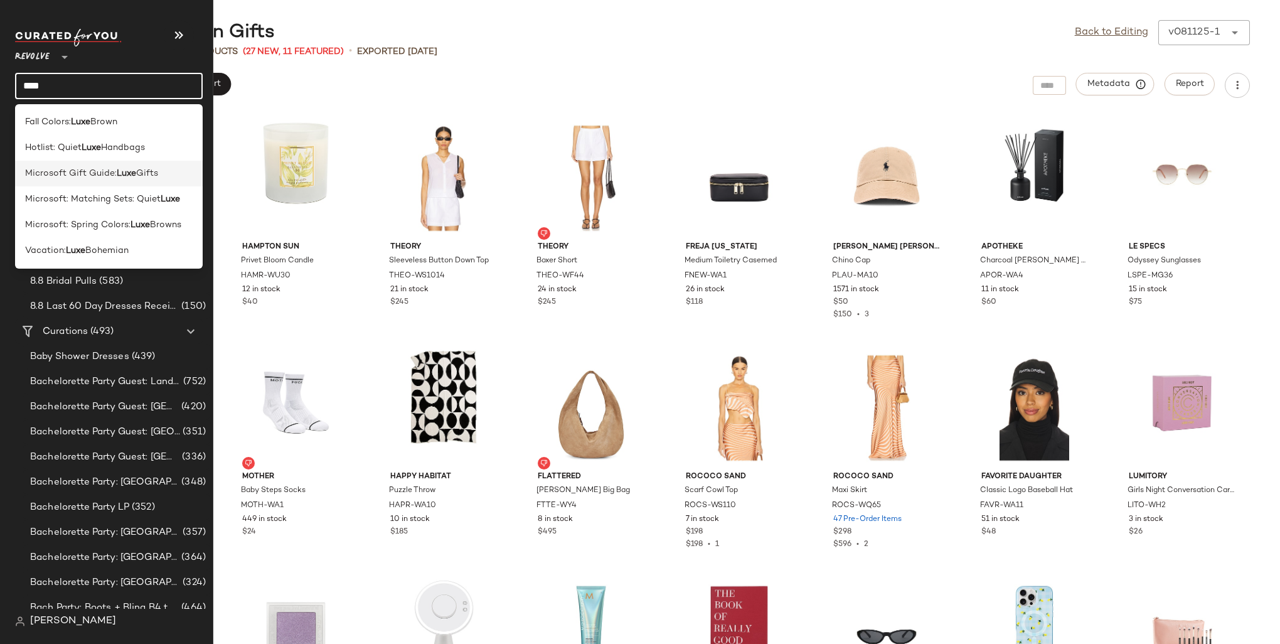
type input "****"
click at [98, 175] on span "Microsoft Gift Guide:" at bounding box center [71, 173] width 92 height 13
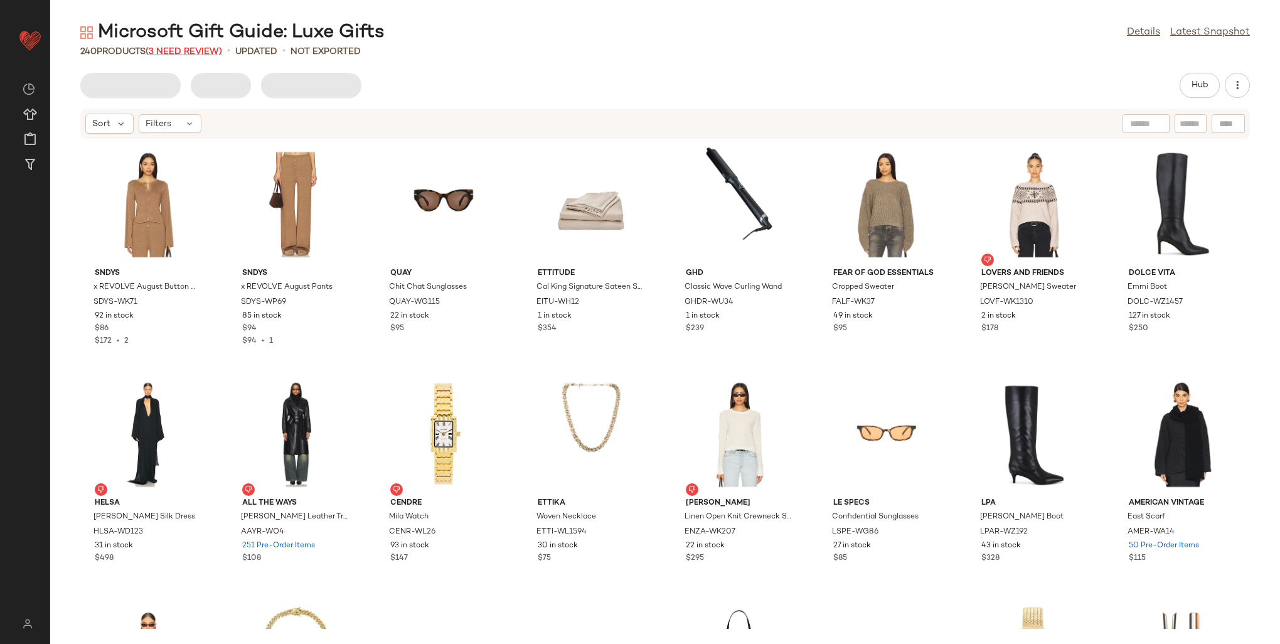
click at [191, 47] on span "(3 Need Review)" at bounding box center [184, 51] width 77 height 9
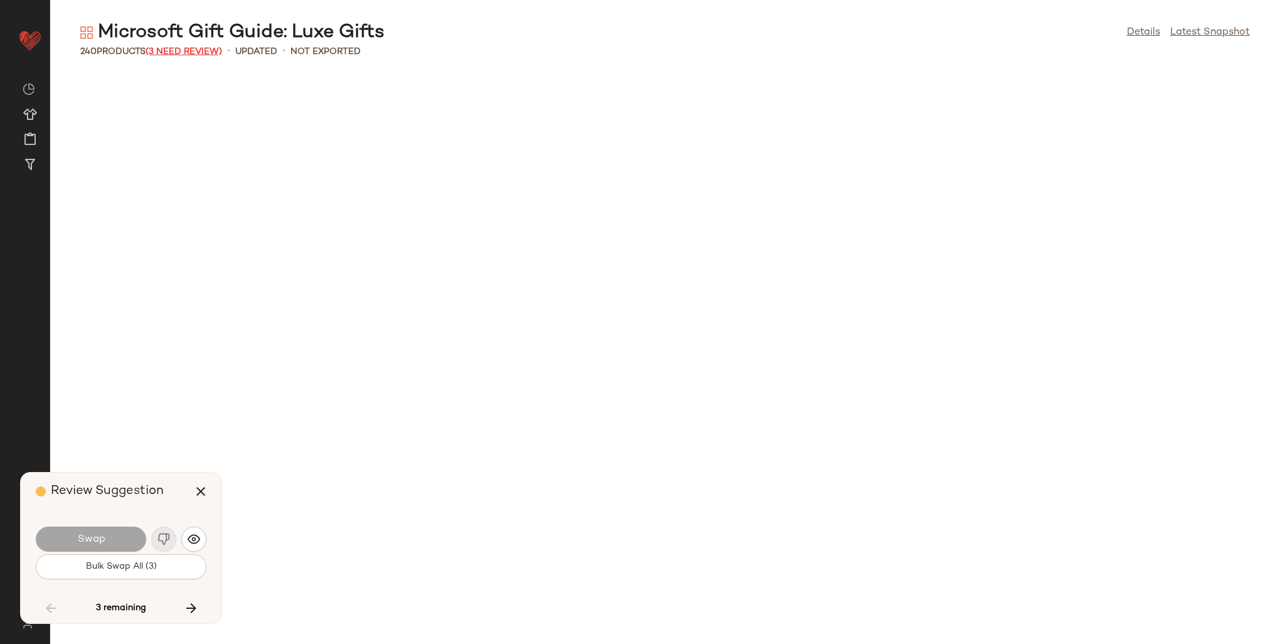
scroll to position [3904, 0]
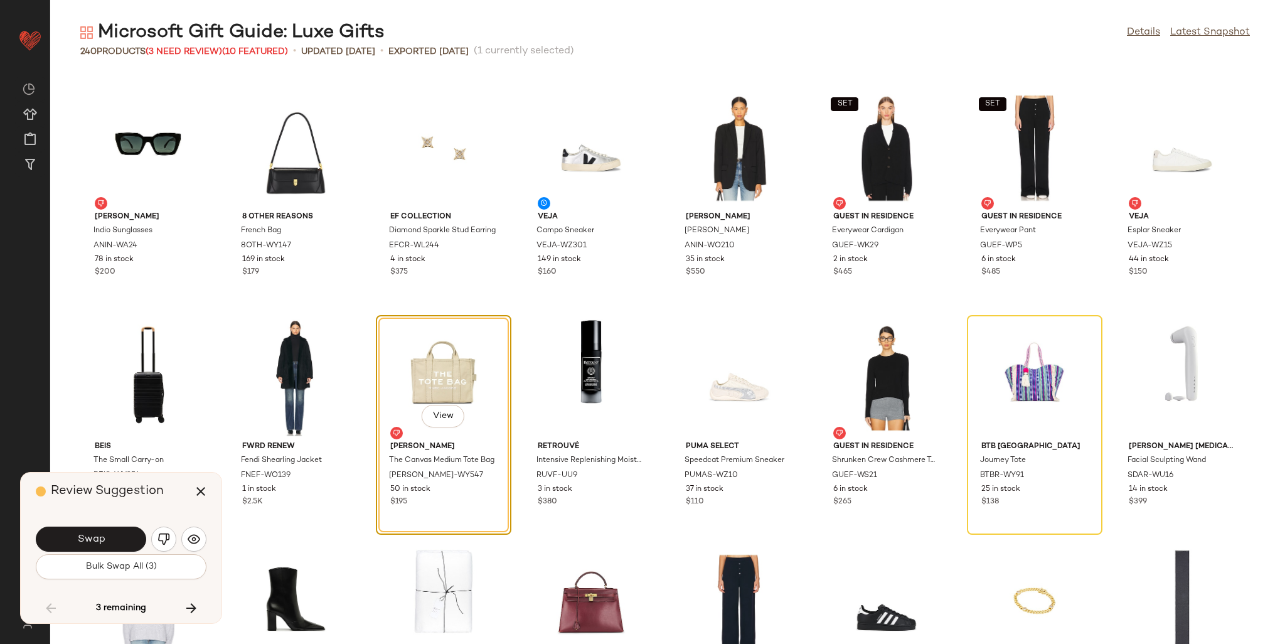
click at [179, 541] on div "Swap" at bounding box center [121, 539] width 171 height 30
click at [176, 541] on div "Swap" at bounding box center [121, 539] width 171 height 30
click at [171, 540] on button "button" at bounding box center [163, 538] width 25 height 25
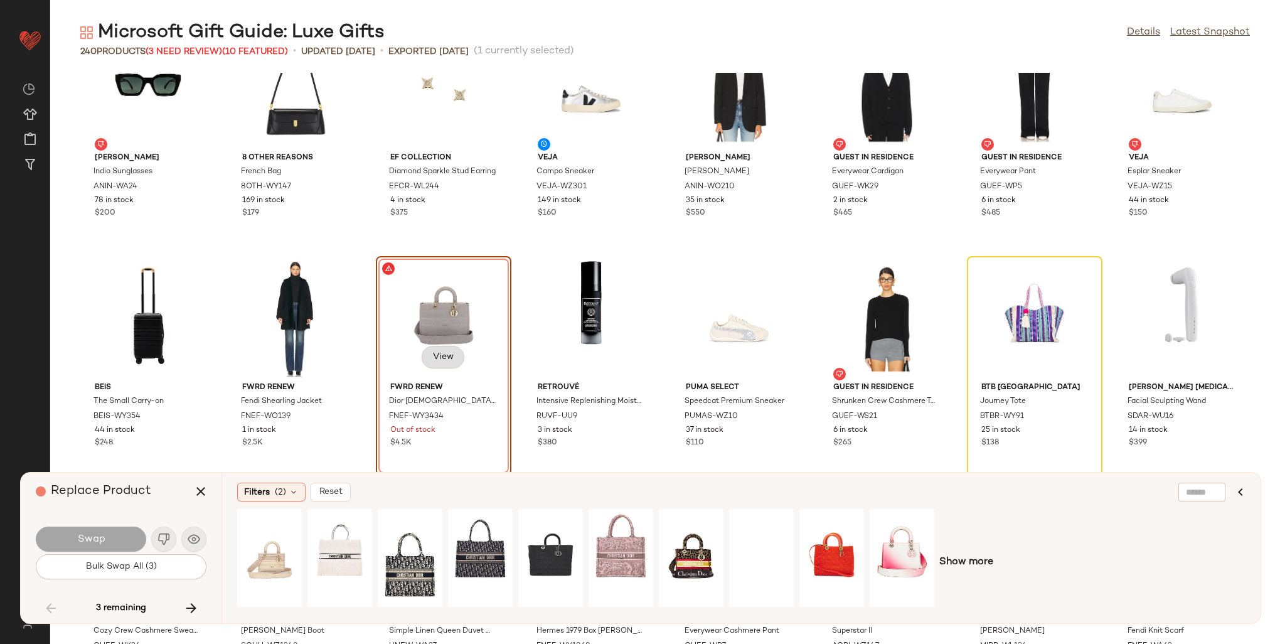
scroll to position [3967, 0]
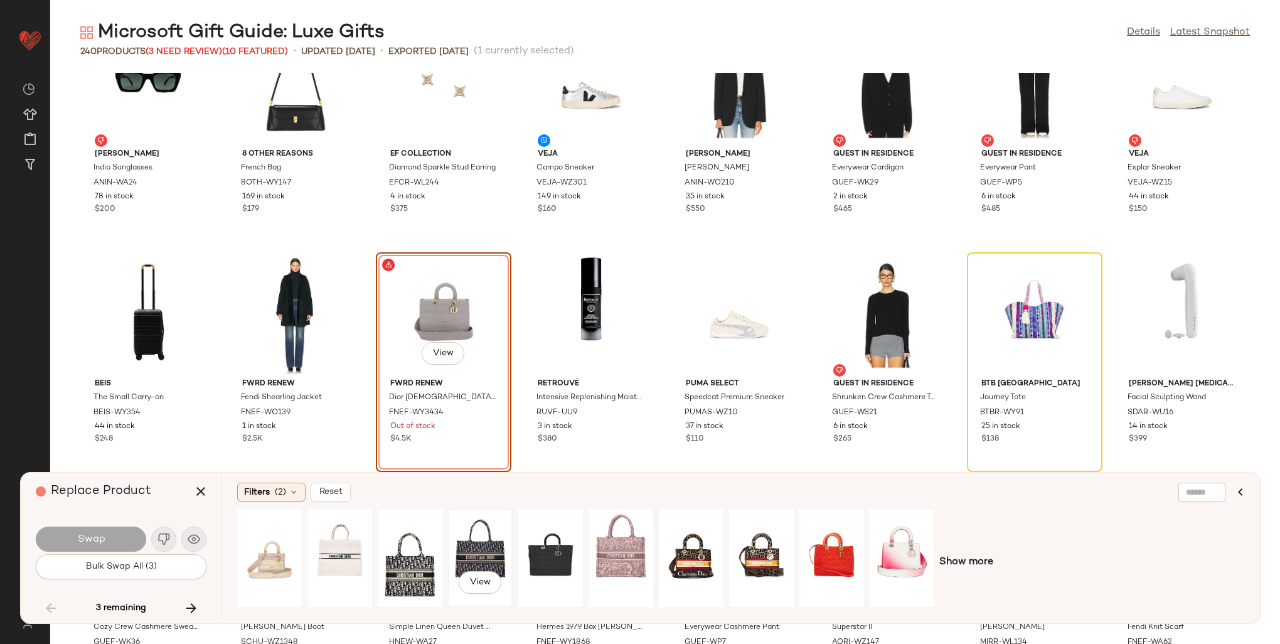
click at [494, 548] on div "View" at bounding box center [480, 557] width 56 height 89
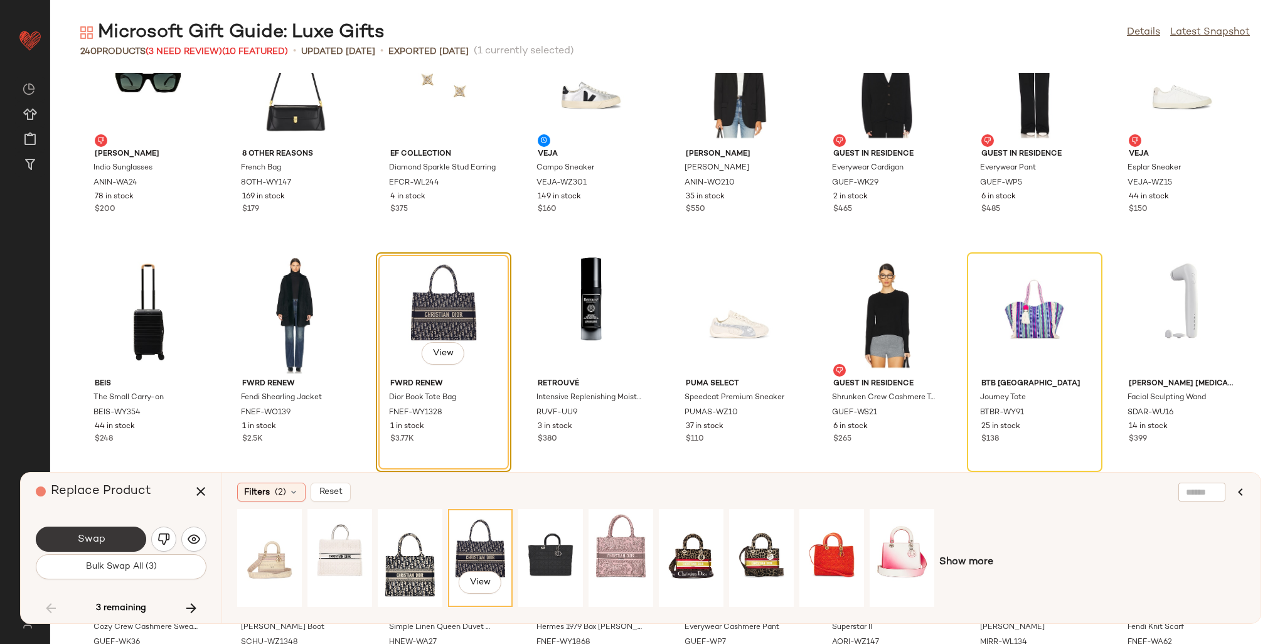
click at [122, 541] on button "Swap" at bounding box center [91, 538] width 110 height 25
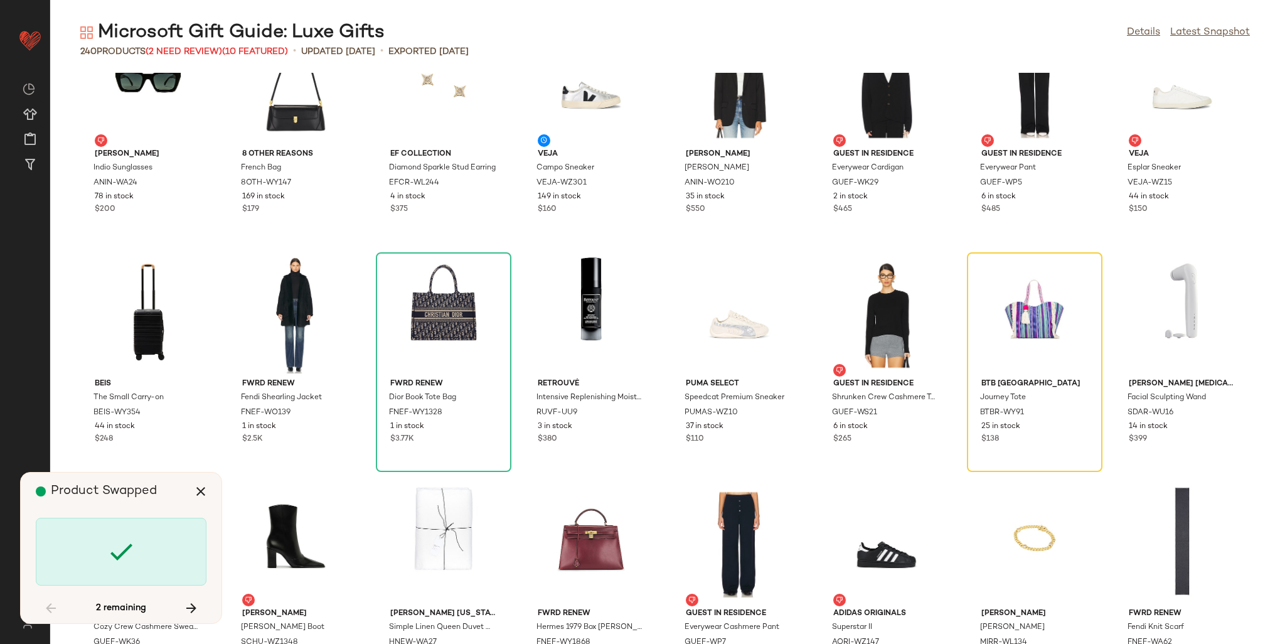
scroll to position [3904, 0]
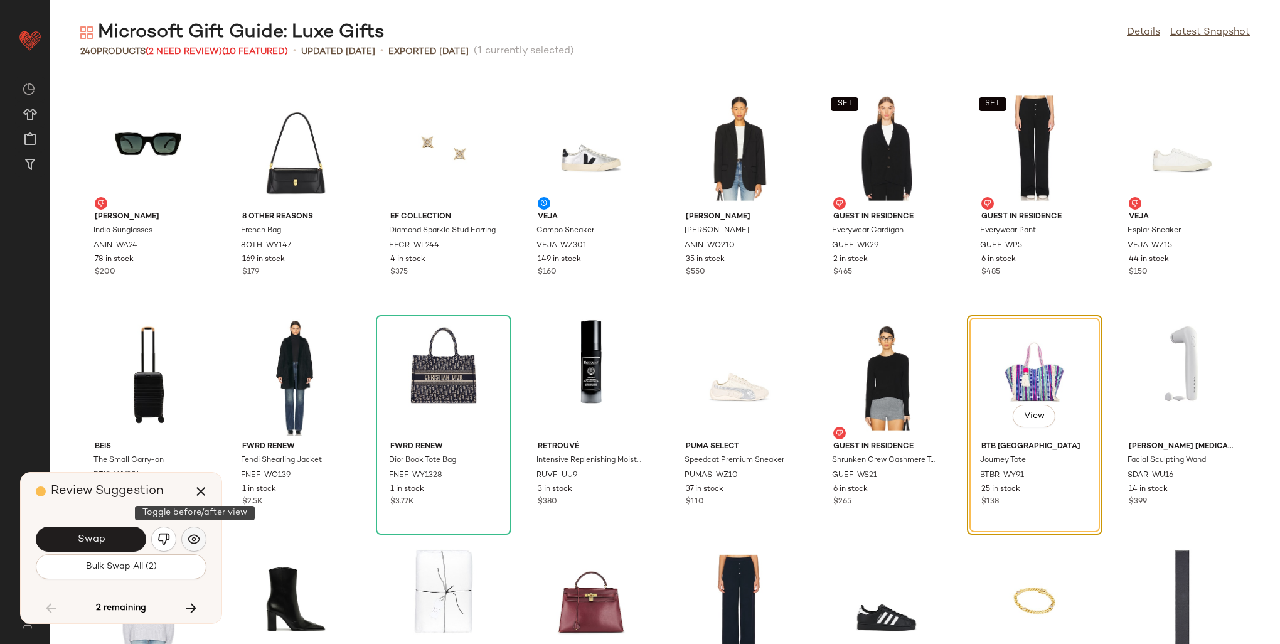
click at [191, 540] on img "button" at bounding box center [194, 539] width 13 height 13
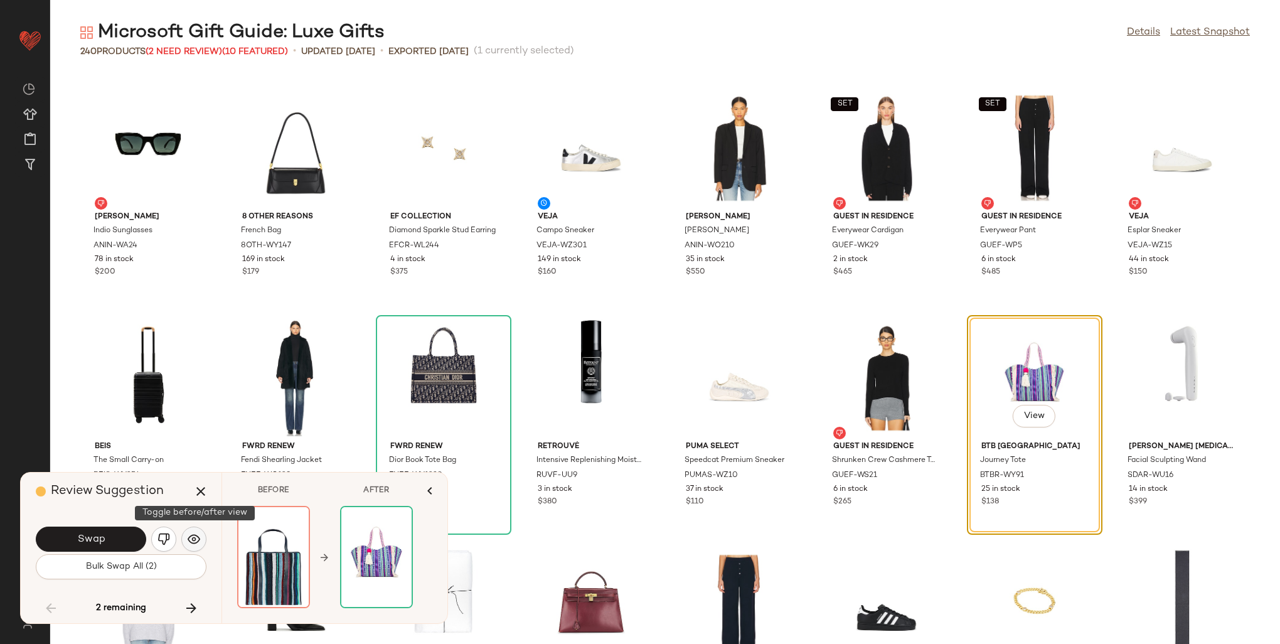
click at [191, 540] on img "button" at bounding box center [194, 539] width 13 height 13
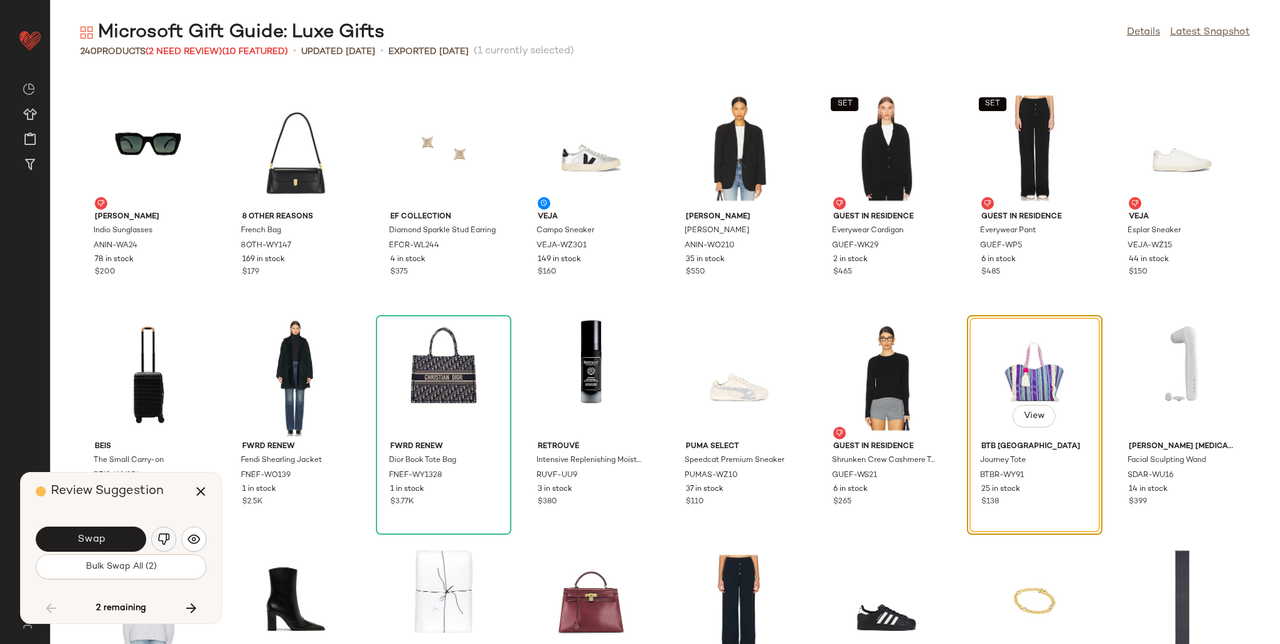
click at [163, 541] on img "button" at bounding box center [163, 539] width 13 height 13
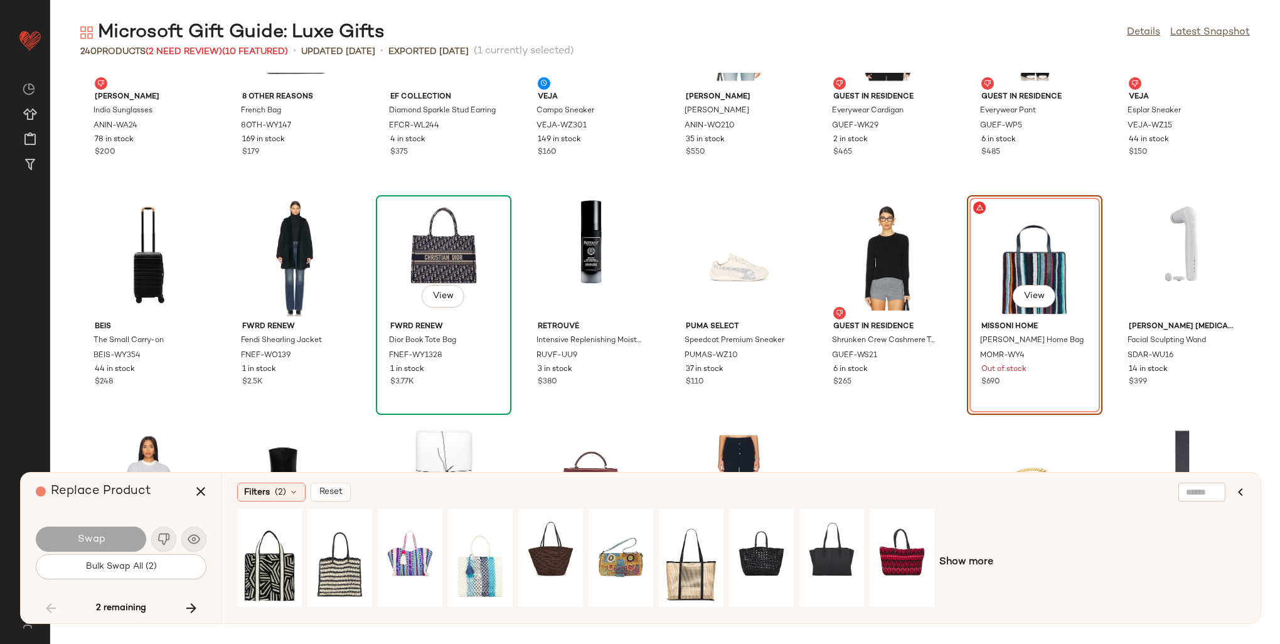
scroll to position [4029, 0]
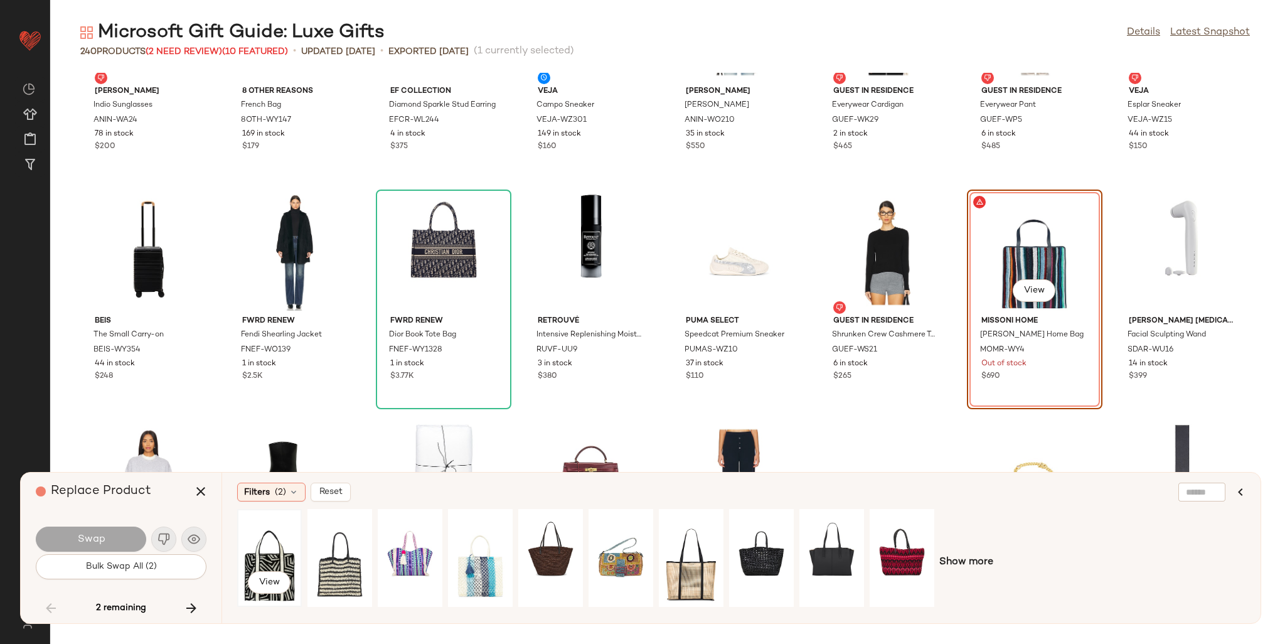
click at [270, 550] on div "View" at bounding box center [270, 557] width 56 height 89
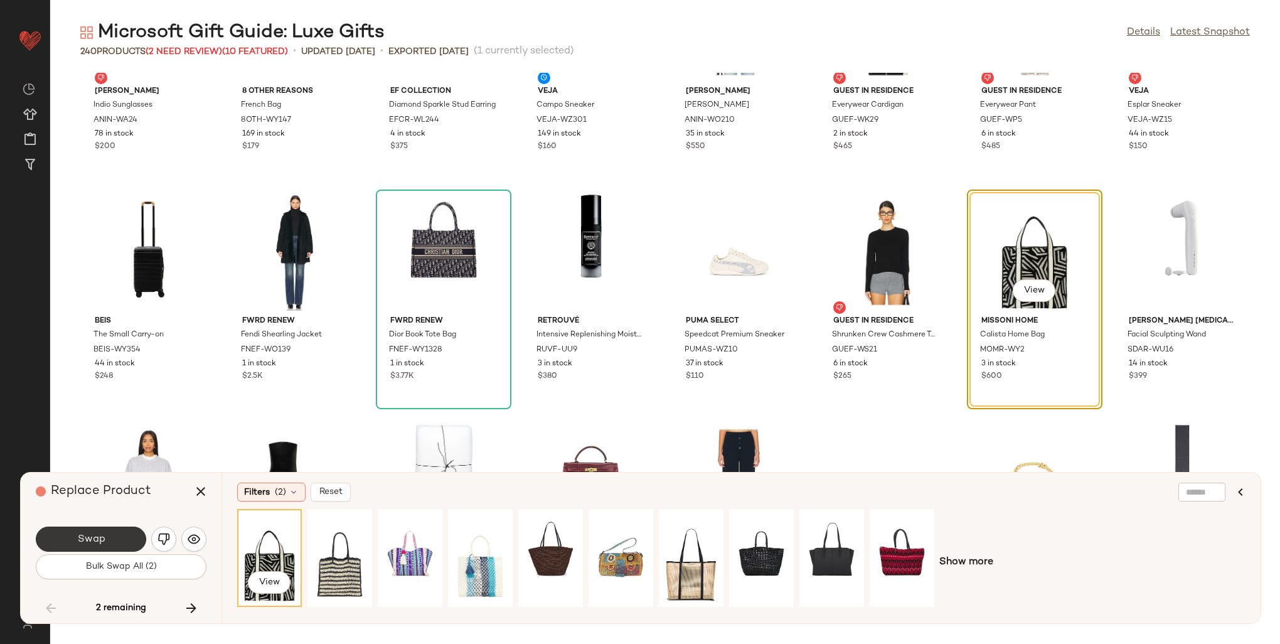
click at [112, 538] on button "Swap" at bounding box center [91, 538] width 110 height 25
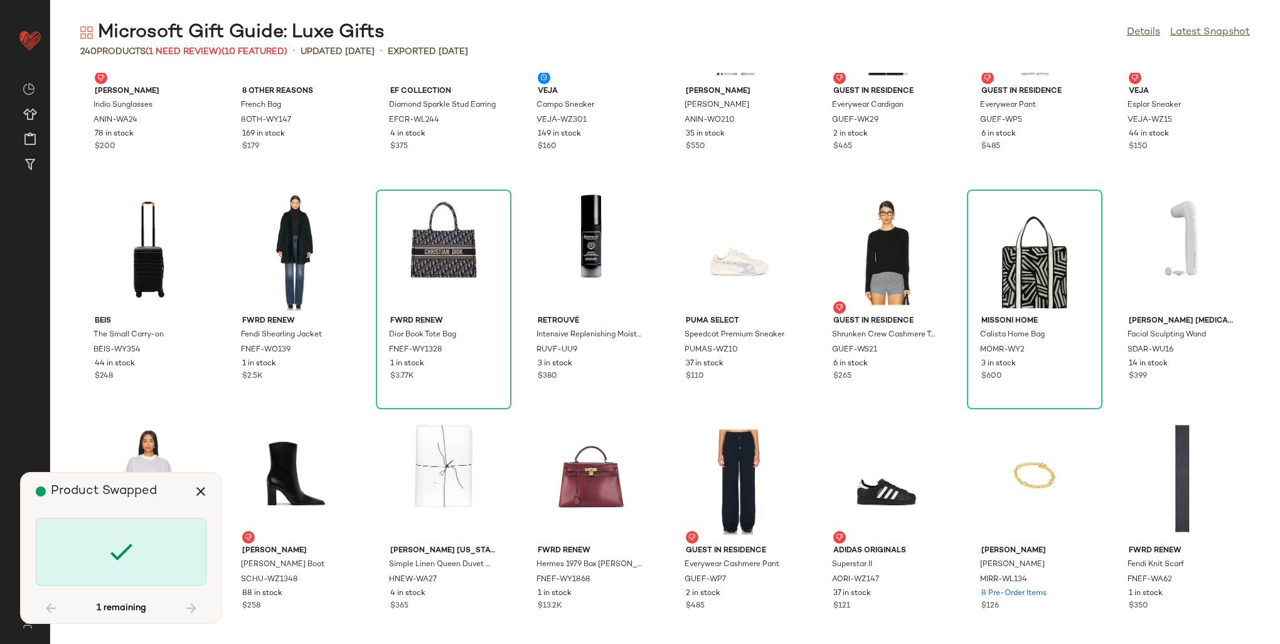
scroll to position [4823, 0]
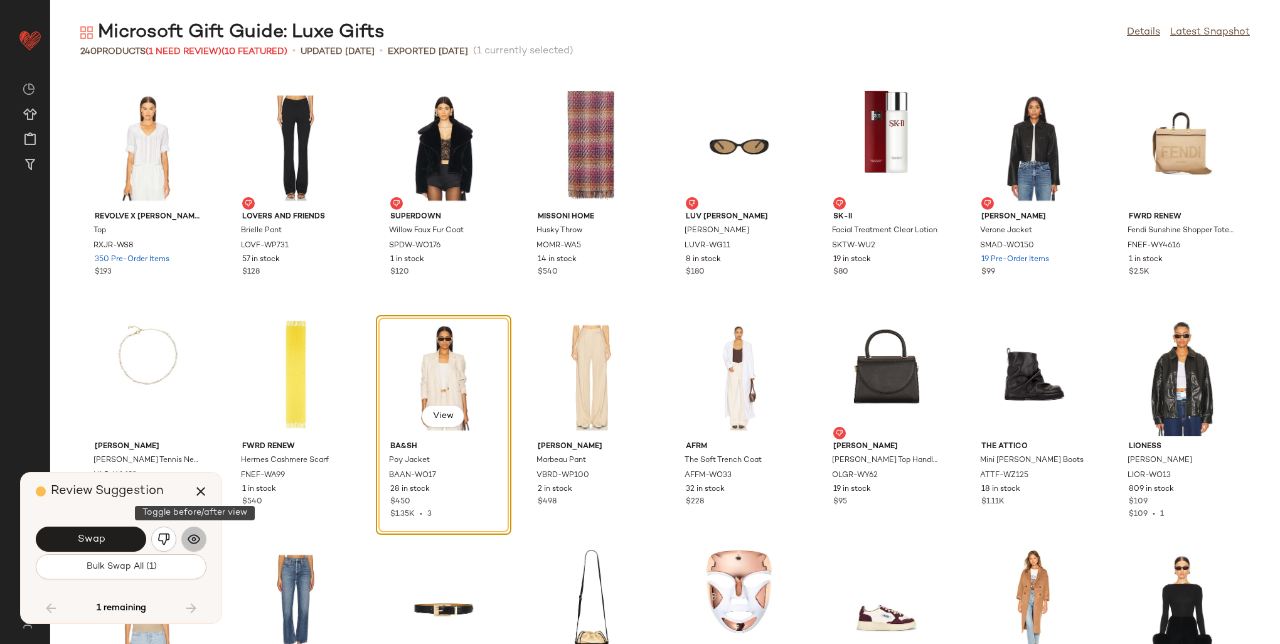
click at [189, 539] on img "button" at bounding box center [194, 539] width 13 height 13
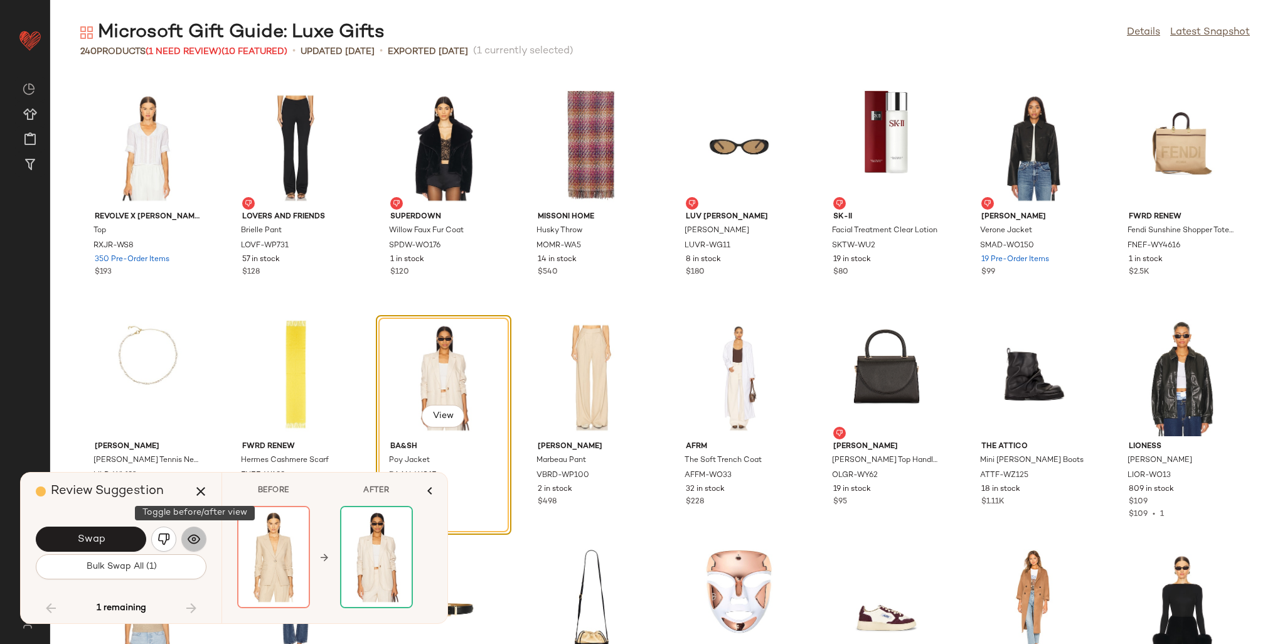
click at [189, 539] on img "button" at bounding box center [194, 539] width 13 height 13
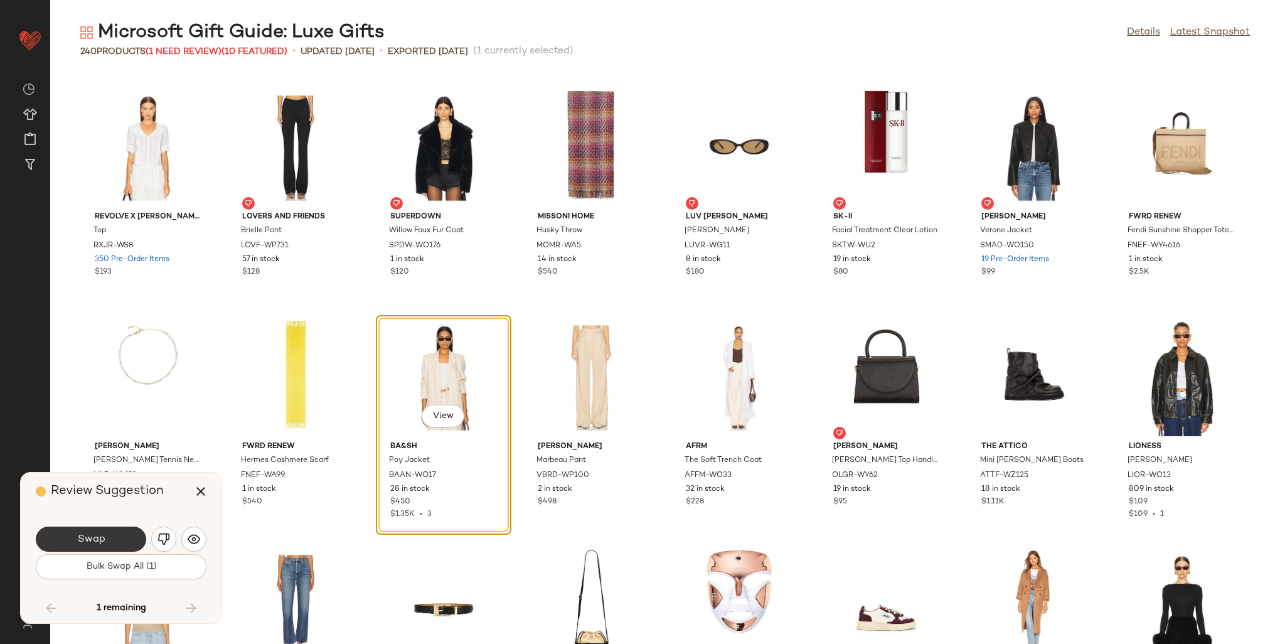
click at [104, 531] on button "Swap" at bounding box center [91, 538] width 110 height 25
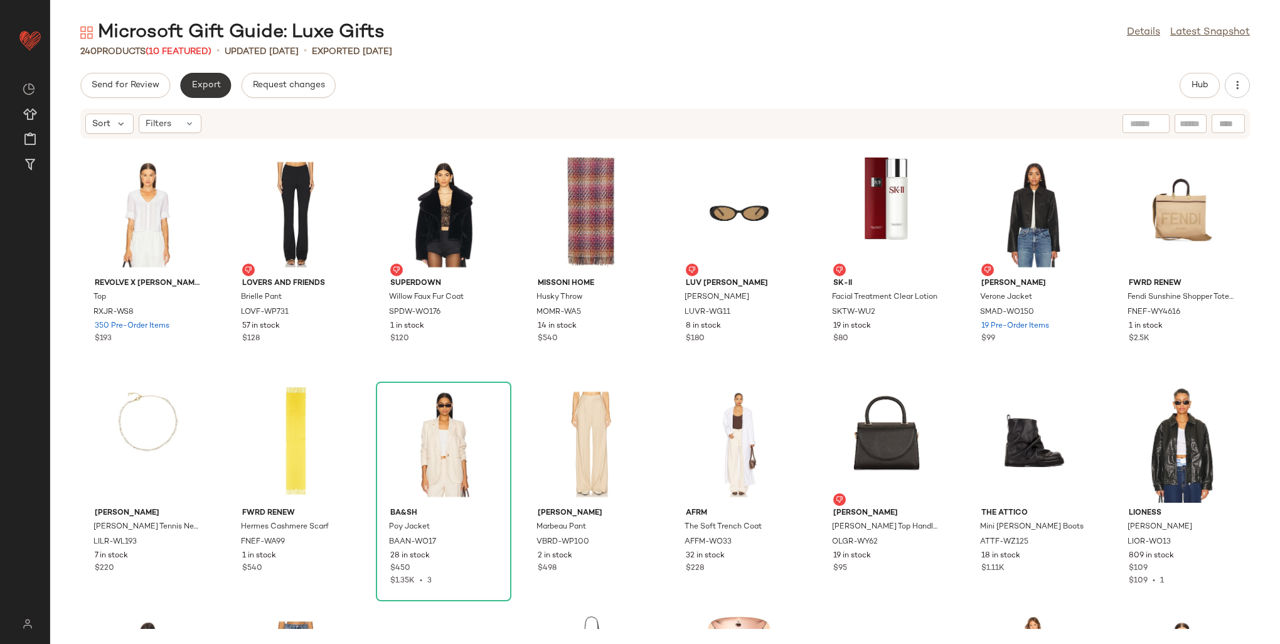
click at [199, 89] on span "Export" at bounding box center [205, 85] width 29 height 10
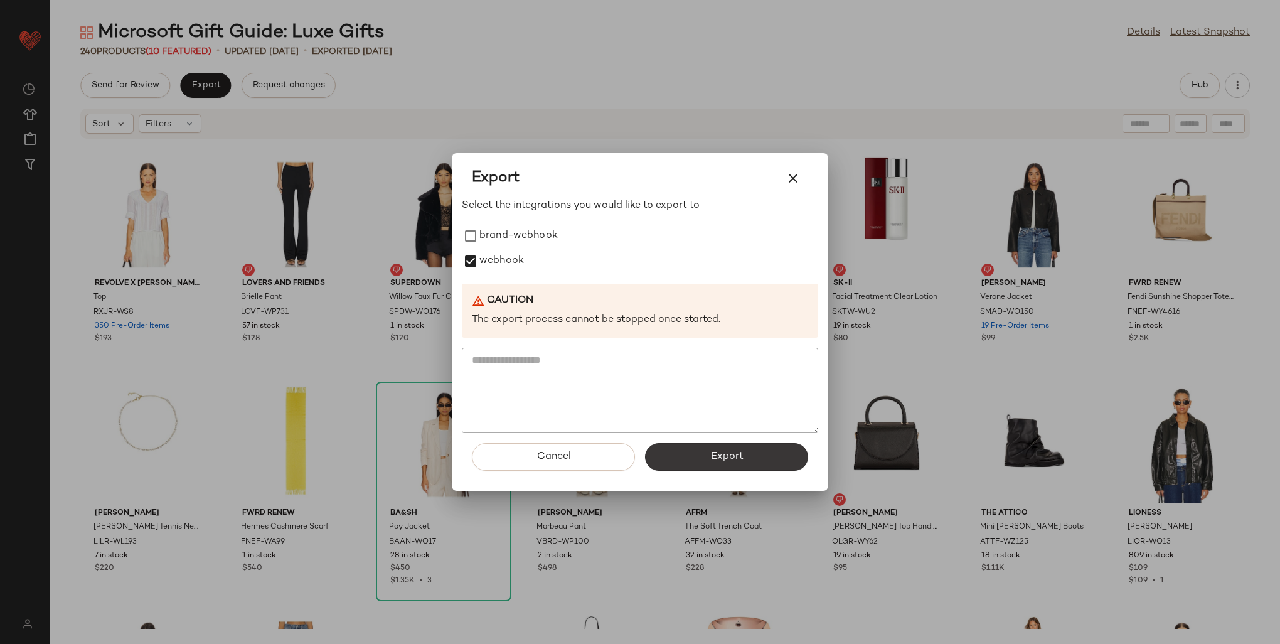
click at [688, 457] on button "Export" at bounding box center [726, 457] width 163 height 28
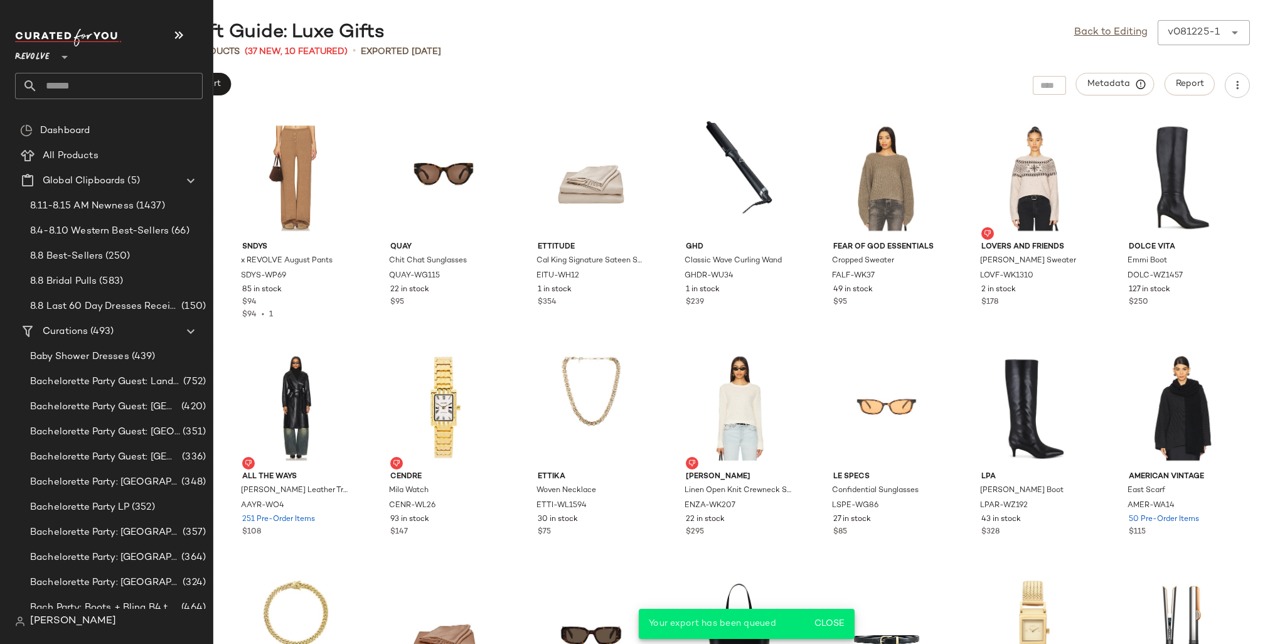
click at [43, 80] on input "text" at bounding box center [120, 86] width 165 height 26
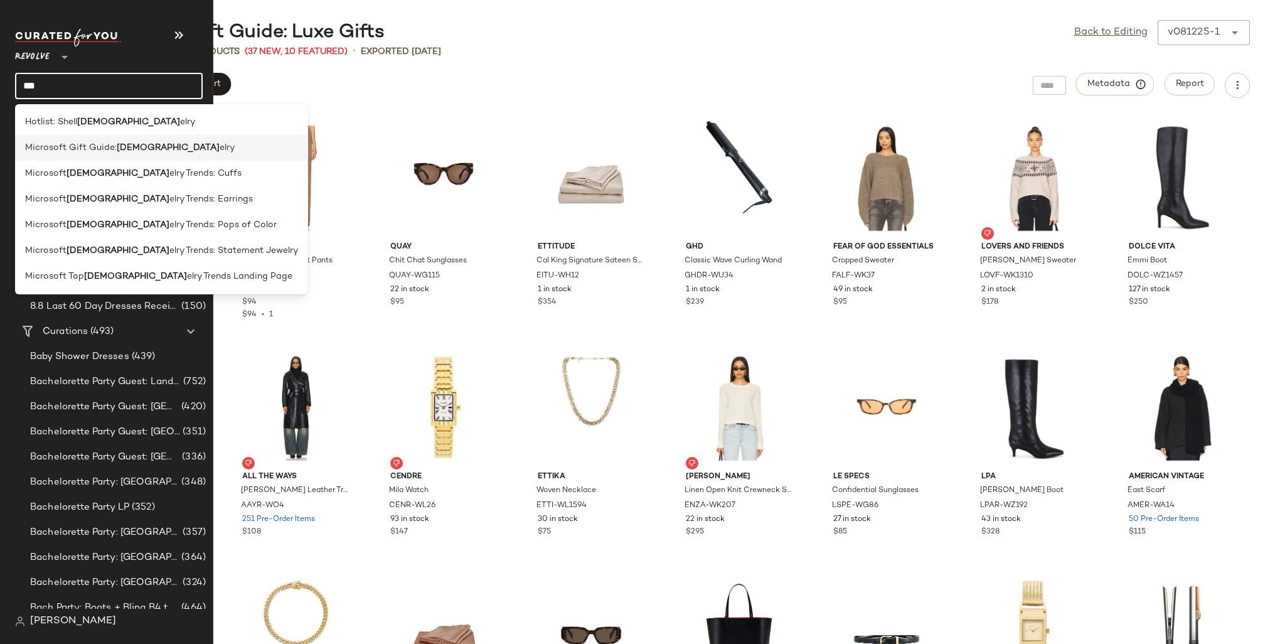
type input "***"
click at [88, 153] on span "Microsoft Gift Guide:" at bounding box center [71, 147] width 92 height 13
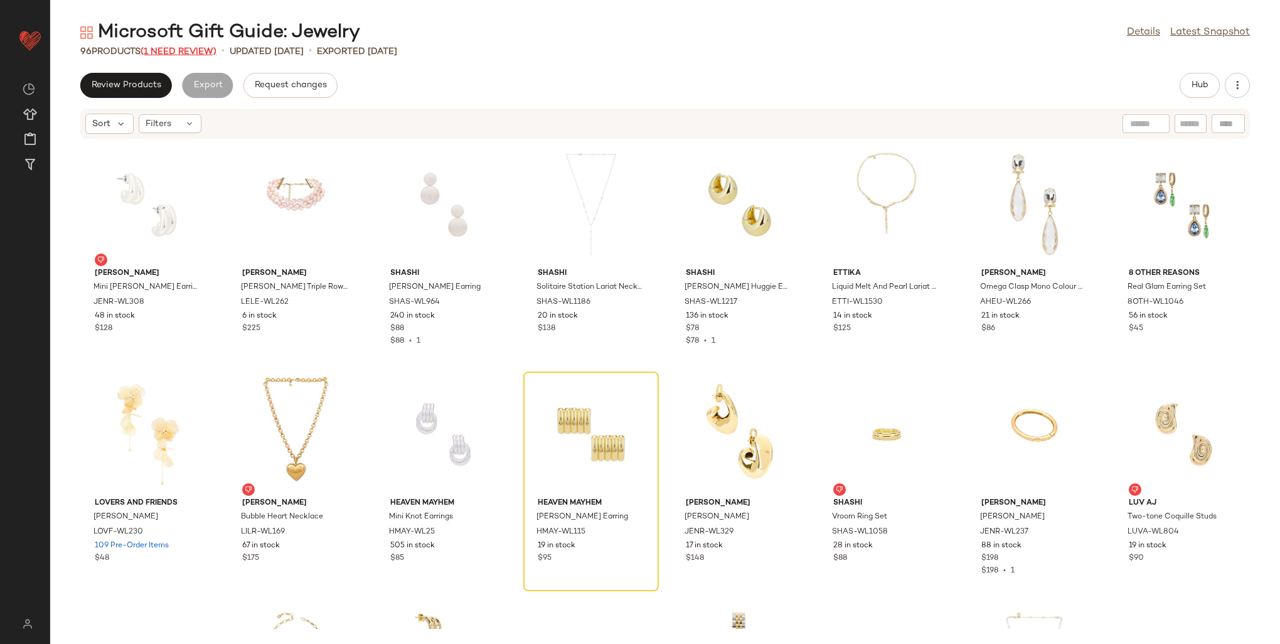
click at [199, 53] on span "(1 Need Review)" at bounding box center [179, 51] width 76 height 9
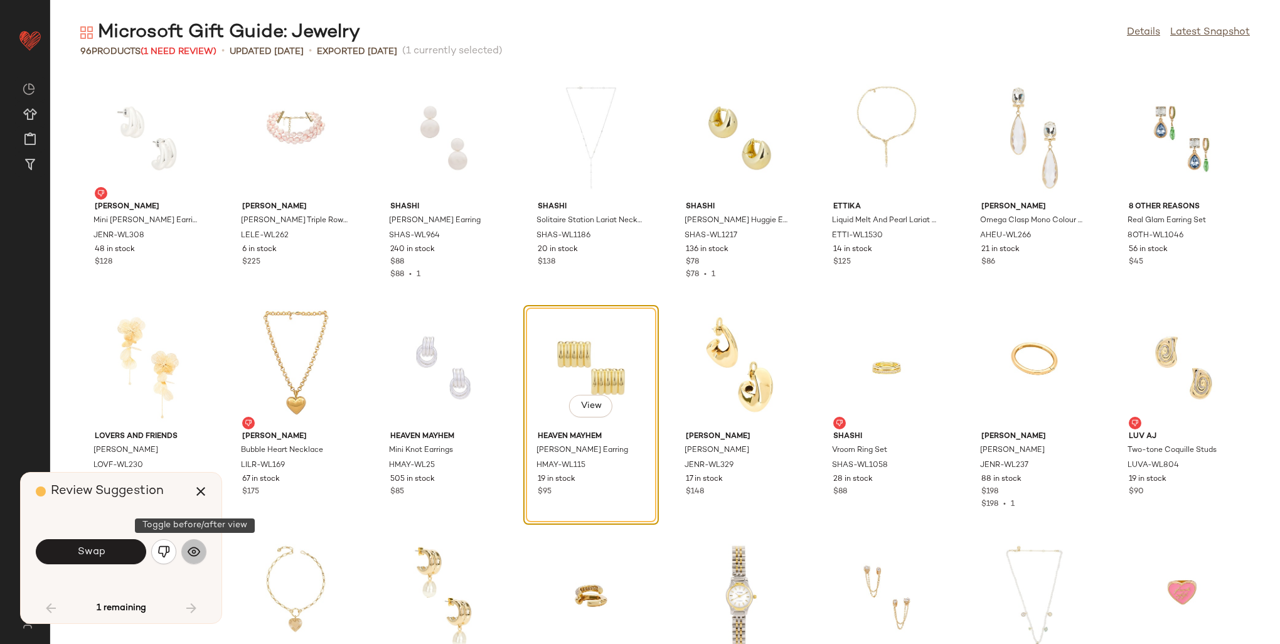
click at [194, 550] on img "button" at bounding box center [194, 551] width 13 height 13
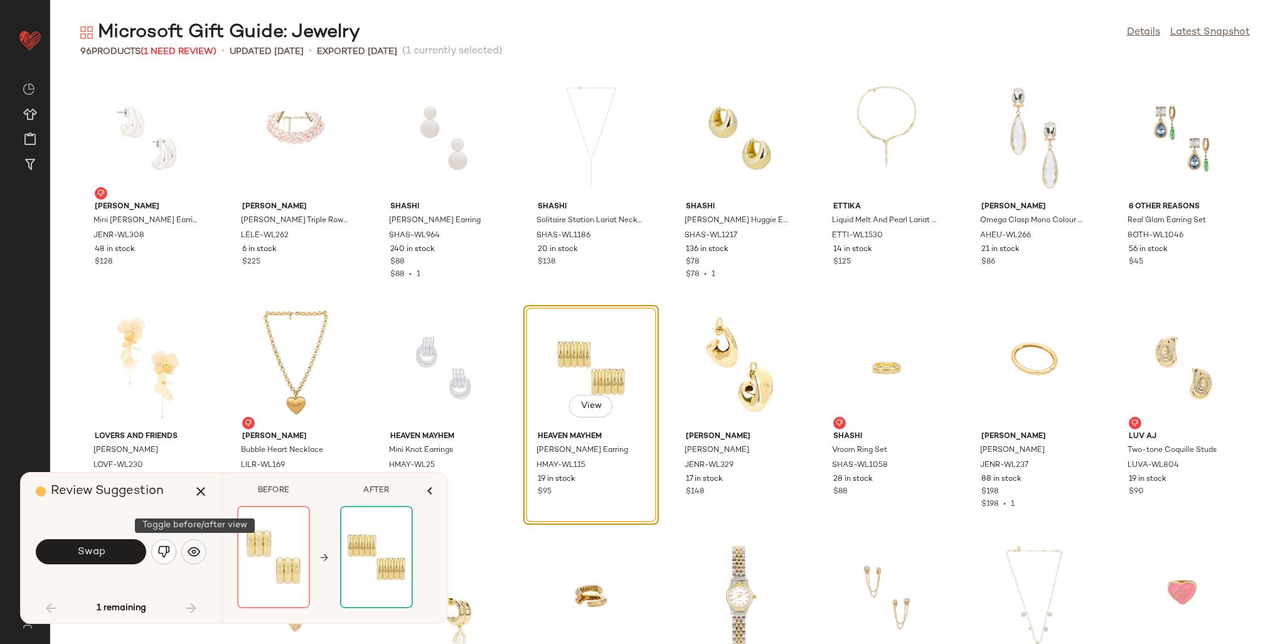
click at [194, 550] on img "button" at bounding box center [194, 551] width 13 height 13
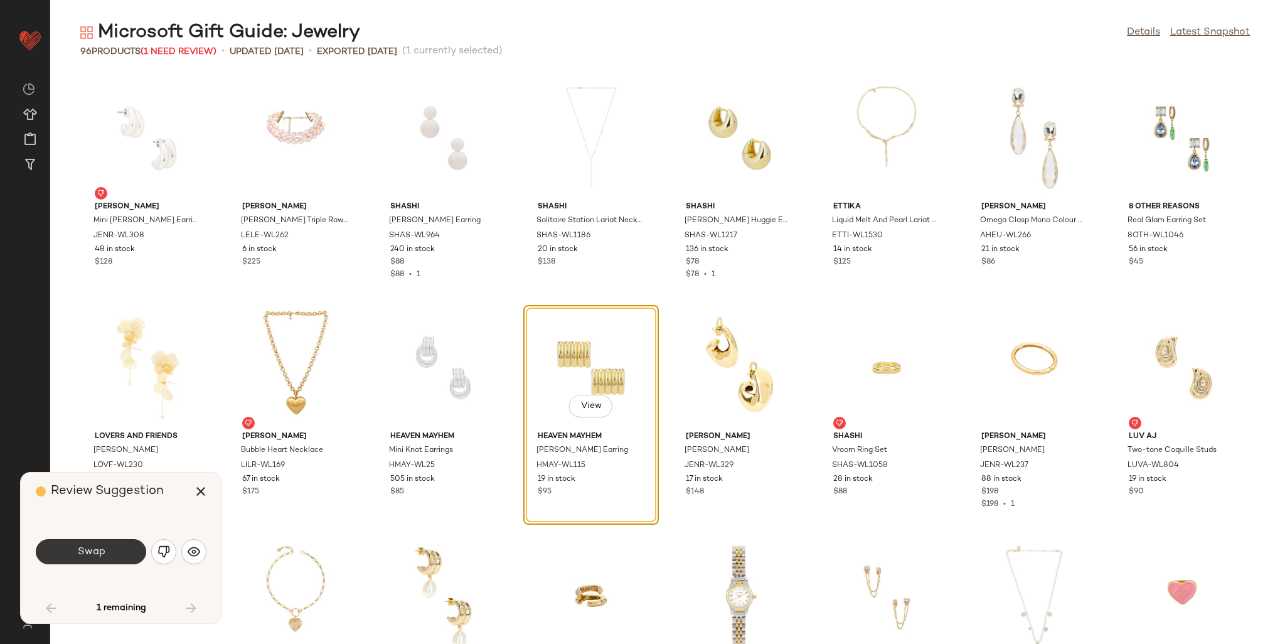
click at [69, 556] on button "Swap" at bounding box center [91, 551] width 110 height 25
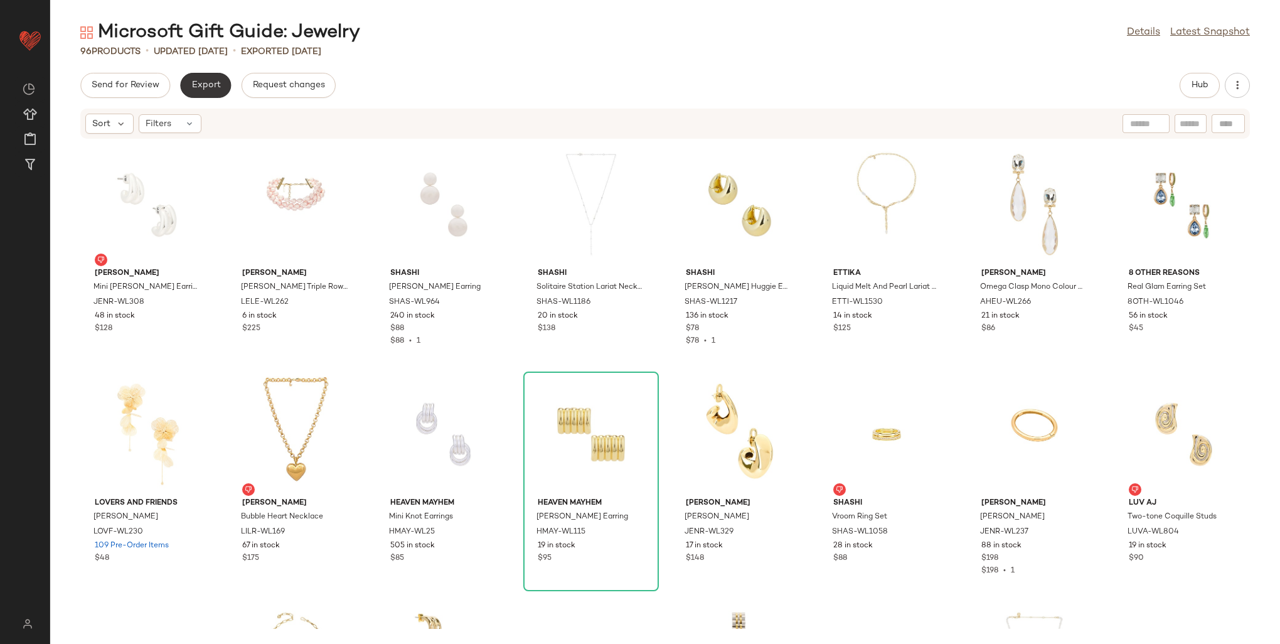
click at [204, 81] on span "Export" at bounding box center [205, 85] width 29 height 10
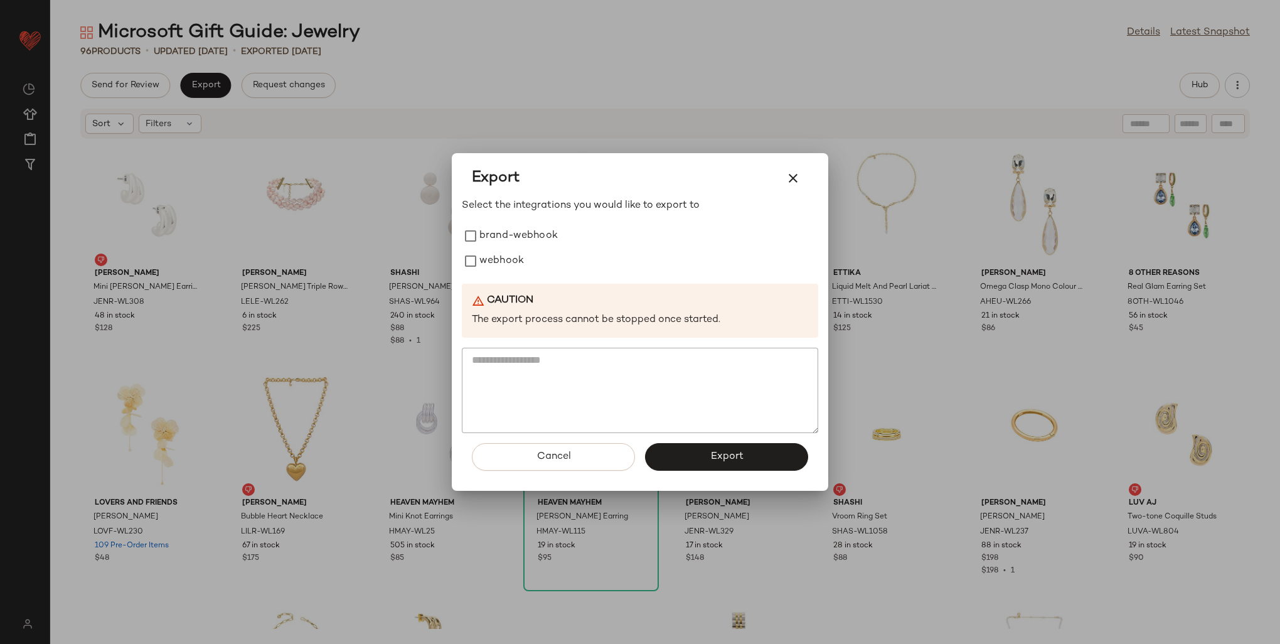
drag, startPoint x: 479, startPoint y: 253, endPoint x: 513, endPoint y: 282, distance: 44.1
click at [479, 255] on label "webhook" at bounding box center [501, 260] width 45 height 25
click at [767, 457] on button "Export" at bounding box center [726, 457] width 163 height 28
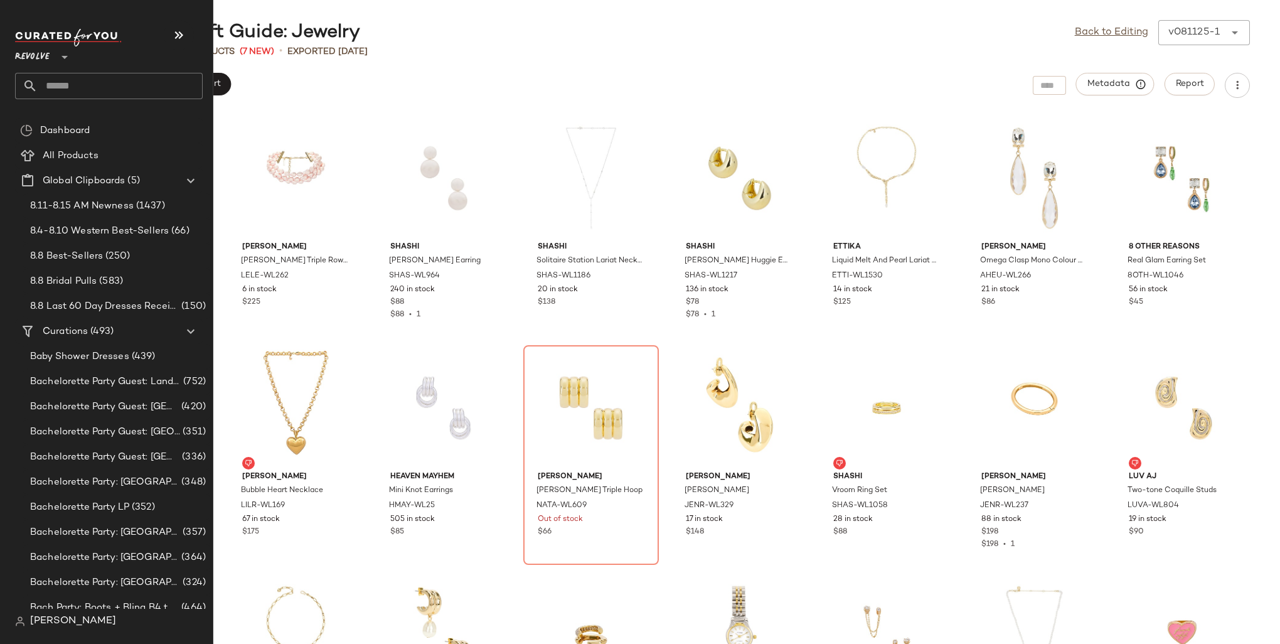
click at [54, 89] on input "text" at bounding box center [120, 86] width 165 height 26
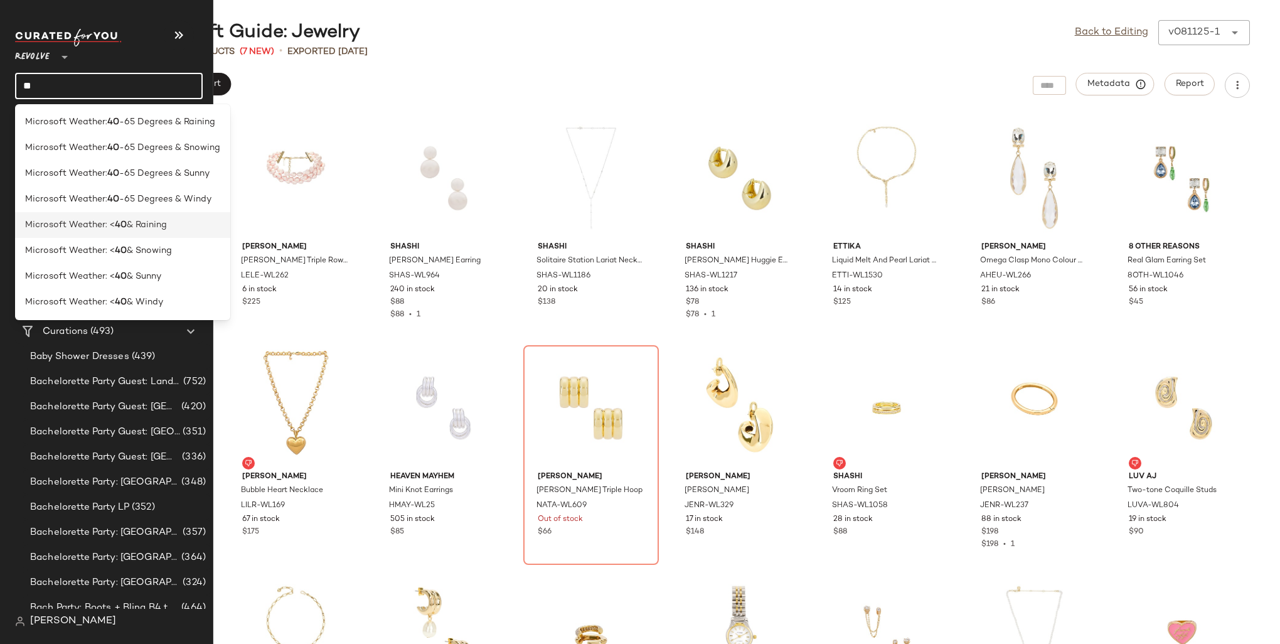
type input "**"
click at [116, 230] on b "40" at bounding box center [121, 224] width 12 height 13
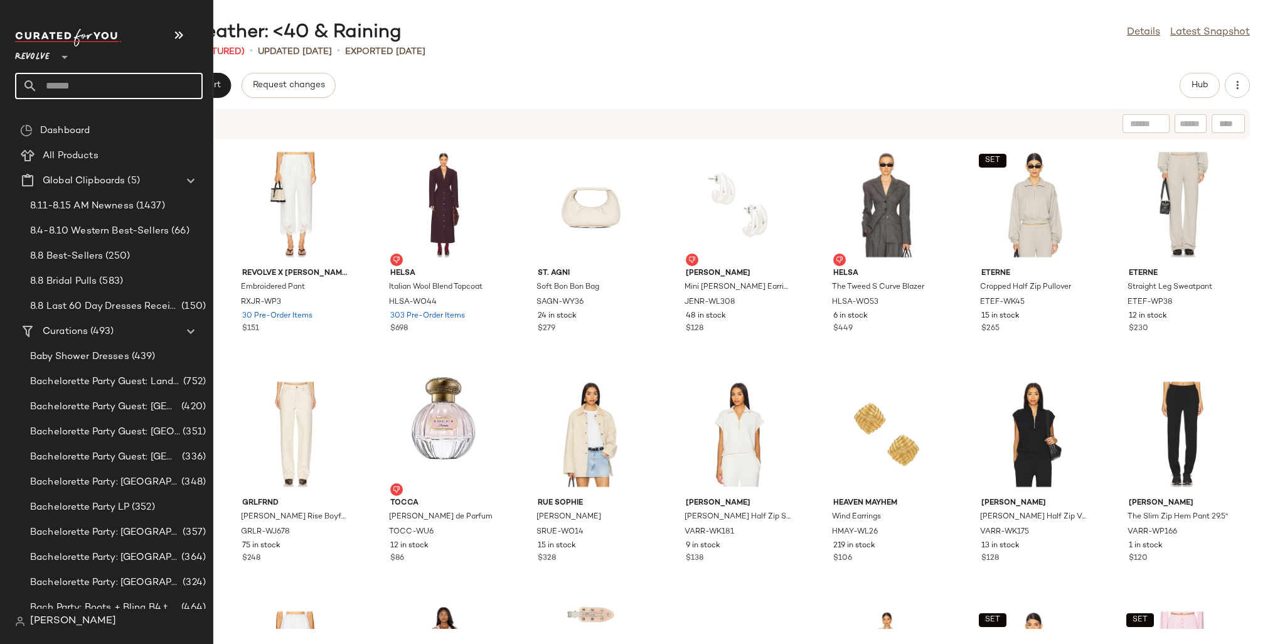
click at [68, 84] on input "text" at bounding box center [120, 86] width 165 height 26
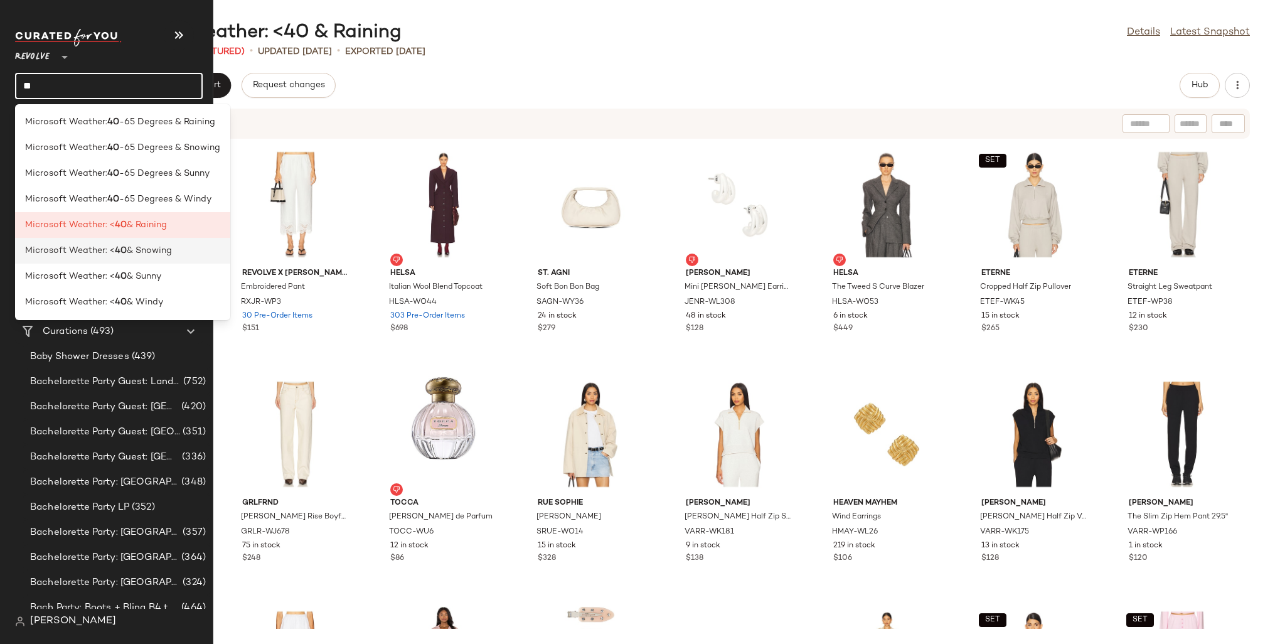
type input "**"
click at [178, 252] on div "Microsoft Weather: < 40 & Snowing" at bounding box center [122, 250] width 195 height 13
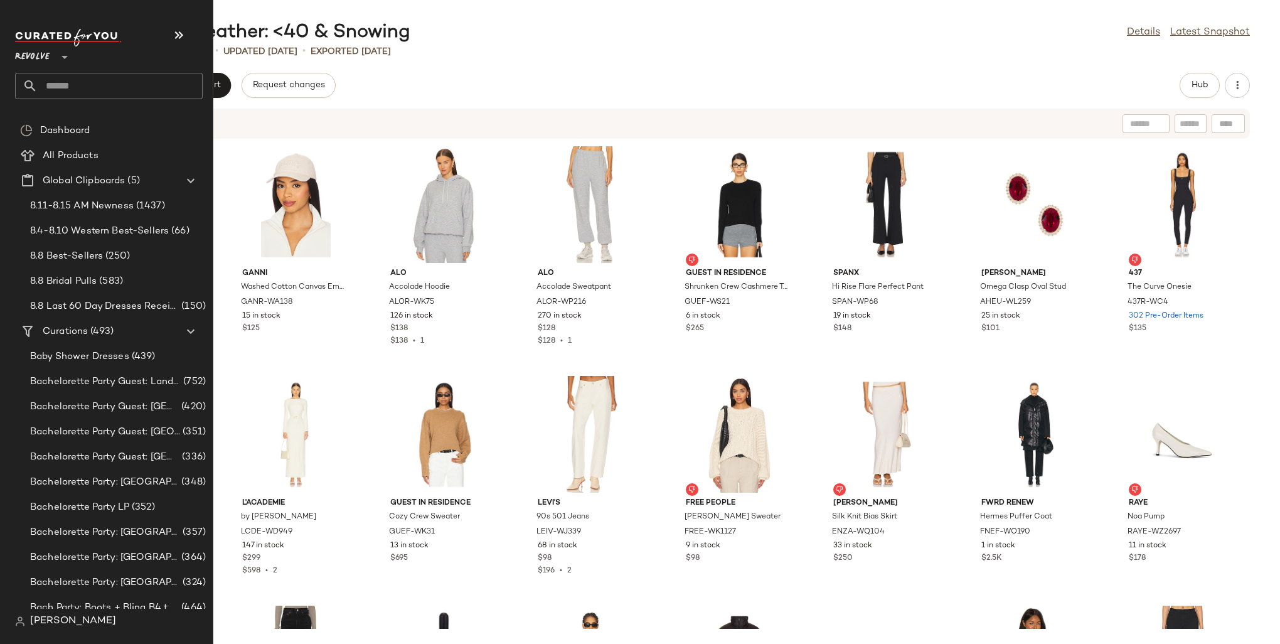
click at [68, 86] on input "text" at bounding box center [120, 86] width 165 height 26
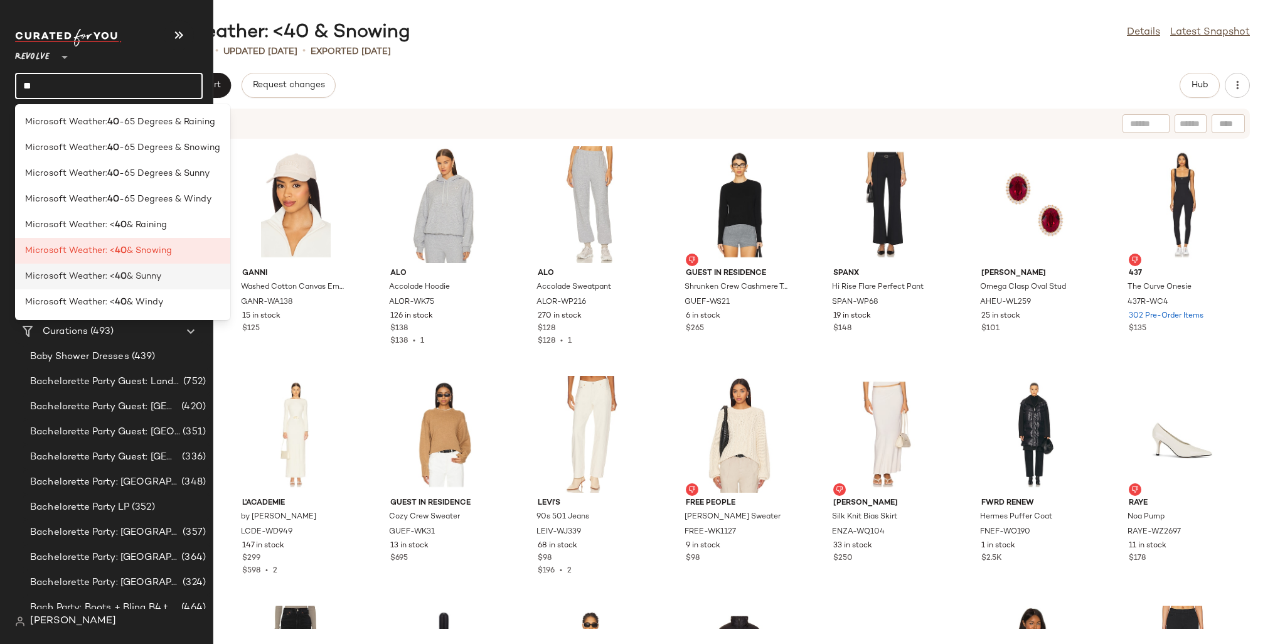
type input "**"
click at [154, 273] on span "& Sunny" at bounding box center [144, 276] width 35 height 13
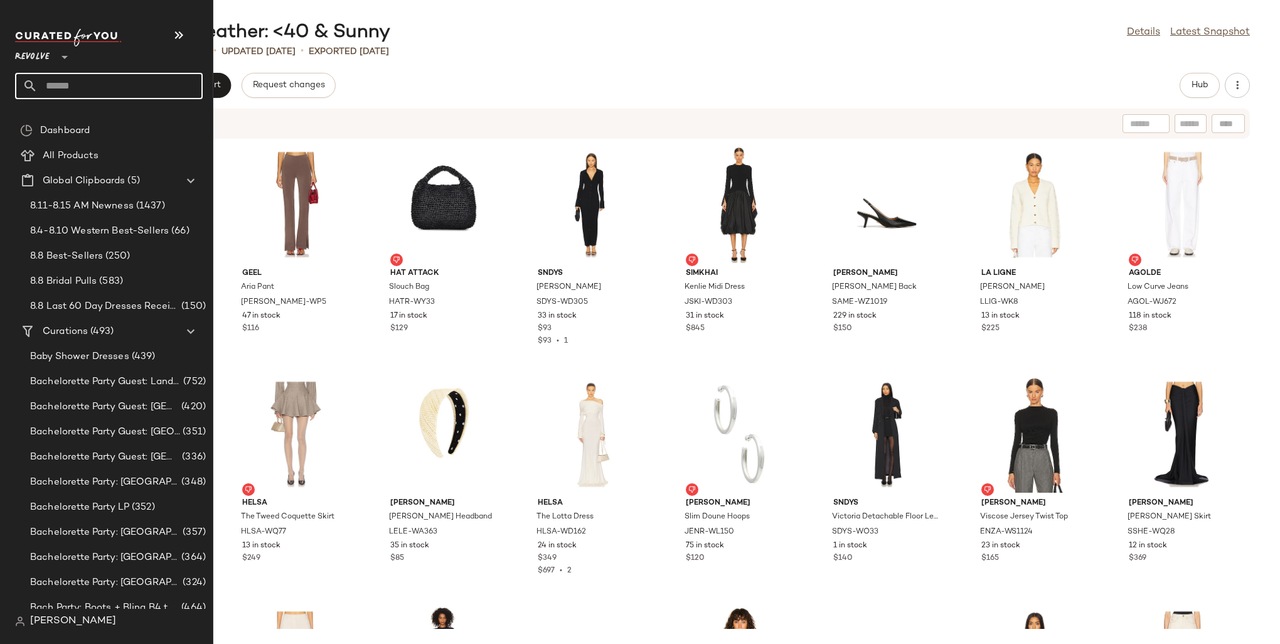
click at [56, 83] on input "text" at bounding box center [120, 86] width 165 height 26
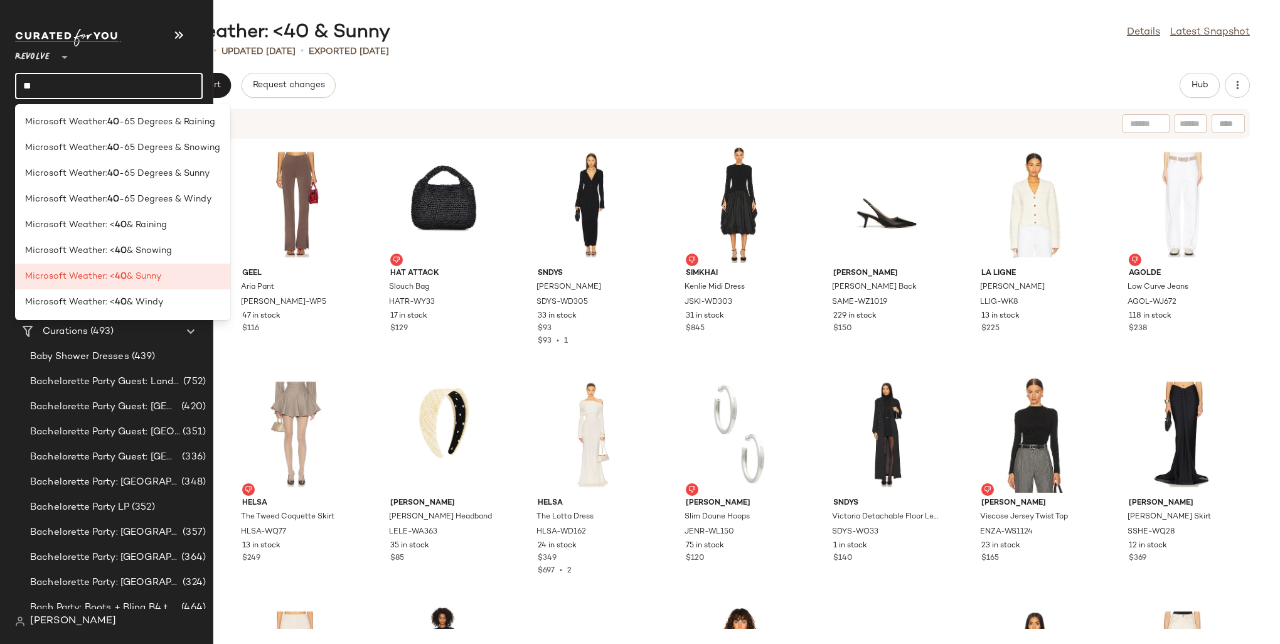
type input "**"
click at [179, 291] on div "Microsoft Weather: < 40 & Windy" at bounding box center [122, 302] width 215 height 26
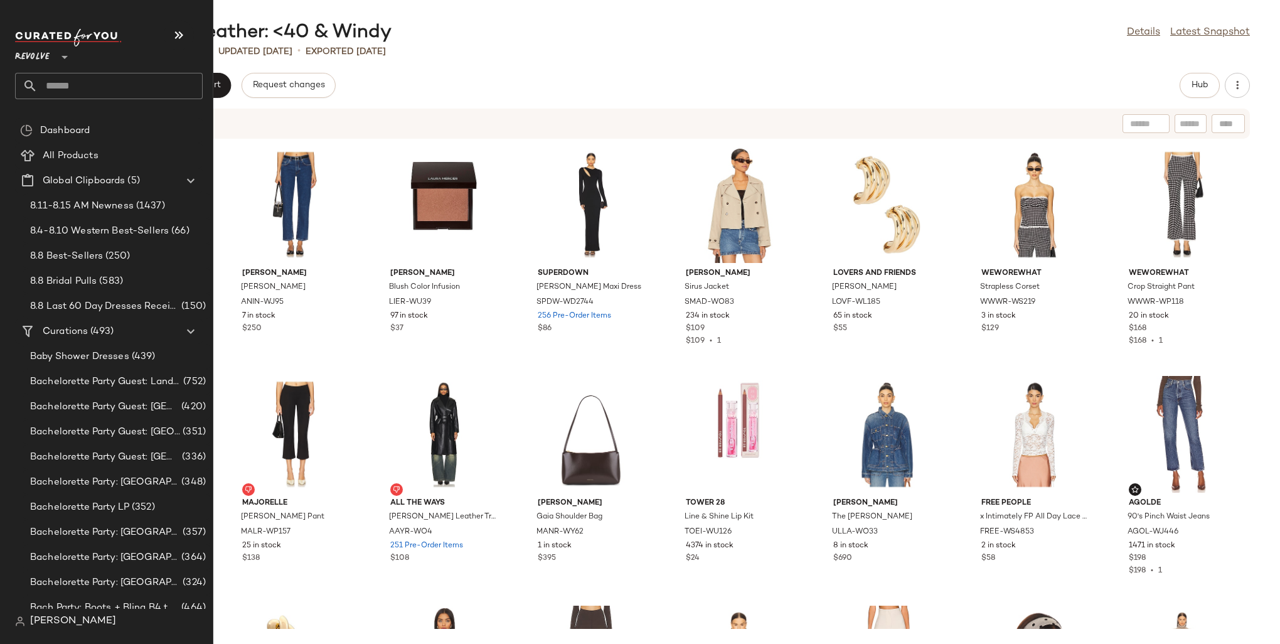
click at [55, 81] on input "text" at bounding box center [120, 86] width 165 height 26
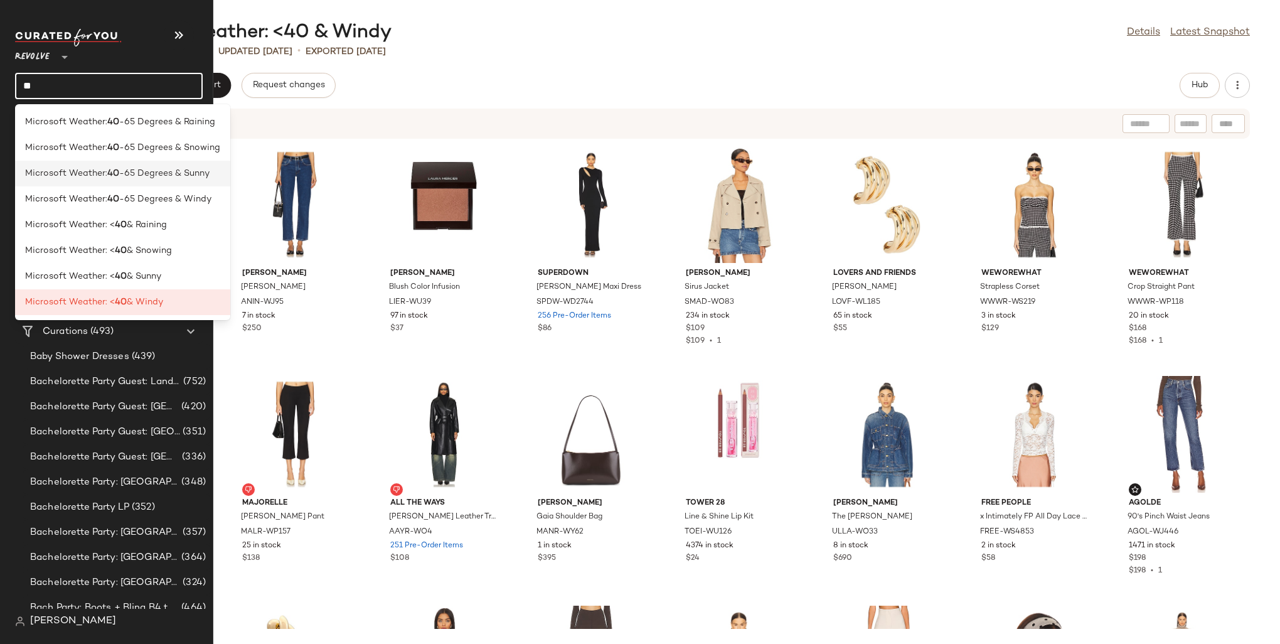
type input "**"
click at [123, 173] on span "-65 Degrees & Sunny" at bounding box center [164, 173] width 90 height 13
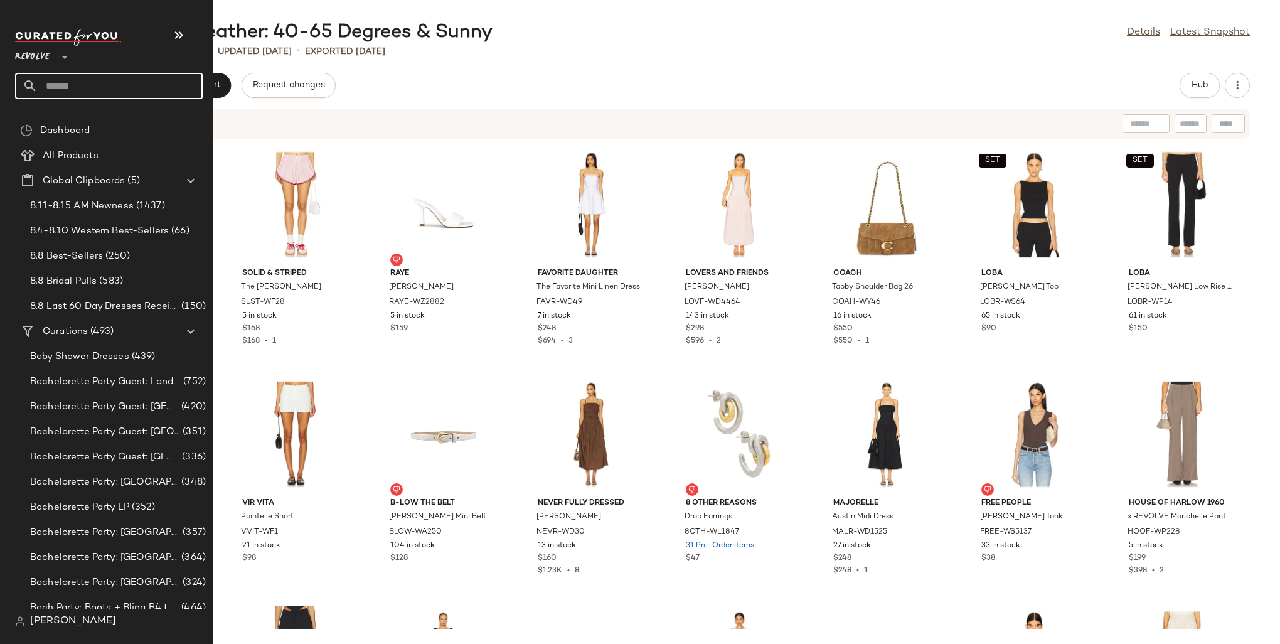
click at [57, 92] on input "text" at bounding box center [120, 86] width 165 height 26
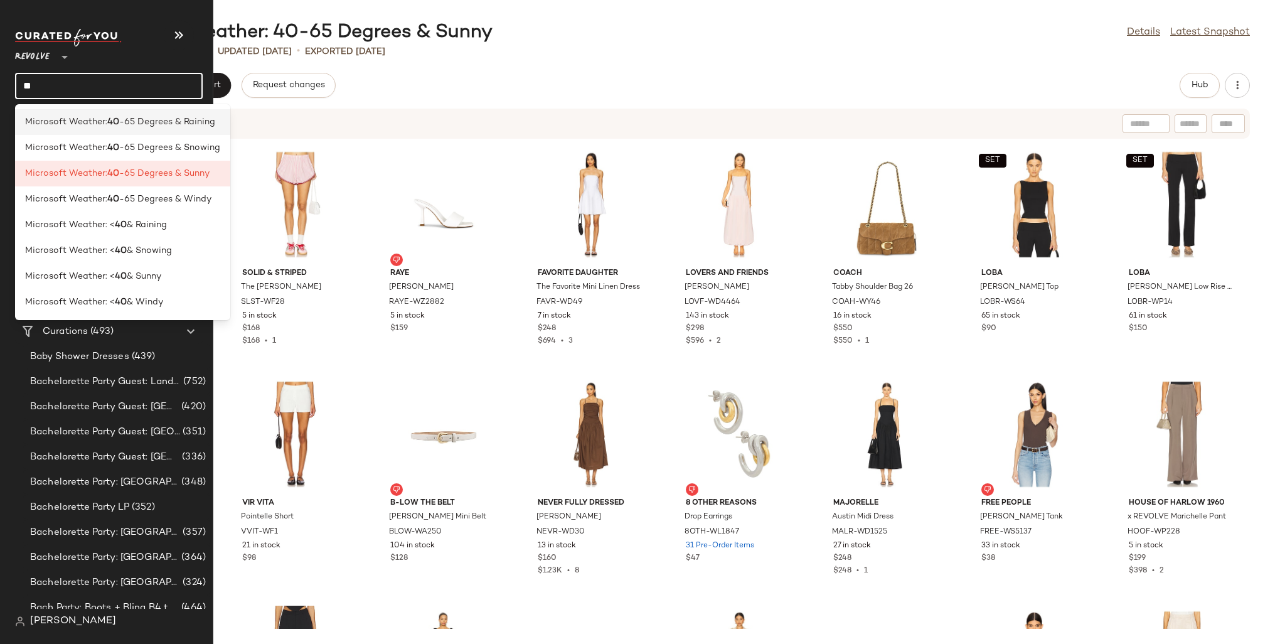
type input "**"
click at [114, 161] on div "Microsoft Weather: 40 -65 Degrees & Raining" at bounding box center [122, 174] width 215 height 26
